Goal: Information Seeking & Learning: Learn about a topic

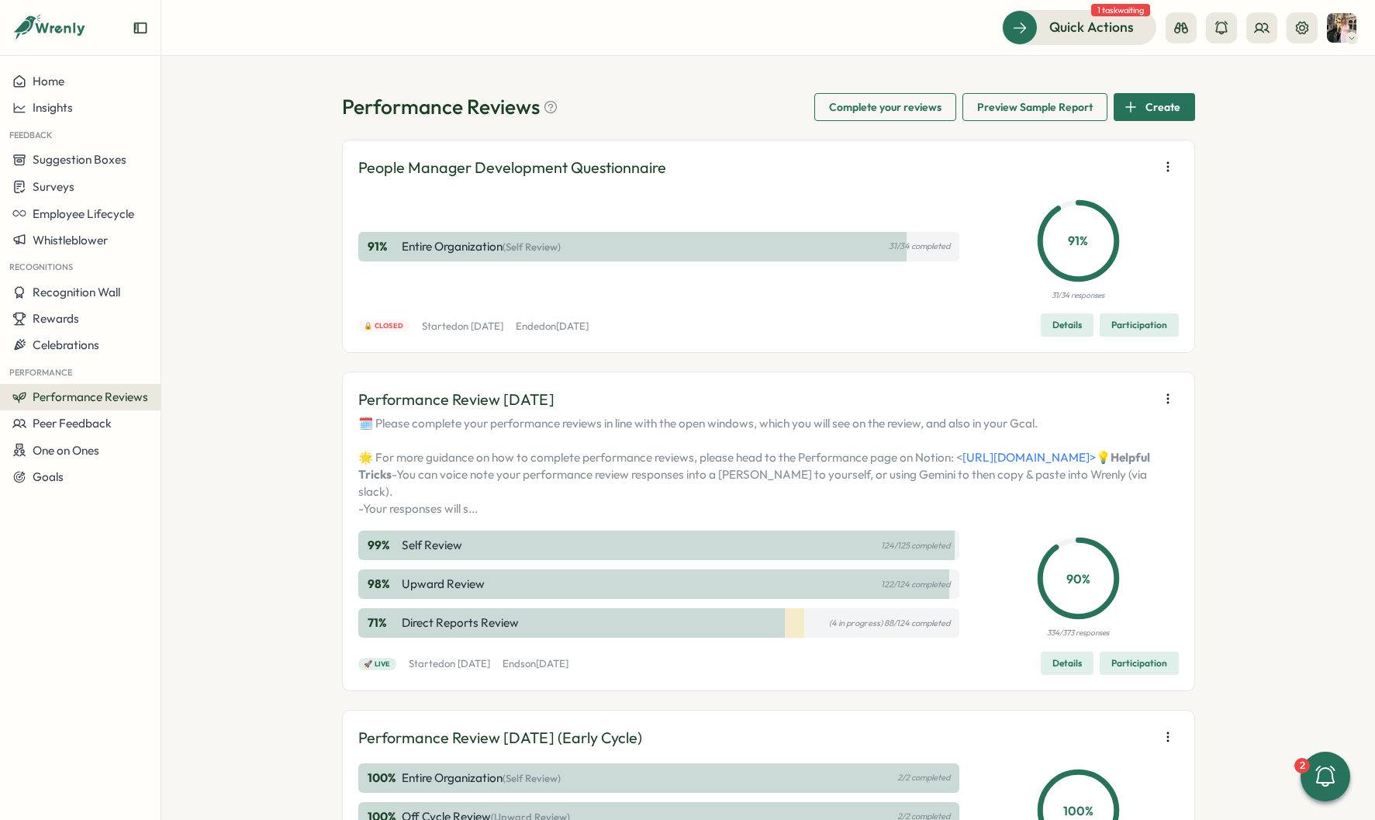
scroll to position [88, 0]
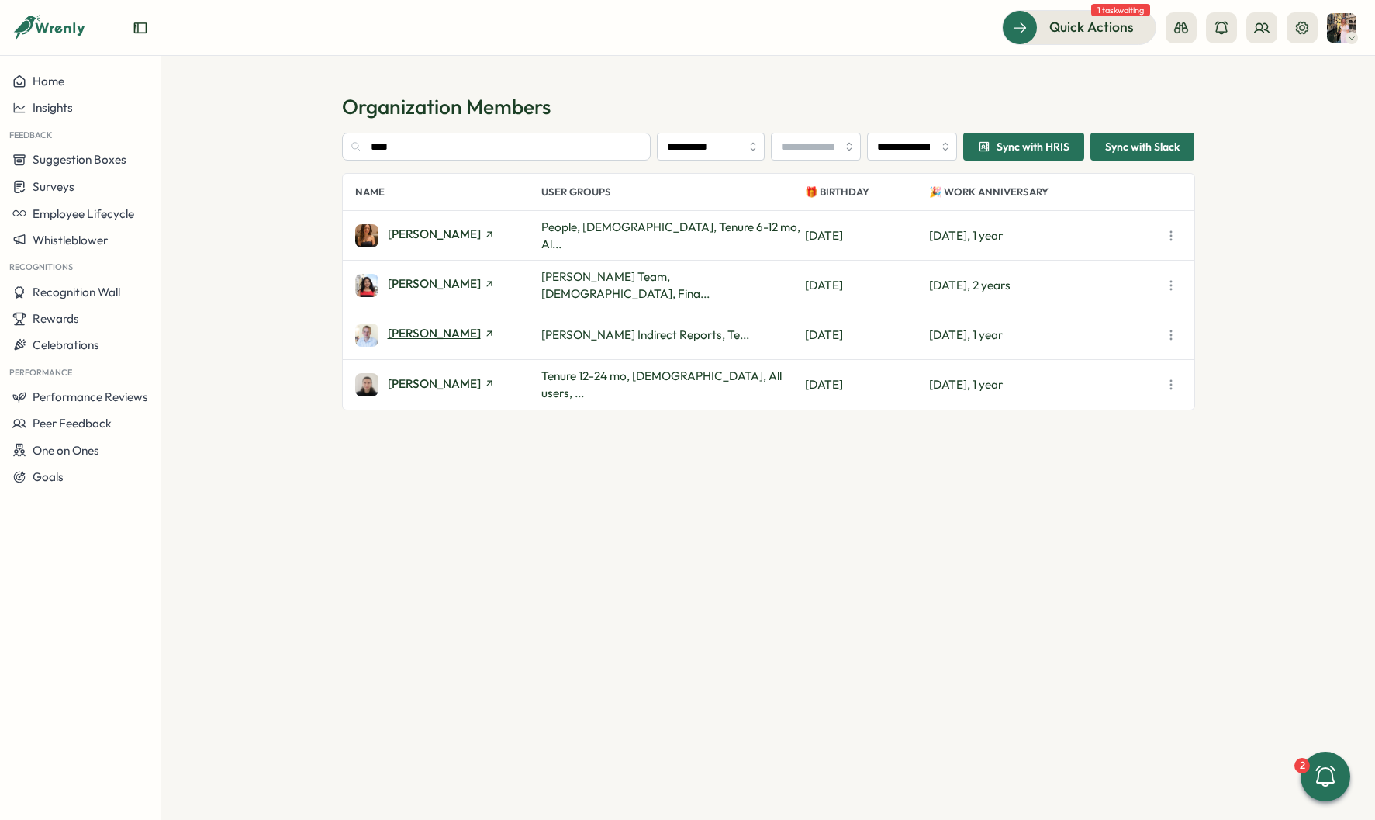
type input "****"
click at [430, 327] on span "[PERSON_NAME]" at bounding box center [434, 333] width 93 height 12
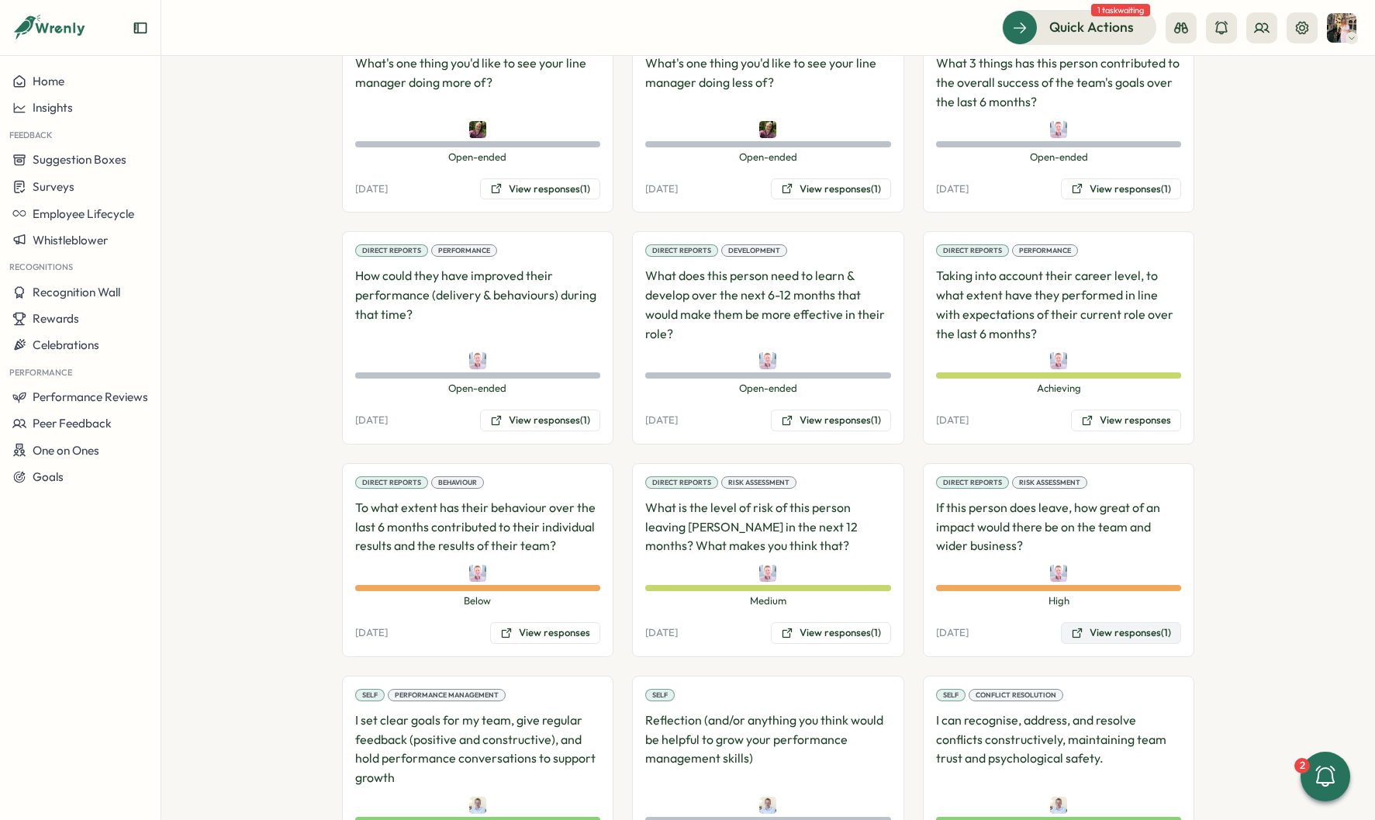
scroll to position [1626, 0]
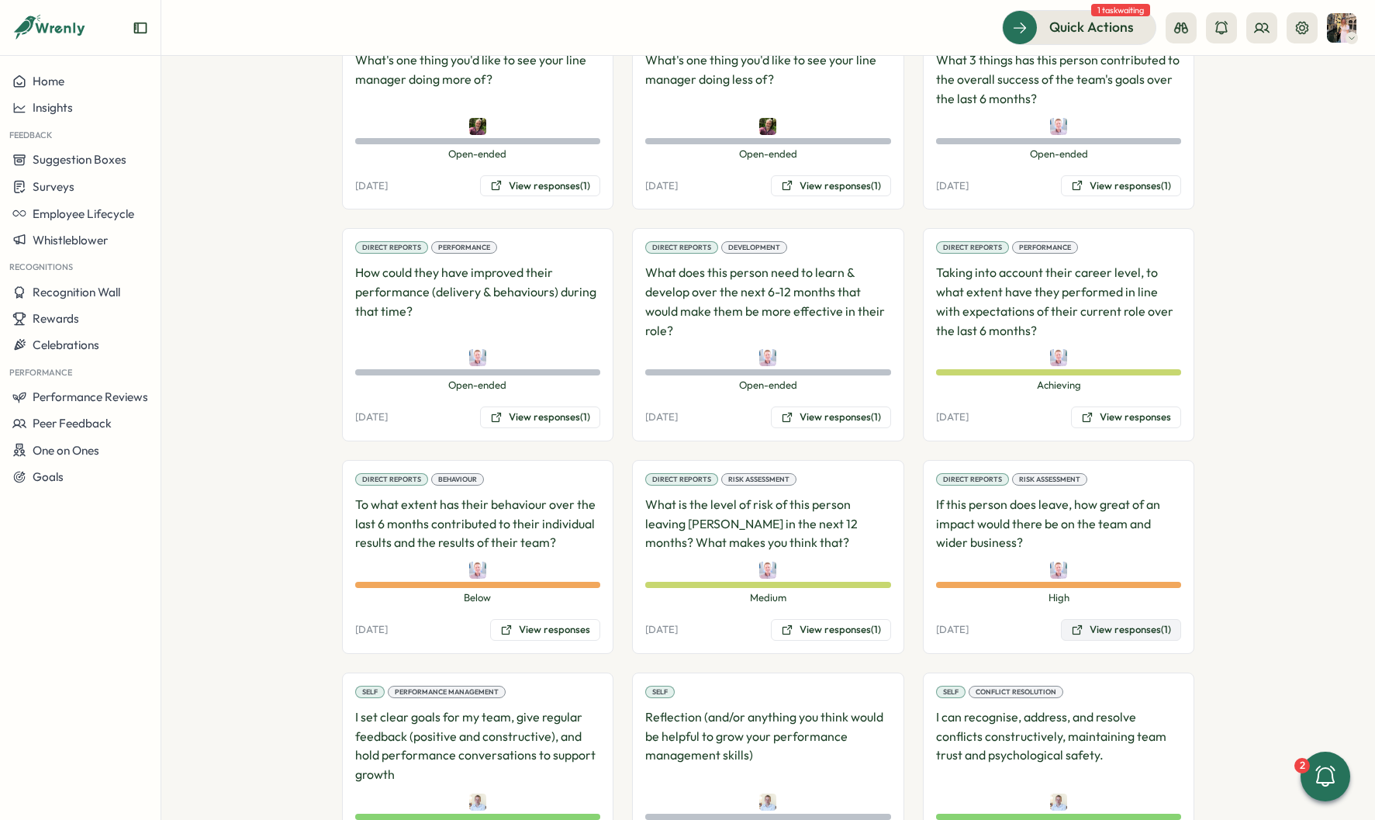
click at [1105, 619] on button "View responses (1)" at bounding box center [1121, 630] width 120 height 22
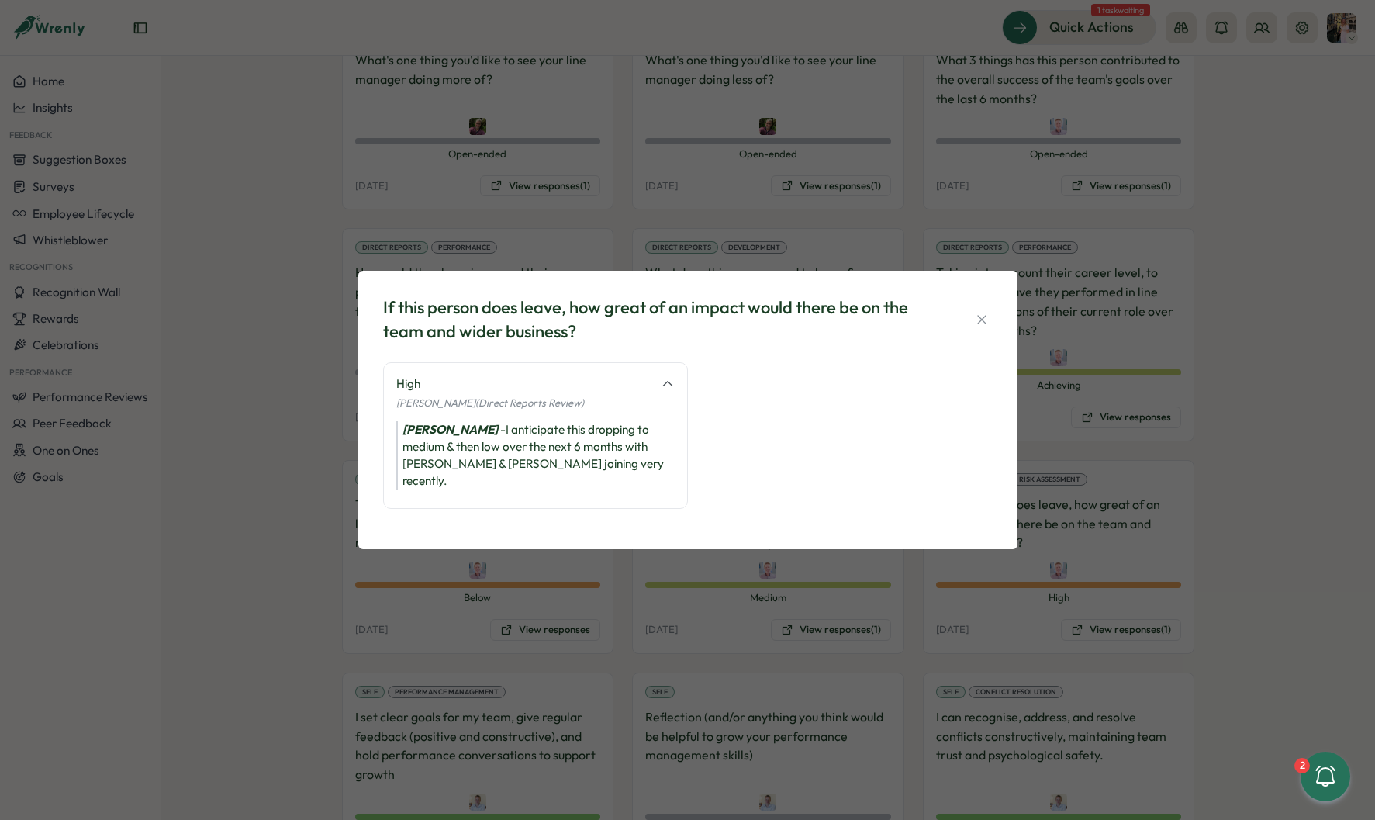
click at [1209, 441] on div "If this person does leave, how great of an impact would there be on the team an…" at bounding box center [687, 410] width 1375 height 820
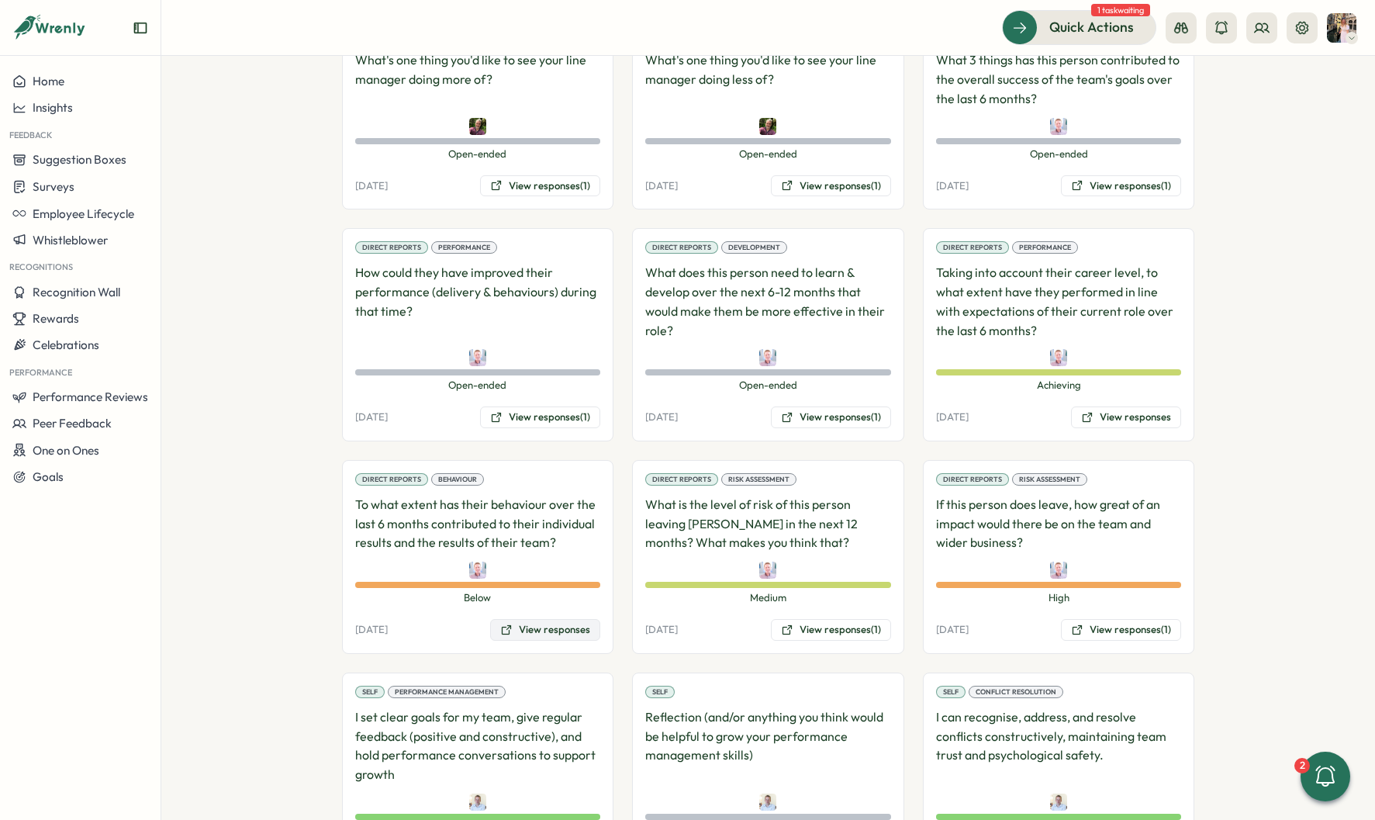
click at [531, 619] on button "View responses" at bounding box center [545, 630] width 110 height 22
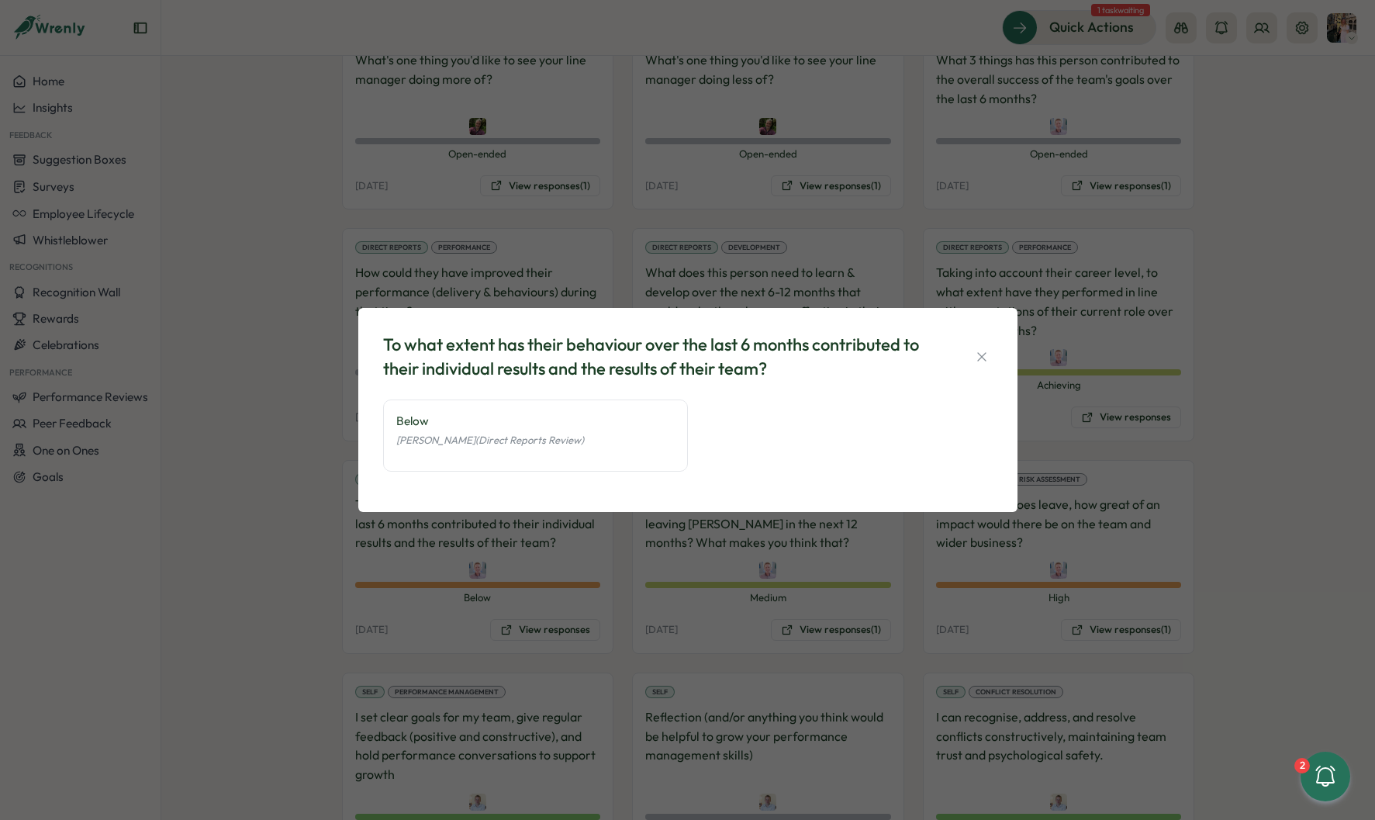
click at [561, 539] on div "To what extent has their behaviour over the last 6 months contributed to their …" at bounding box center [687, 410] width 1375 height 820
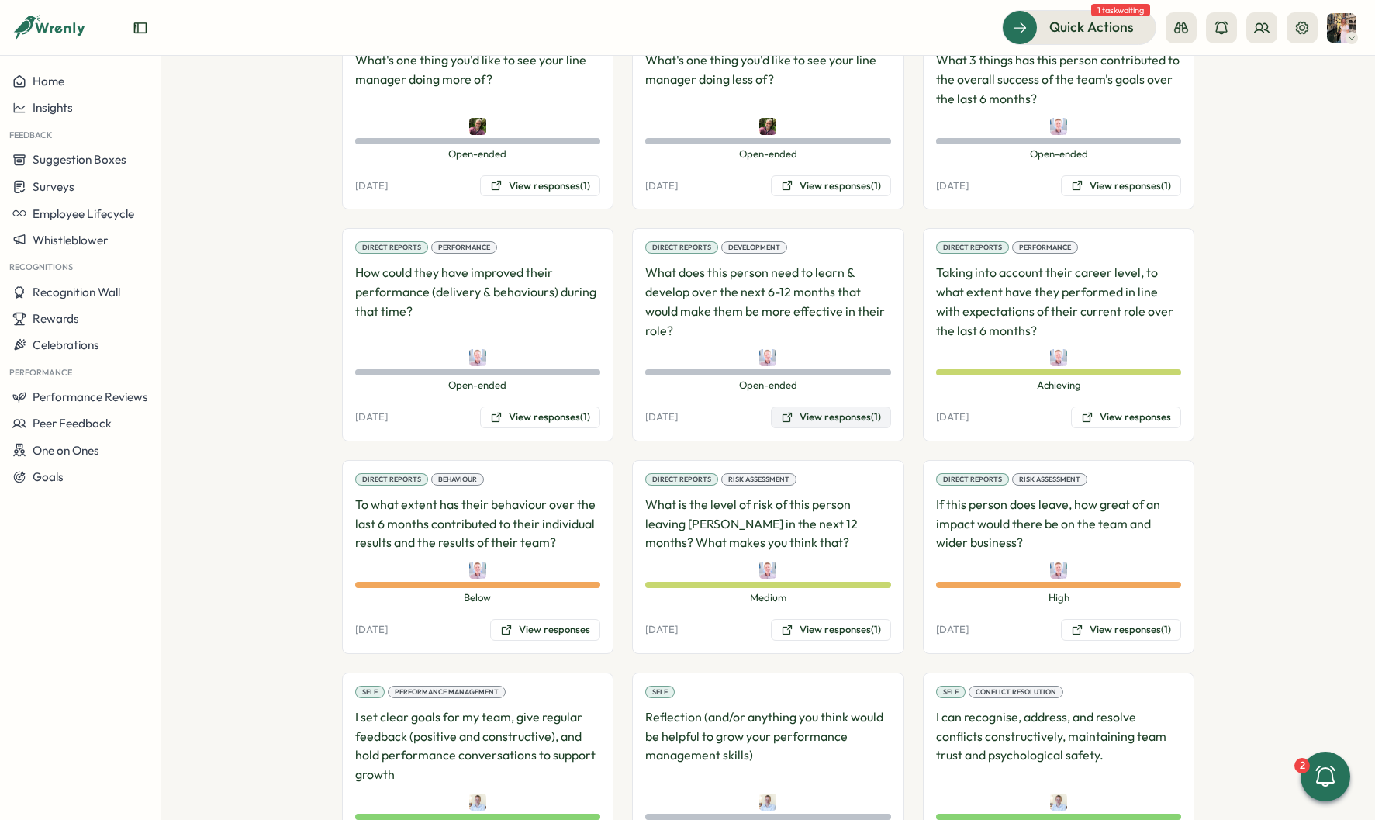
click at [855, 406] on button "View responses (1)" at bounding box center [831, 417] width 120 height 22
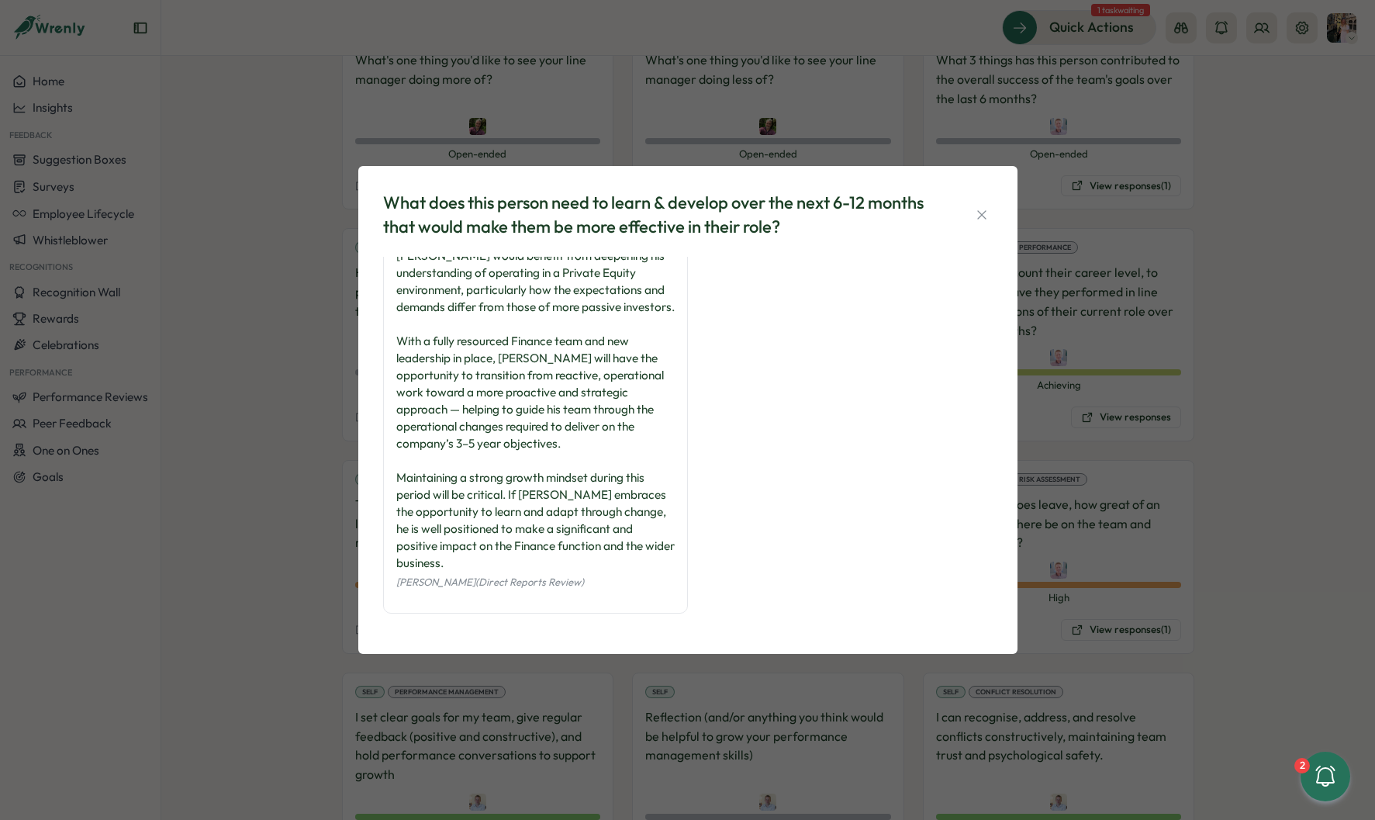
scroll to position [40, 0]
click at [330, 384] on div "What does this person need to learn & develop over the next 6-12 months that wo…" at bounding box center [687, 410] width 1375 height 820
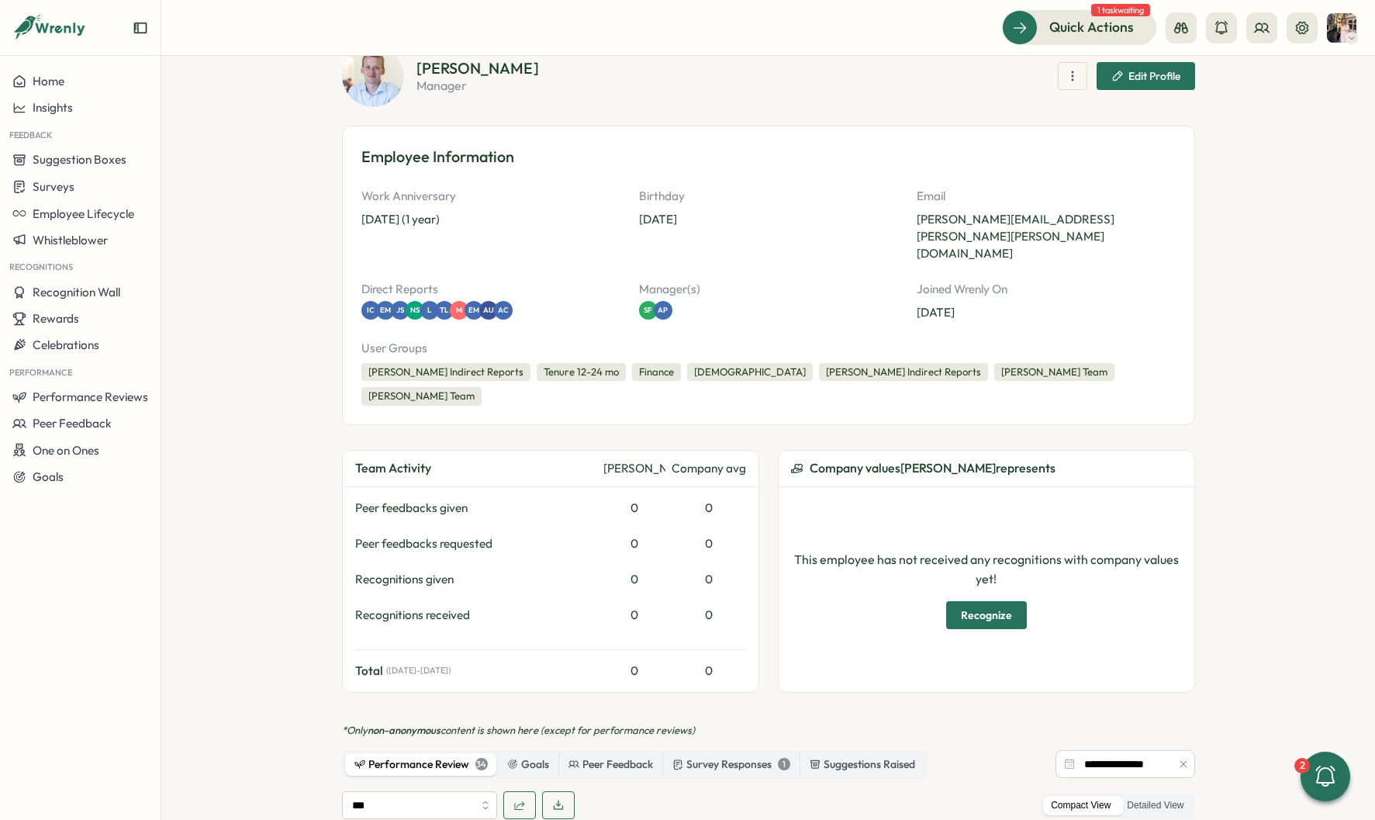
scroll to position [0, 0]
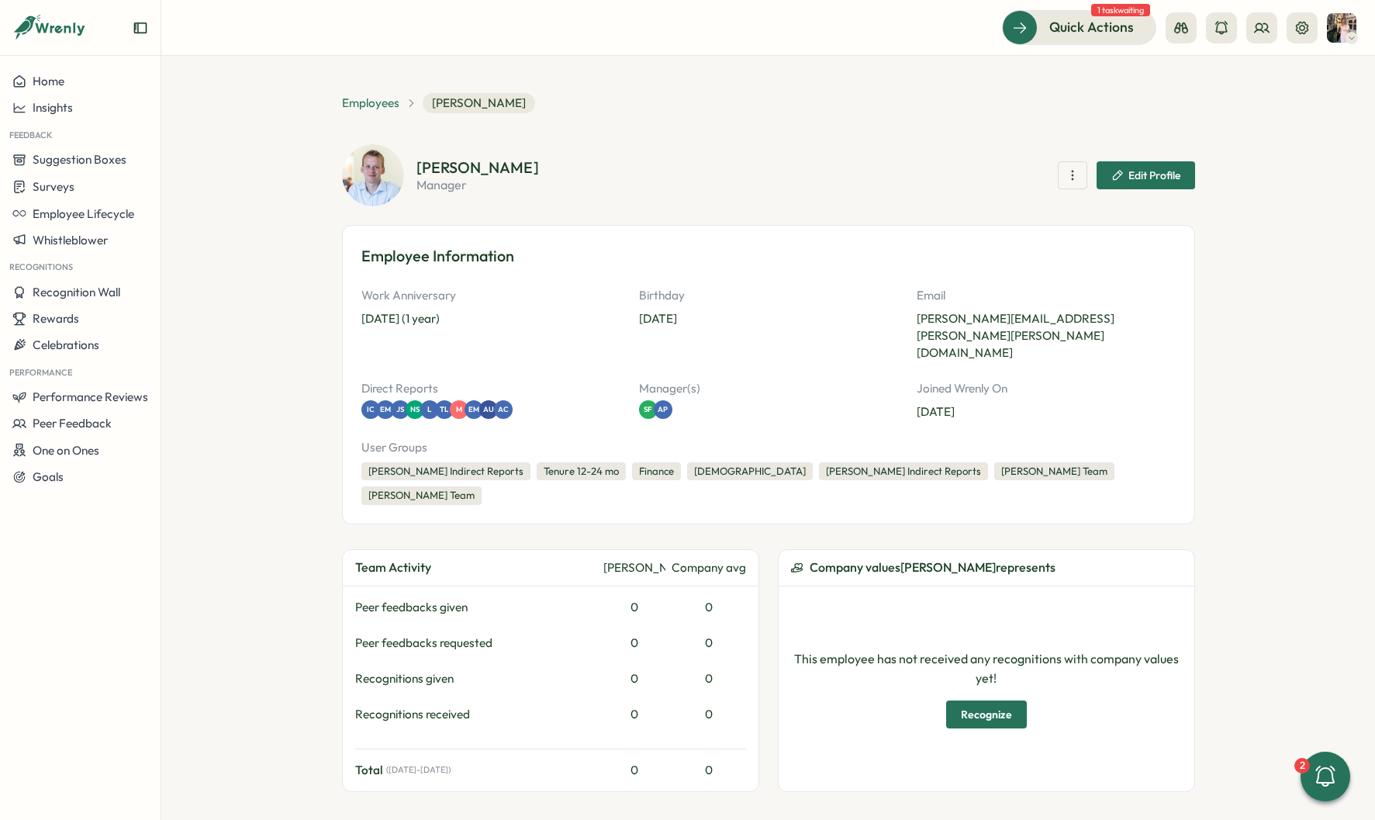
click at [375, 110] on span "Employees" at bounding box center [370, 103] width 57 height 17
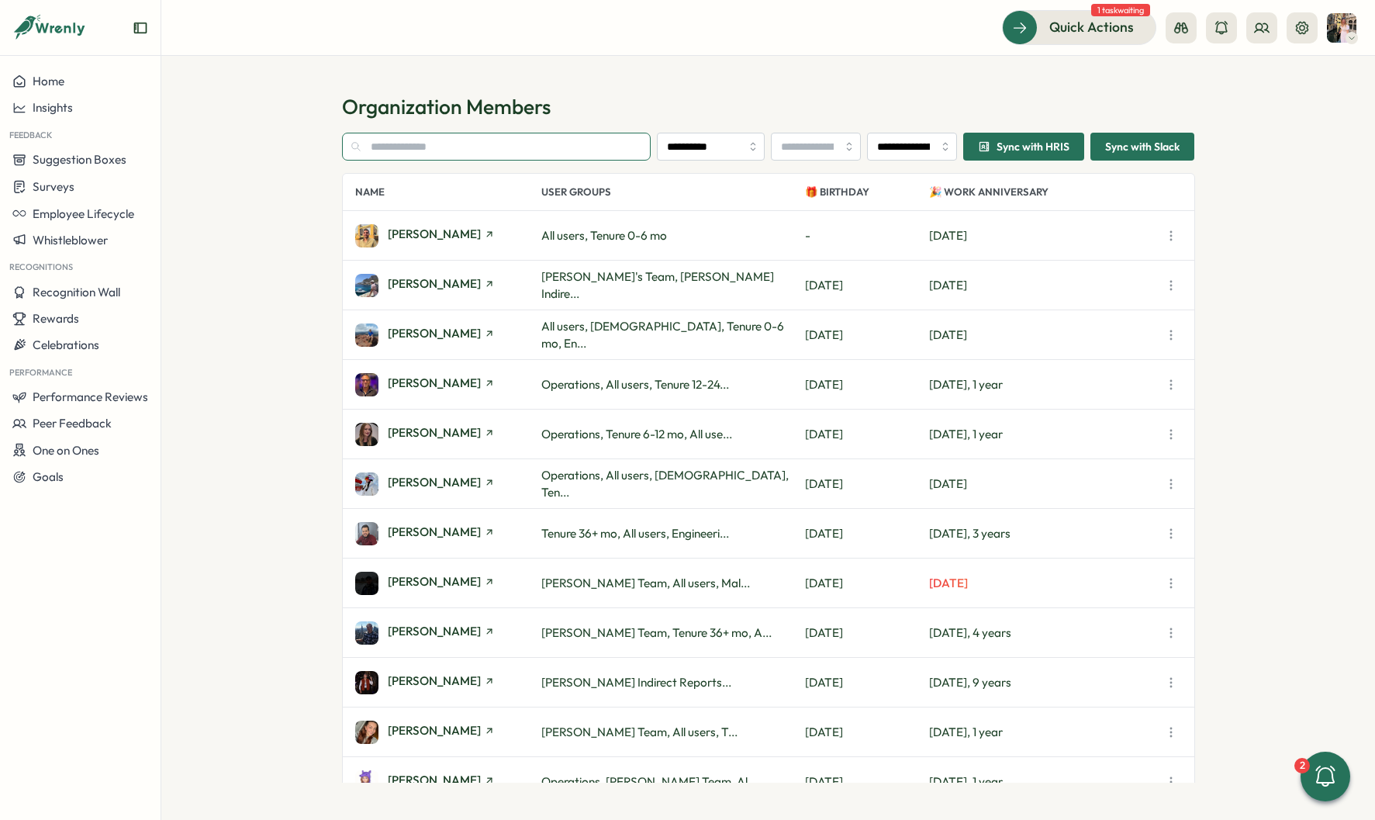
click at [391, 141] on input "text" at bounding box center [496, 147] width 309 height 28
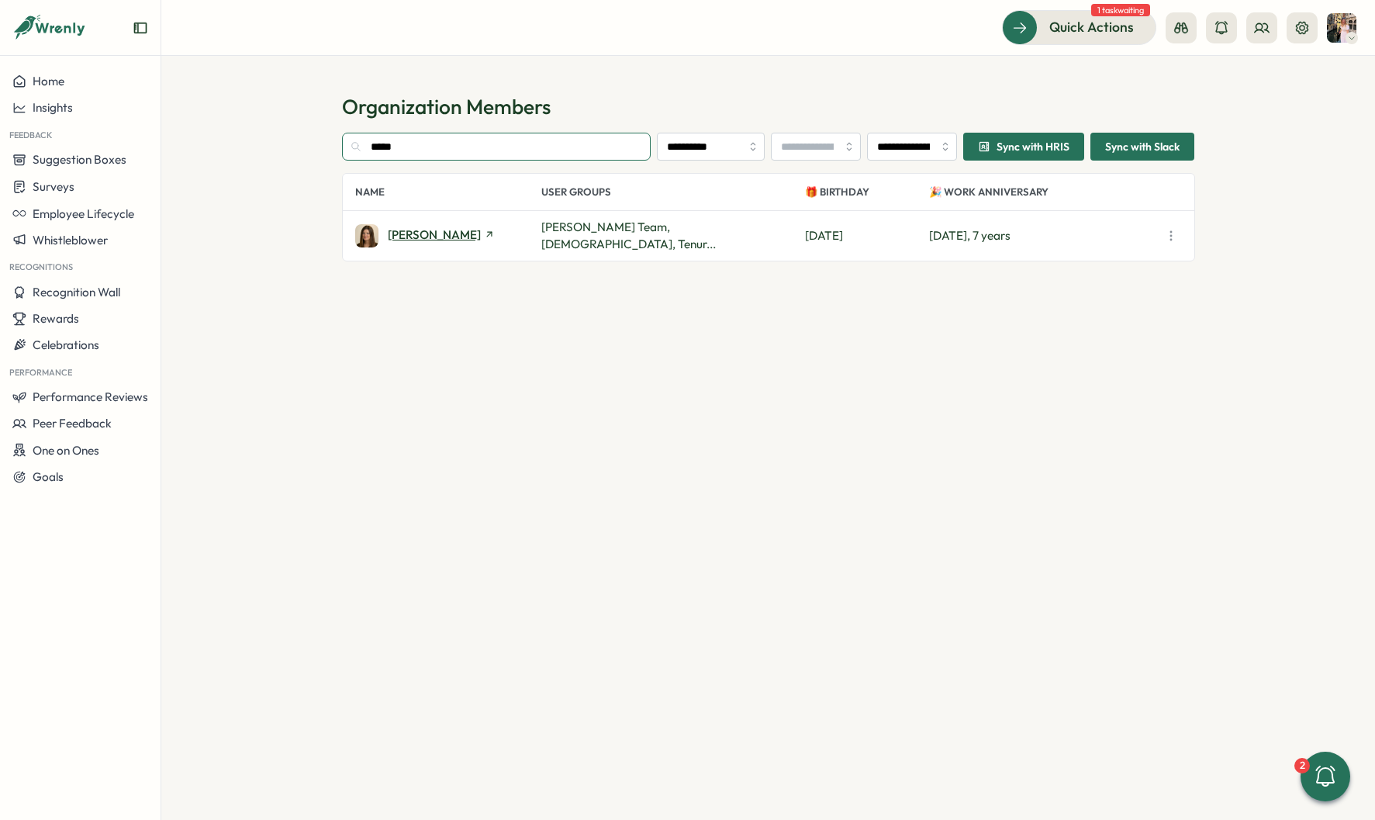
type input "*****"
click at [427, 240] on span "[PERSON_NAME]" at bounding box center [434, 235] width 93 height 12
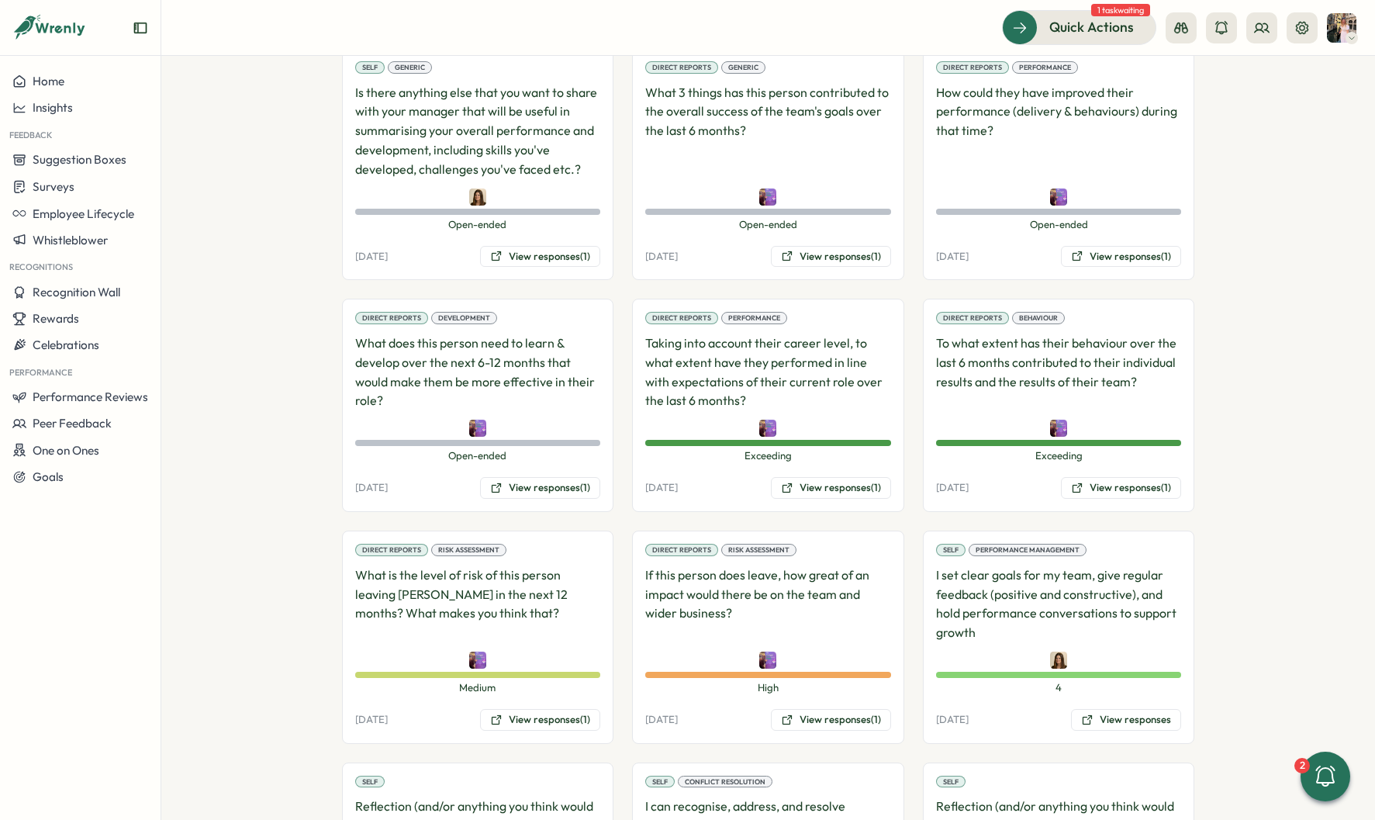
scroll to position [1270, 0]
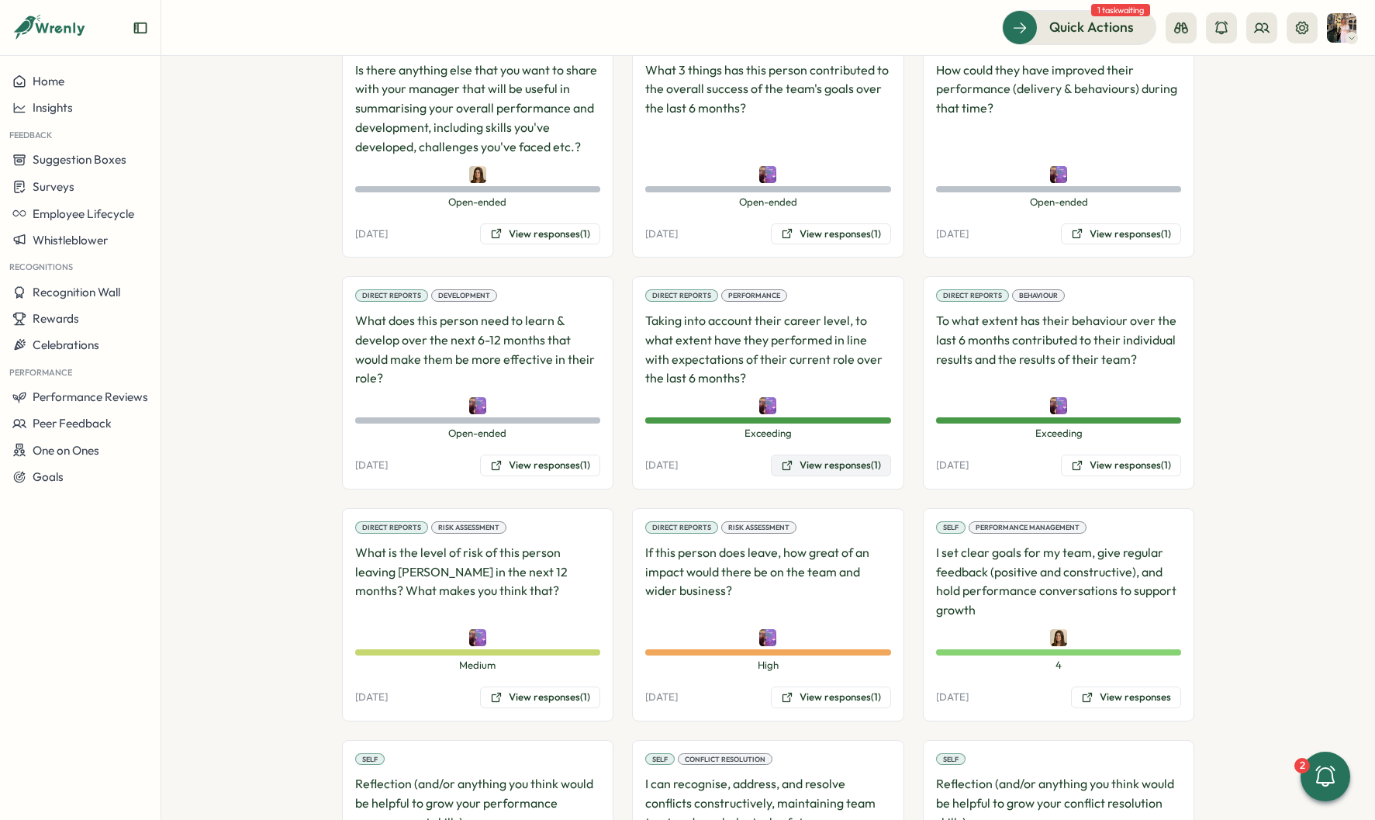
click at [821, 455] on button "View responses (1)" at bounding box center [831, 466] width 120 height 22
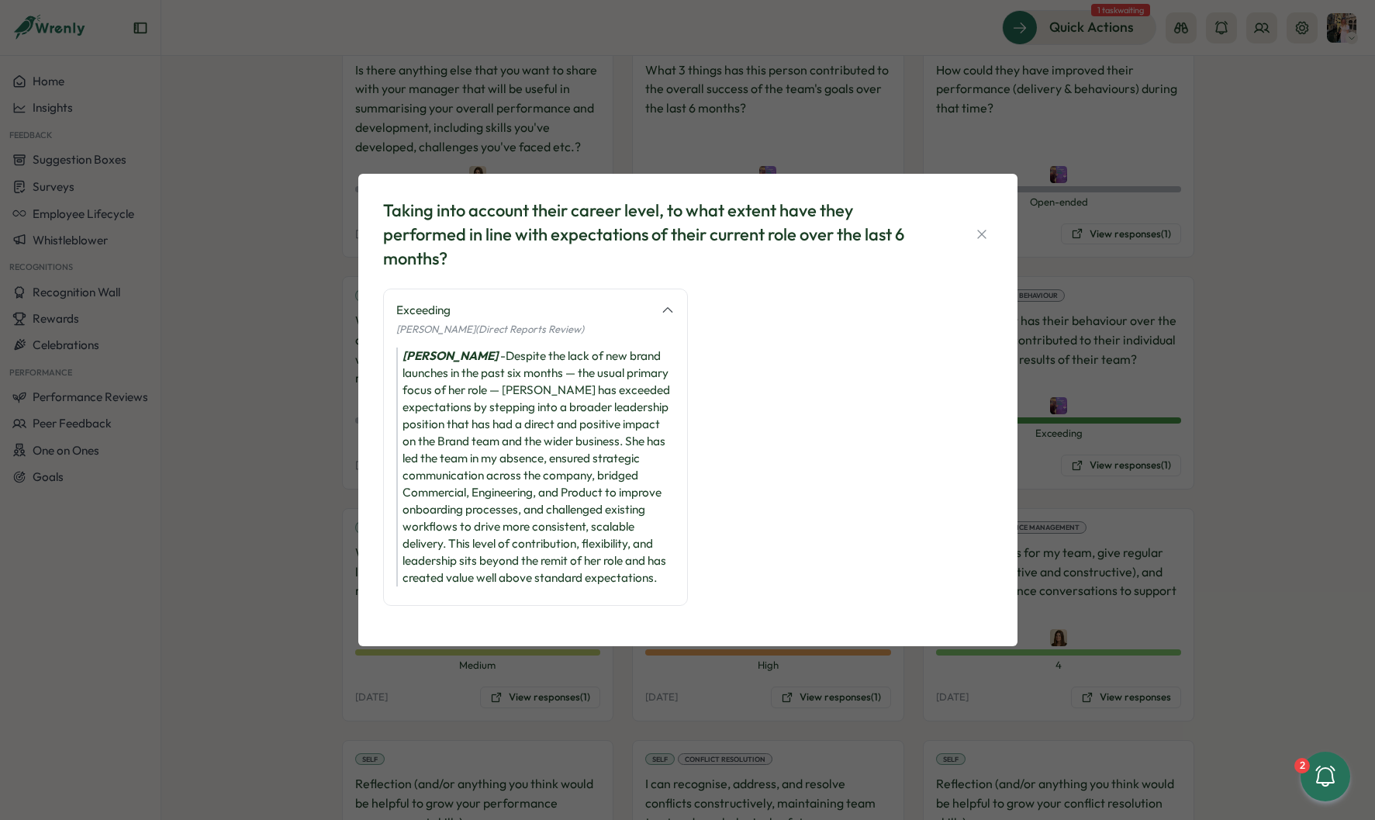
click at [1151, 506] on div "Taking into account their career level, to what extent have they performed in l…" at bounding box center [687, 410] width 1375 height 820
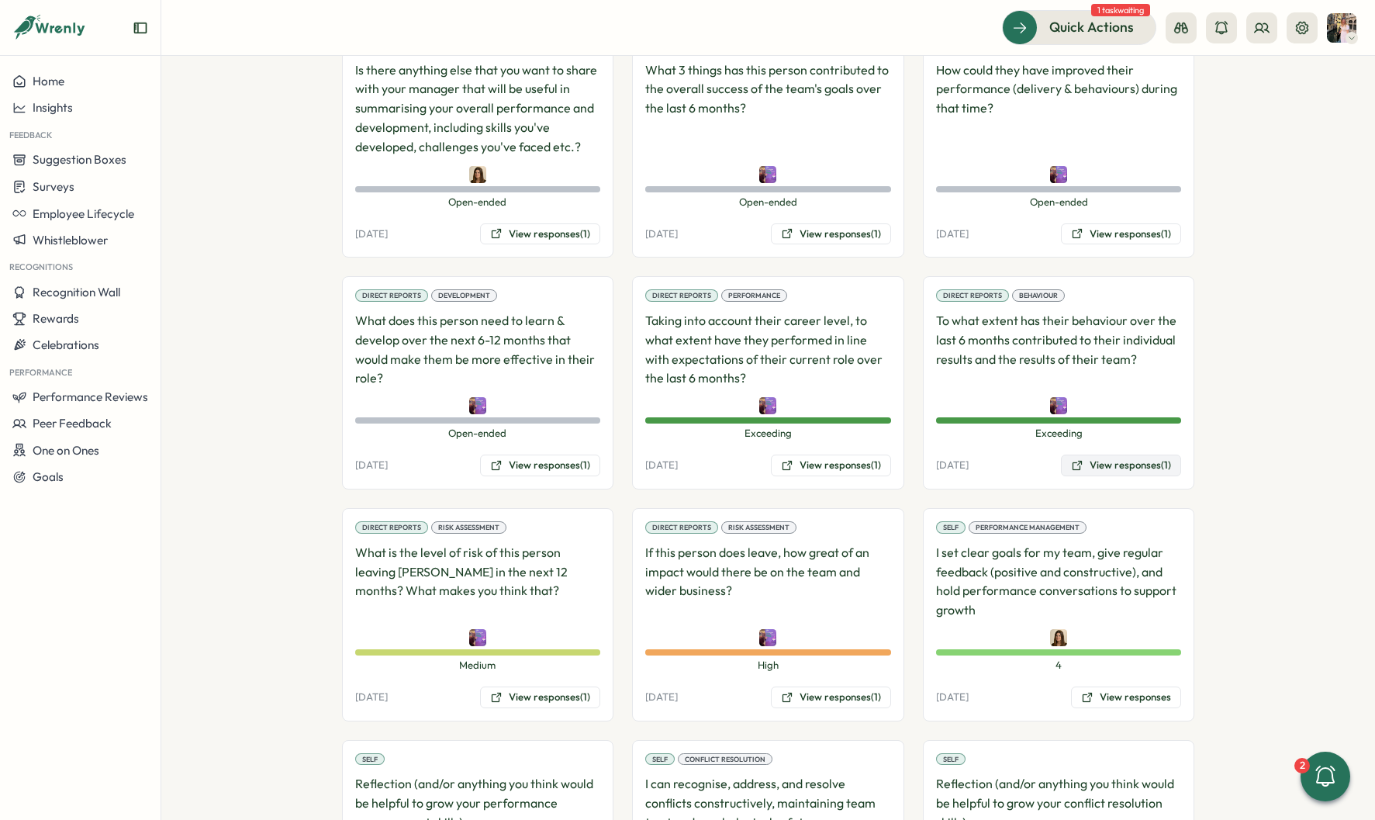
click at [1129, 455] on button "View responses (1)" at bounding box center [1121, 466] width 120 height 22
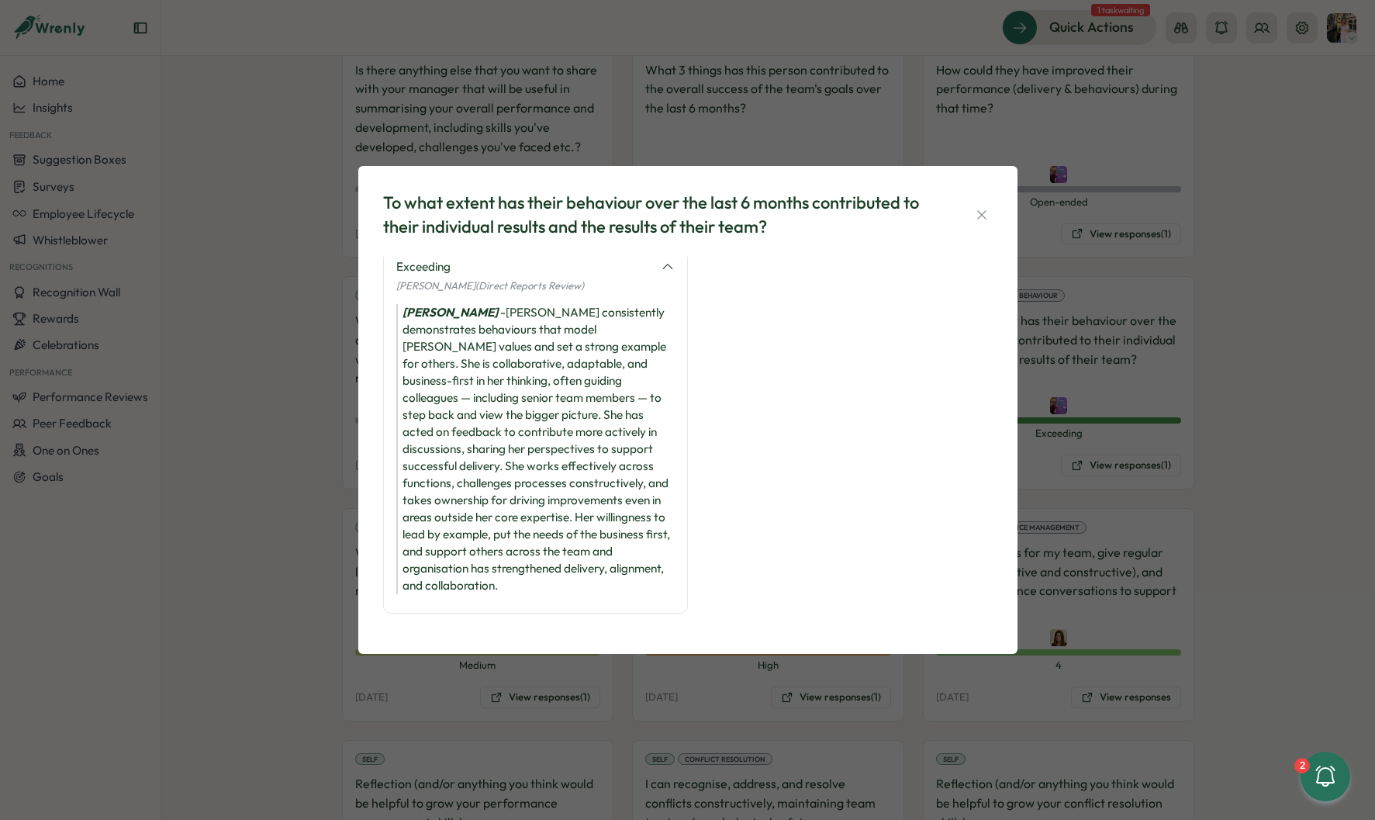
scroll to position [0, 0]
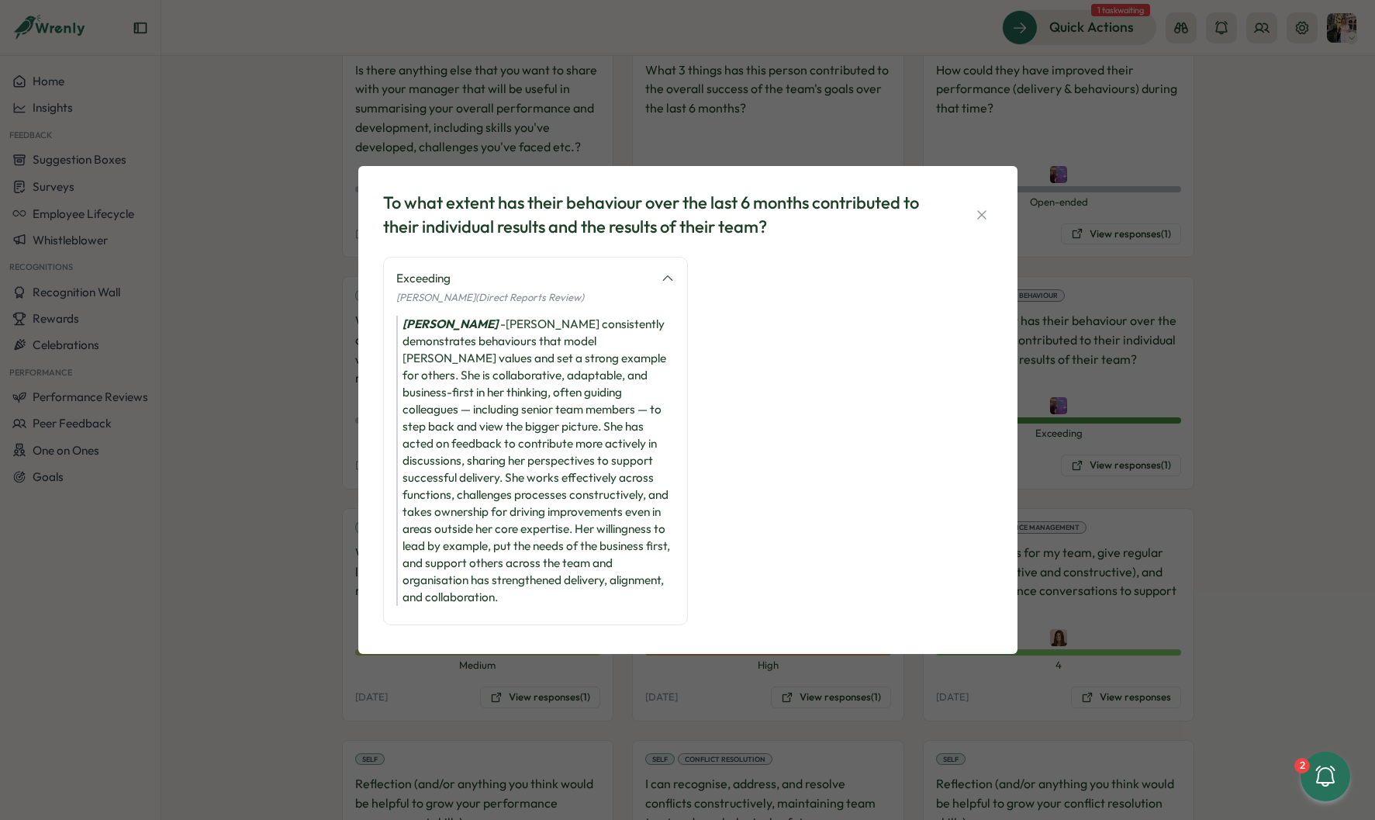
click at [327, 492] on div "To what extent has their behaviour over the last 6 months contributed to their …" at bounding box center [687, 410] width 1375 height 820
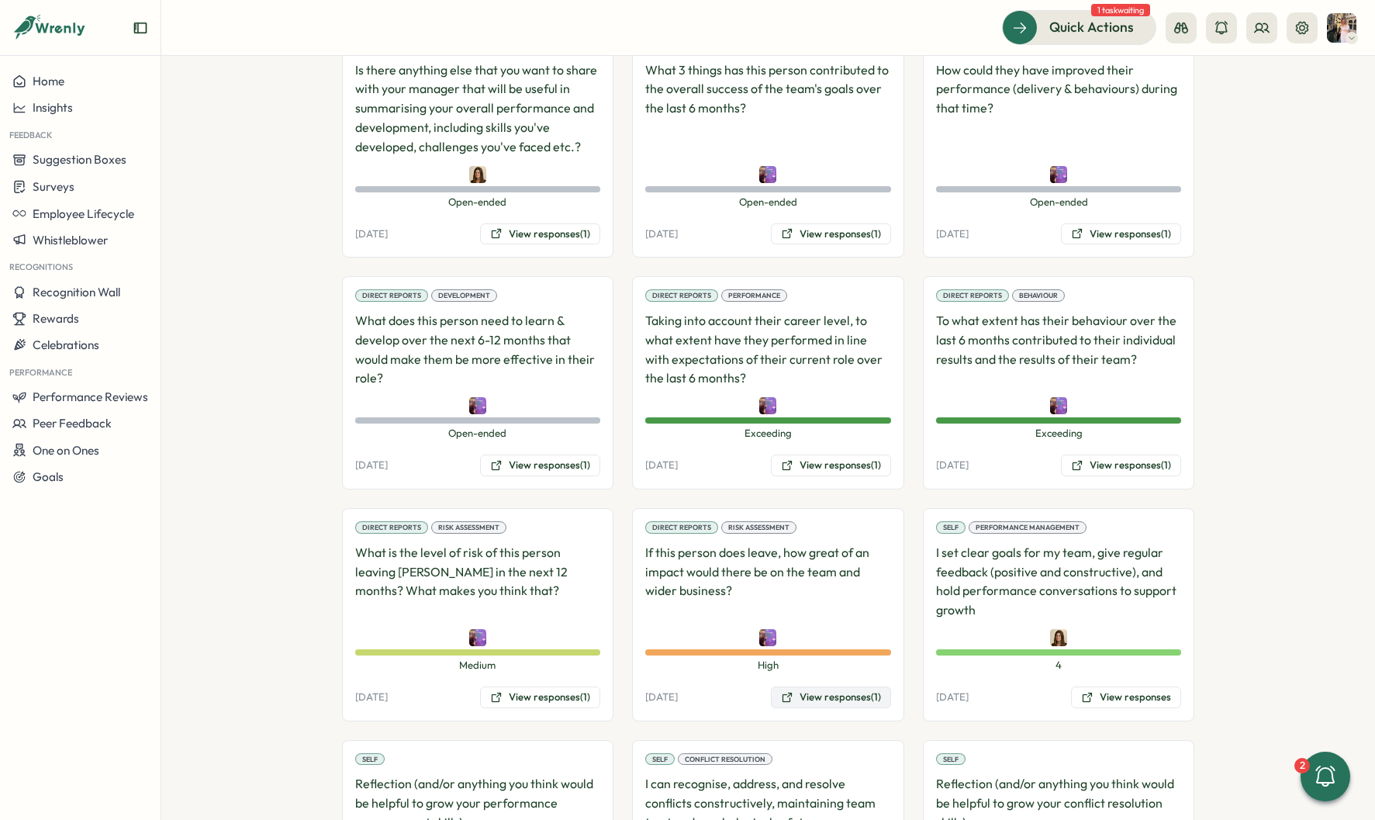
click at [830, 686] on button "View responses (1)" at bounding box center [831, 697] width 120 height 22
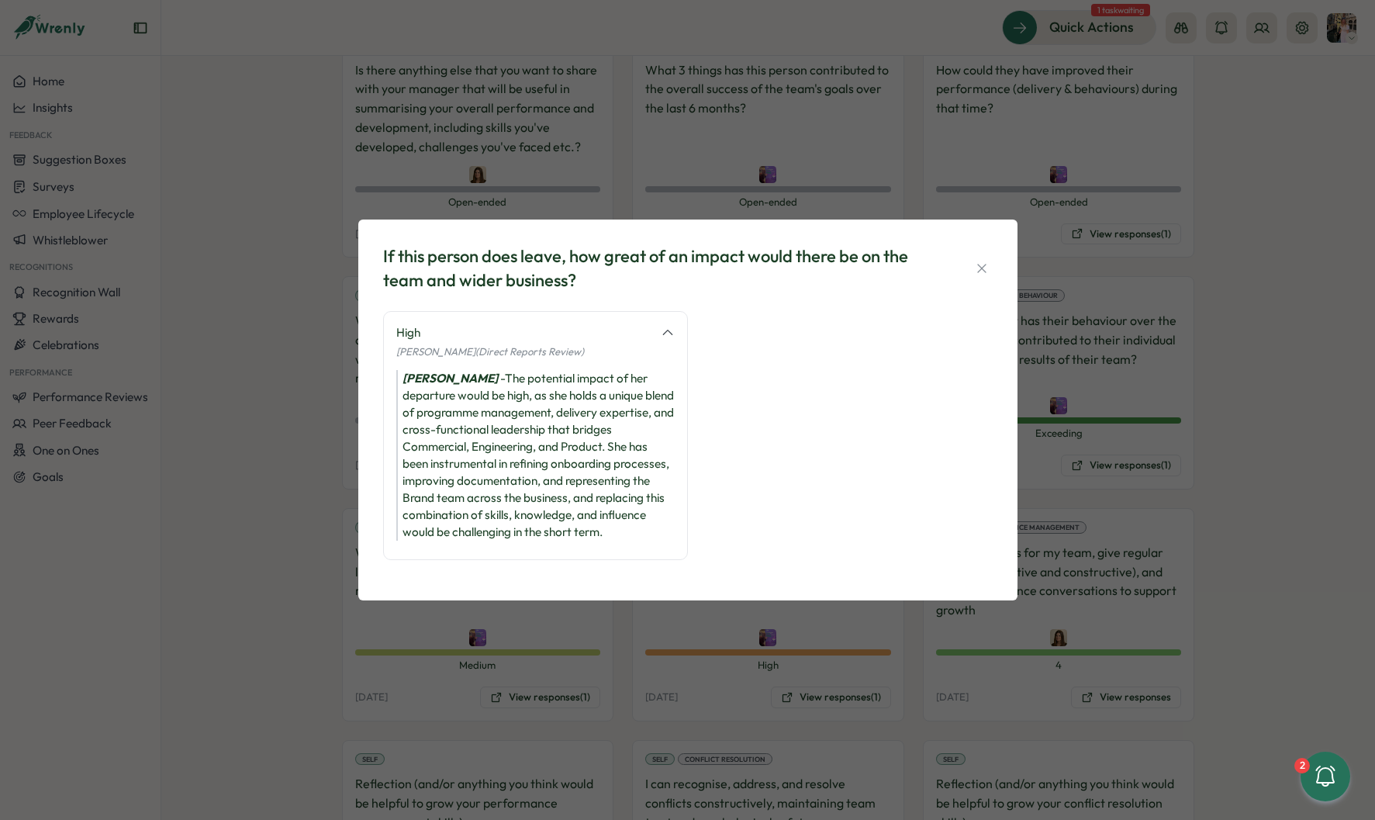
click at [607, 633] on div "If this person does leave, how great of an impact would there be on the team an…" at bounding box center [687, 410] width 1375 height 820
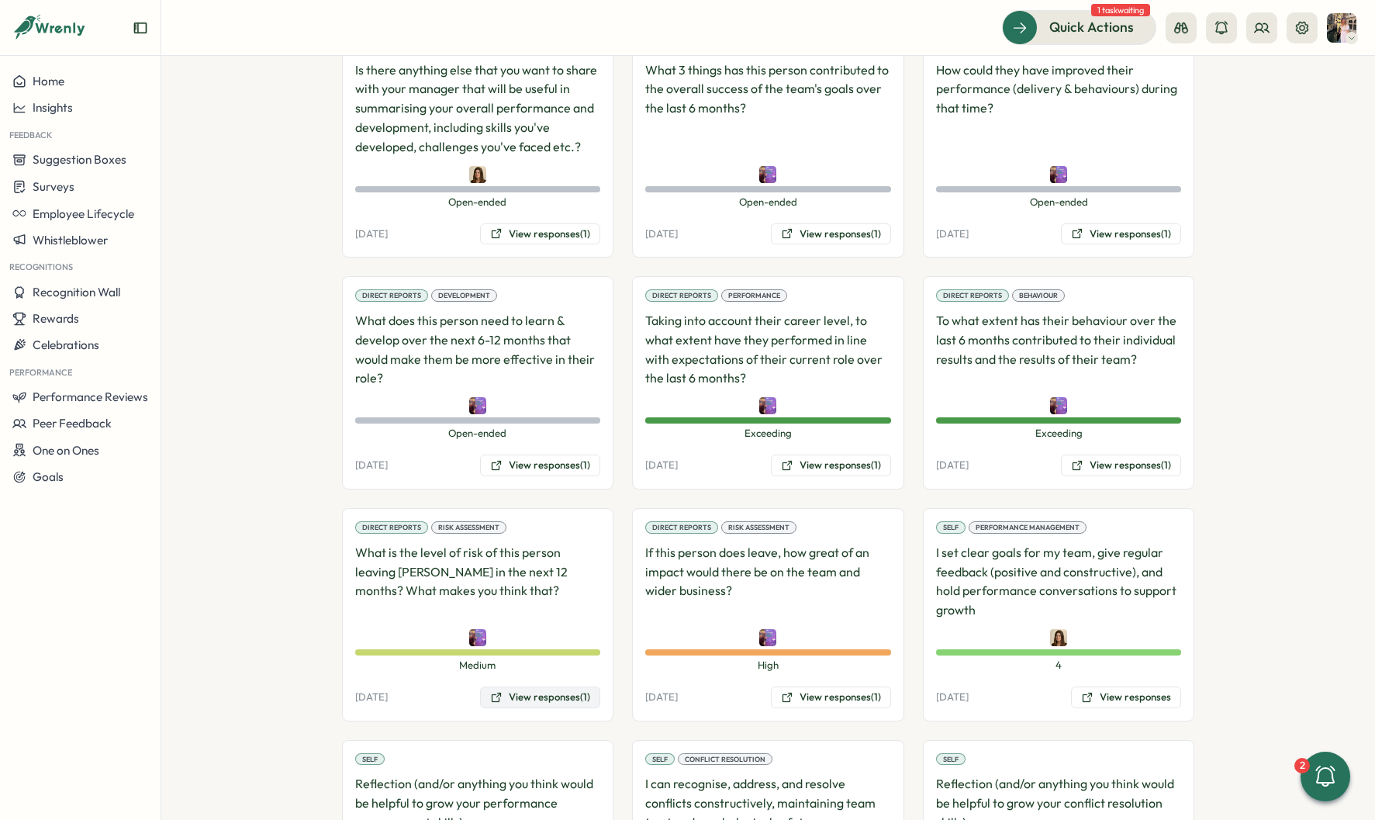
click at [570, 686] on button "View responses (1)" at bounding box center [540, 697] width 120 height 22
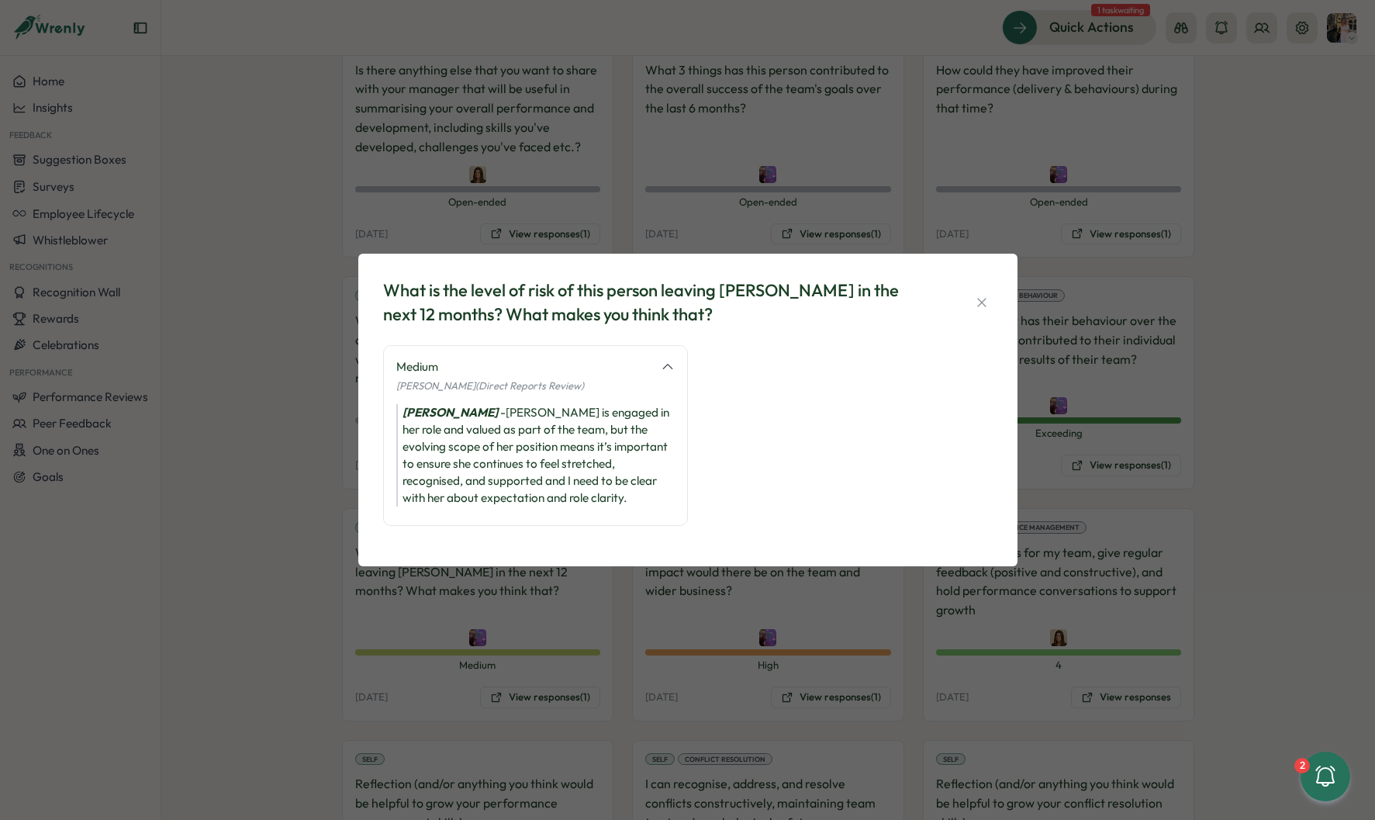
click at [617, 589] on div "What is the level of risk of this person leaving [PERSON_NAME] in the next 12 m…" at bounding box center [687, 410] width 1375 height 820
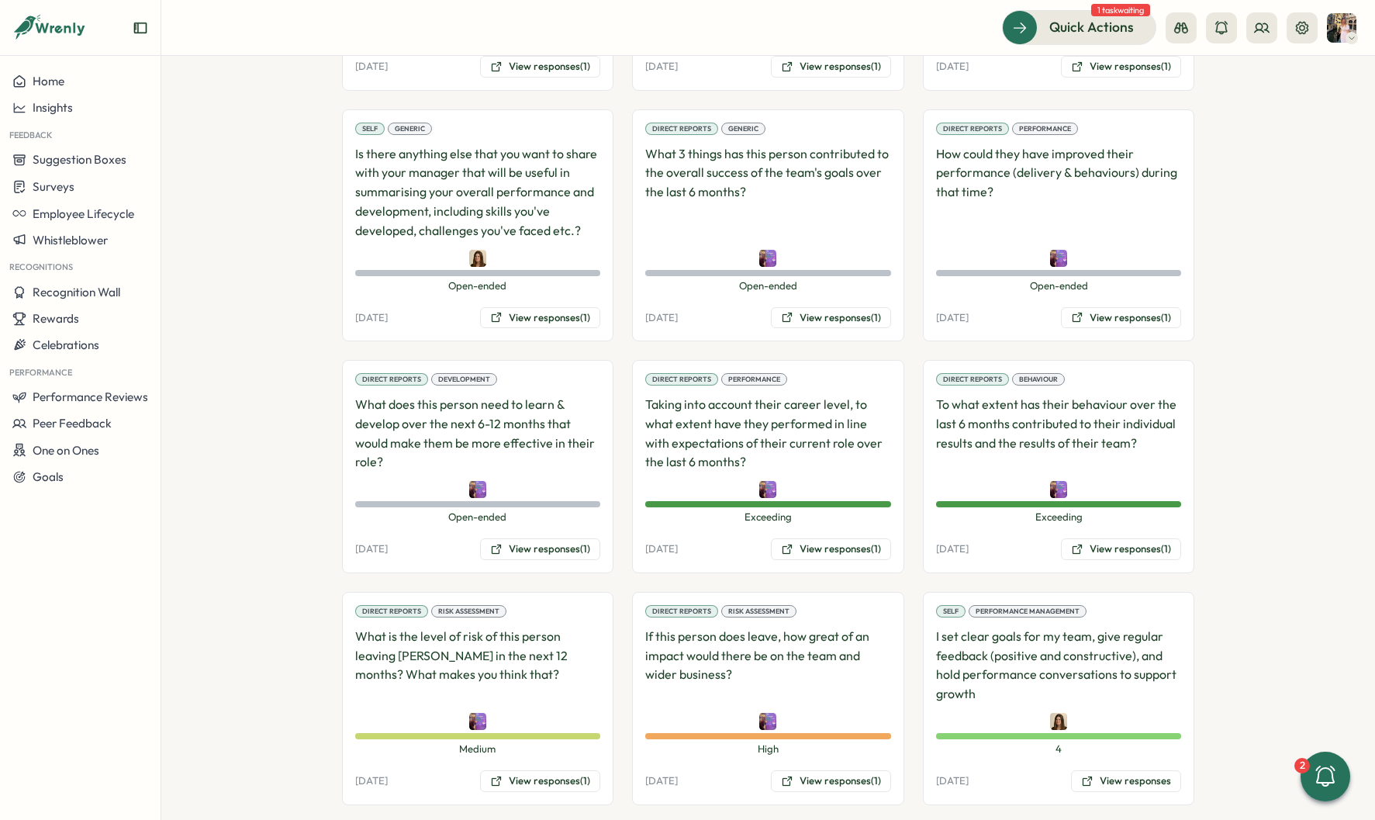
scroll to position [1187, 0]
click at [503, 537] on button "View responses (1)" at bounding box center [540, 548] width 120 height 22
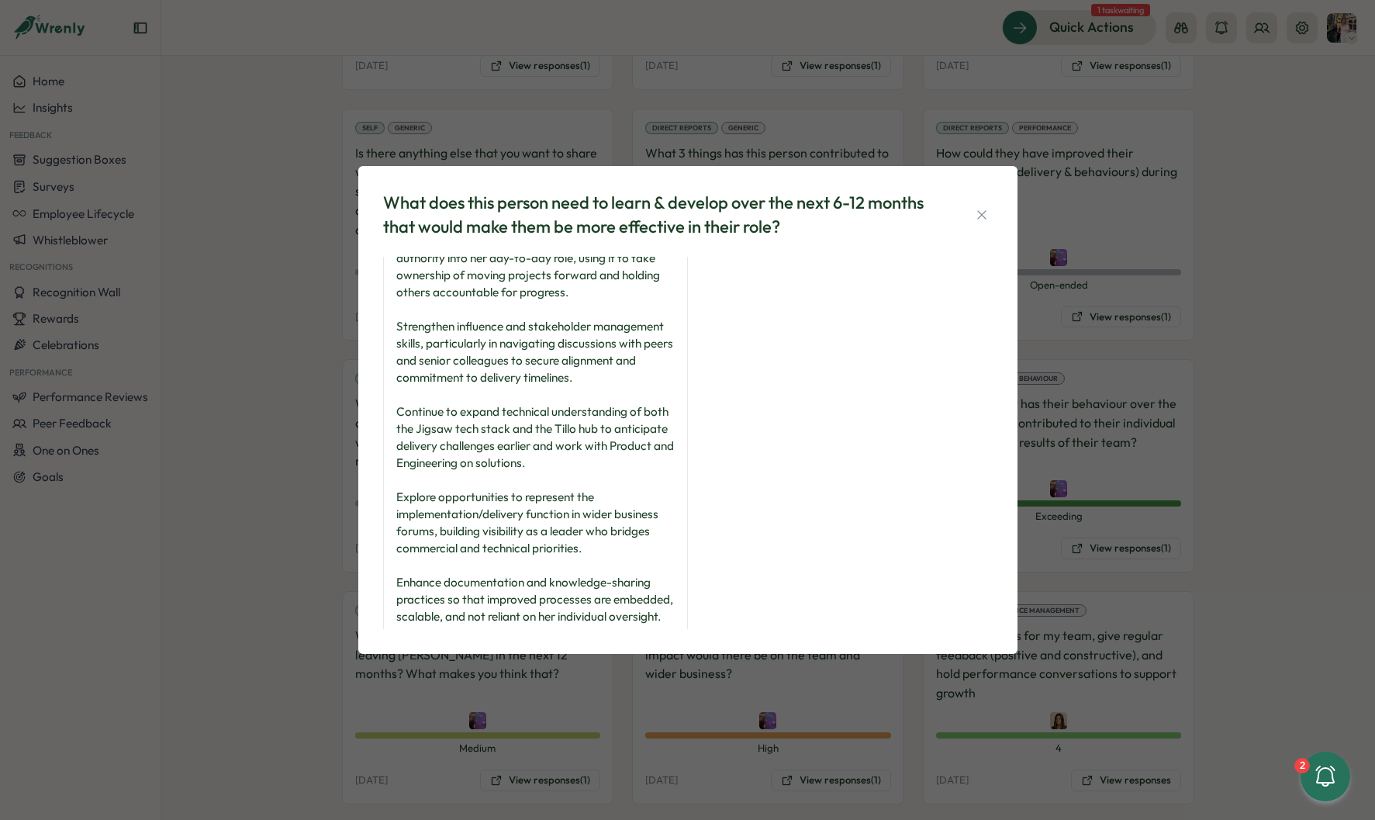
scroll to position [108, 0]
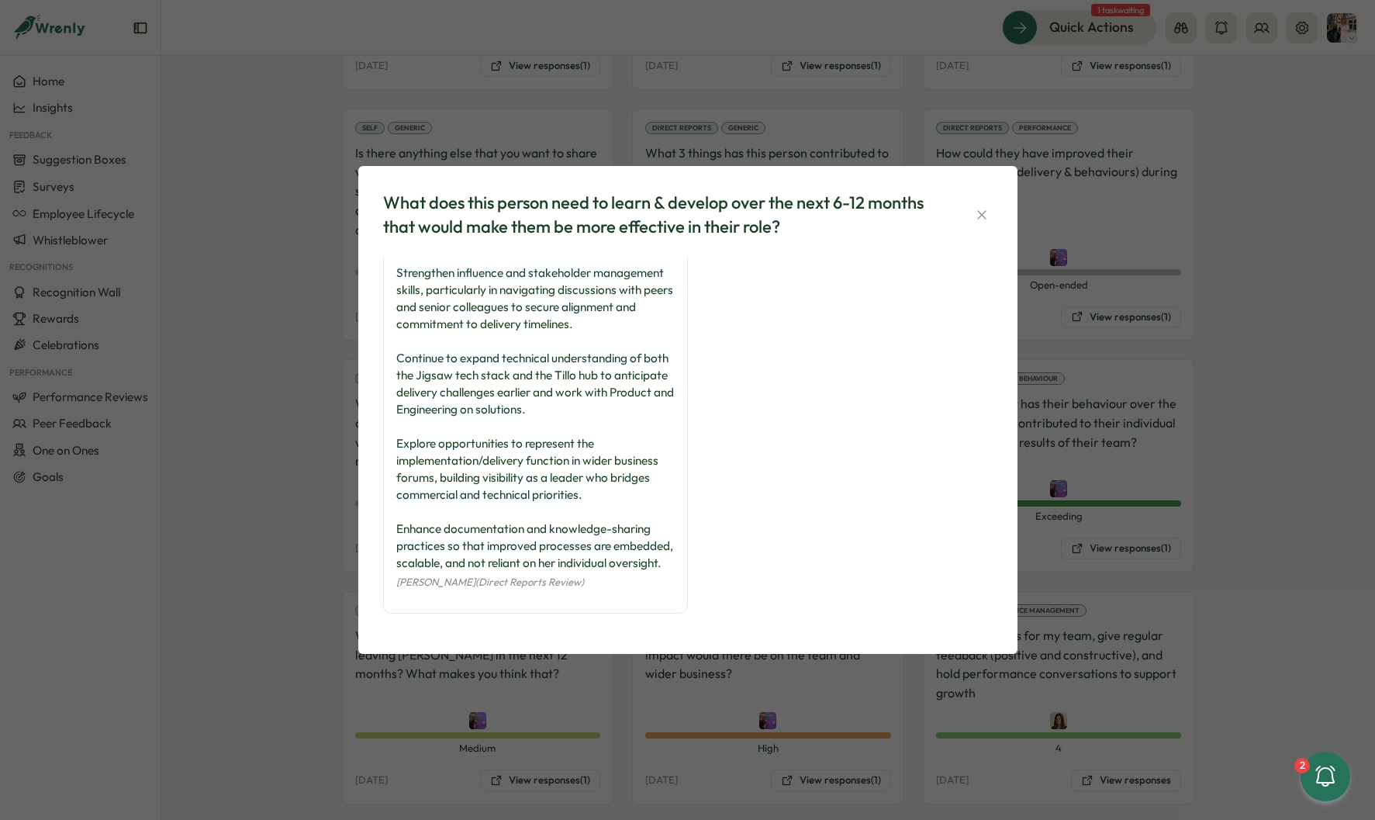
click at [337, 398] on div "What does this person need to learn & develop over the next 6-12 months that wo…" at bounding box center [687, 410] width 1375 height 820
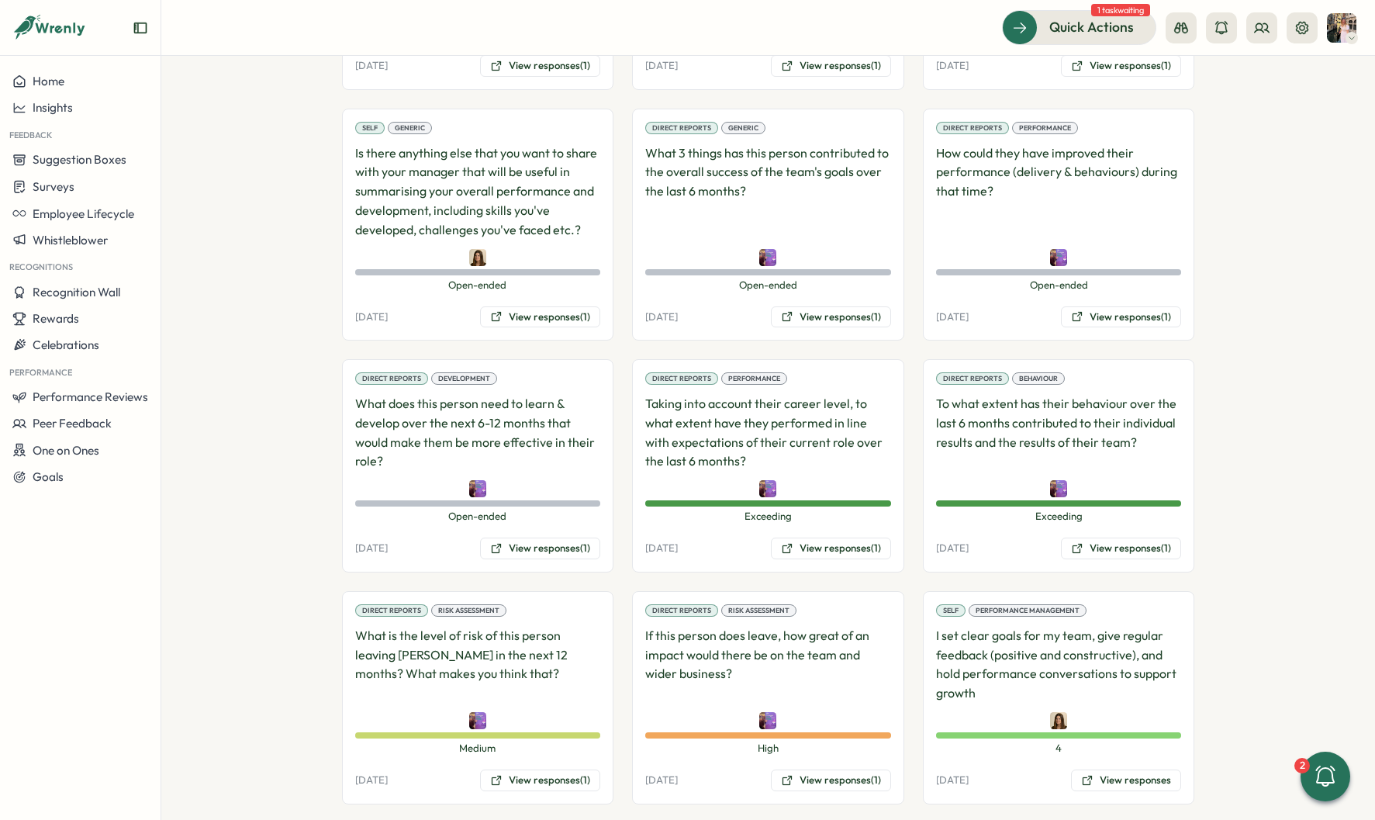
click at [1093, 268] on div "Direct Reports Performance How could they have improved their performance (deli…" at bounding box center [1059, 225] width 272 height 233
click at [1091, 306] on button "View responses (1)" at bounding box center [1121, 317] width 120 height 22
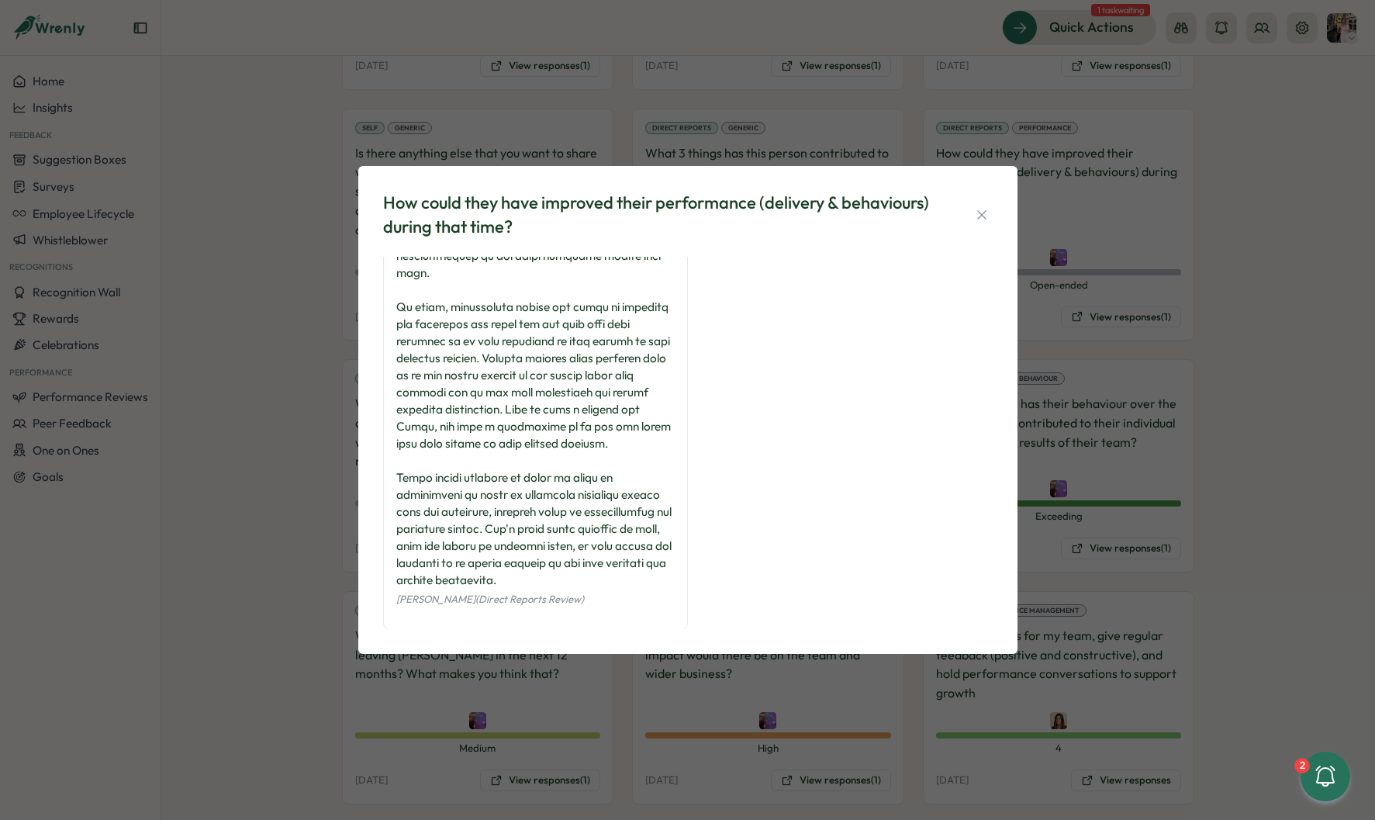
scroll to position [210, 0]
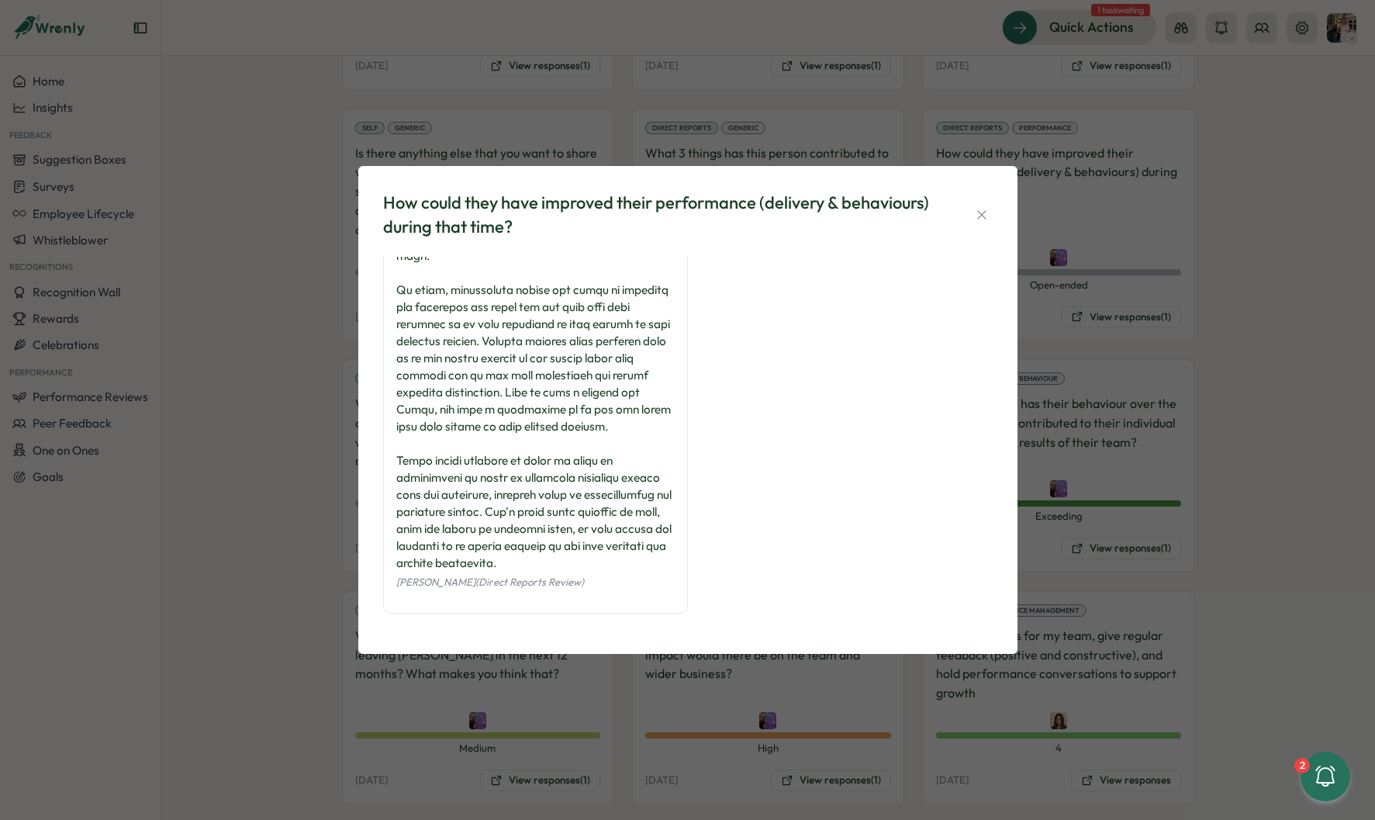
click at [282, 289] on div "How could they have improved their performance (delivery & behaviours) during t…" at bounding box center [687, 410] width 1375 height 820
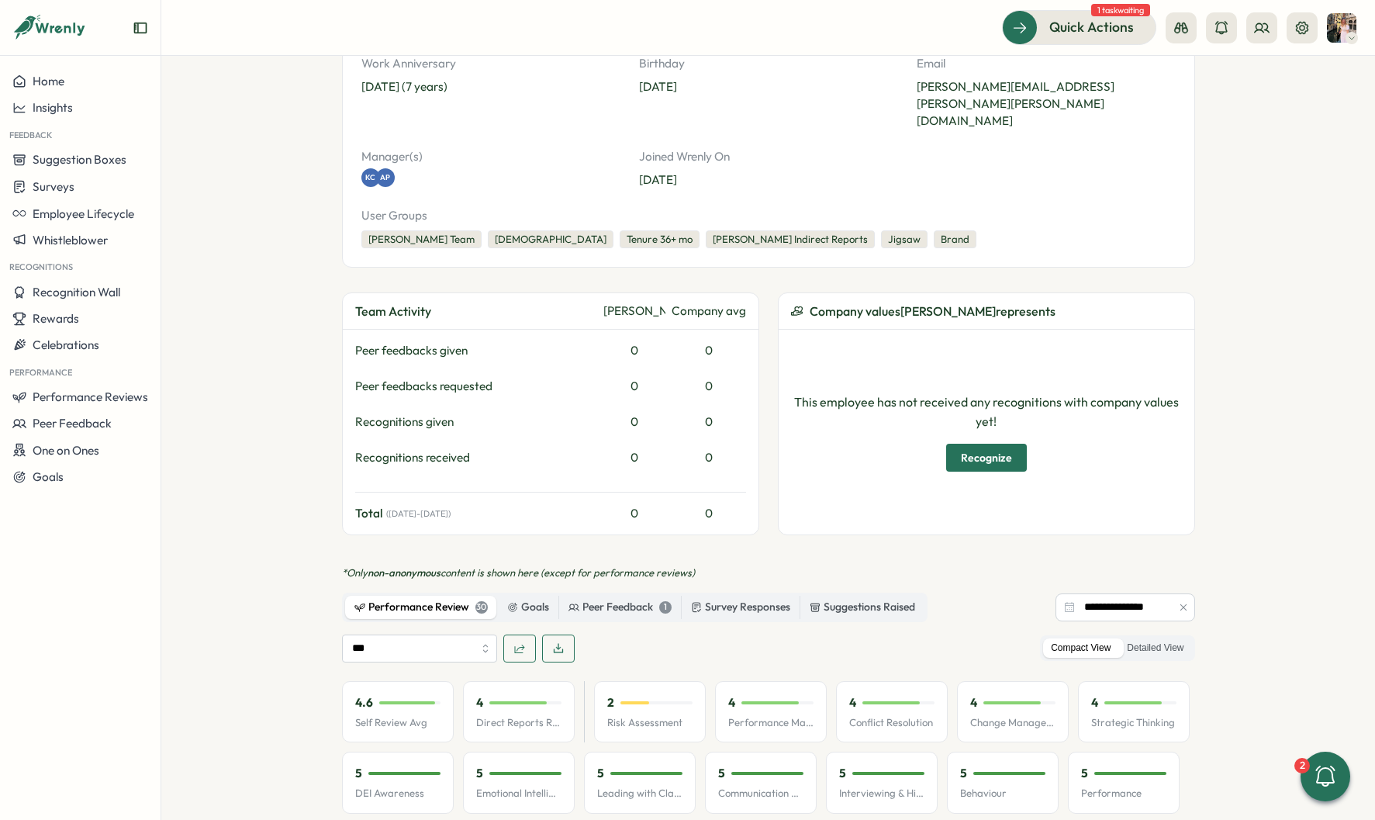
scroll to position [35, 0]
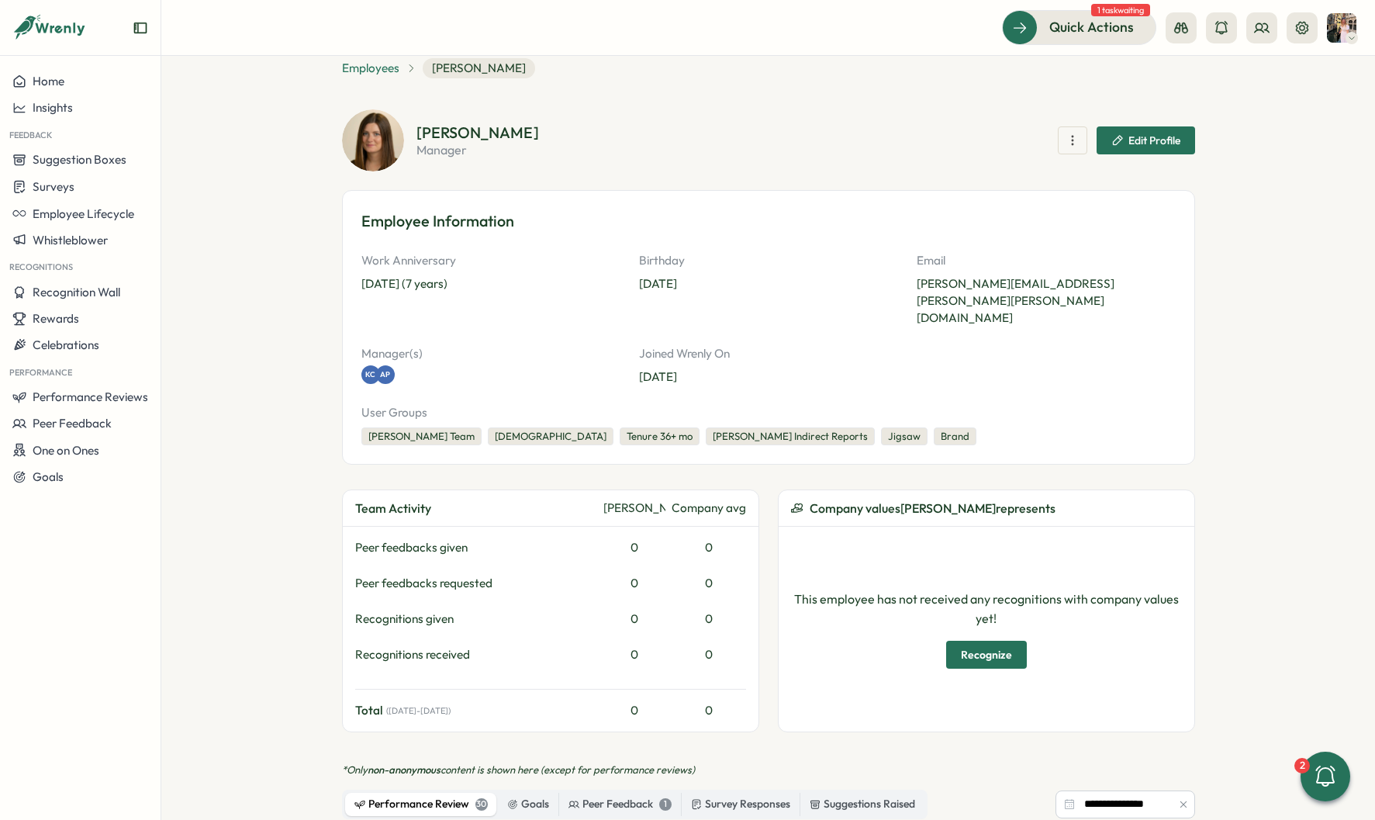
click at [368, 66] on span "Employees" at bounding box center [370, 68] width 57 height 17
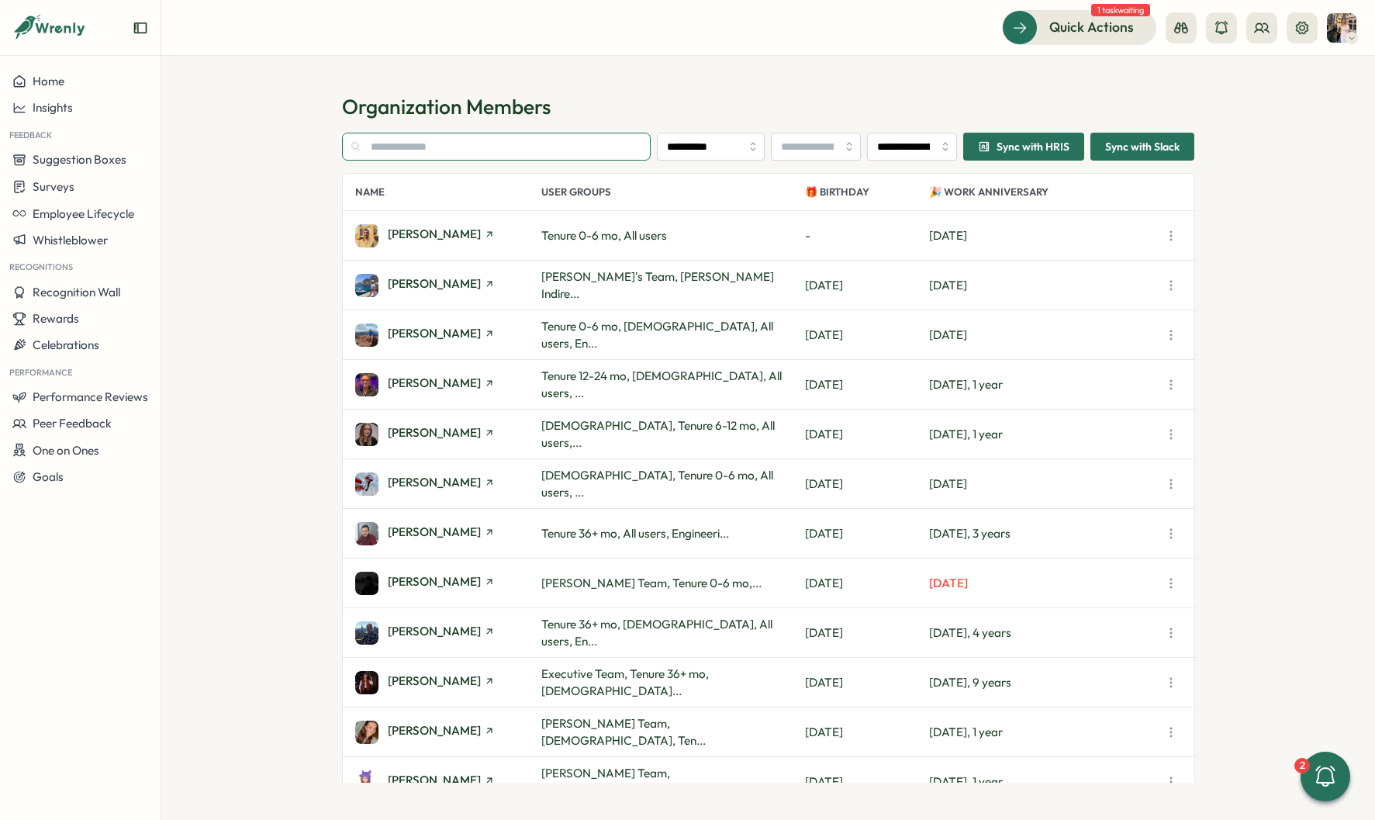
click at [408, 137] on input "text" at bounding box center [496, 147] width 309 height 28
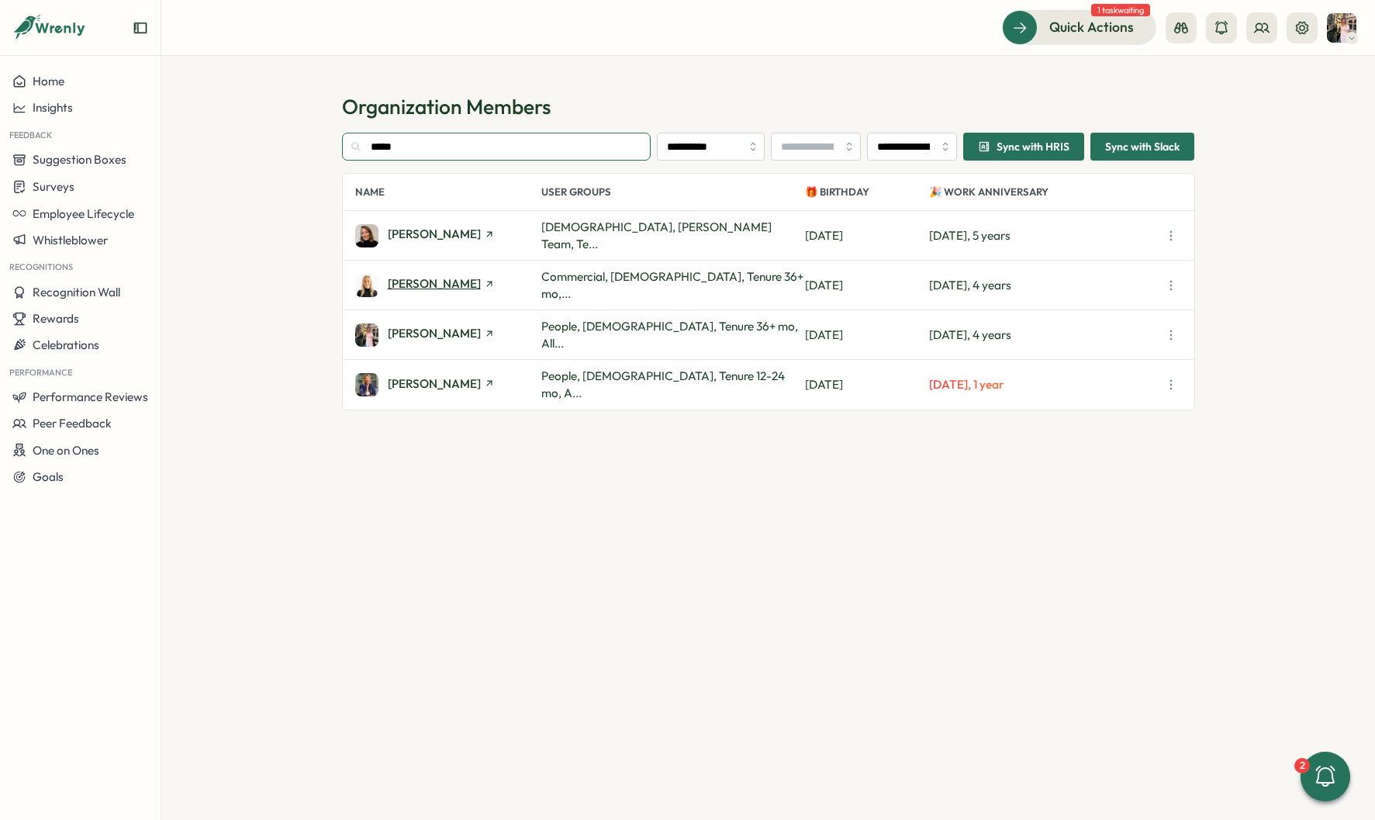
type input "*****"
click at [429, 280] on span "[PERSON_NAME]" at bounding box center [434, 284] width 93 height 12
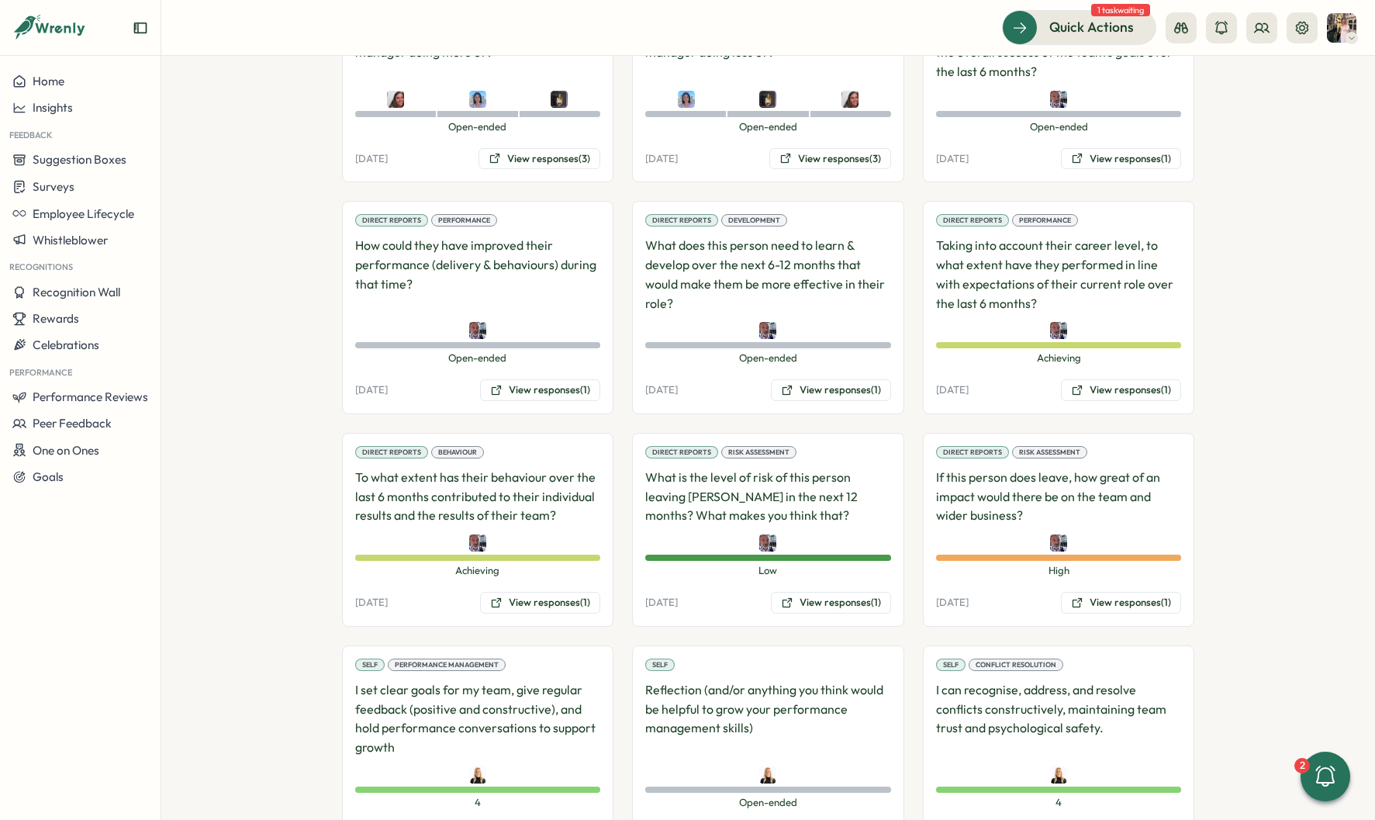
scroll to position [1648, 0]
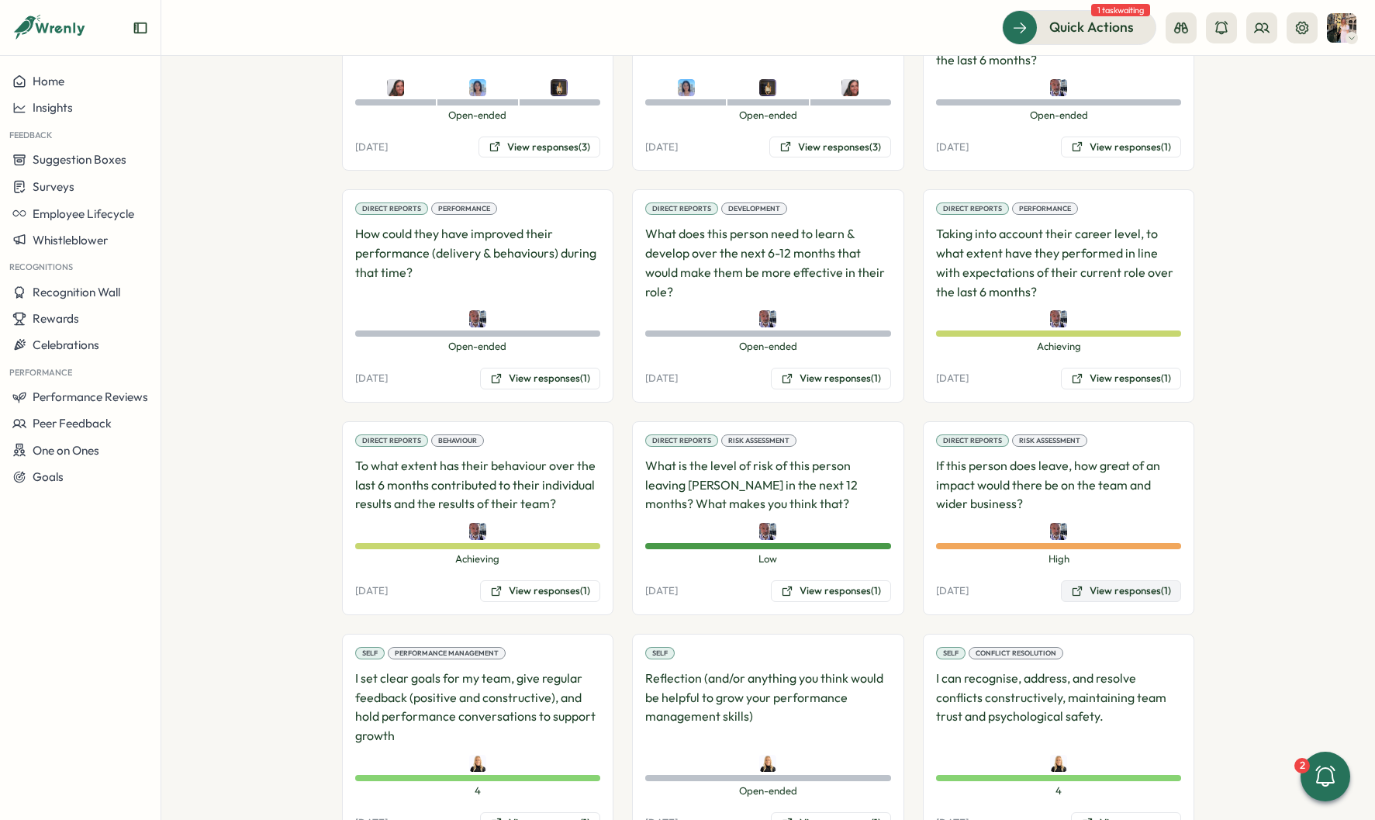
click at [1149, 580] on button "View responses (1)" at bounding box center [1121, 591] width 120 height 22
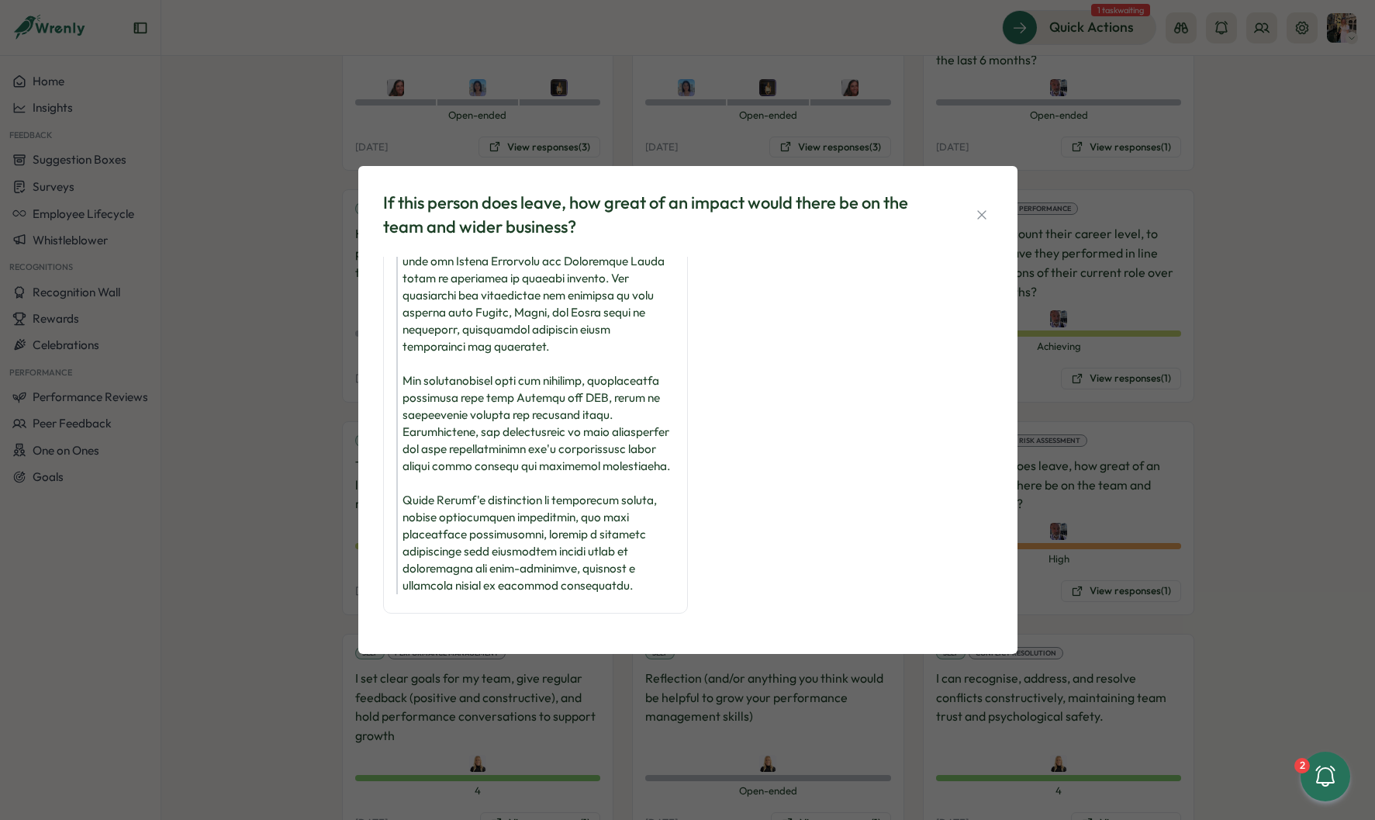
scroll to position [199, 0]
click at [1211, 413] on div "If this person does leave, how great of an impact would there be on the team an…" at bounding box center [687, 410] width 1375 height 820
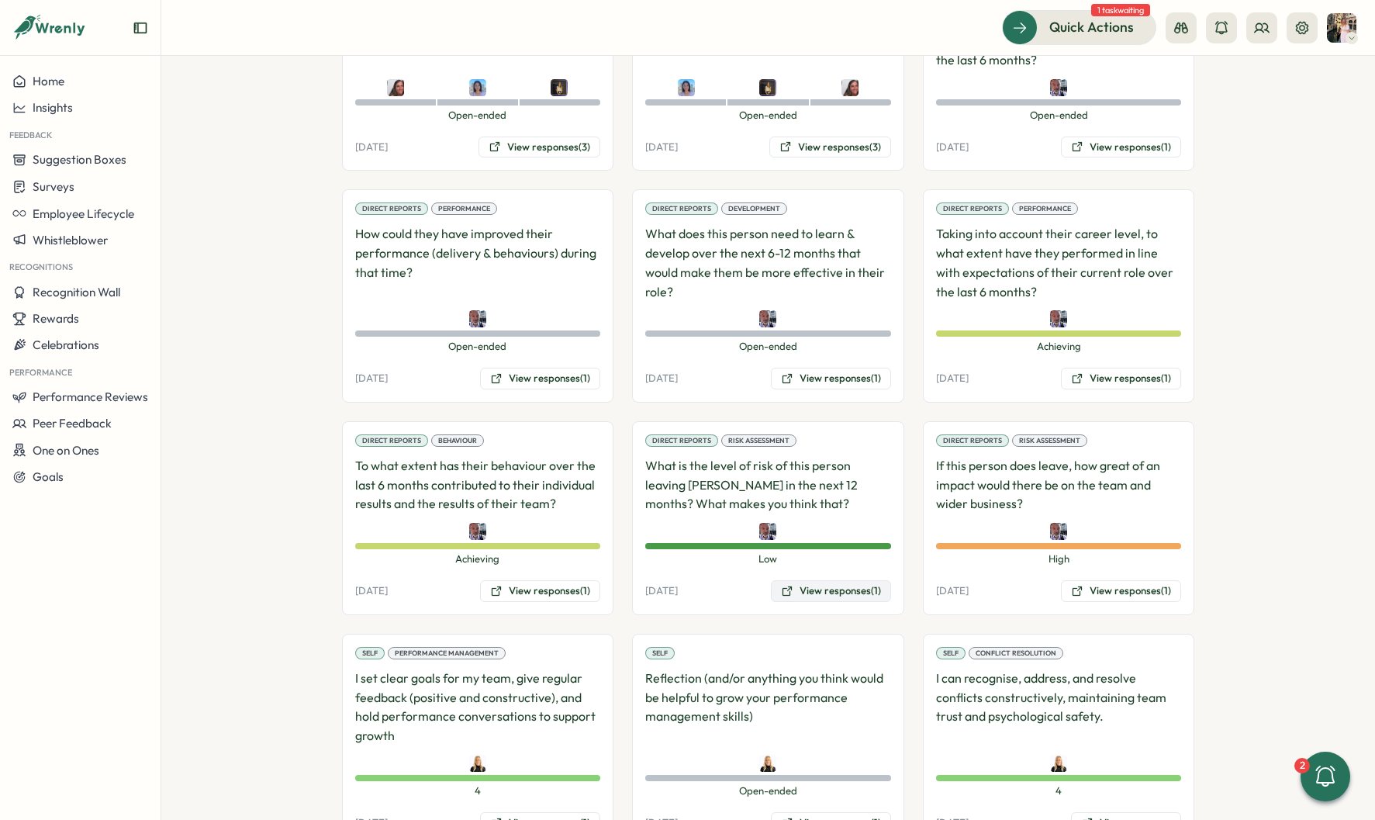
click at [843, 580] on button "View responses (1)" at bounding box center [831, 591] width 120 height 22
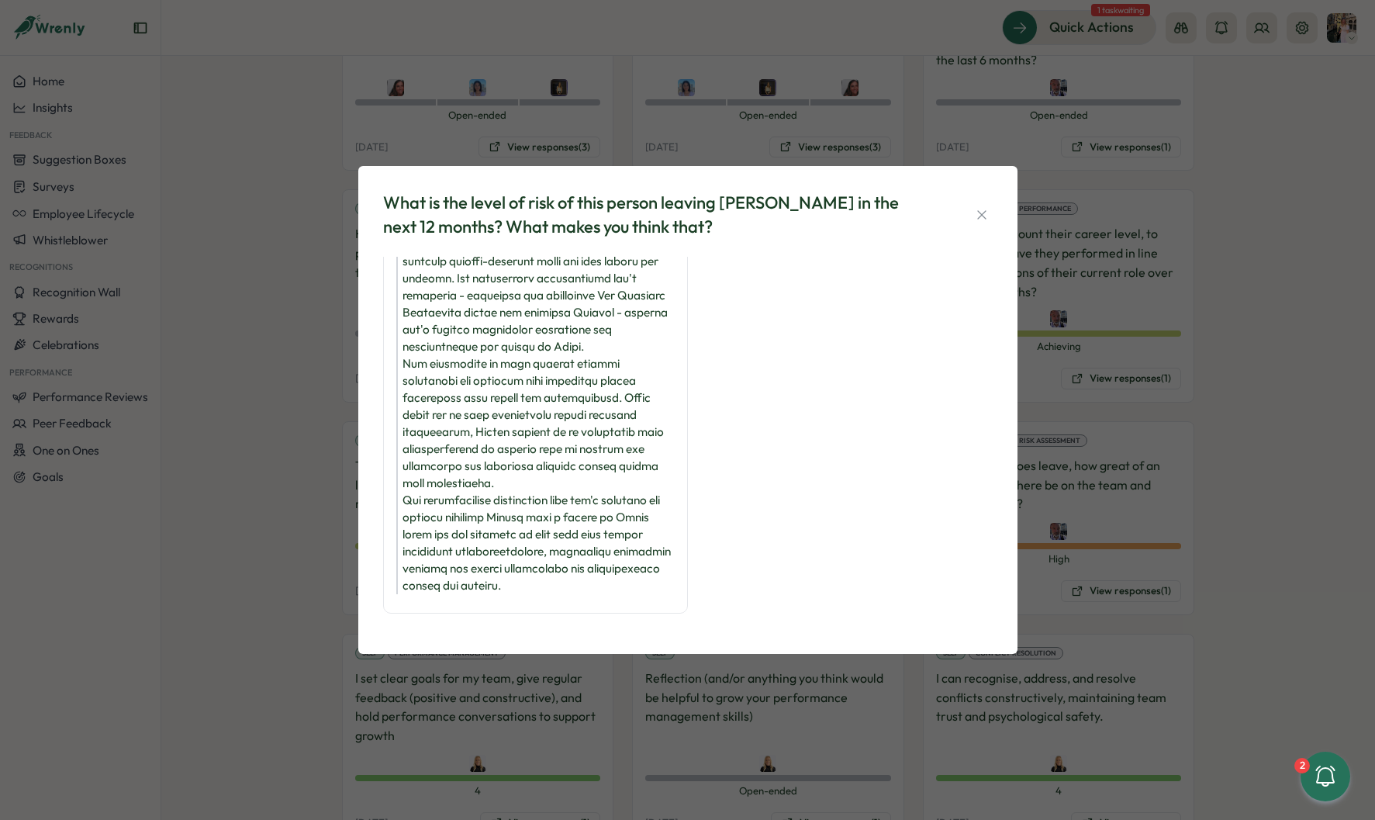
scroll to position [165, 0]
click at [1122, 396] on div "What is the level of risk of this person leaving [PERSON_NAME] in the next 12 m…" at bounding box center [687, 410] width 1375 height 820
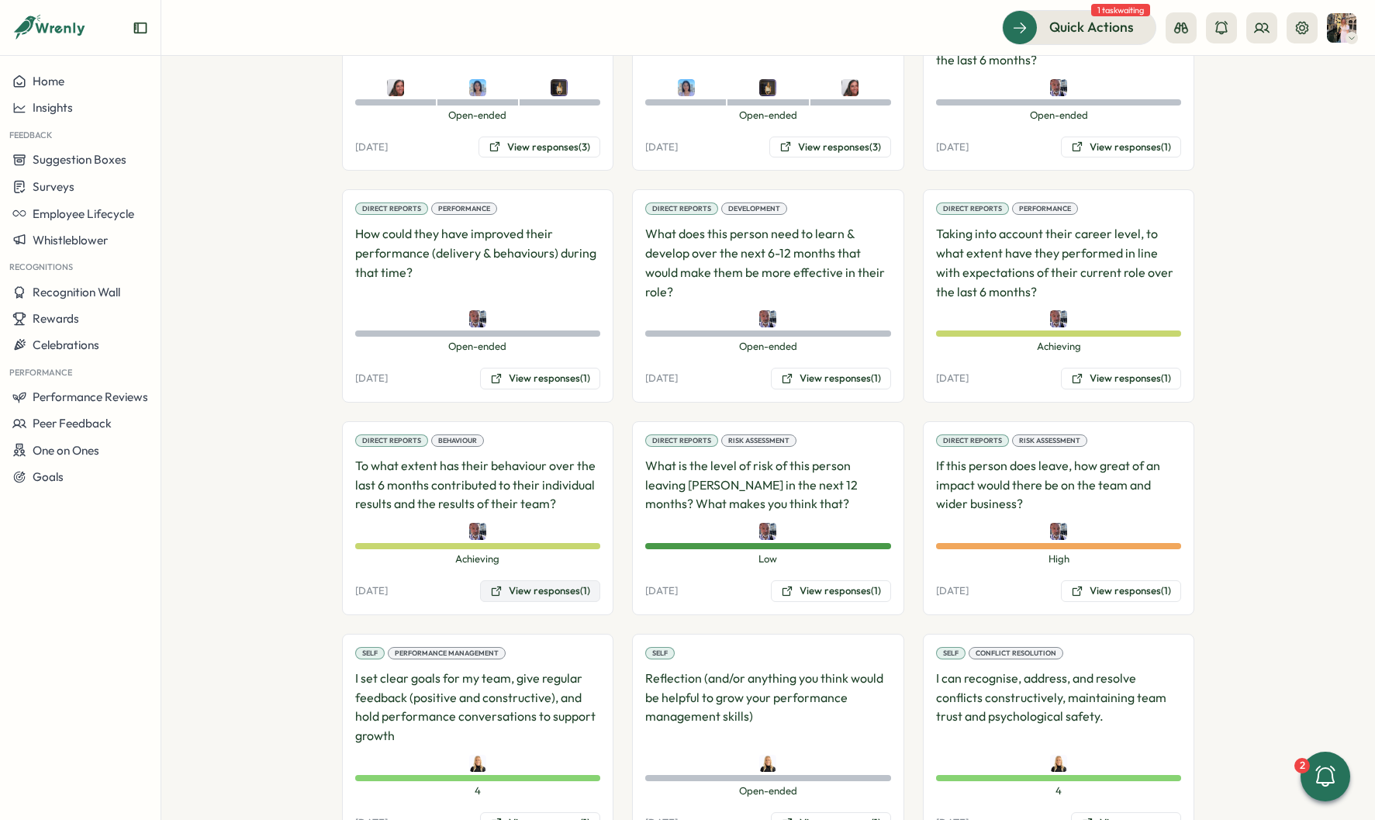
click at [527, 580] on button "View responses (1)" at bounding box center [540, 591] width 120 height 22
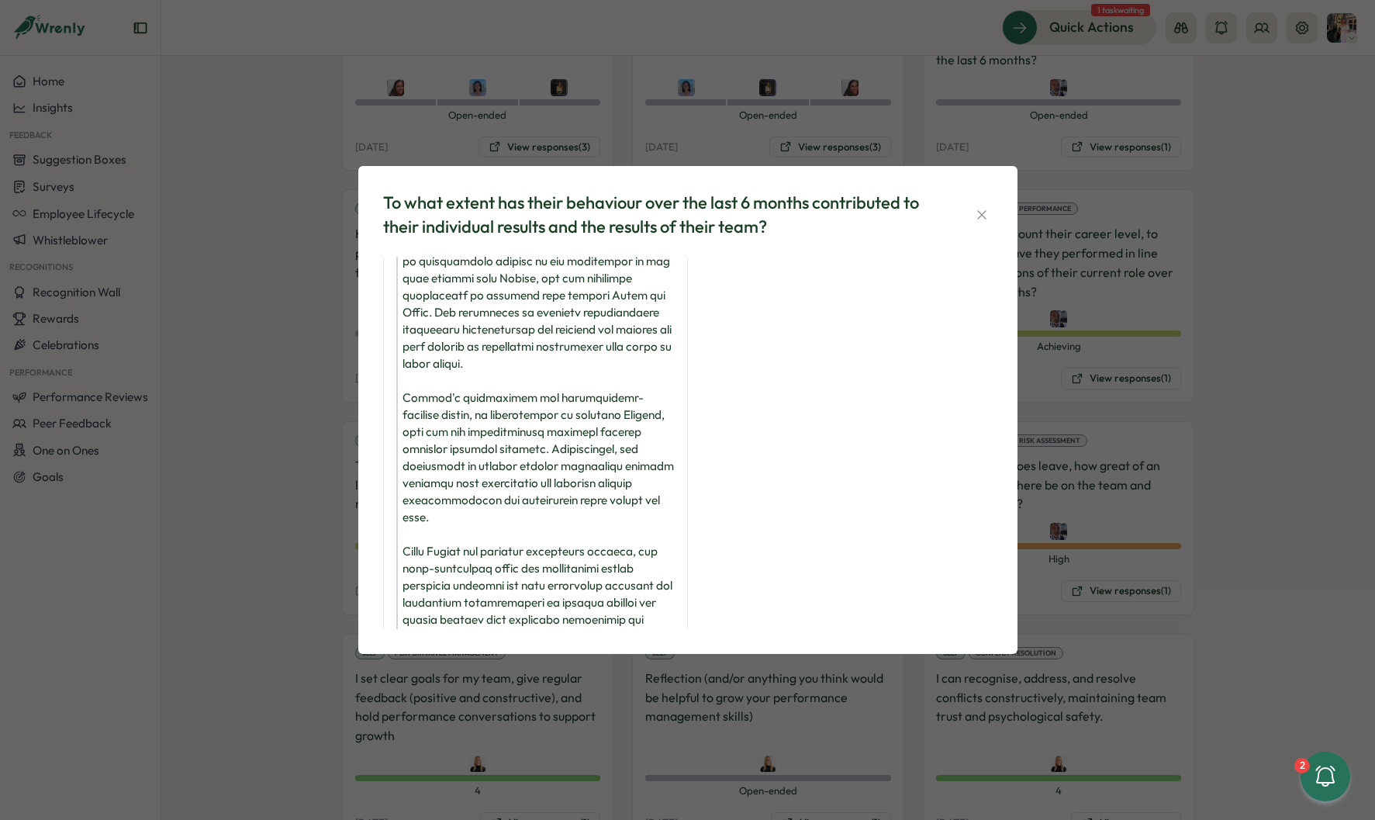
scroll to position [302, 0]
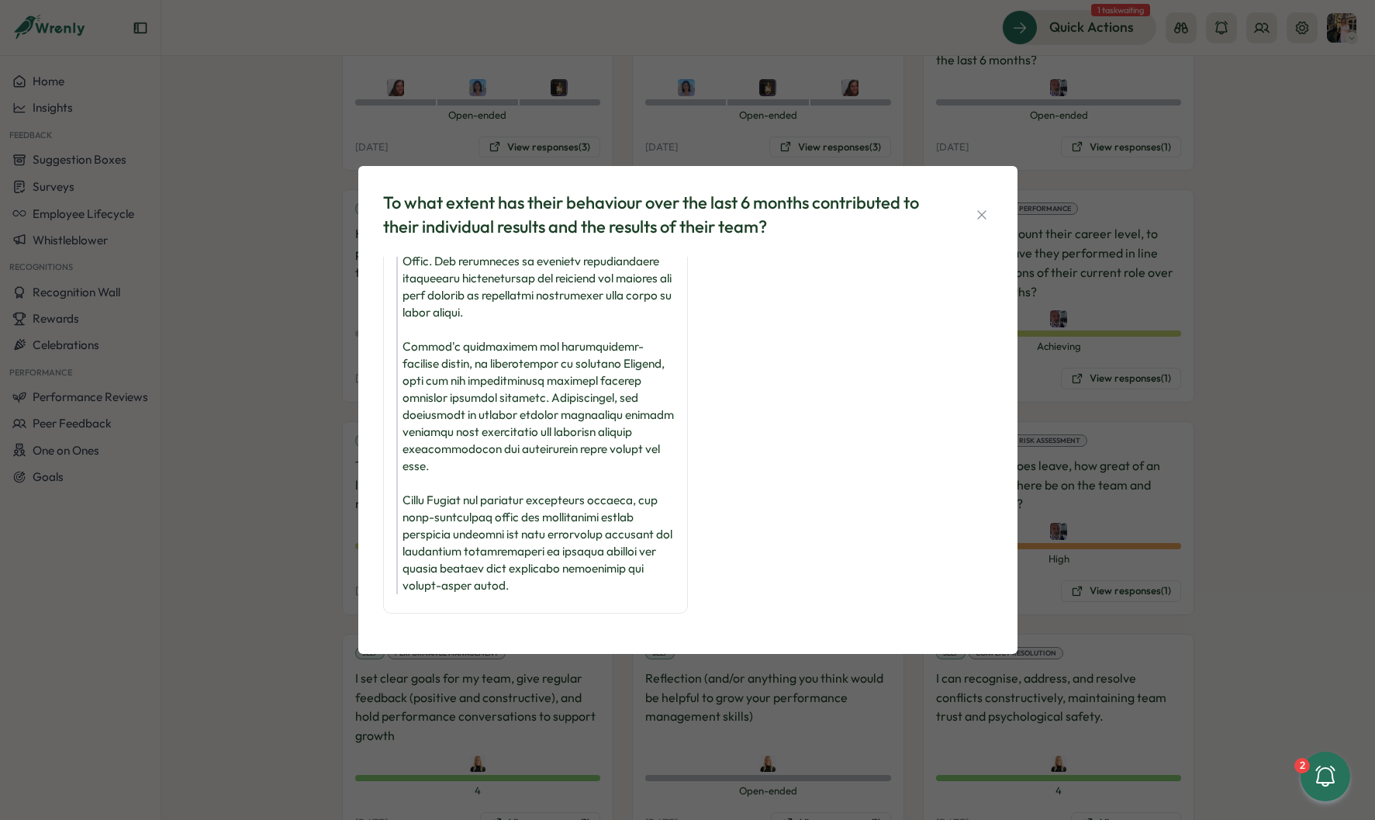
click at [1090, 367] on div "To what extent has their behaviour over the last 6 months contributed to their …" at bounding box center [687, 410] width 1375 height 820
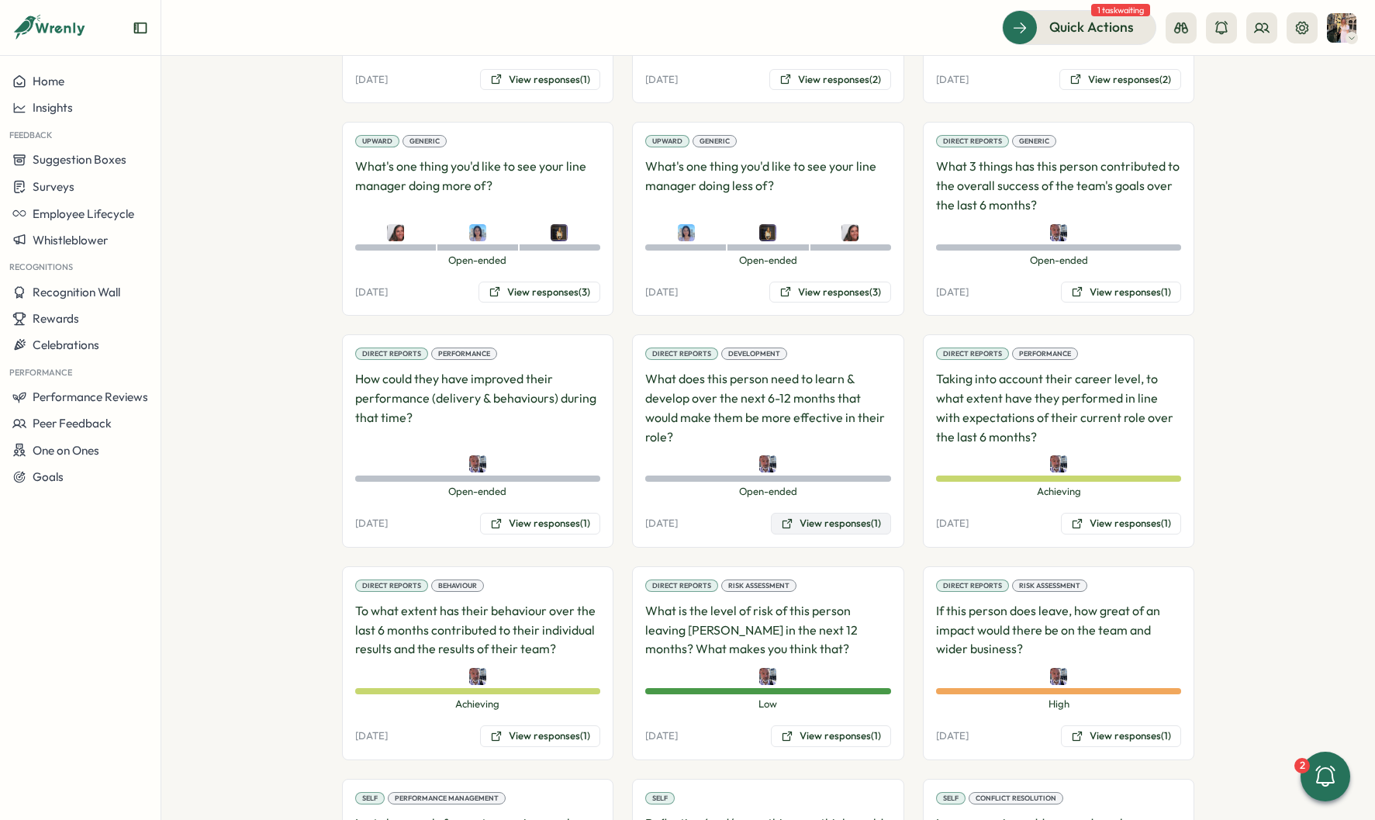
scroll to position [1503, 0]
click at [808, 469] on div "Direct Reports Development What does this person need to learn & develop over t…" at bounding box center [768, 440] width 272 height 213
click at [808, 513] on button "View responses (1)" at bounding box center [831, 524] width 120 height 22
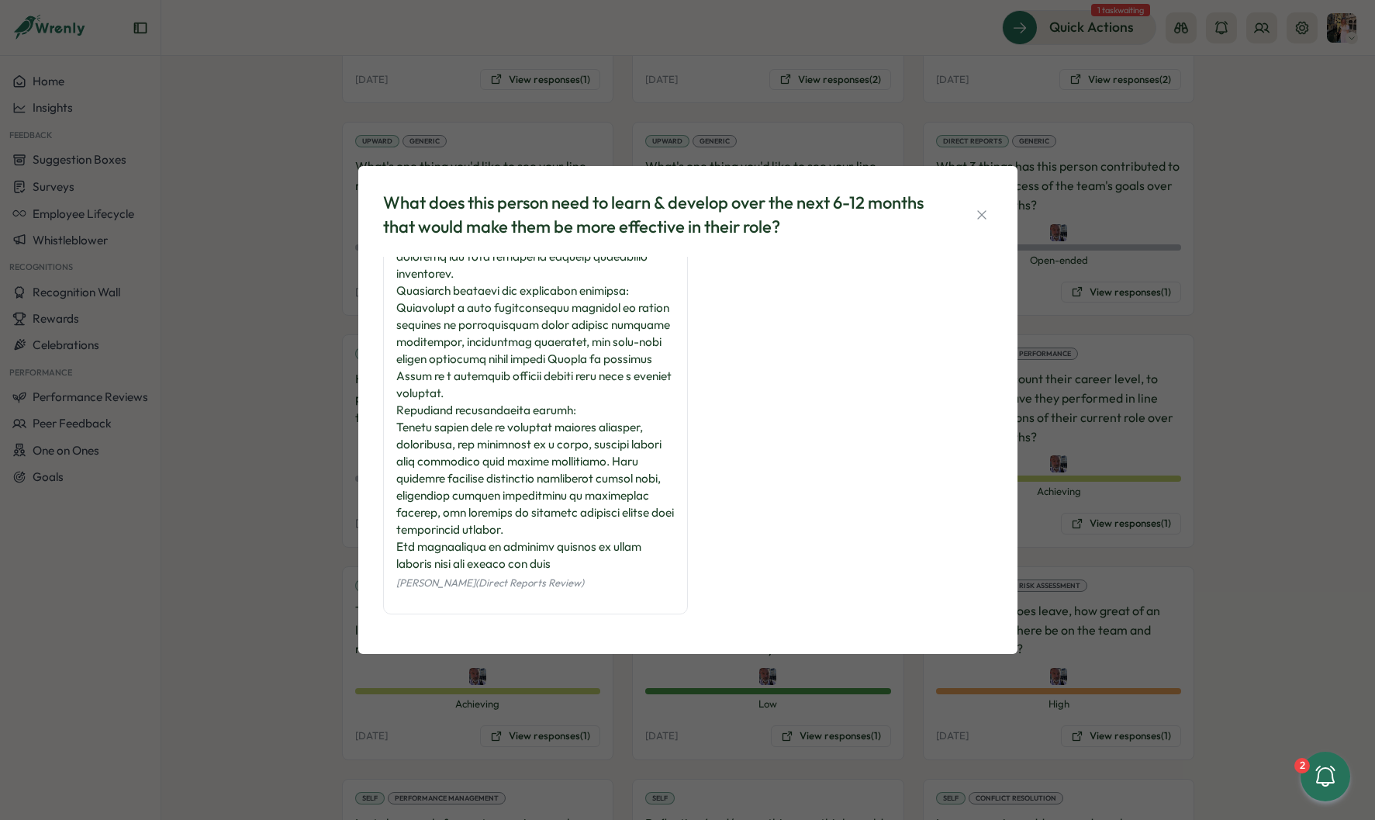
scroll to position [159, 0]
click at [1119, 389] on div "What does this person need to learn & develop over the next 6-12 months that wo…" at bounding box center [687, 410] width 1375 height 820
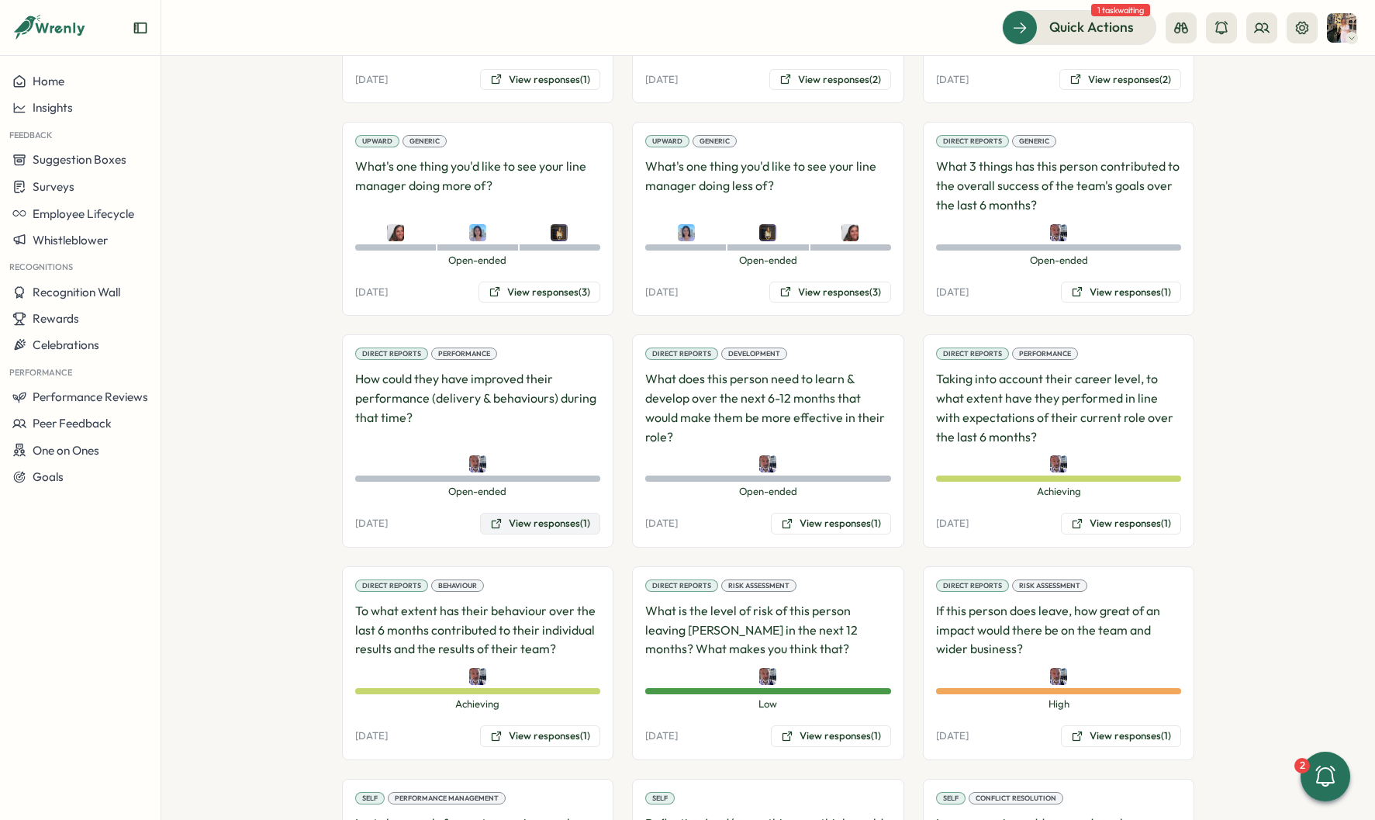
click at [550, 513] on button "View responses (1)" at bounding box center [540, 524] width 120 height 22
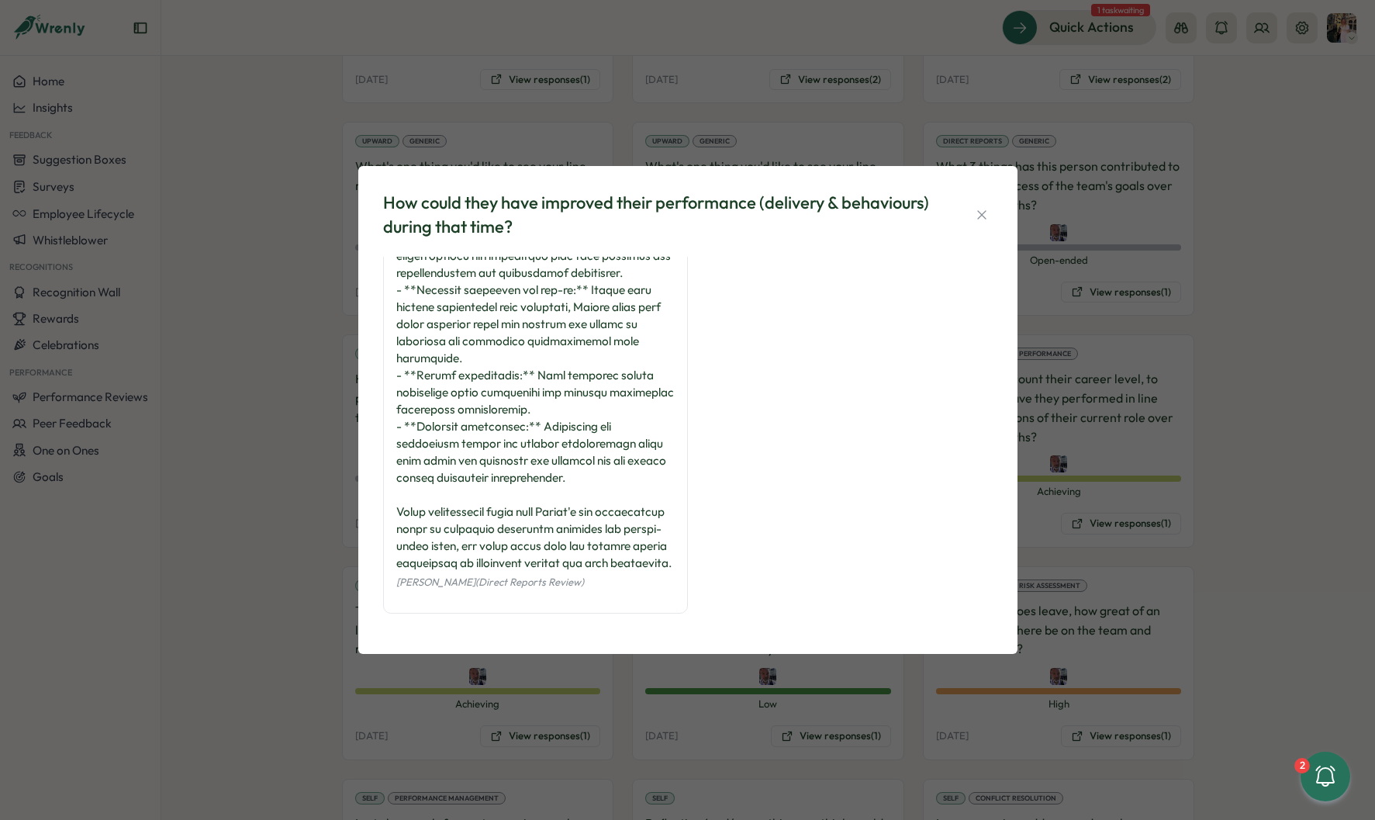
scroll to position [278, 0]
click at [1148, 357] on div "How could they have improved their performance (delivery & behaviours) during t…" at bounding box center [687, 410] width 1375 height 820
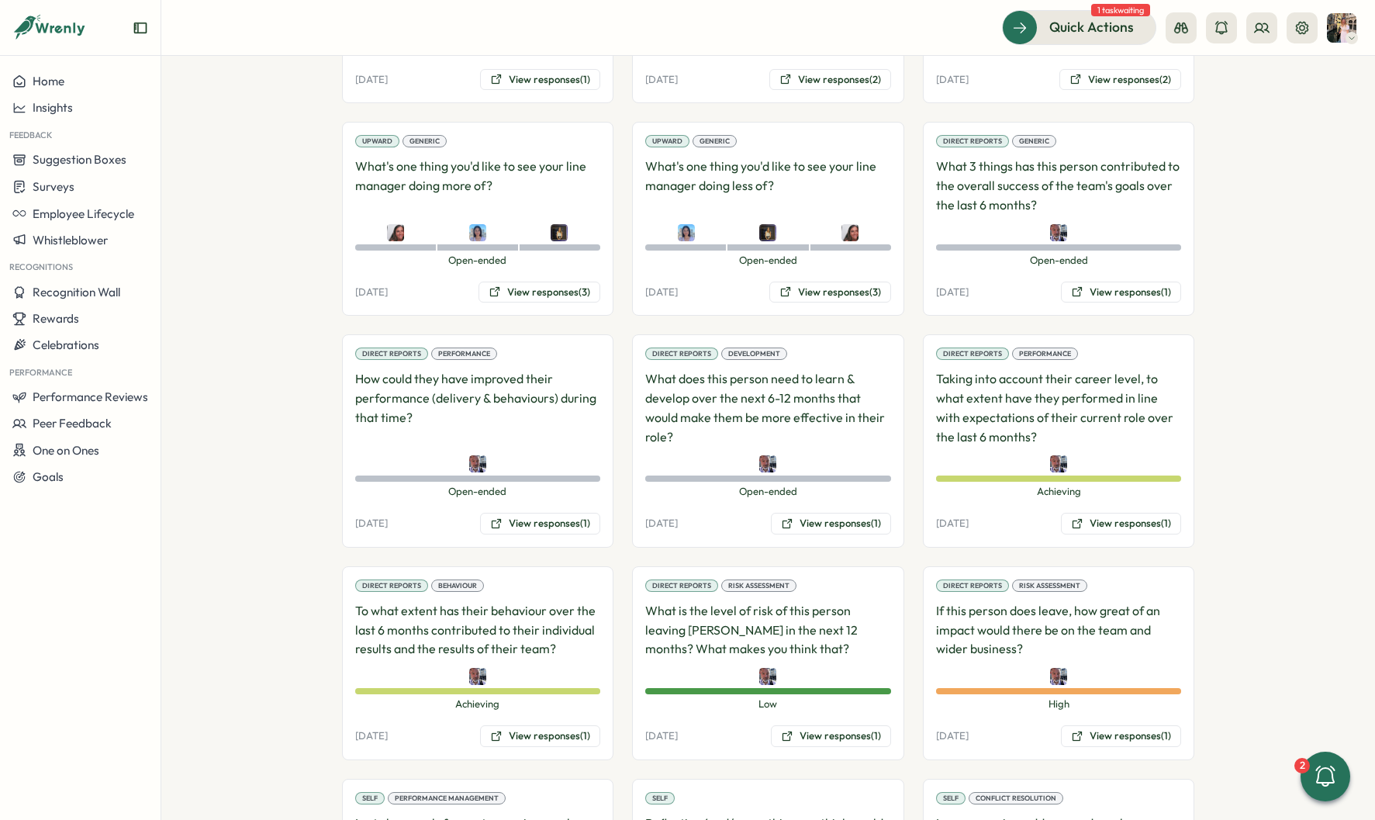
click at [1132, 262] on div "Direct Reports Generic What 3 things has this person contributed to the overall…" at bounding box center [1059, 219] width 272 height 194
click at [1132, 282] on button "View responses (1)" at bounding box center [1121, 293] width 120 height 22
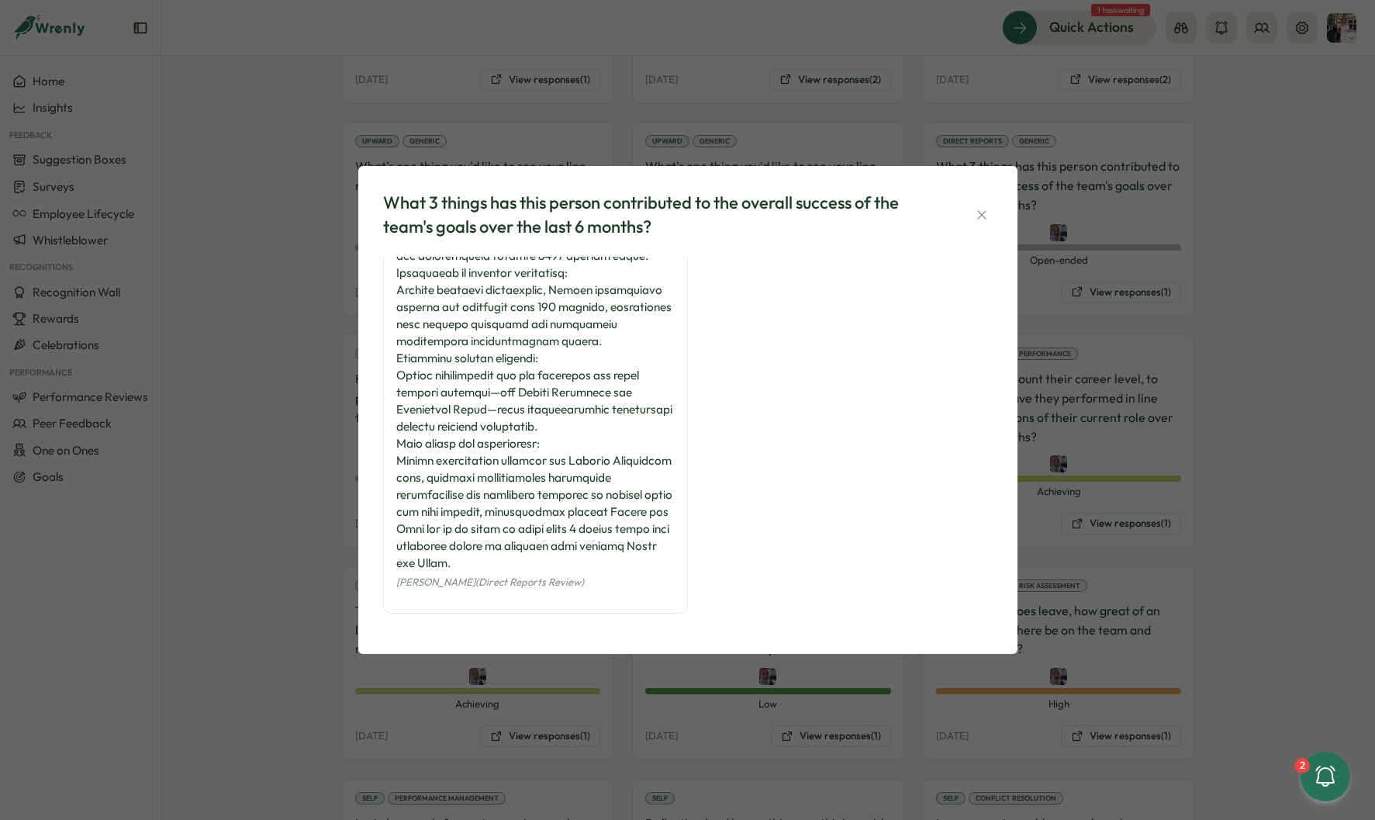
scroll to position [176, 0]
click at [1083, 384] on div "What 3 things has this person contributed to the overall success of the team's …" at bounding box center [687, 410] width 1375 height 820
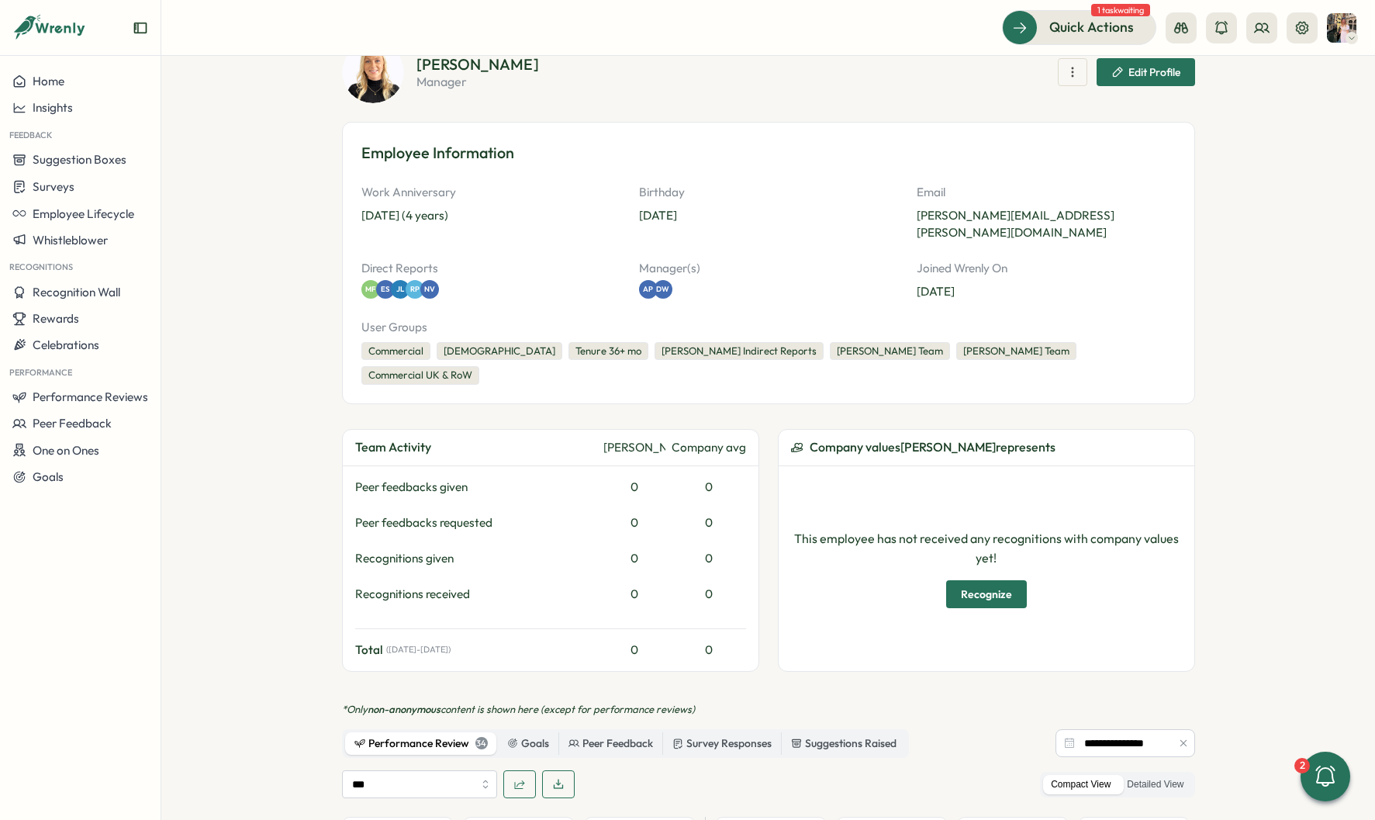
scroll to position [0, 0]
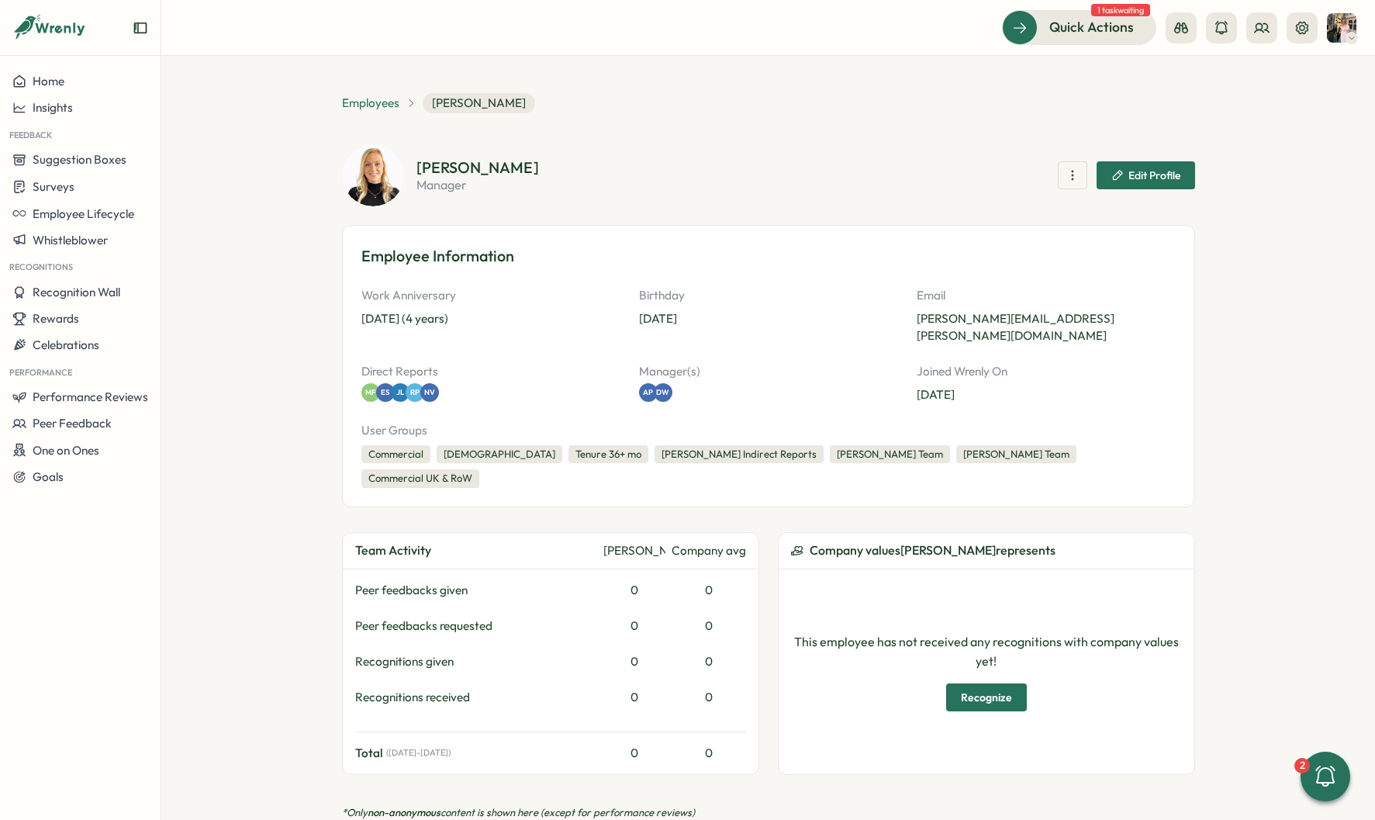
click at [379, 103] on span "Employees" at bounding box center [370, 103] width 57 height 17
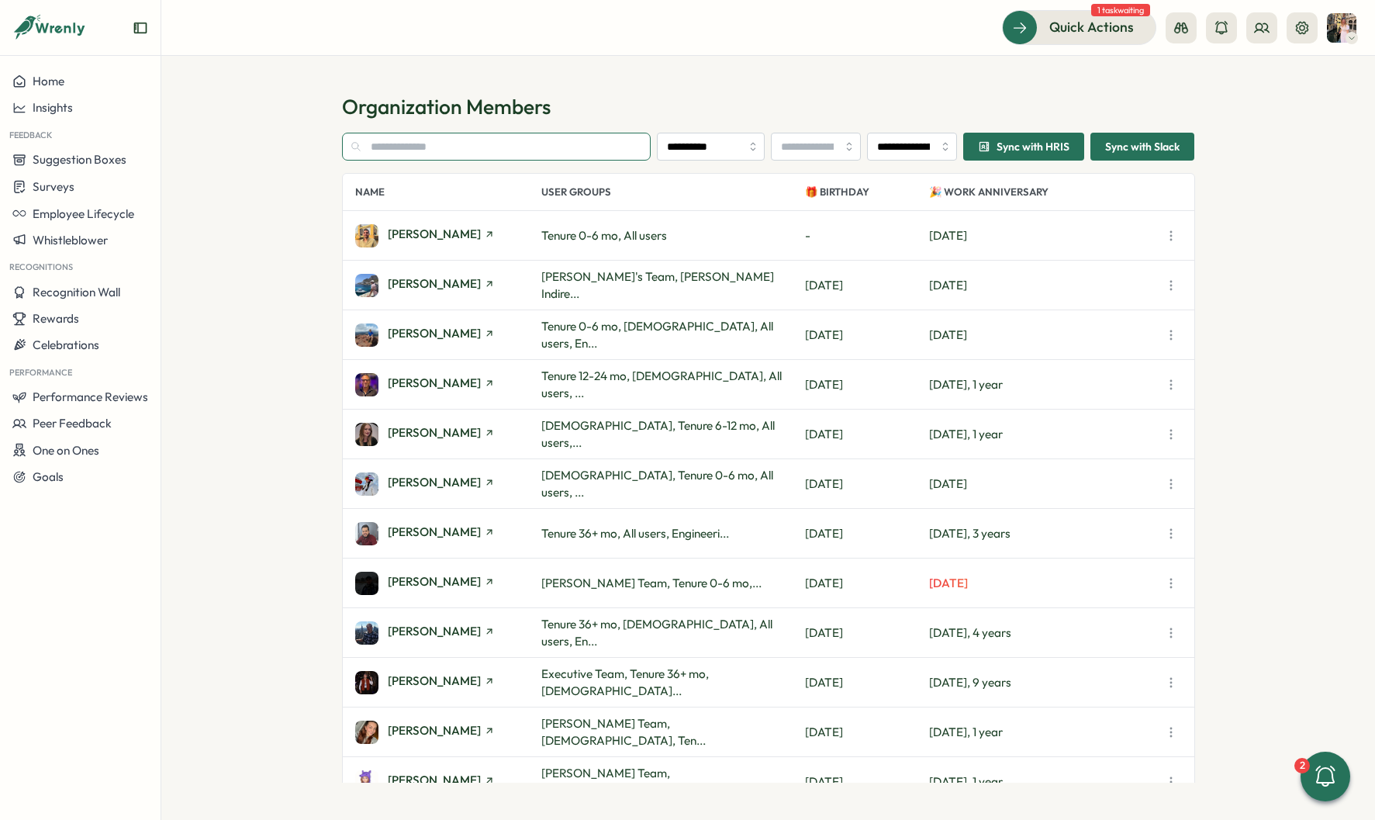
click at [446, 143] on input "text" at bounding box center [496, 147] width 309 height 28
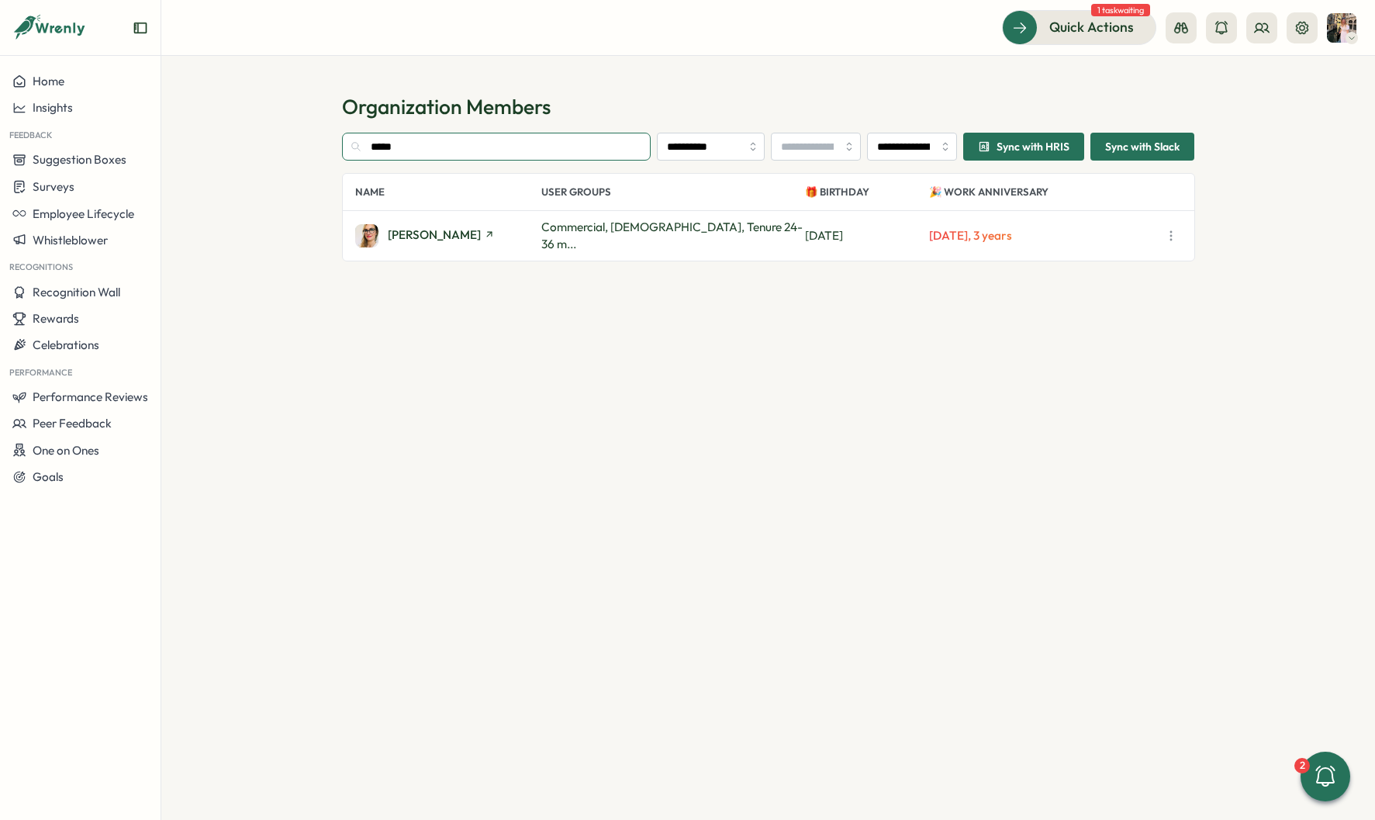
type input "*****"
click at [439, 225] on div "[PERSON_NAME]" at bounding box center [448, 235] width 186 height 23
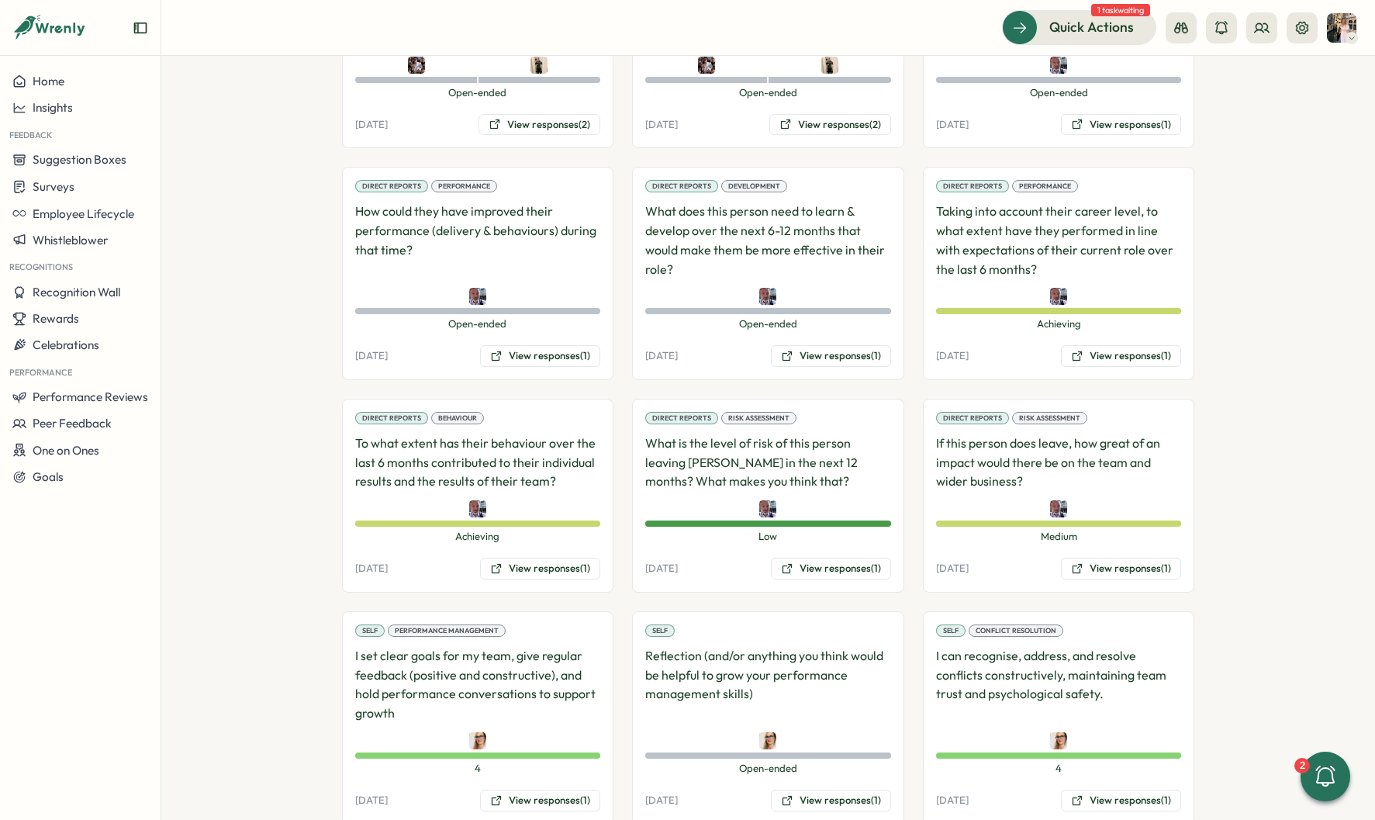
scroll to position [1654, 0]
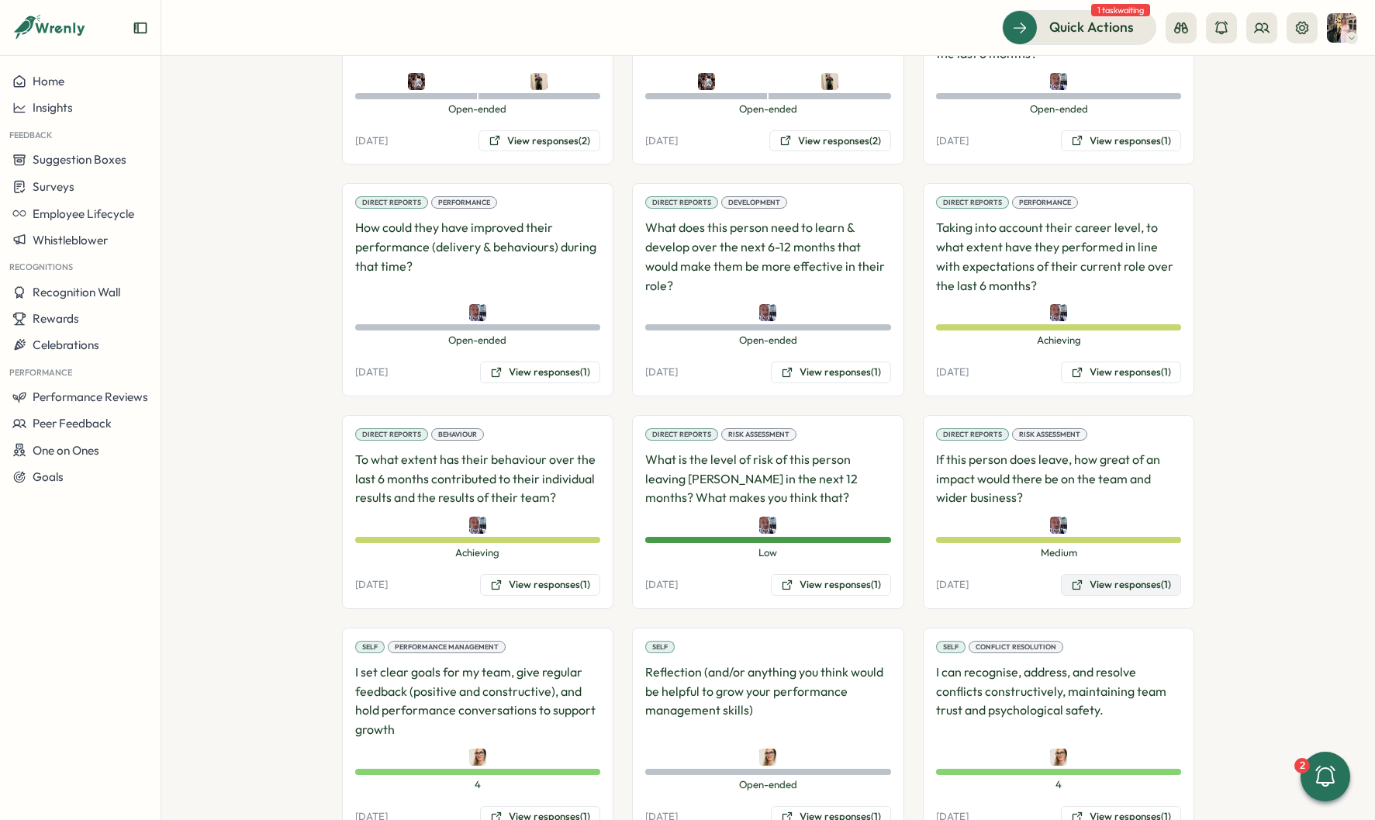
click at [1170, 574] on button "View responses (1)" at bounding box center [1121, 585] width 120 height 22
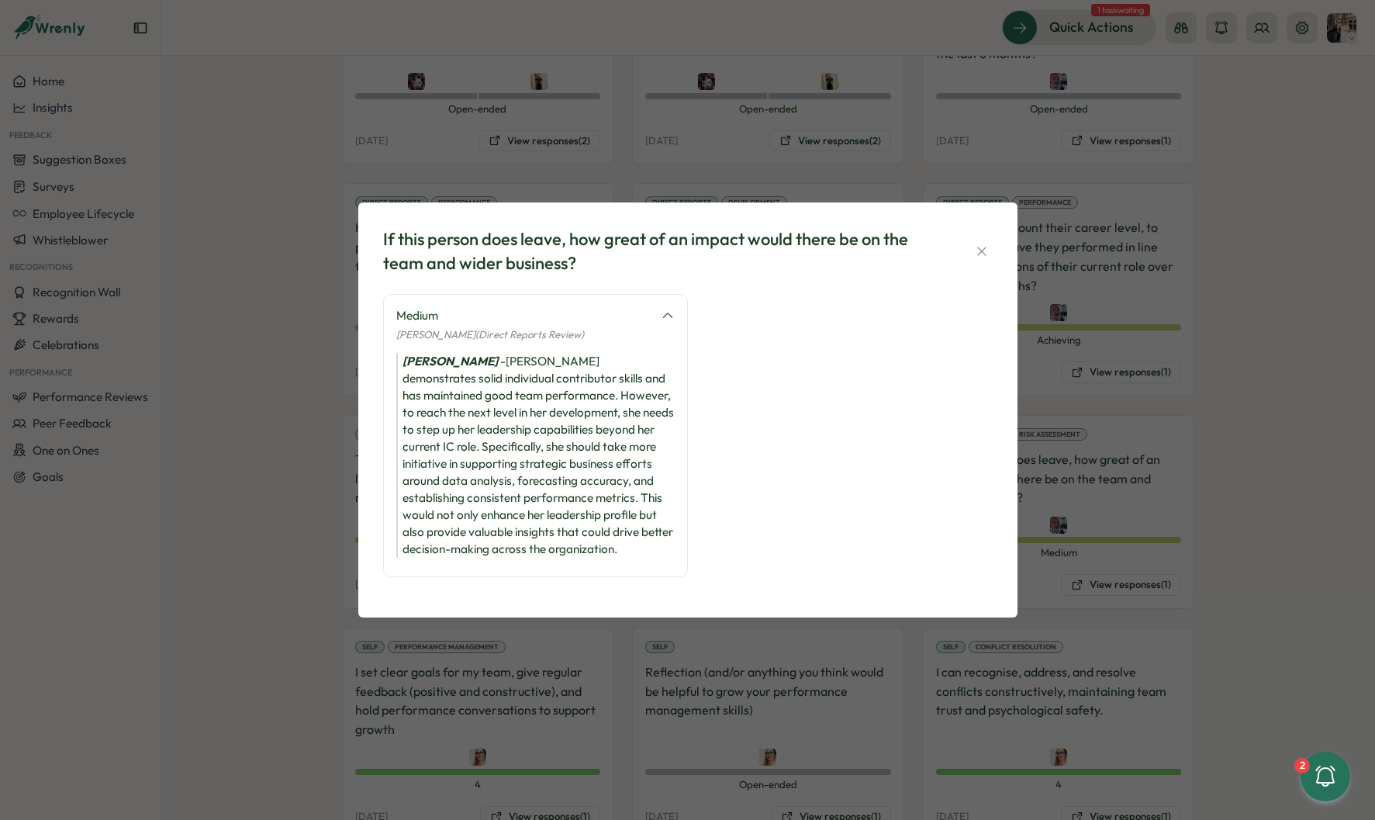
click at [1233, 432] on div "If this person does leave, how great of an impact would there be on the team an…" at bounding box center [687, 410] width 1375 height 820
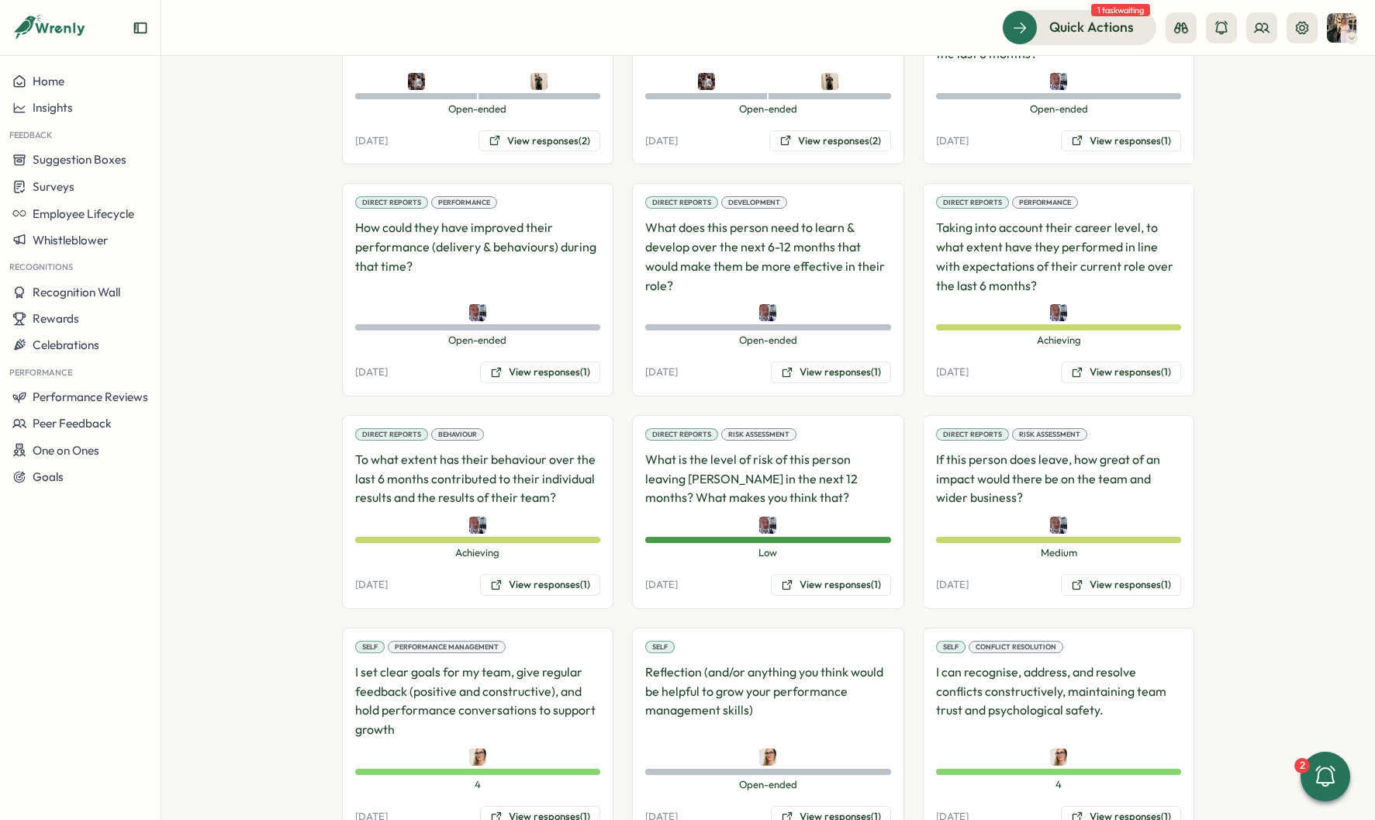
click at [1091, 527] on div "Direct Reports Risk Assessment If this person does leave, how great of an impac…" at bounding box center [1059, 512] width 272 height 194
click at [1091, 574] on button "View responses (1)" at bounding box center [1121, 585] width 120 height 22
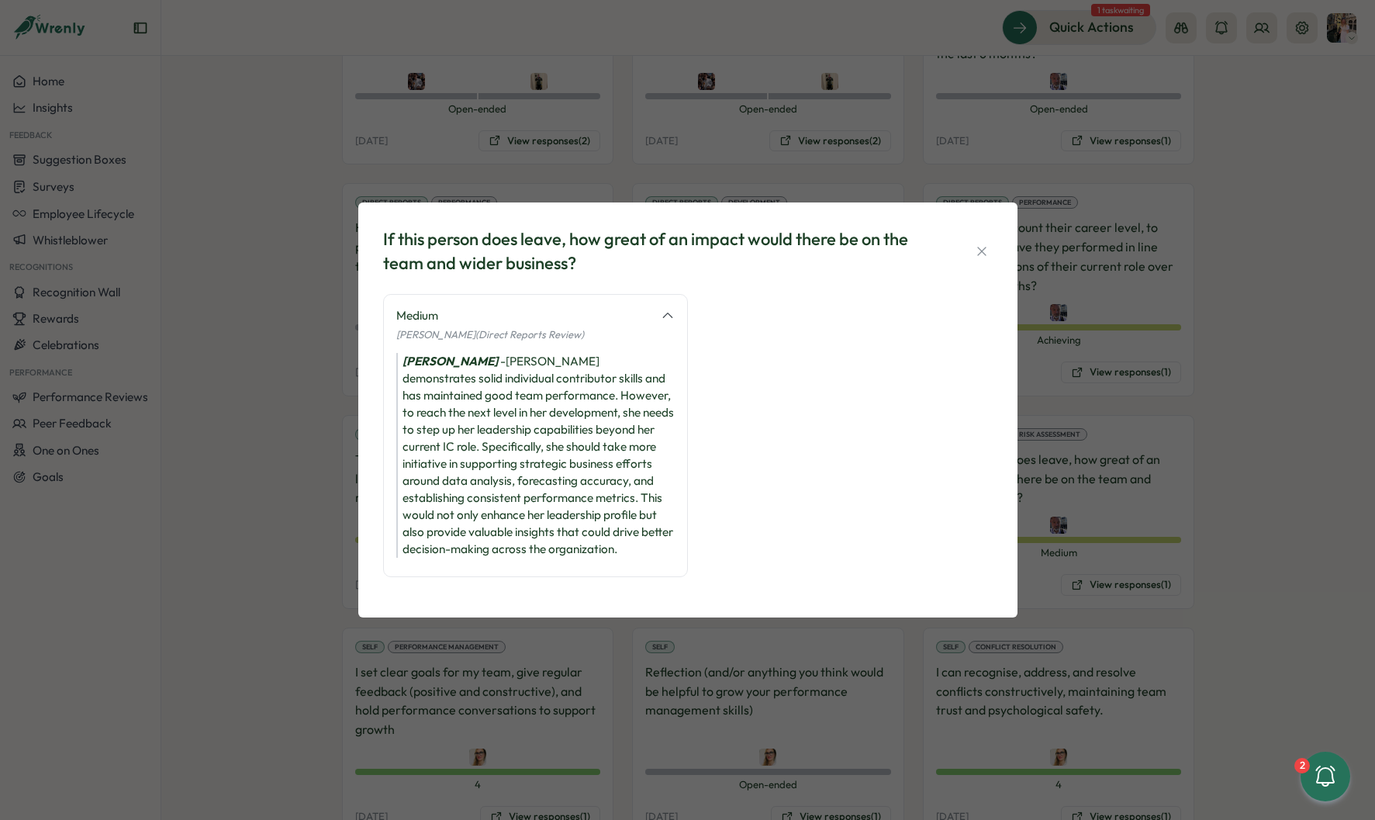
click at [1144, 438] on div "If this person does leave, how great of an impact would there be on the team an…" at bounding box center [687, 410] width 1375 height 820
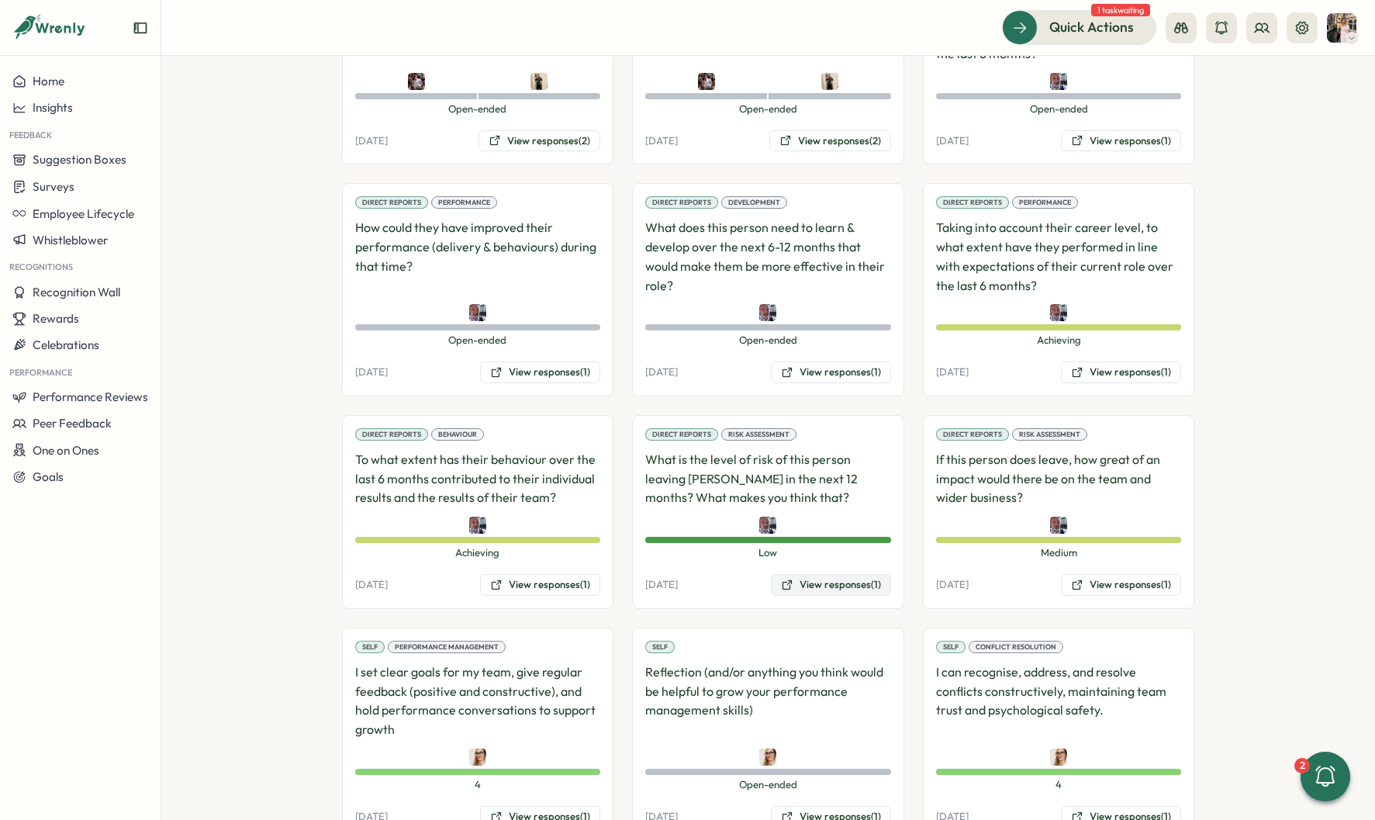
click at [851, 574] on button "View responses (1)" at bounding box center [831, 585] width 120 height 22
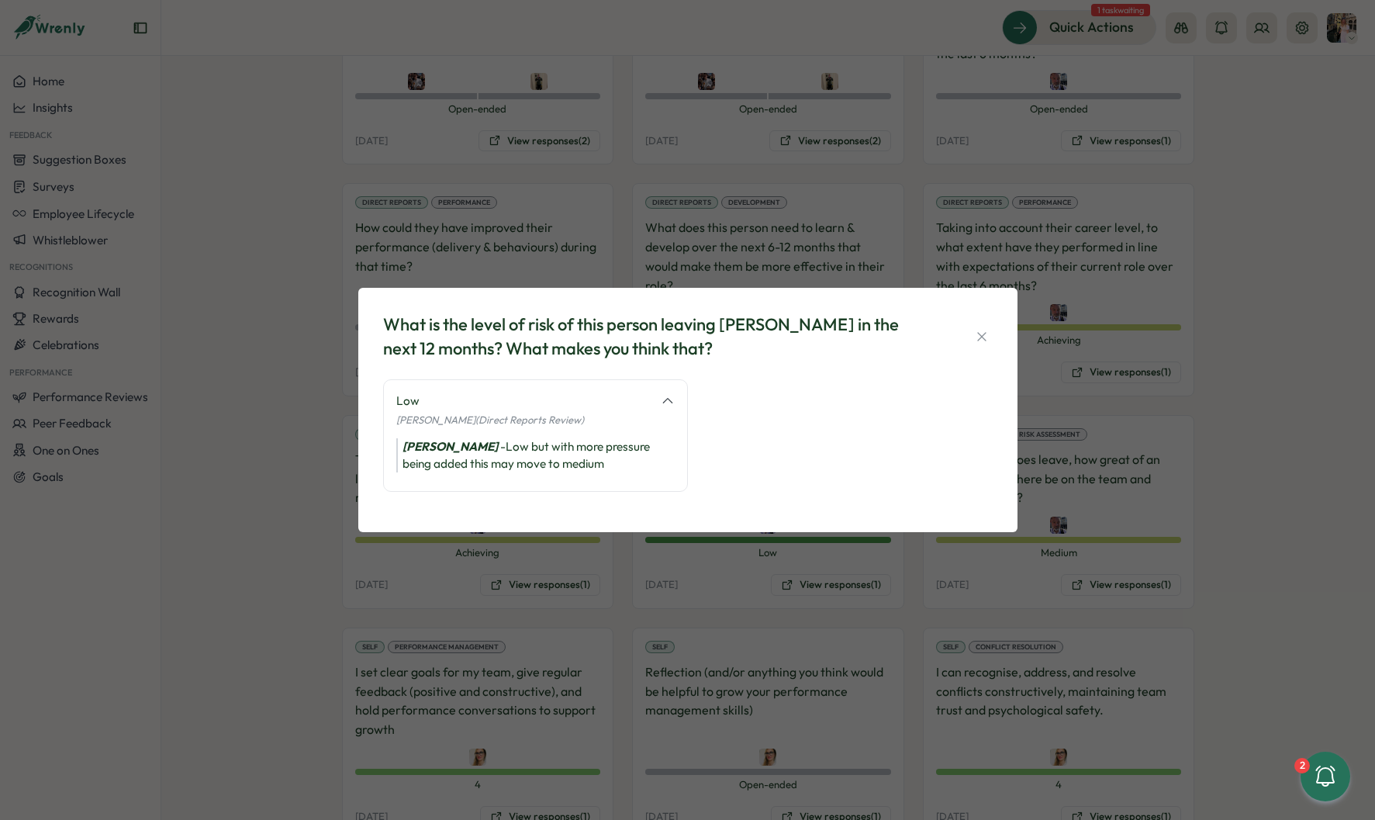
click at [1109, 450] on div "What is the level of risk of this person leaving [PERSON_NAME] in the next 12 m…" at bounding box center [687, 410] width 1375 height 820
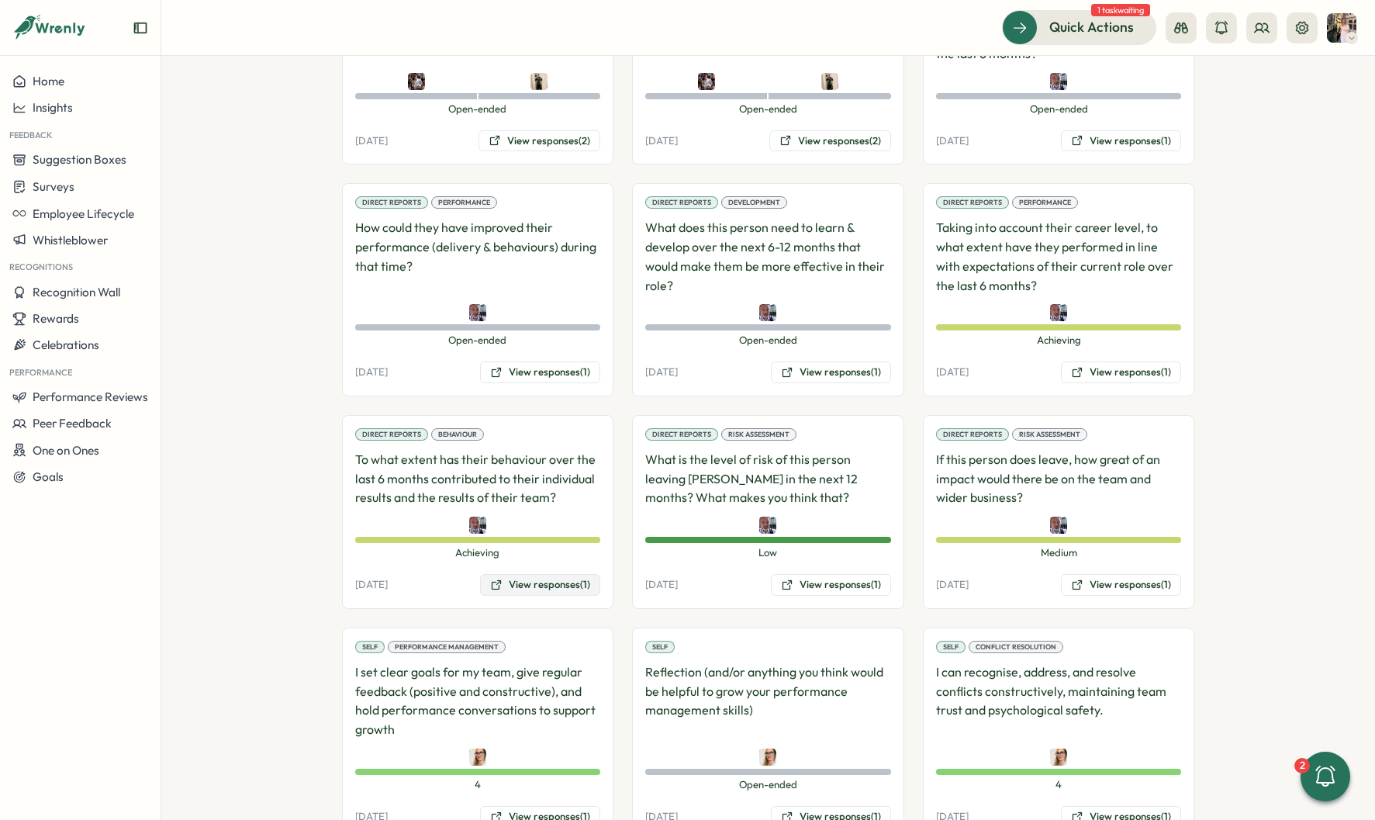
click at [561, 574] on button "View responses (1)" at bounding box center [540, 585] width 120 height 22
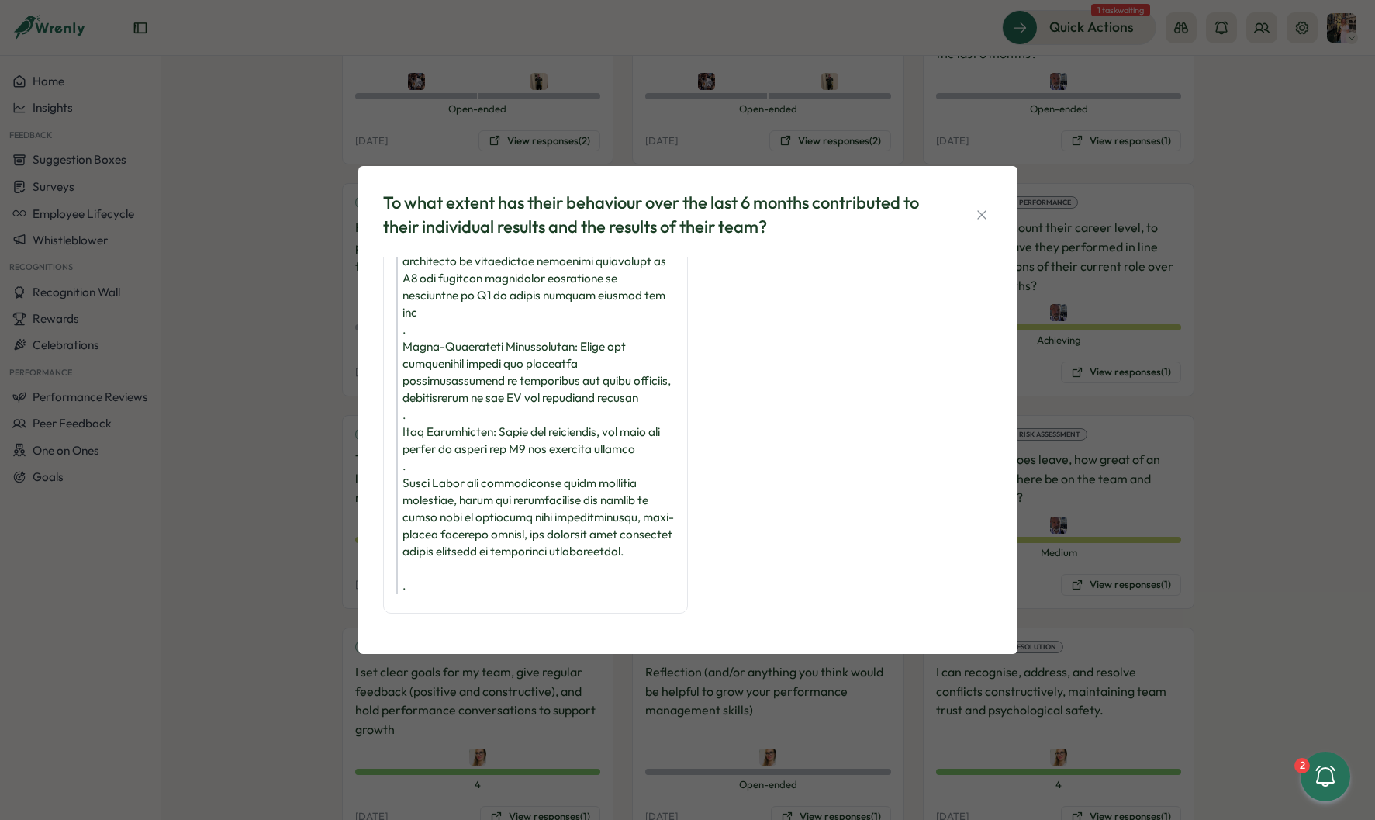
scroll to position [251, 0]
click at [1135, 382] on div "To what extent has their behaviour over the last 6 months contributed to their …" at bounding box center [687, 410] width 1375 height 820
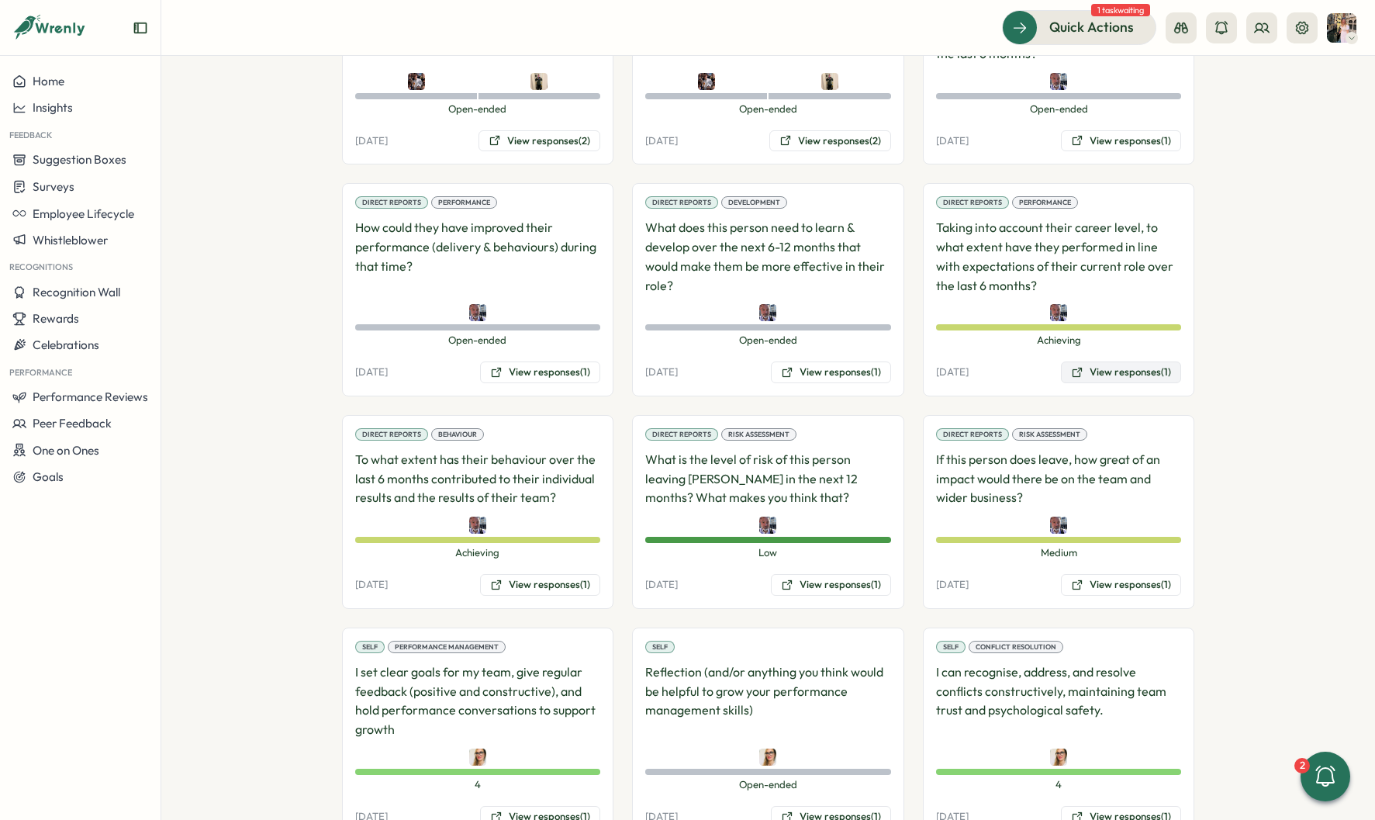
click at [1156, 361] on button "View responses (1)" at bounding box center [1121, 372] width 120 height 22
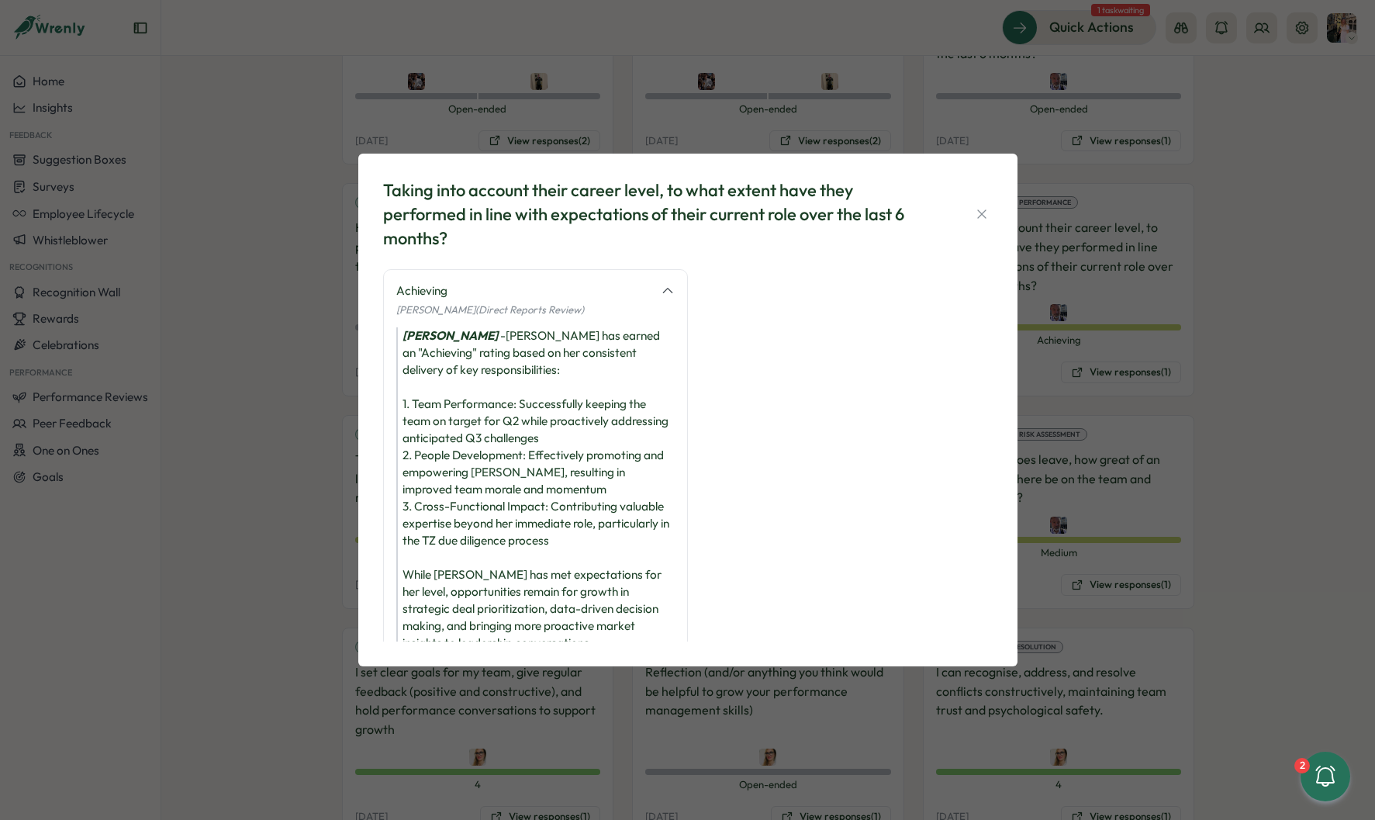
scroll to position [45, 0]
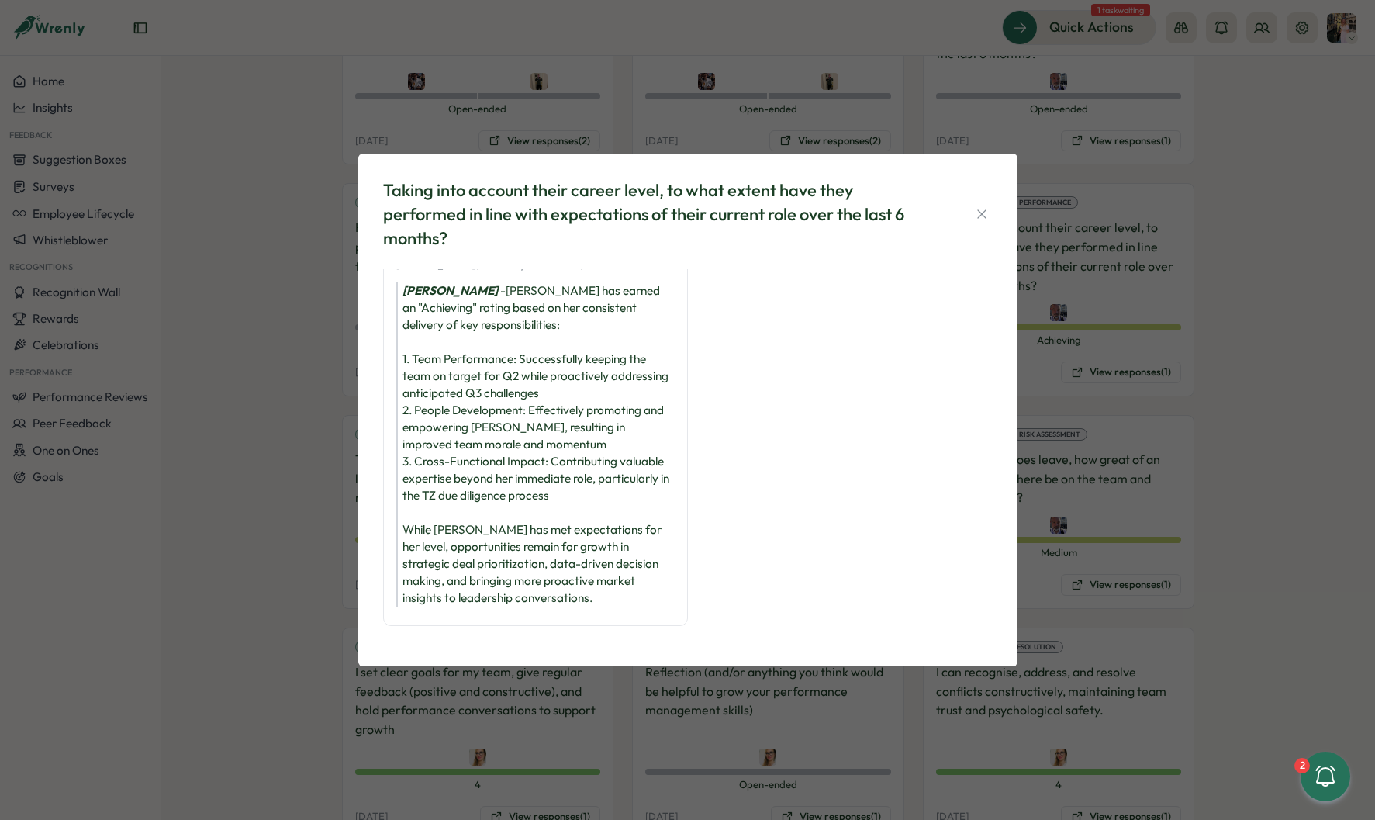
click at [1209, 349] on div "Taking into account their career level, to what extent have they performed in l…" at bounding box center [687, 410] width 1375 height 820
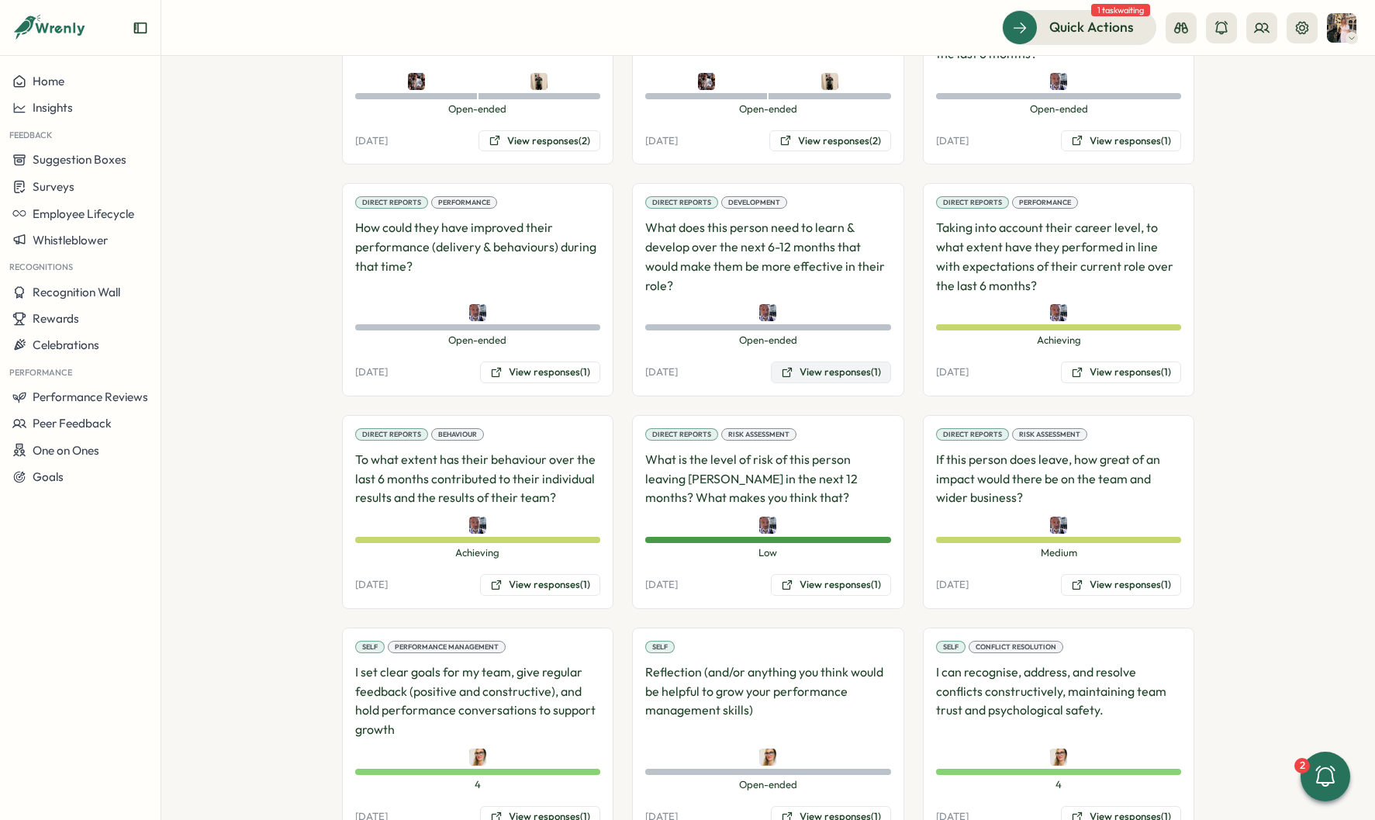
click at [831, 361] on button "View responses (1)" at bounding box center [831, 372] width 120 height 22
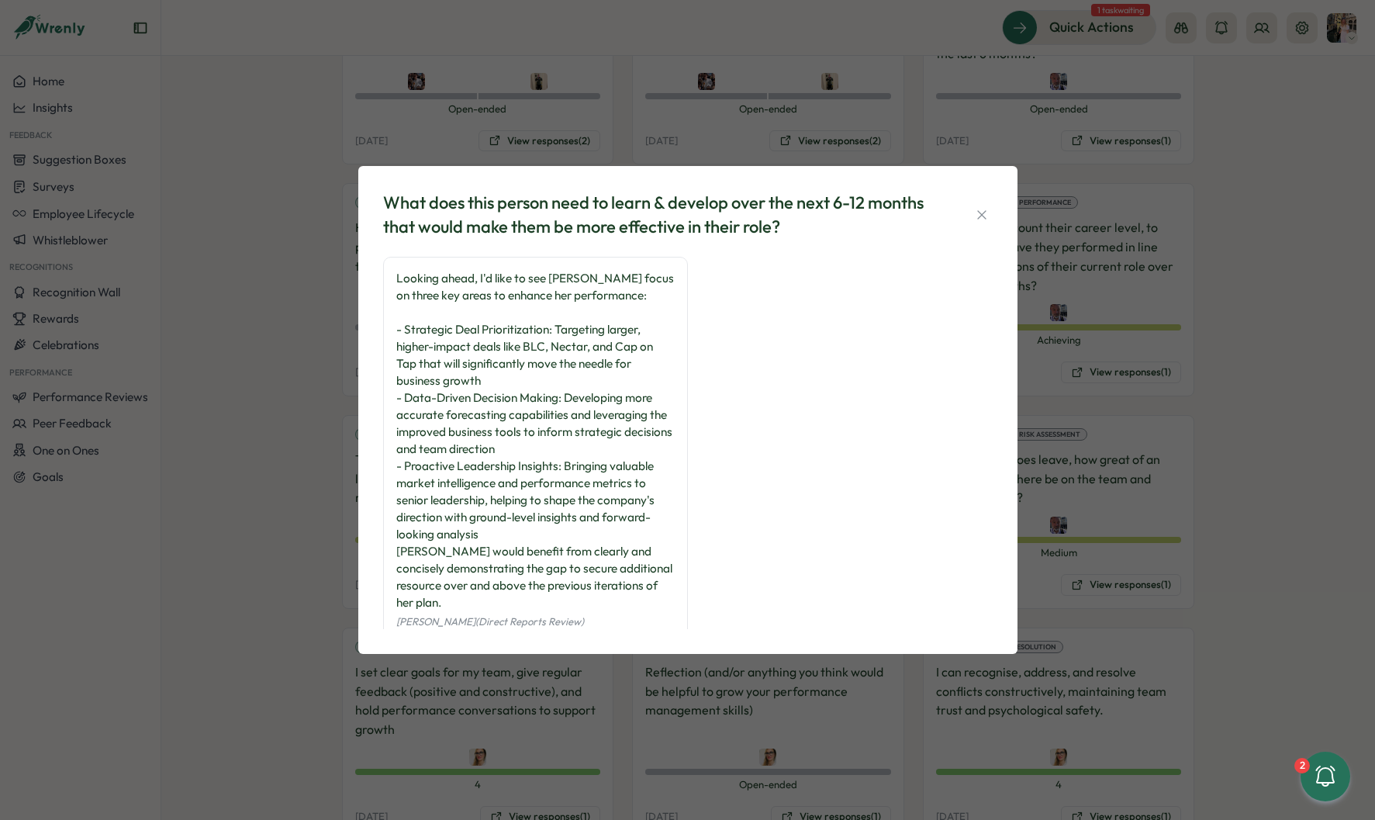
scroll to position [40, 0]
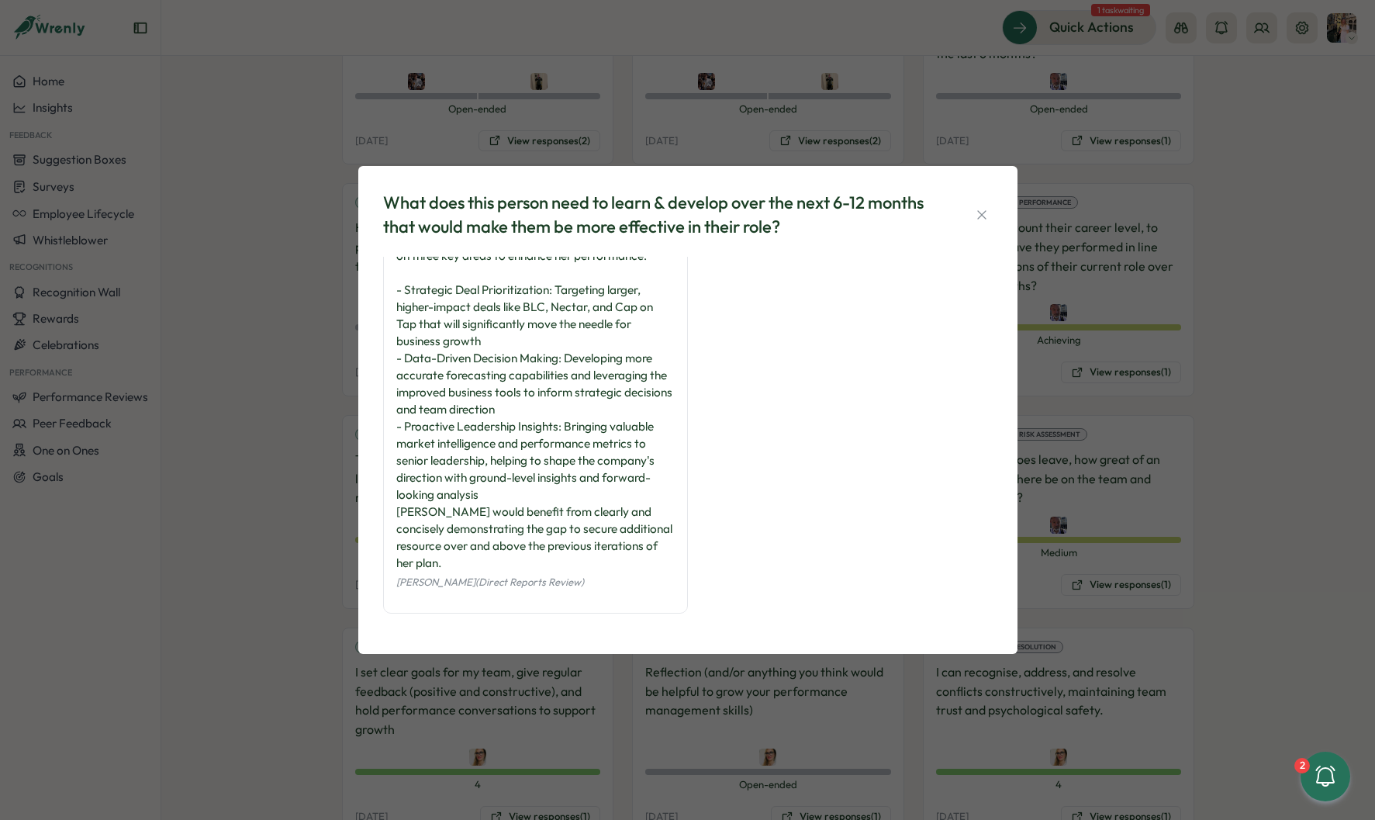
click at [1144, 289] on div "What does this person need to learn & develop over the next 6-12 months that wo…" at bounding box center [687, 410] width 1375 height 820
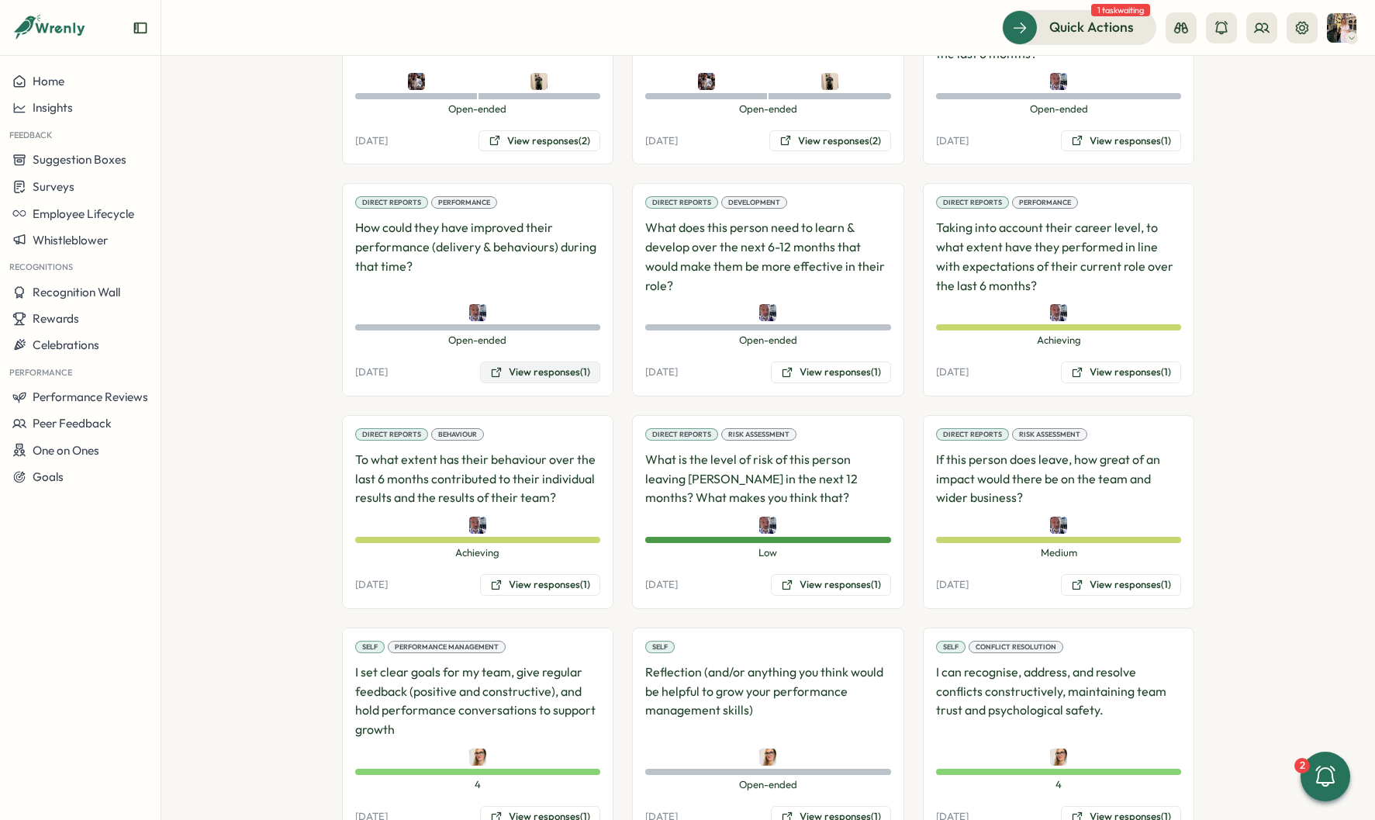
click at [510, 361] on button "View responses (1)" at bounding box center [540, 372] width 120 height 22
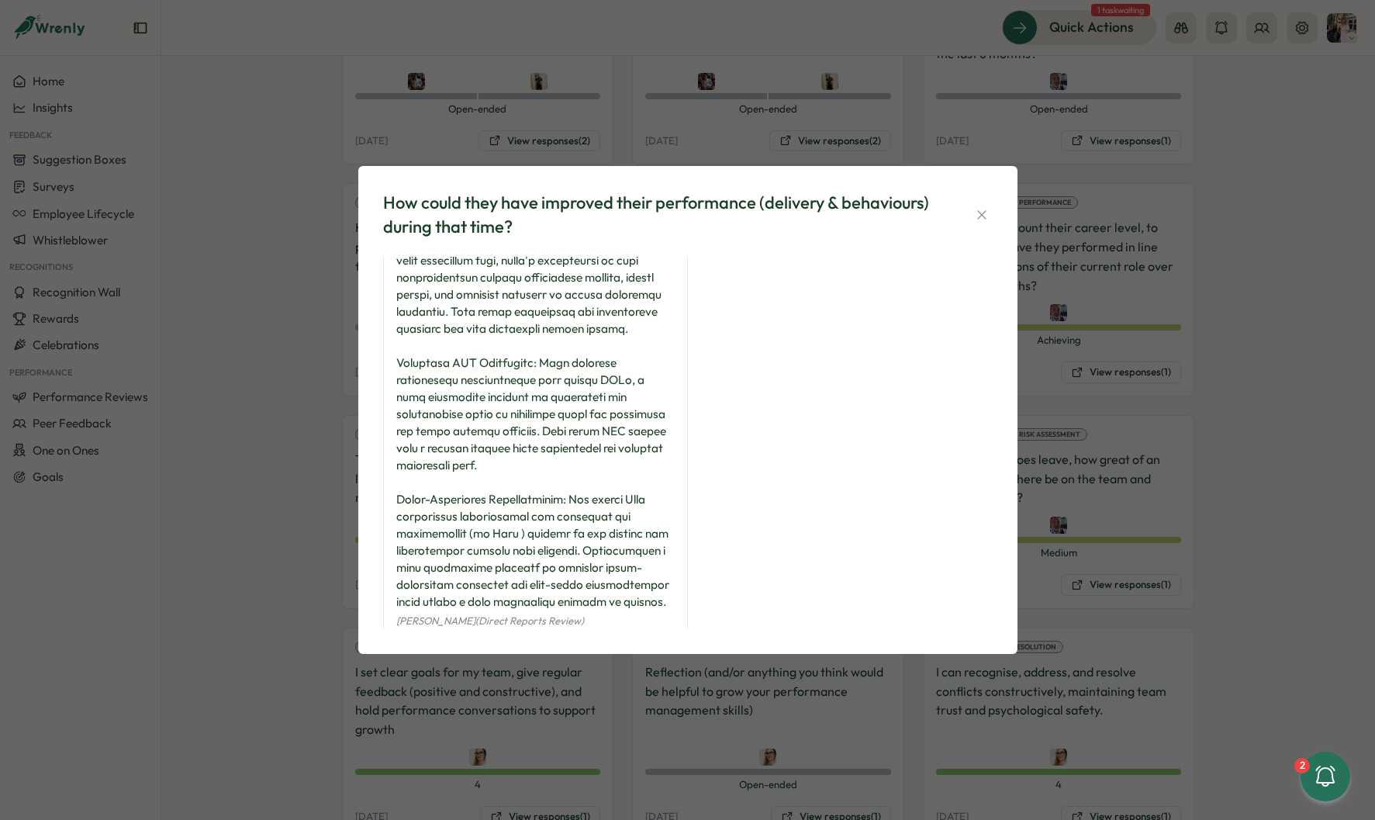
scroll to position [159, 0]
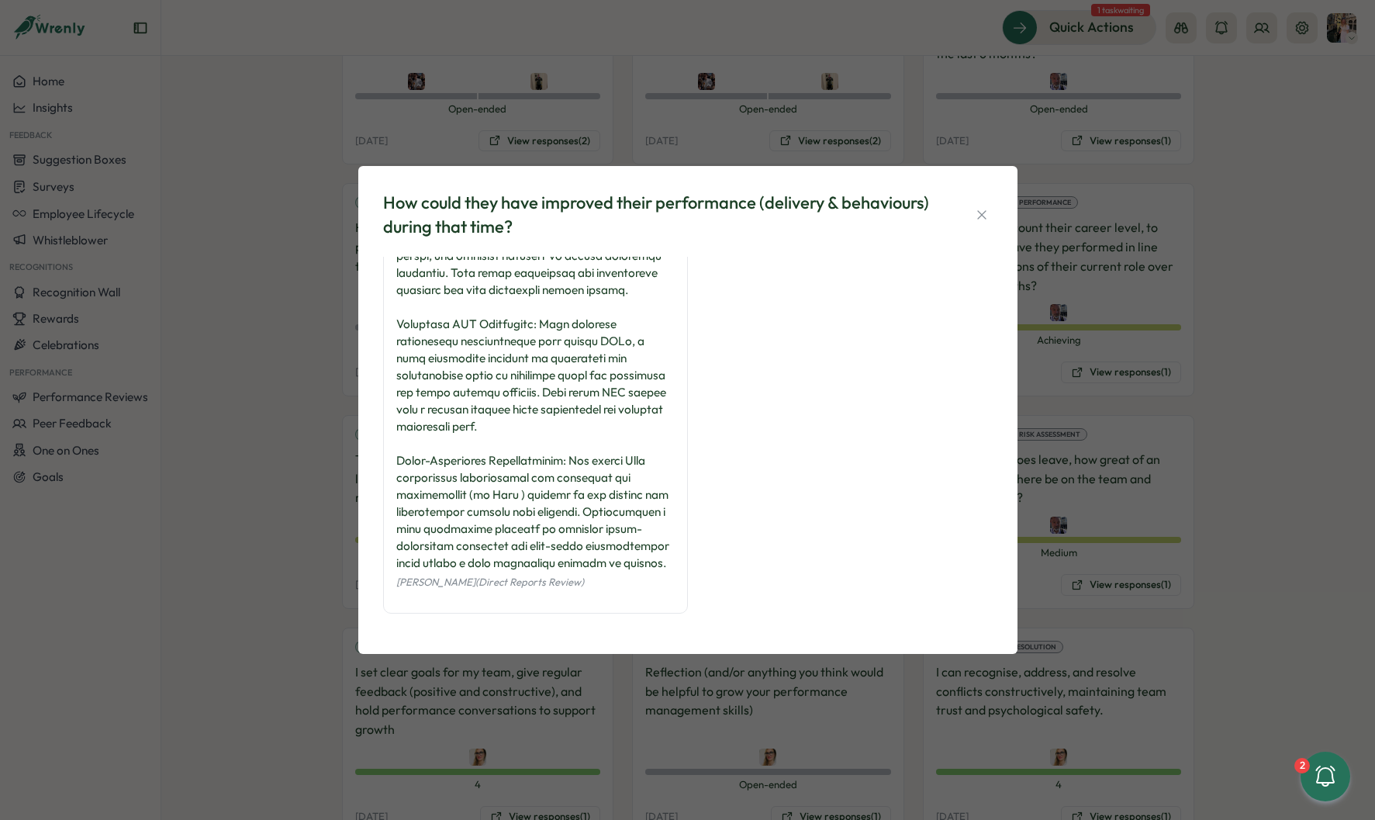
click at [299, 309] on div "How could they have improved their performance (delivery & behaviours) during t…" at bounding box center [687, 410] width 1375 height 820
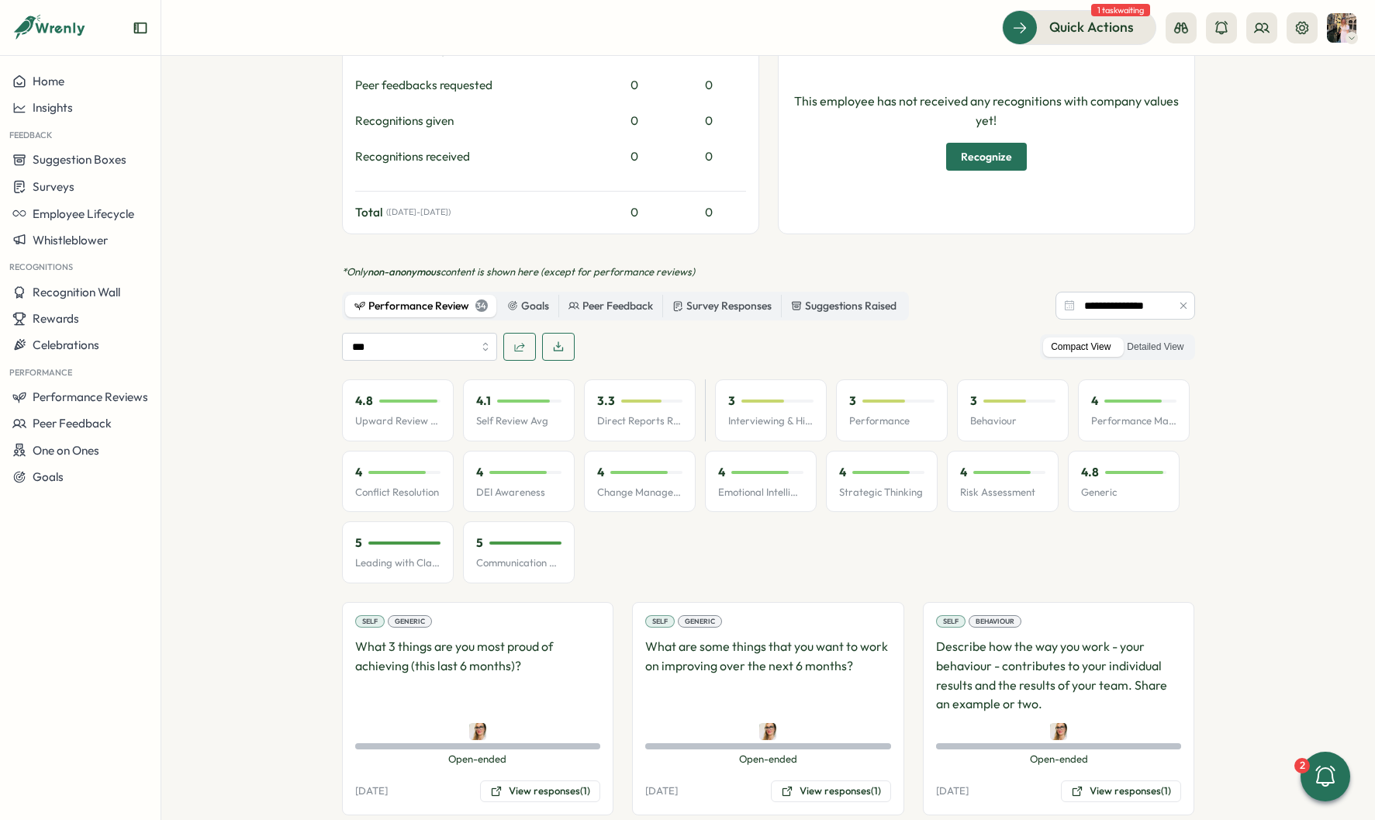
scroll to position [0, 0]
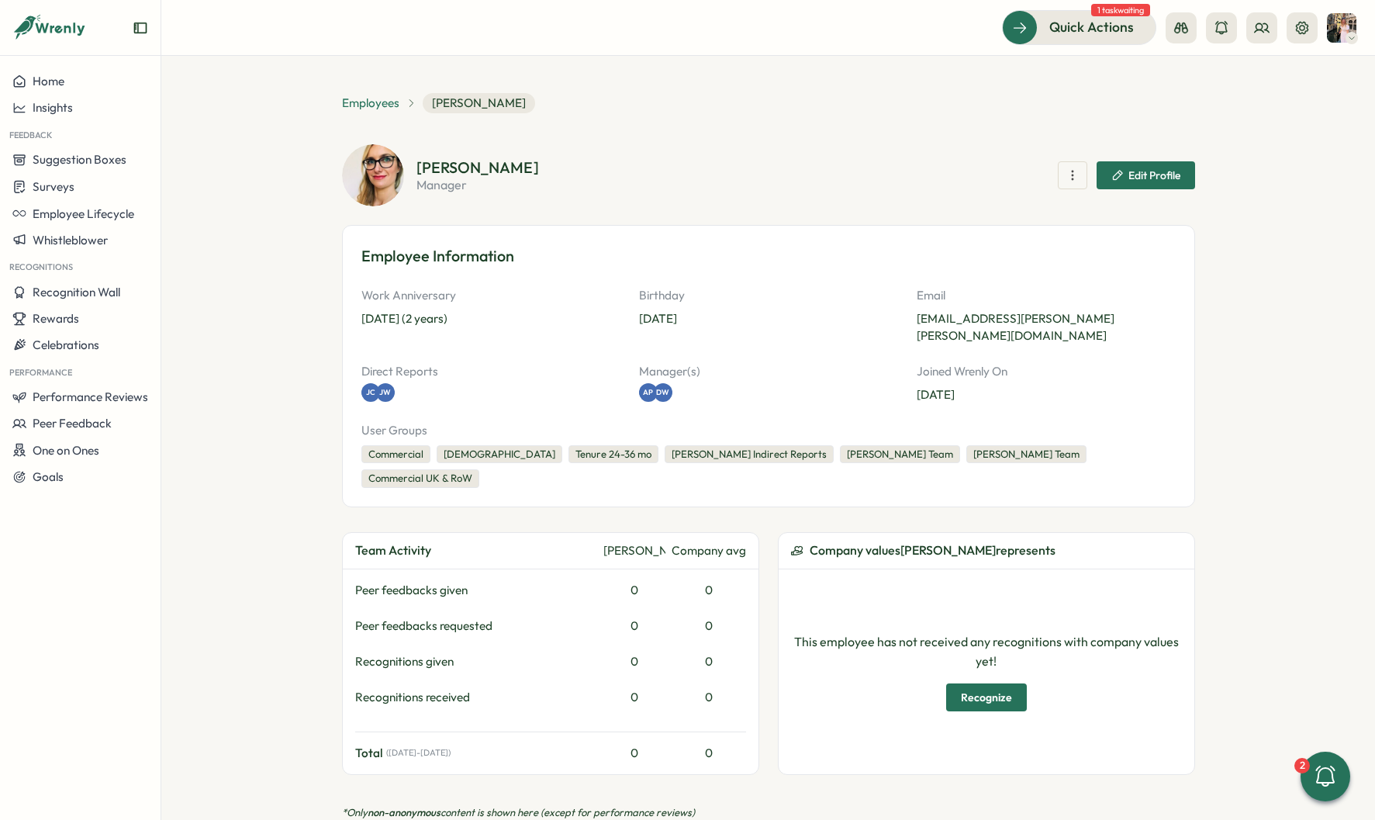
click at [342, 96] on span "Employees" at bounding box center [370, 103] width 57 height 17
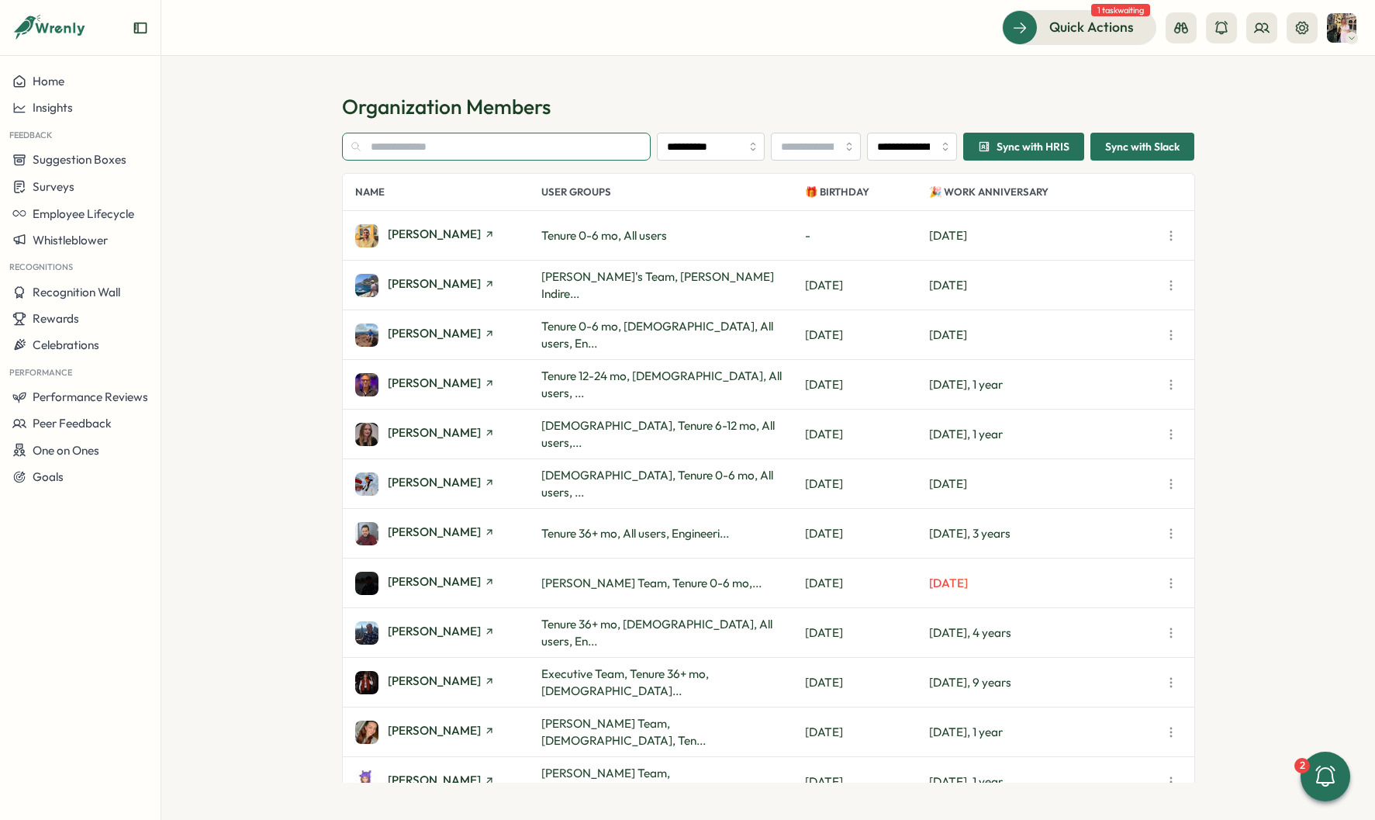
click at [397, 147] on input "text" at bounding box center [496, 147] width 309 height 28
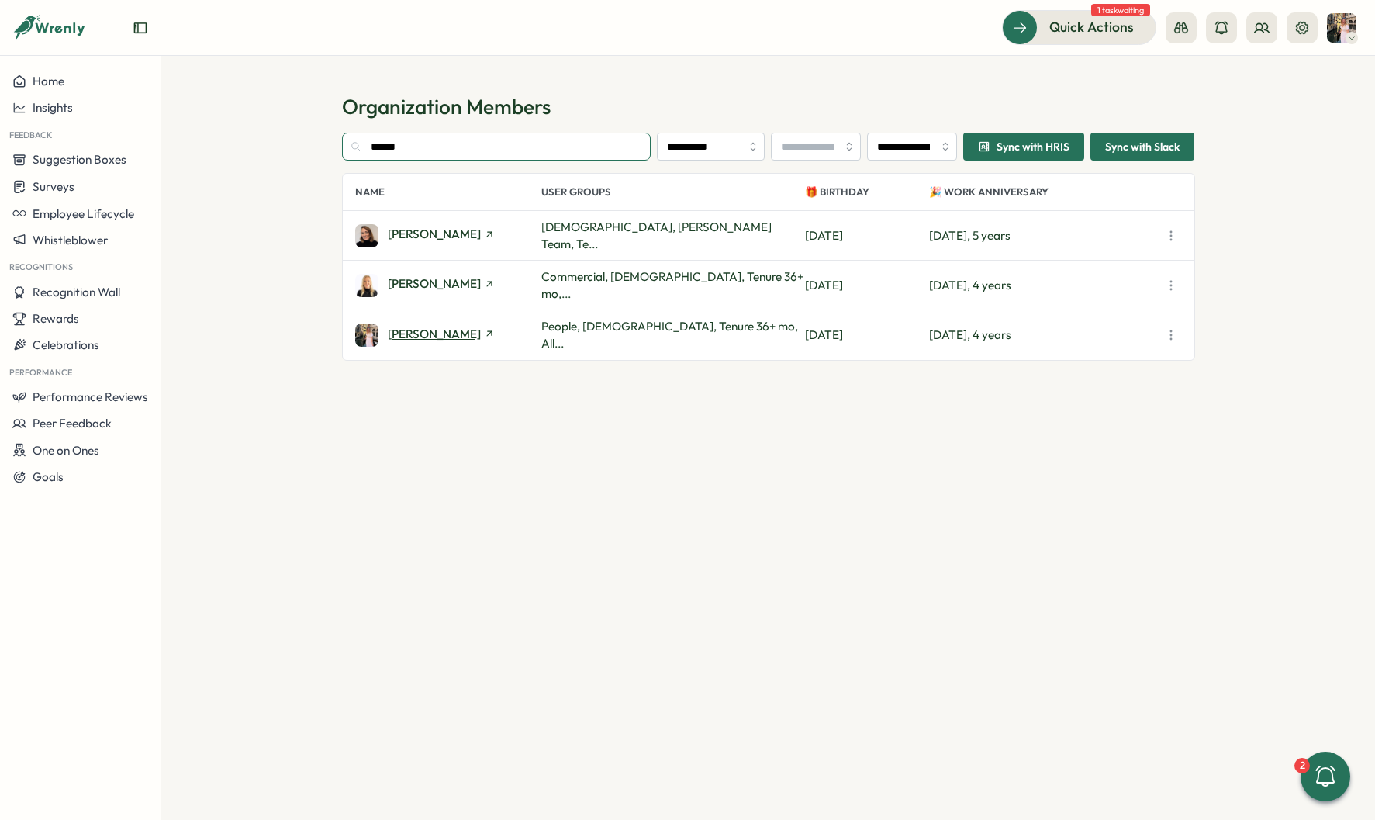
type input "******"
click at [423, 334] on span "[PERSON_NAME]" at bounding box center [434, 334] width 93 height 12
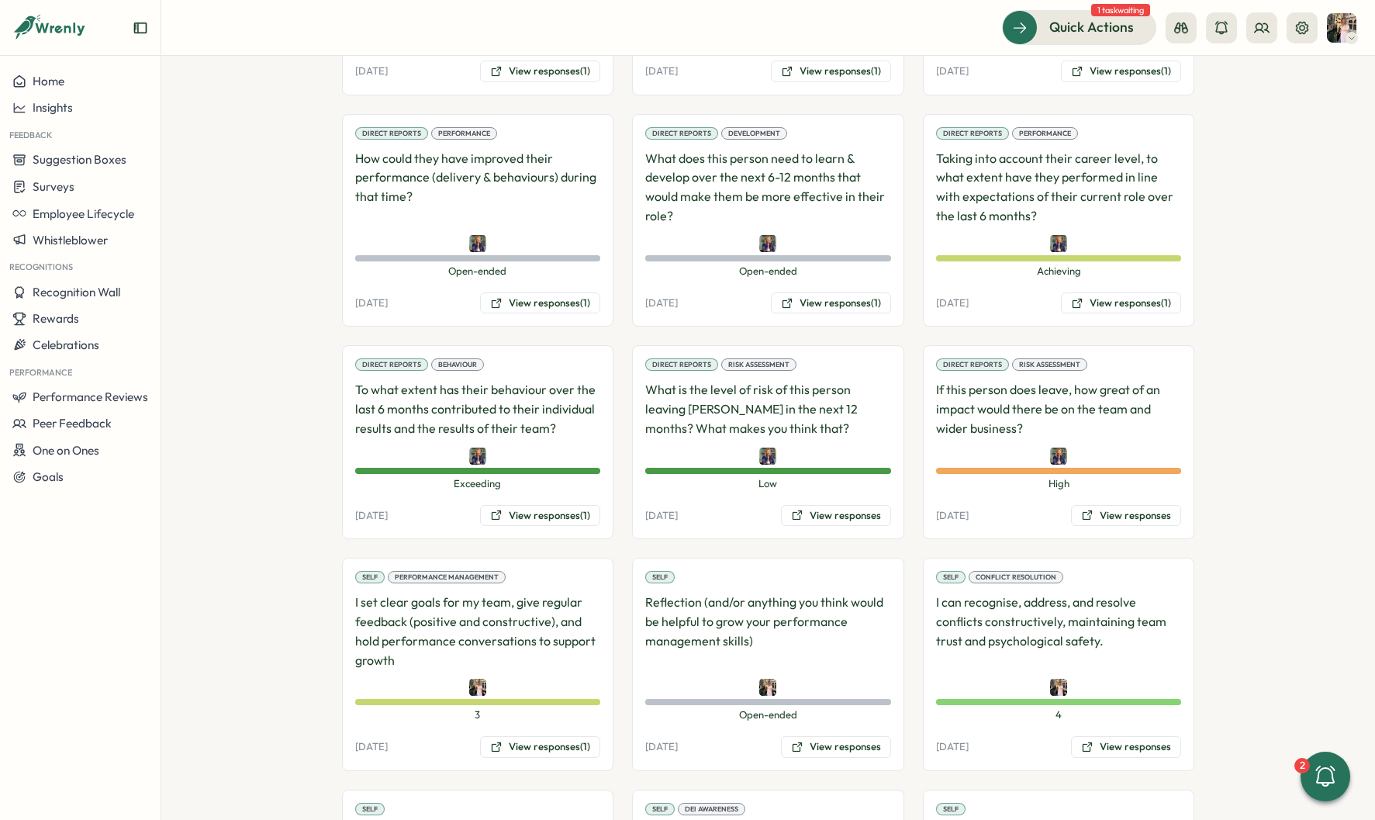
scroll to position [1715, 0]
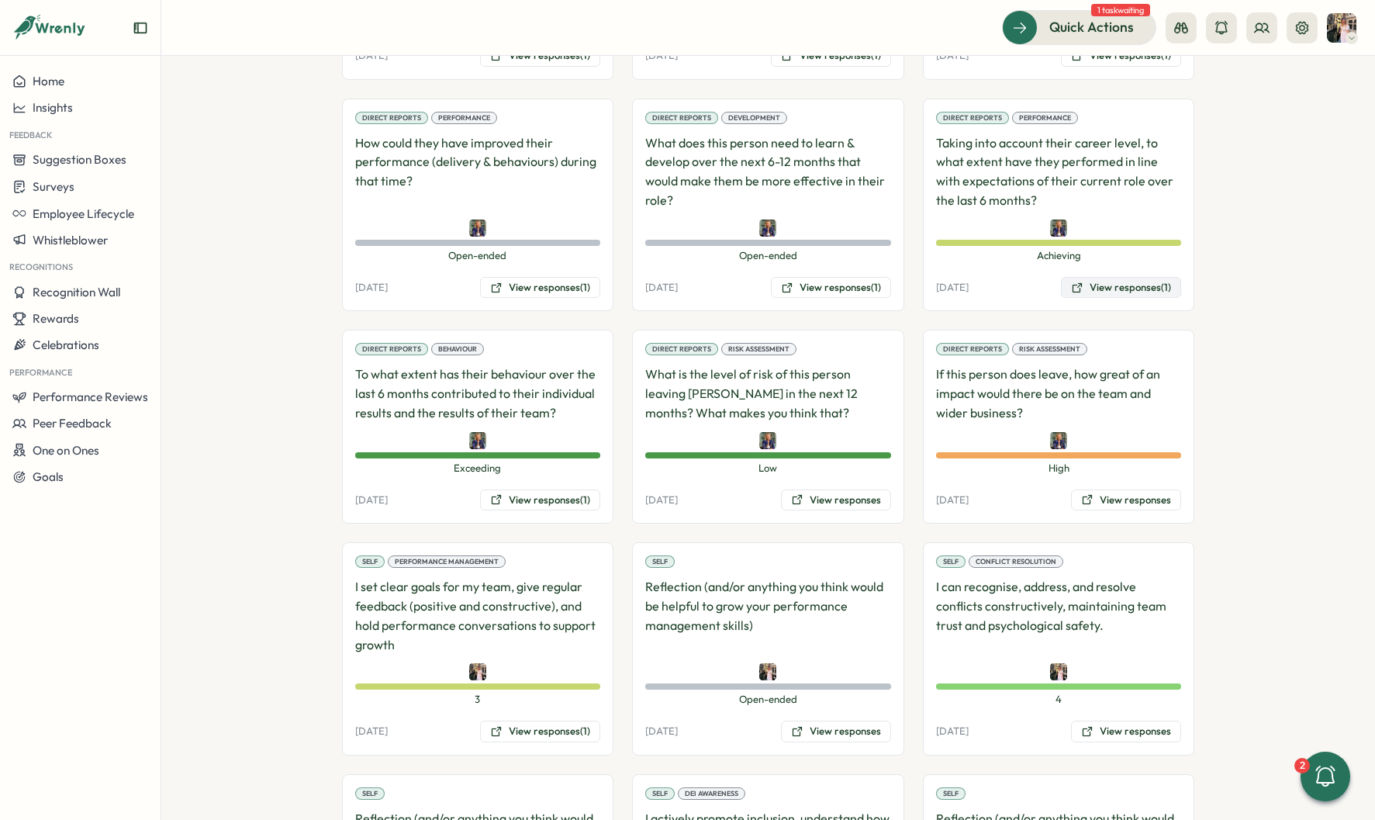
click at [1135, 277] on button "View responses (1)" at bounding box center [1121, 288] width 120 height 22
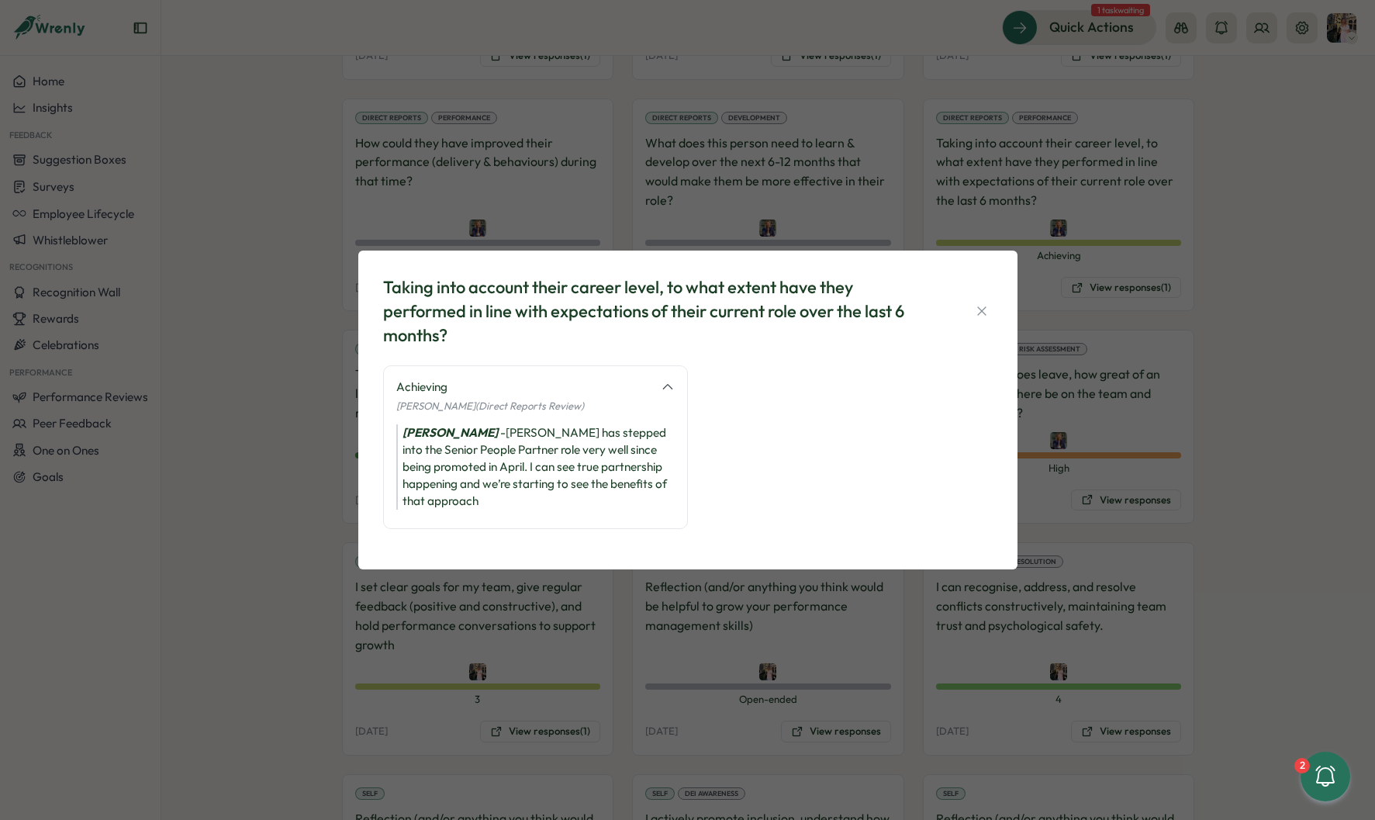
click at [1122, 351] on div "Taking into account their career level, to what extent have they performed in l…" at bounding box center [687, 410] width 1375 height 820
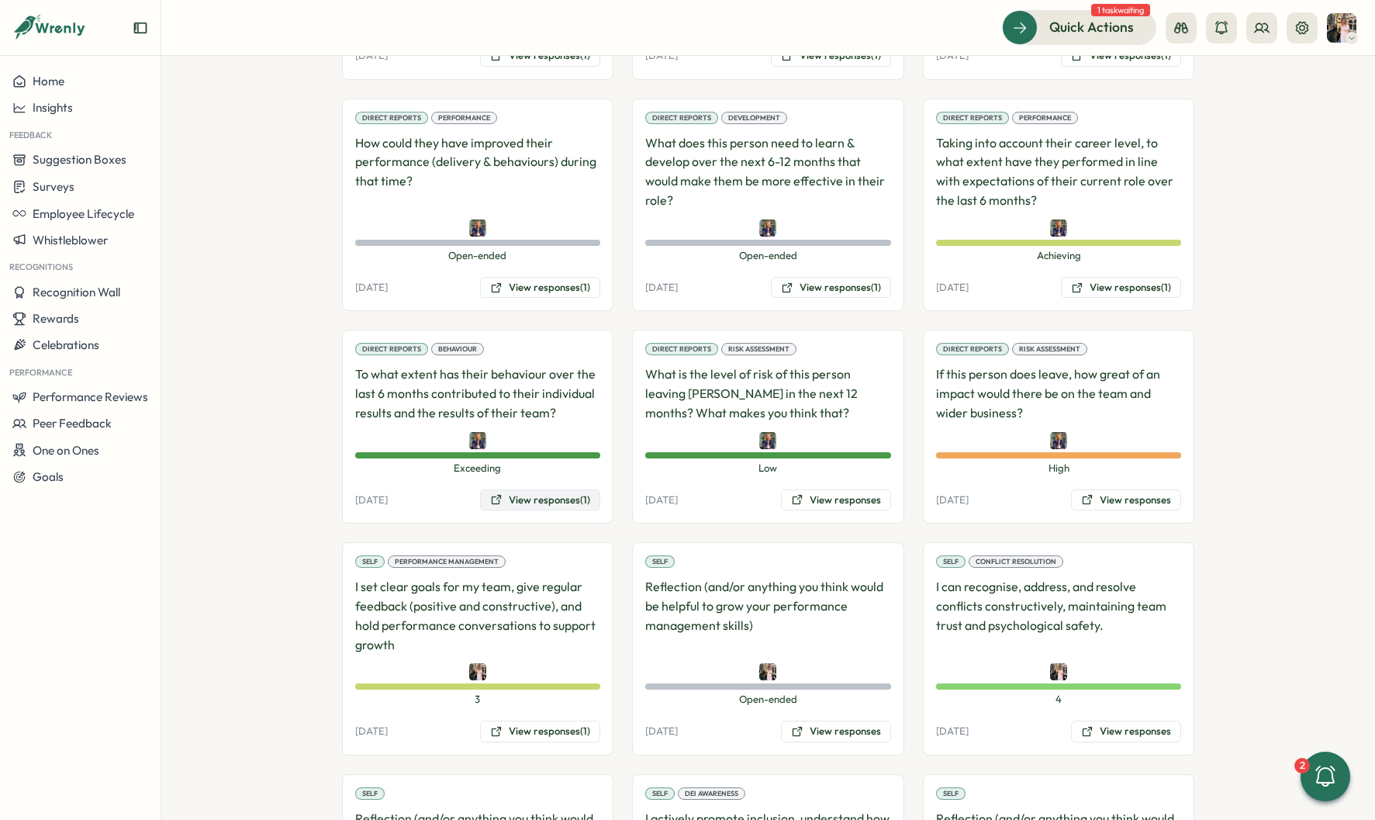
click at [523, 489] on button "View responses (1)" at bounding box center [540, 500] width 120 height 22
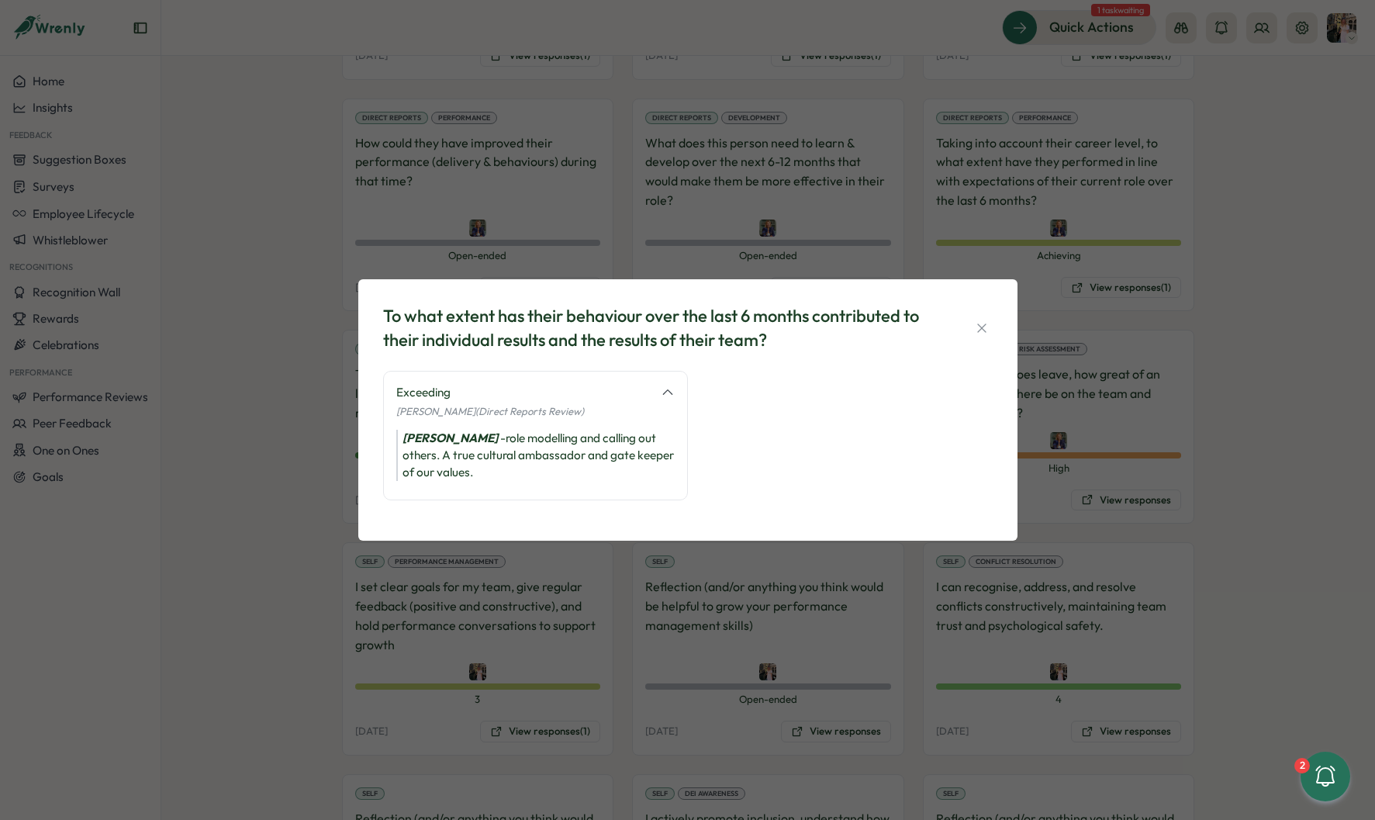
click at [1094, 350] on div "To what extent has their behaviour over the last 6 months contributed to their …" at bounding box center [687, 410] width 1375 height 820
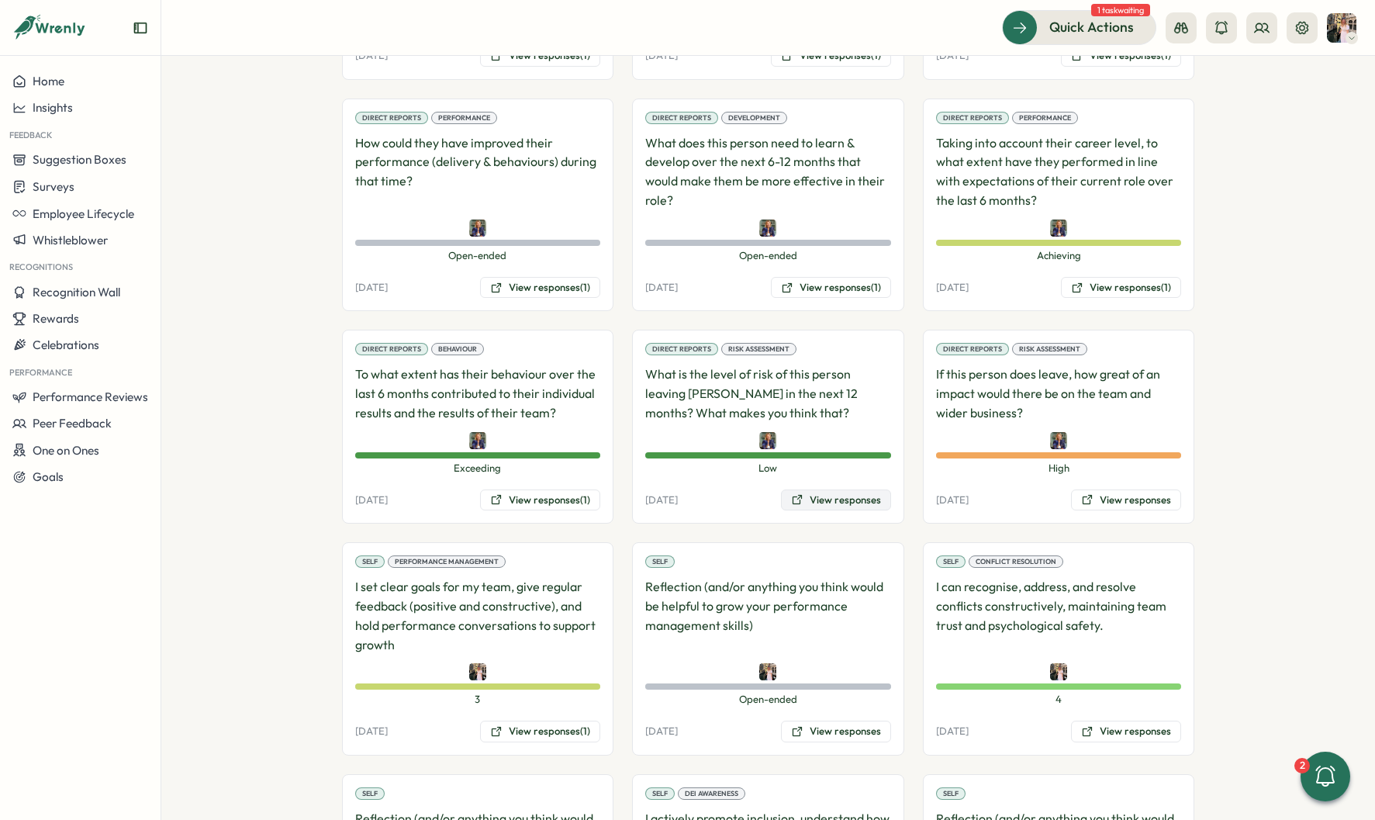
click at [831, 489] on button "View responses" at bounding box center [836, 500] width 110 height 22
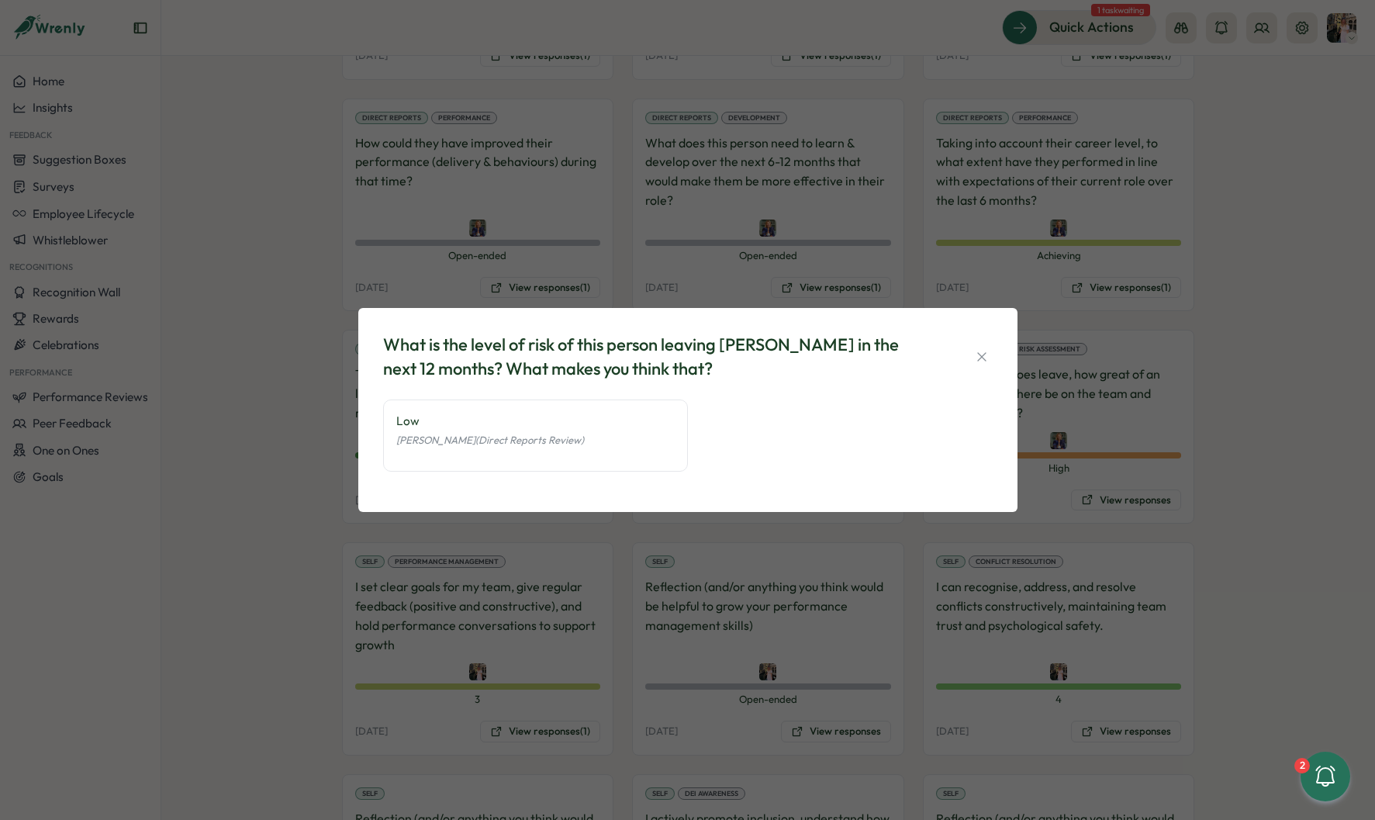
click at [1025, 409] on div "What is the level of risk of this person leaving [PERSON_NAME] in the next 12 m…" at bounding box center [687, 410] width 1375 height 820
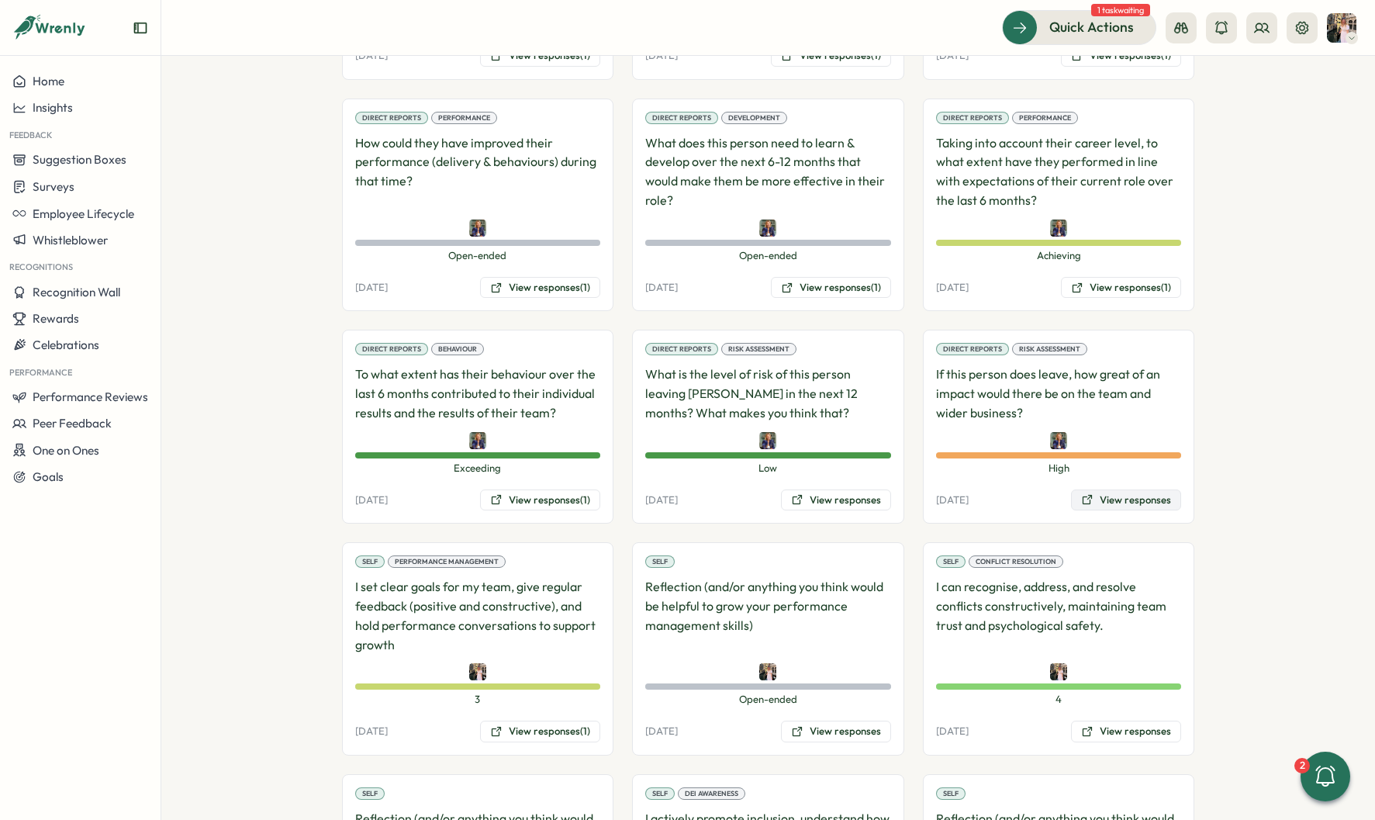
click at [1096, 489] on button "View responses" at bounding box center [1126, 500] width 110 height 22
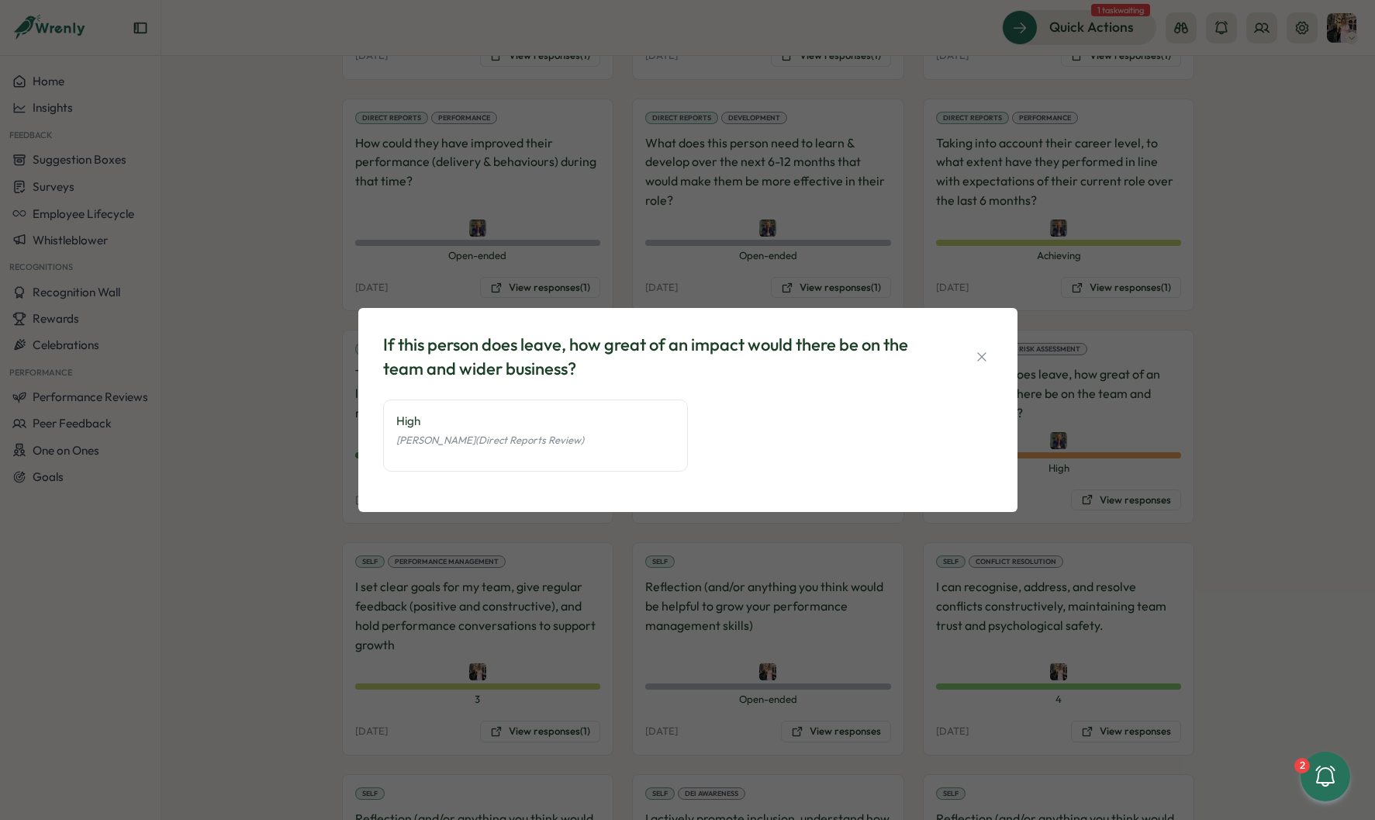
click at [1077, 405] on div "If this person does leave, how great of an impact would there be on the team an…" at bounding box center [687, 410] width 1375 height 820
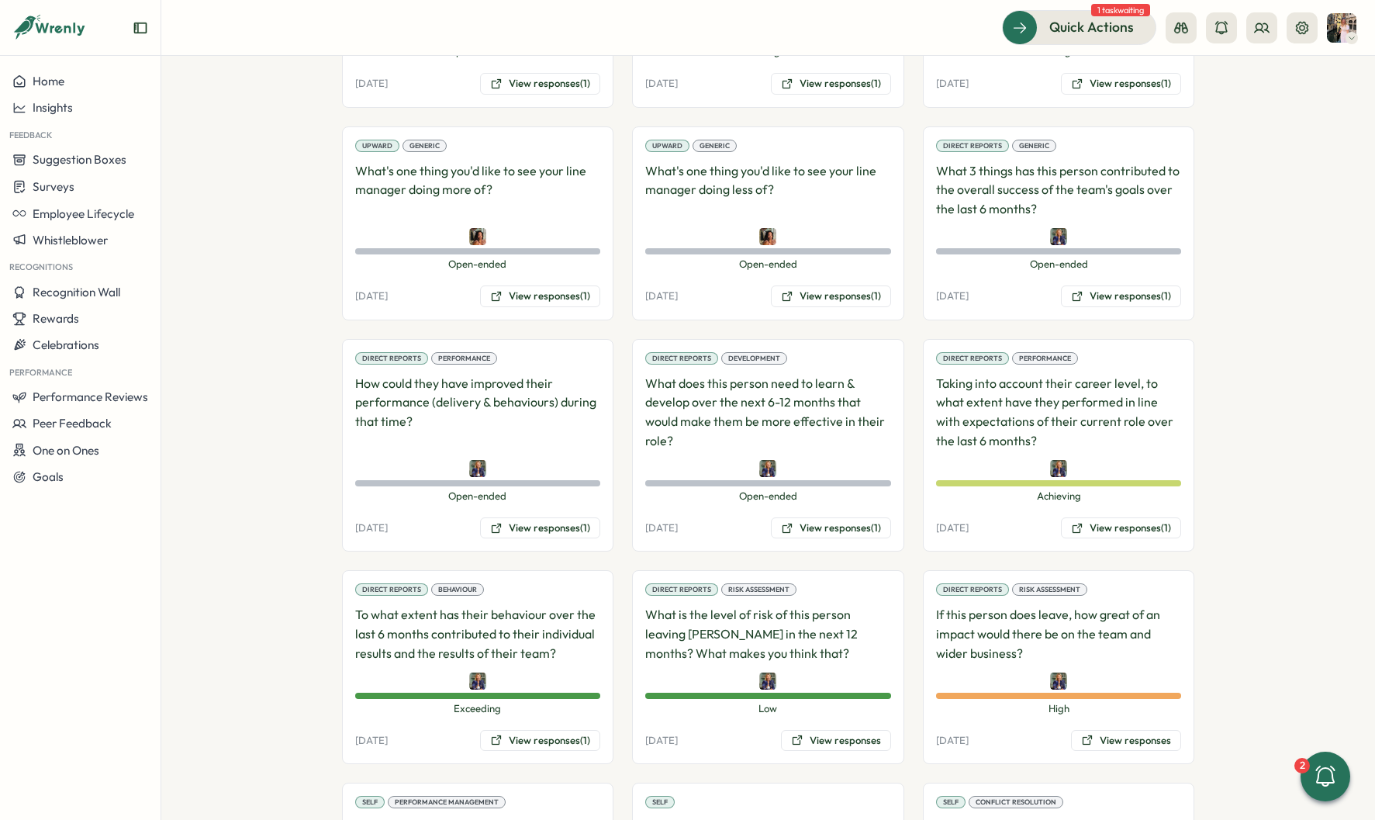
scroll to position [1473, 0]
click at [1088, 287] on button "View responses (1)" at bounding box center [1121, 298] width 120 height 22
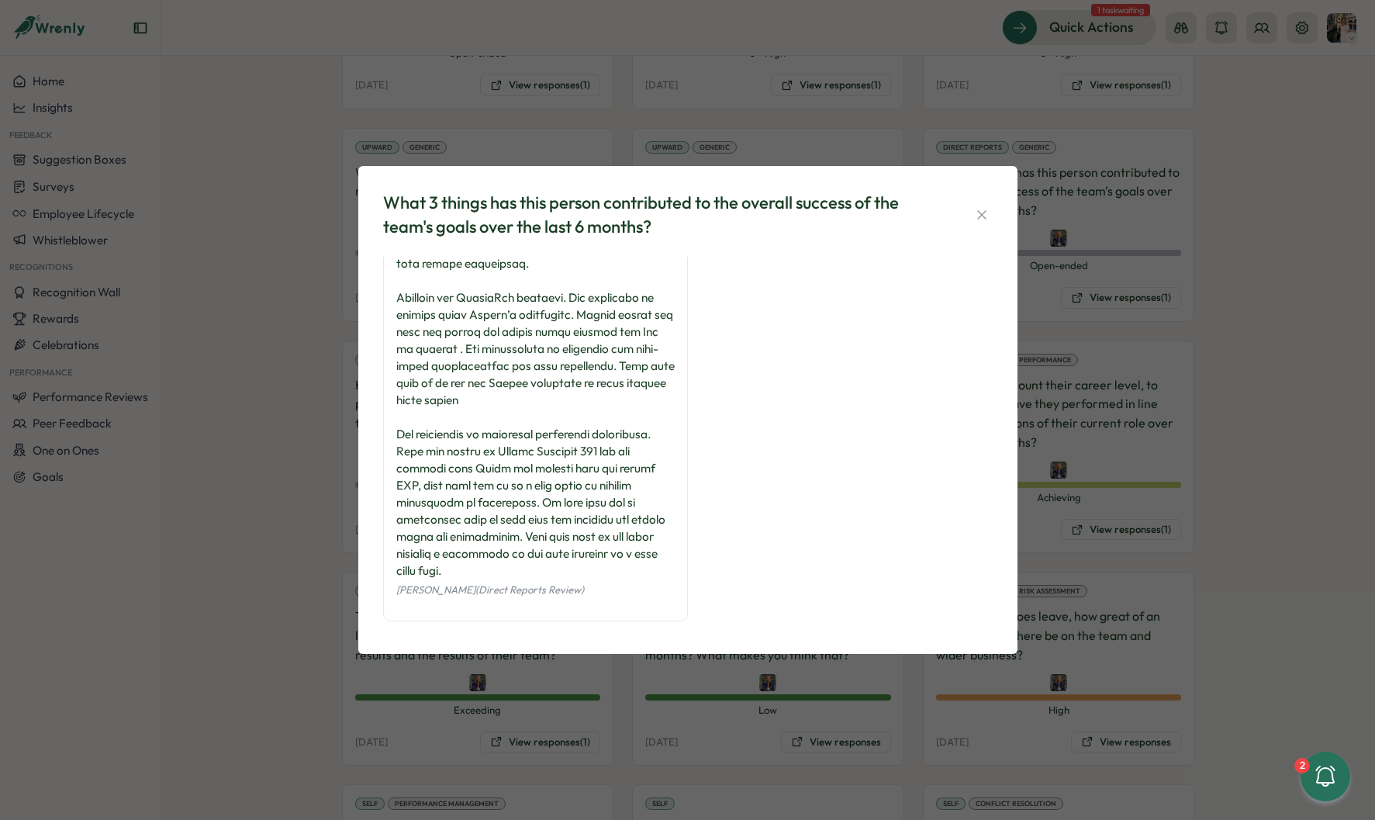
scroll to position [125, 0]
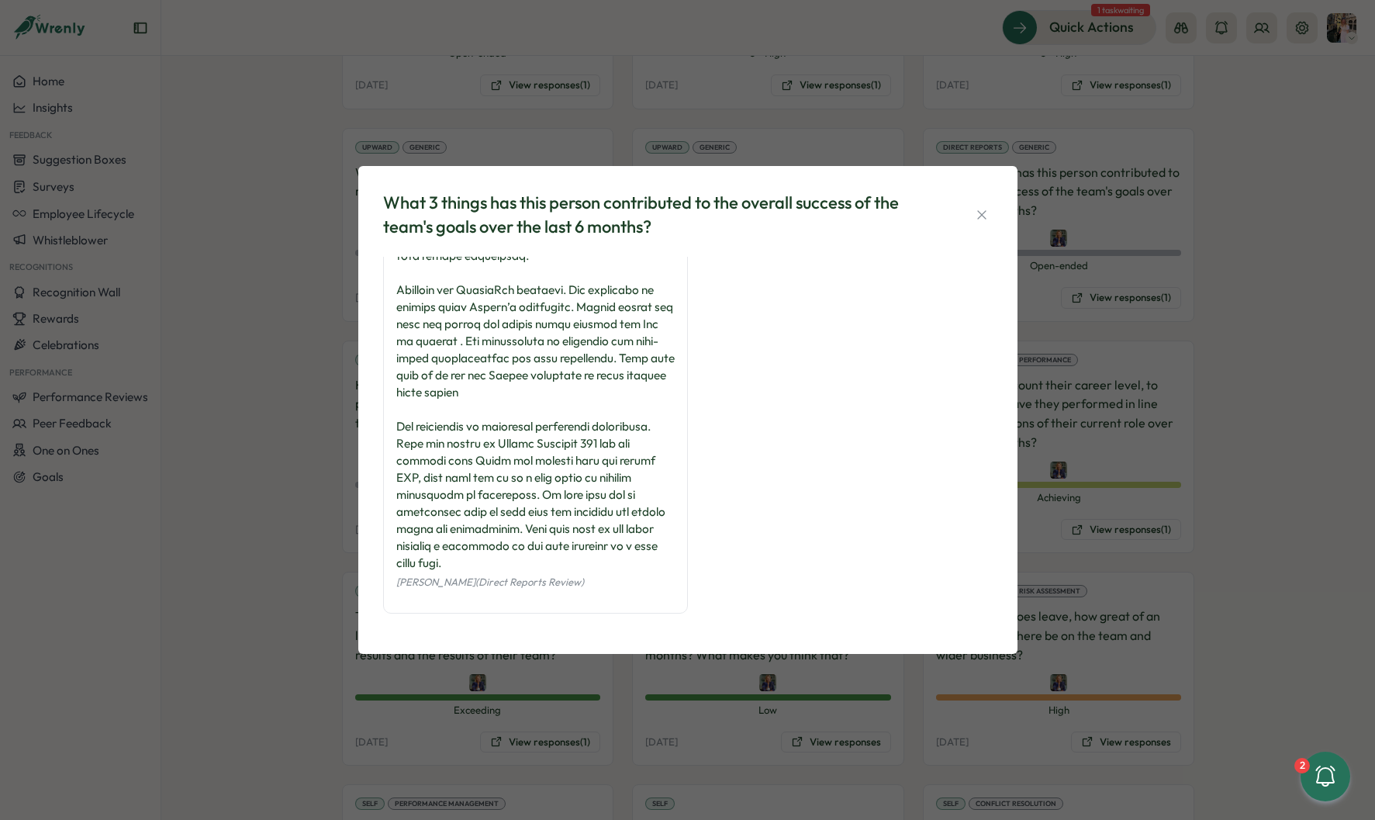
click at [298, 489] on div "What 3 things has this person contributed to the overall success of the team's …" at bounding box center [687, 410] width 1375 height 820
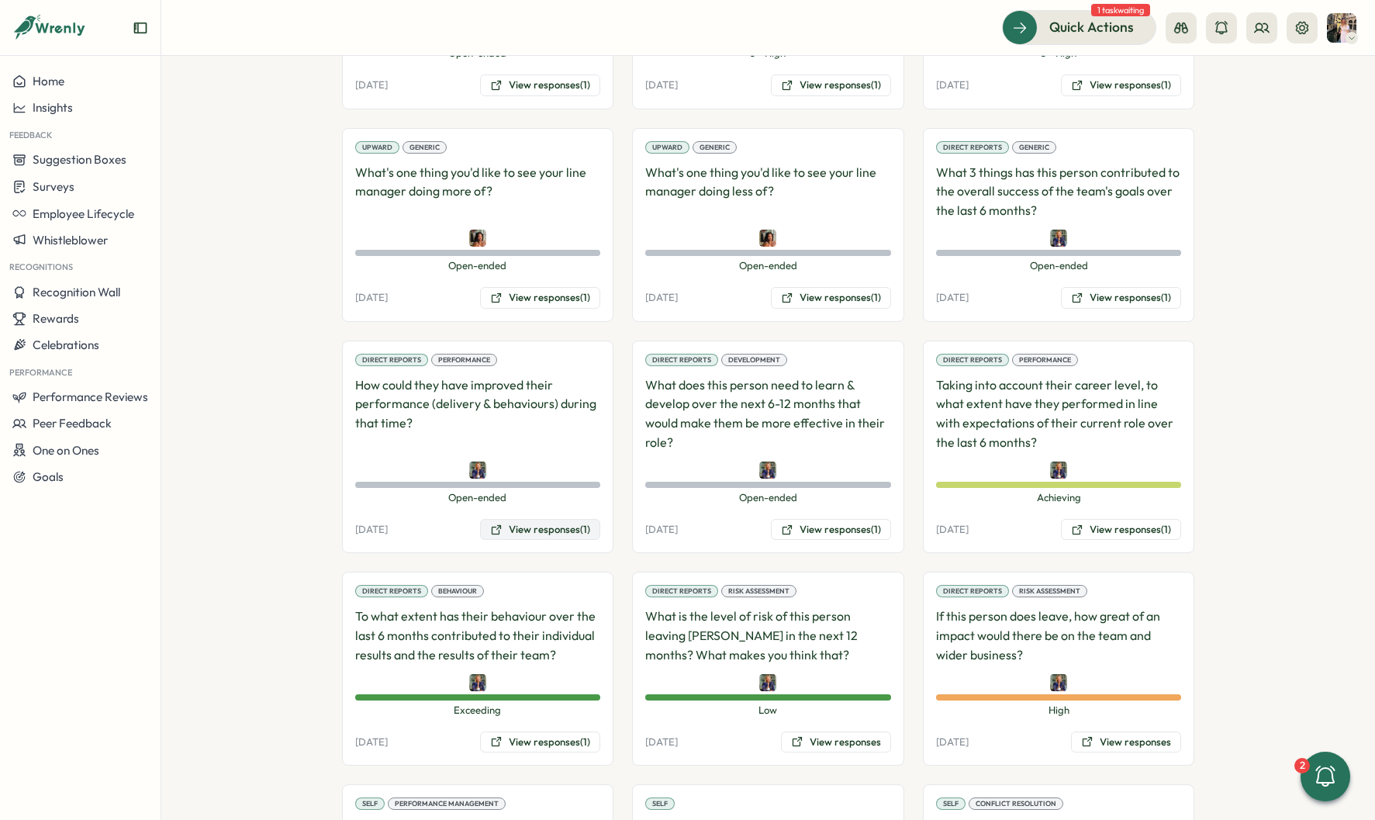
click at [558, 519] on button "View responses (1)" at bounding box center [540, 530] width 120 height 22
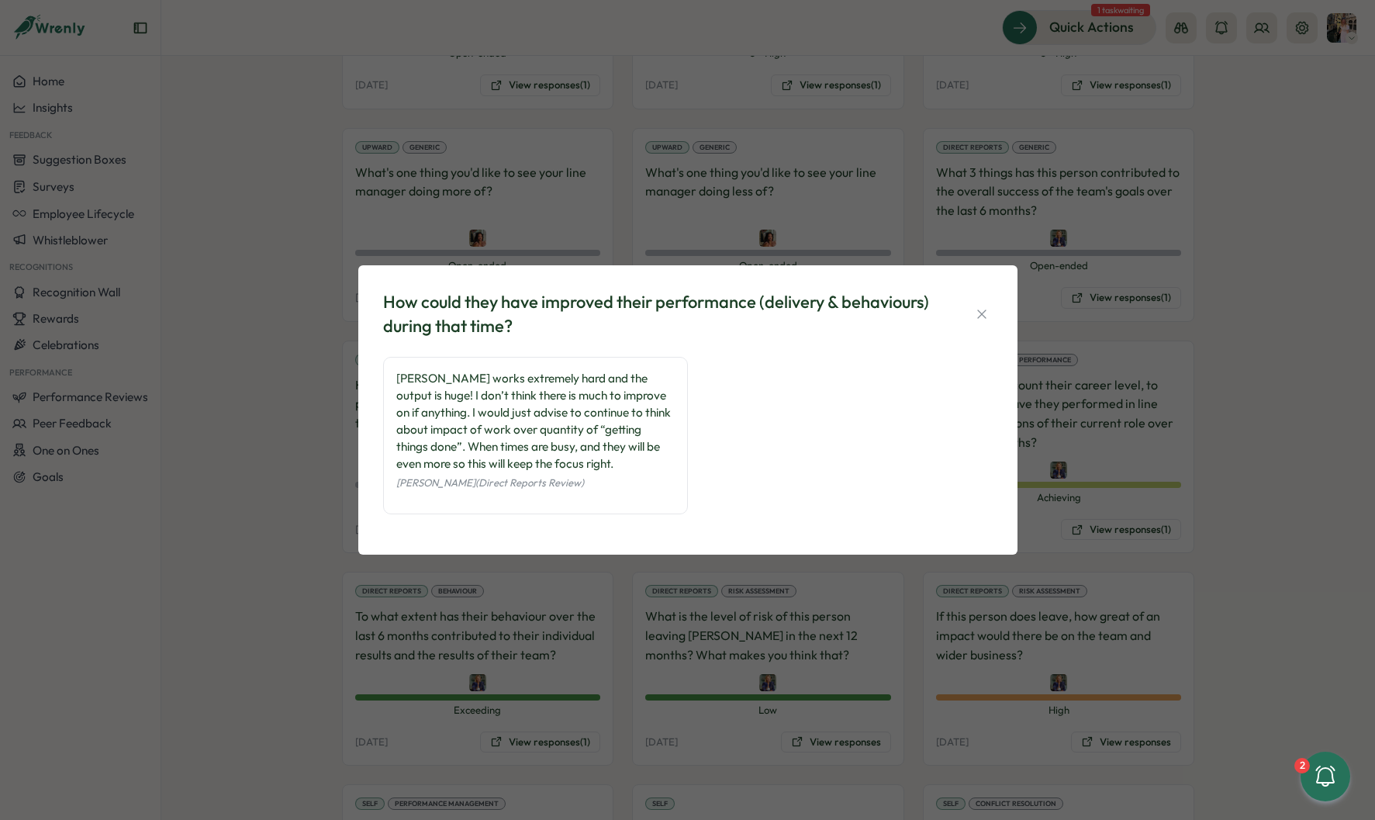
click at [310, 422] on div "How could they have improved their performance (delivery & behaviours) during t…" at bounding box center [687, 410] width 1375 height 820
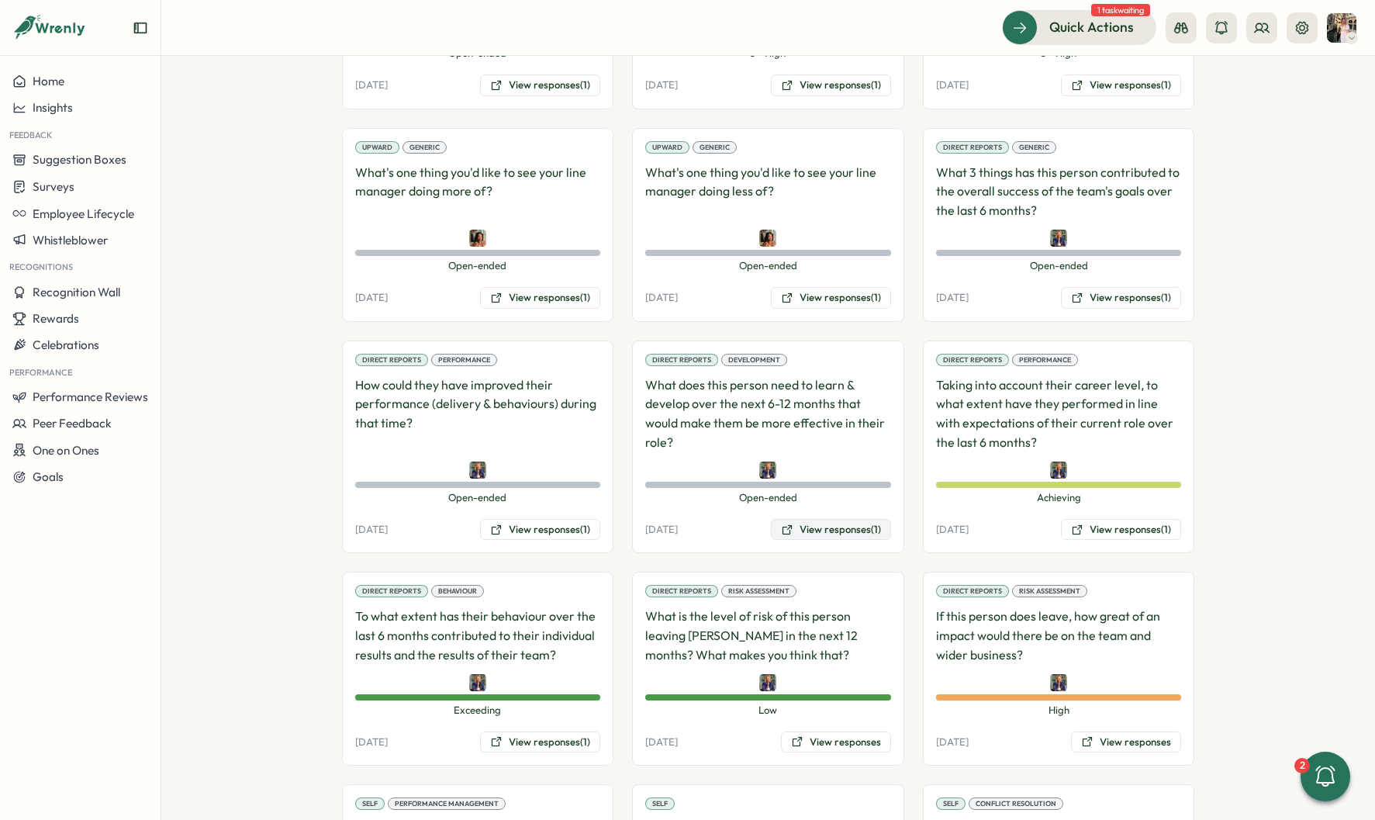
click at [781, 524] on icon at bounding box center [787, 530] width 12 height 12
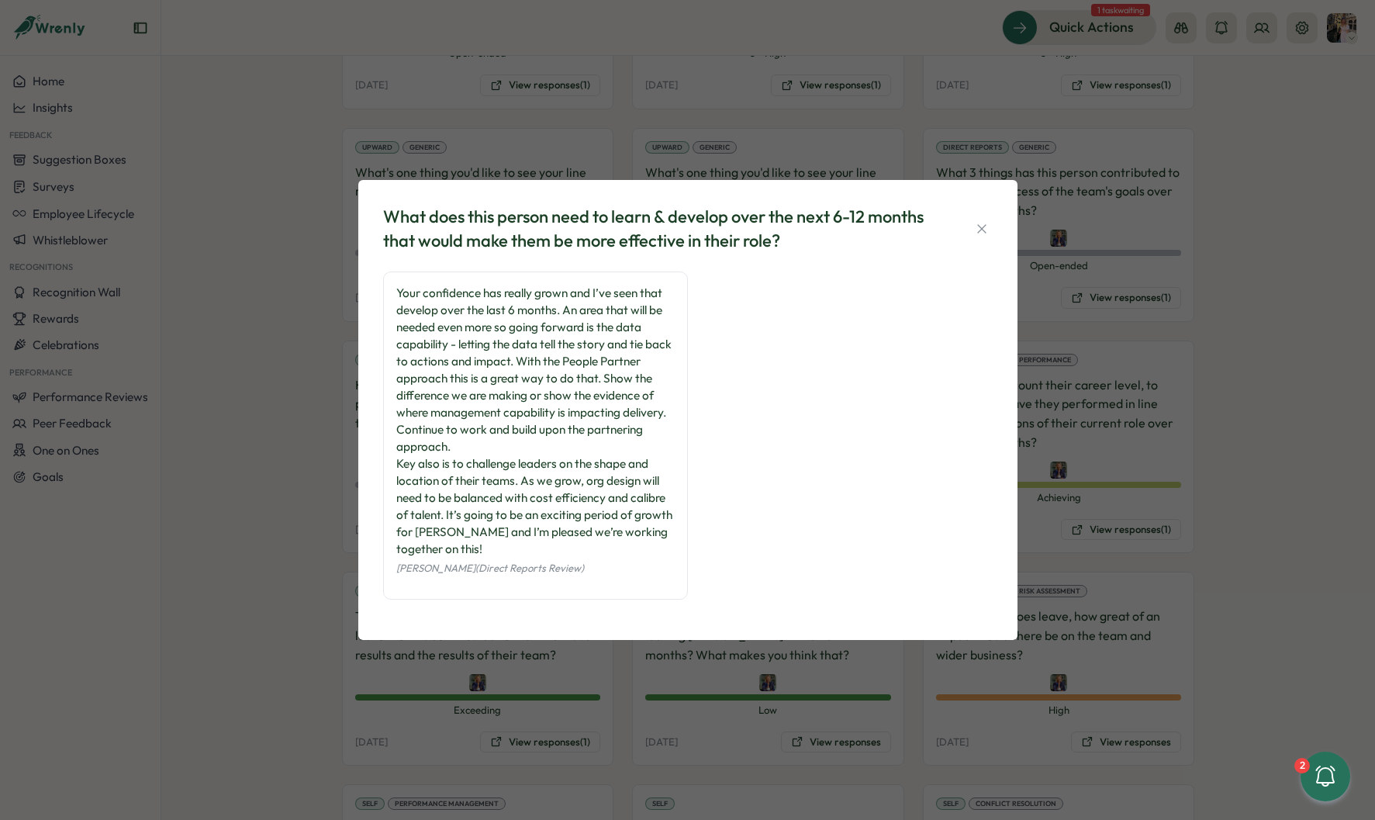
click at [309, 411] on div "What does this person need to learn & develop over the next 6-12 months that wo…" at bounding box center [687, 410] width 1375 height 820
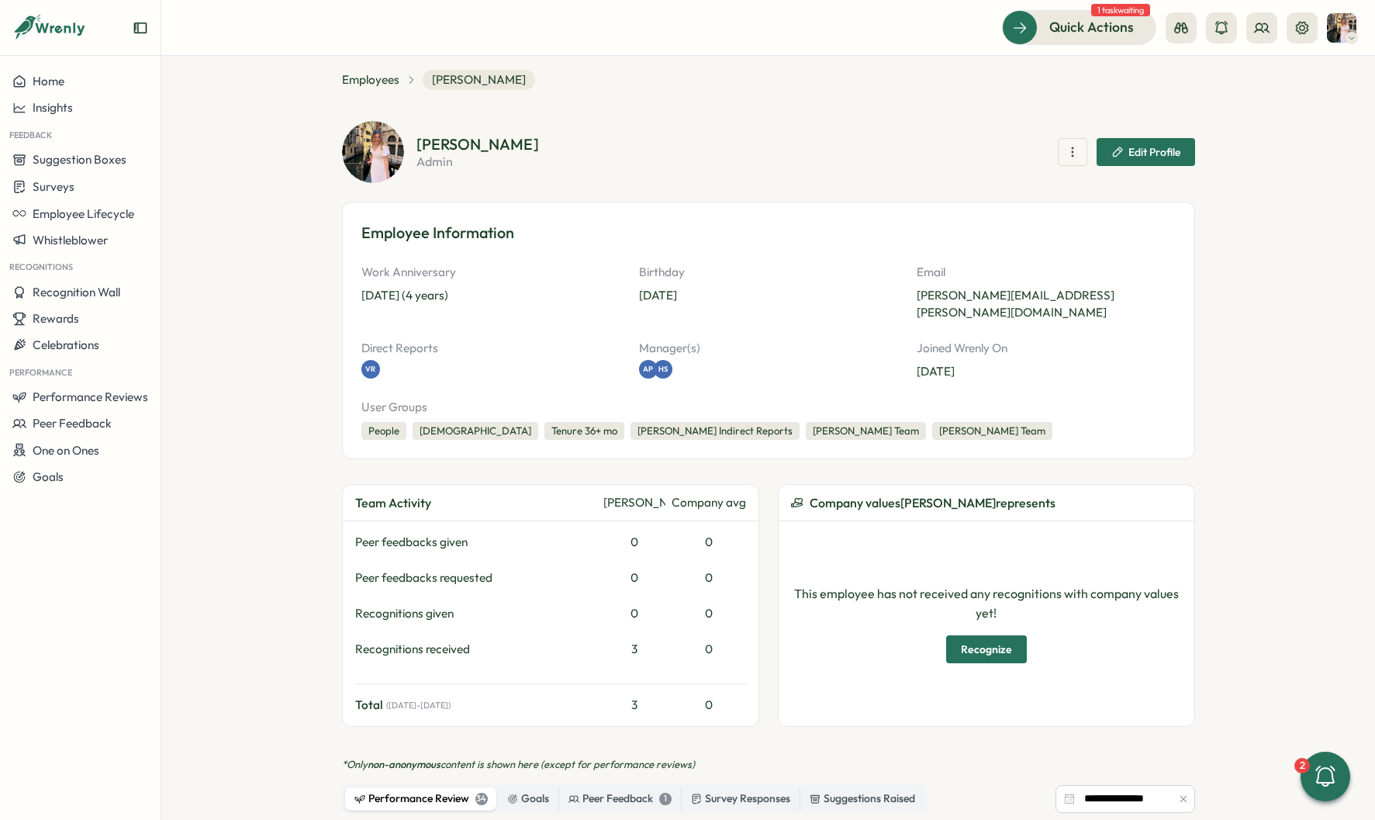
scroll to position [0, 0]
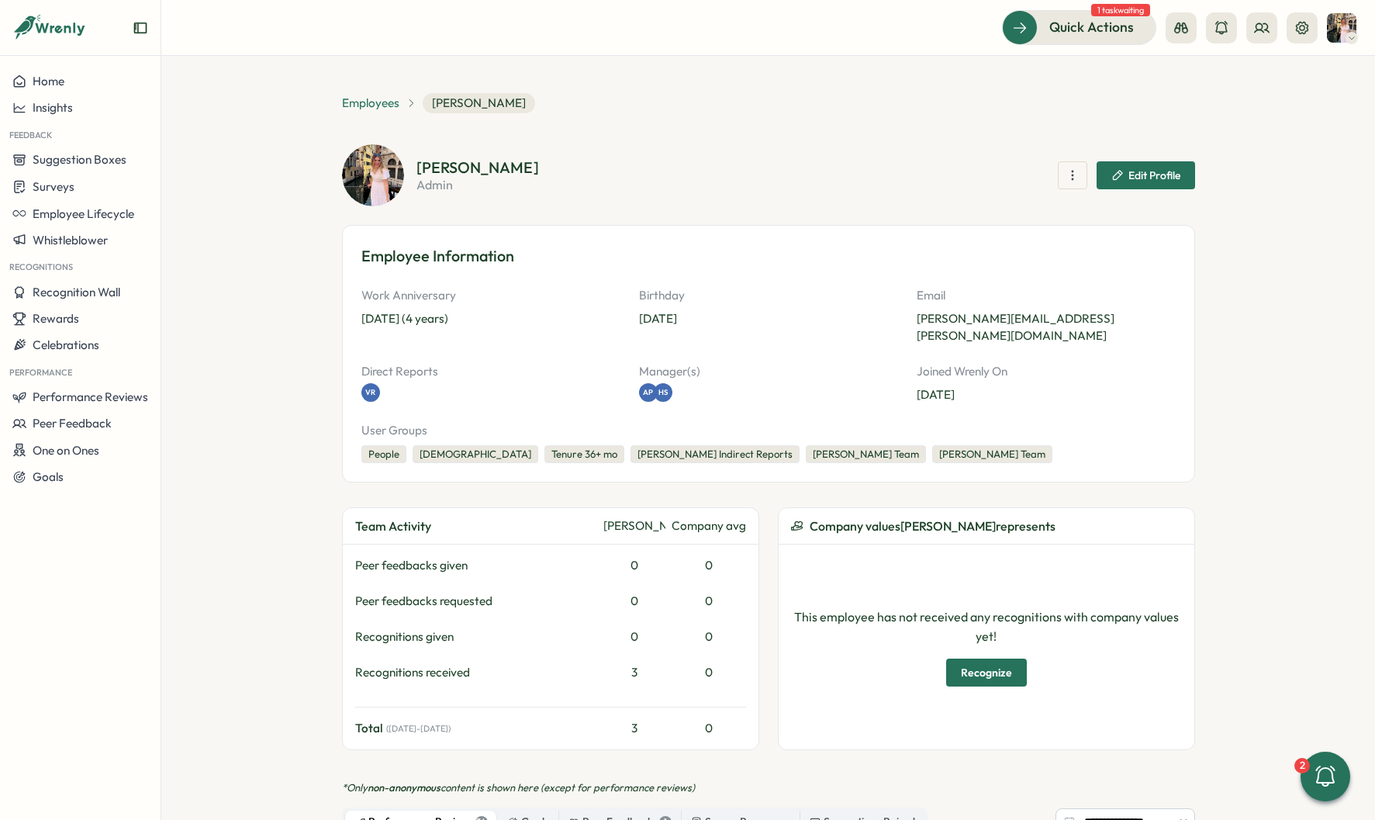
click at [366, 102] on span "Employees" at bounding box center [370, 103] width 57 height 17
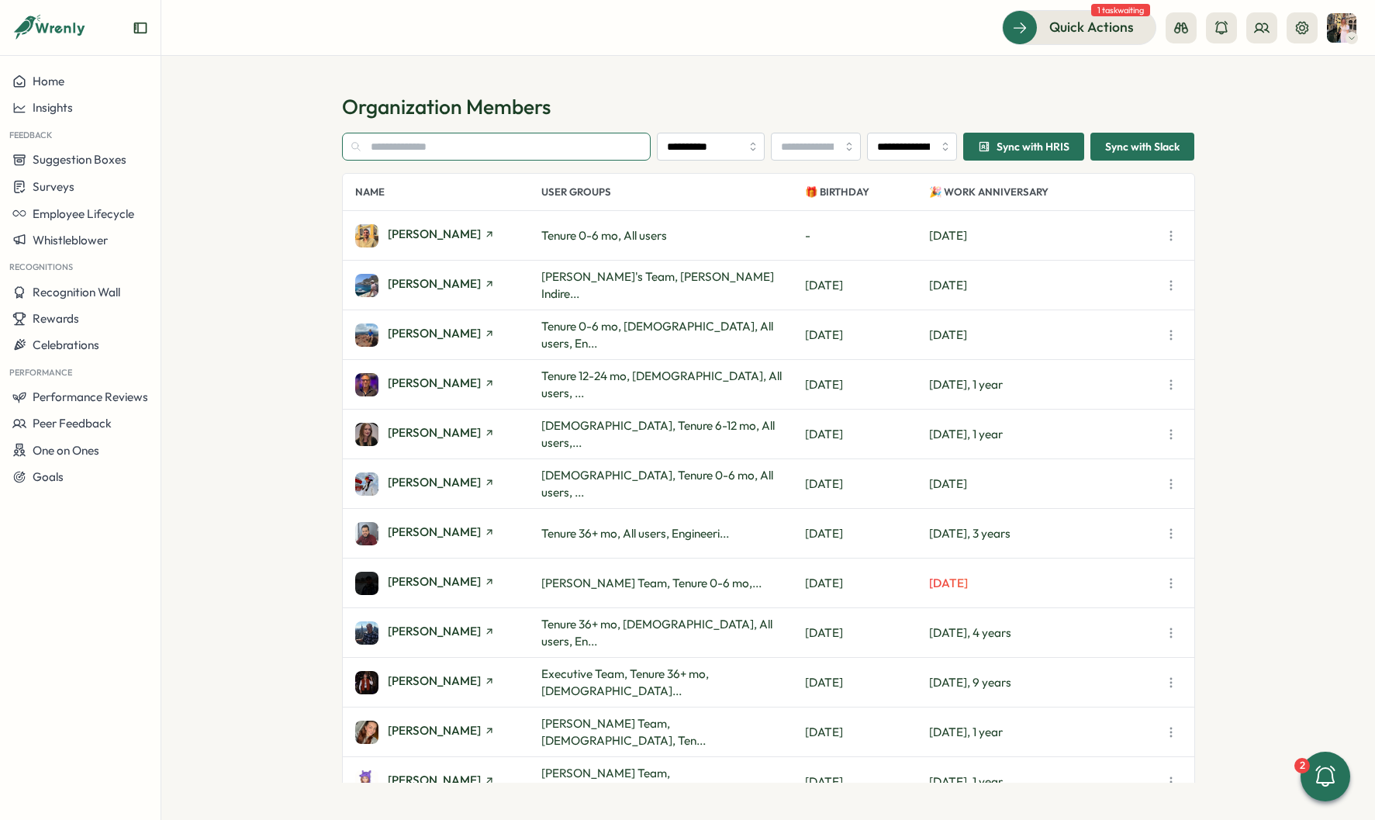
click at [409, 147] on input "text" at bounding box center [496, 147] width 309 height 28
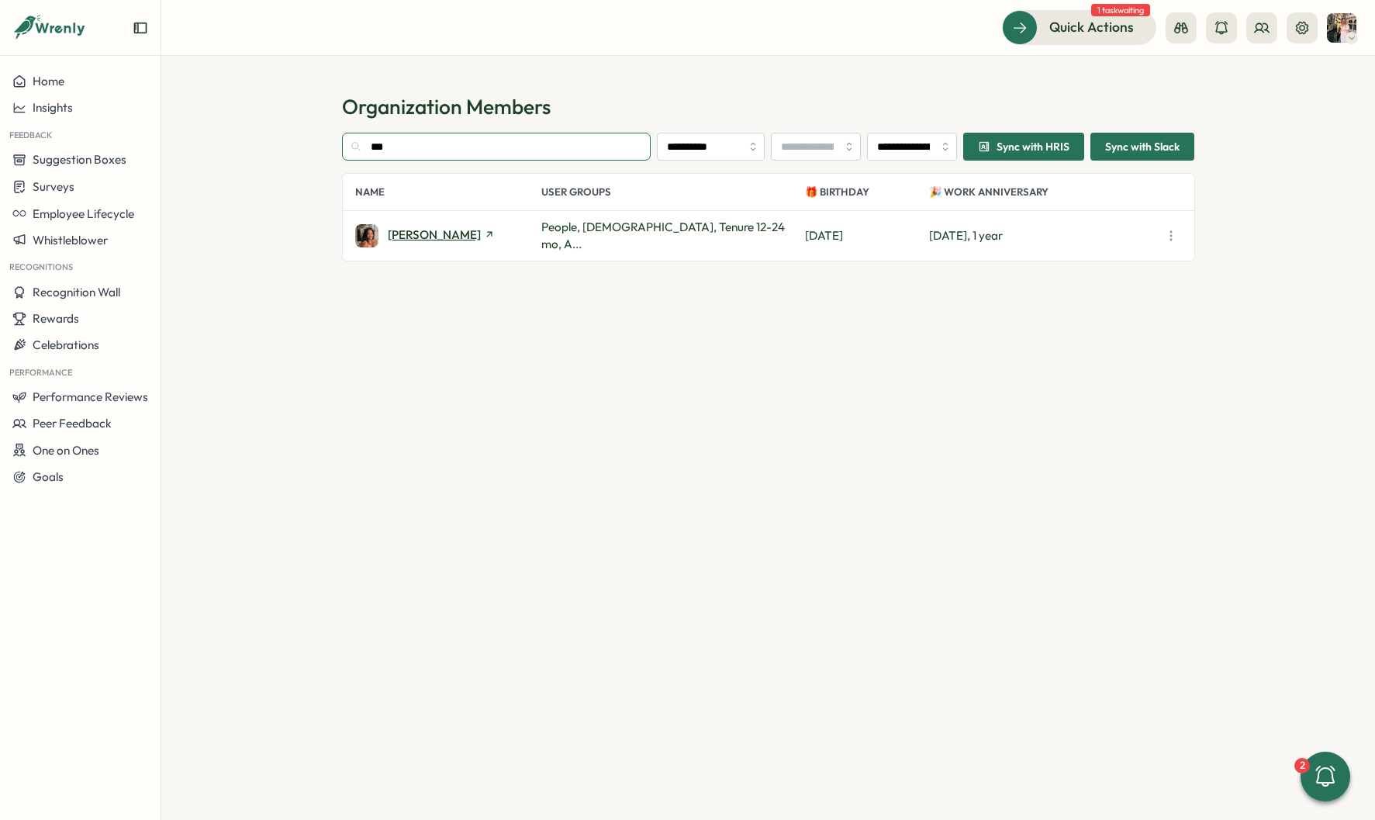
type input "***"
click at [425, 236] on span "[PERSON_NAME]" at bounding box center [434, 235] width 93 height 12
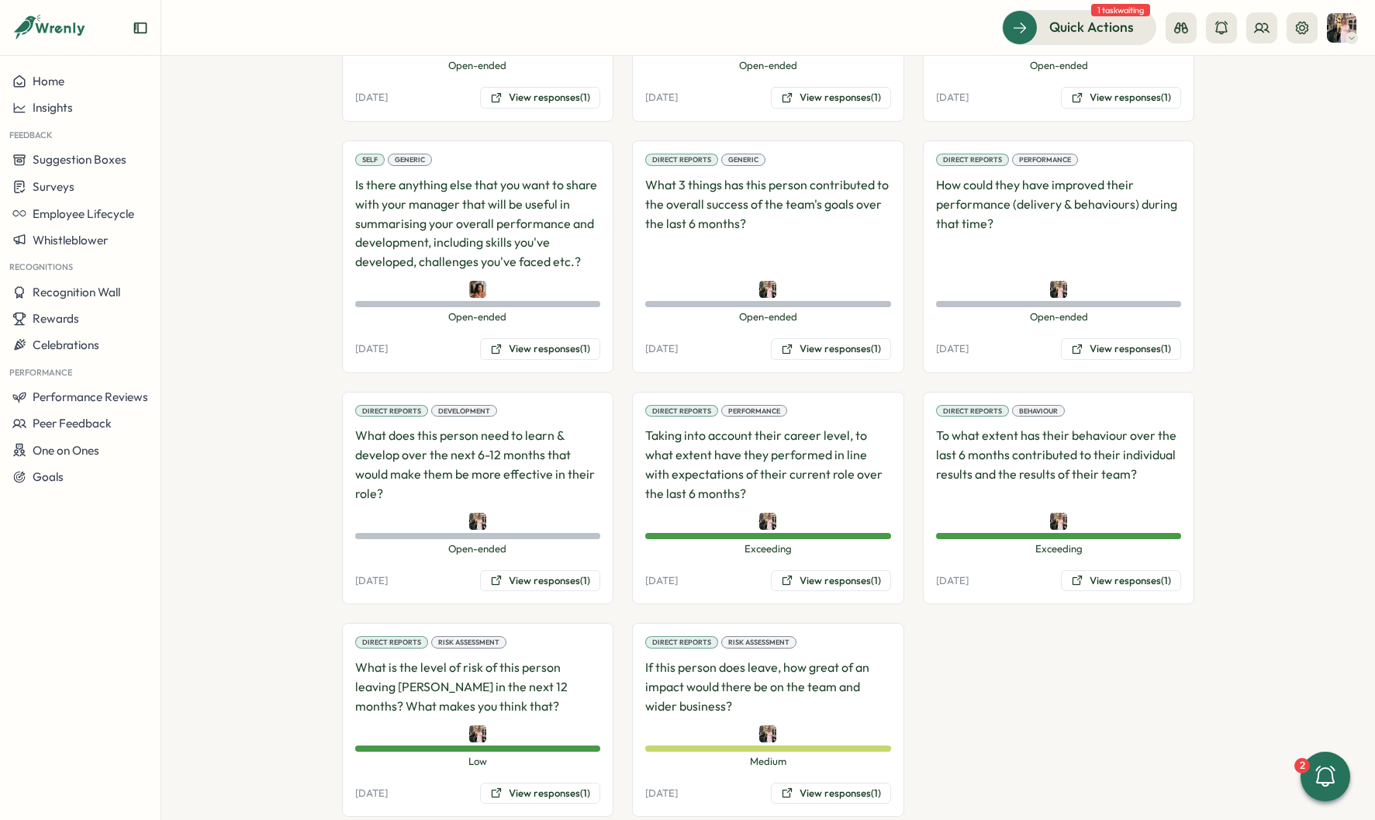
scroll to position [1081, 0]
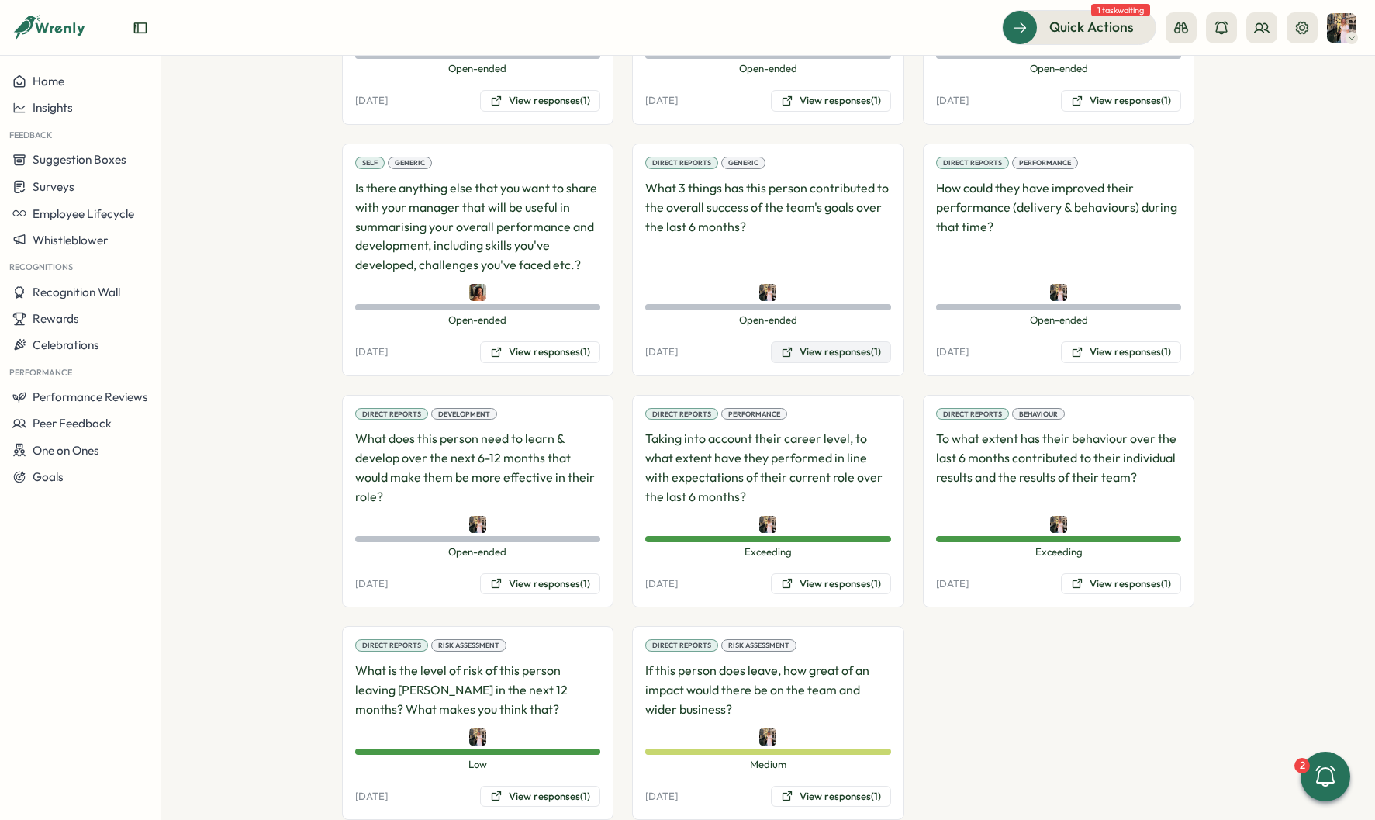
click at [808, 341] on button "View responses (1)" at bounding box center [831, 352] width 120 height 22
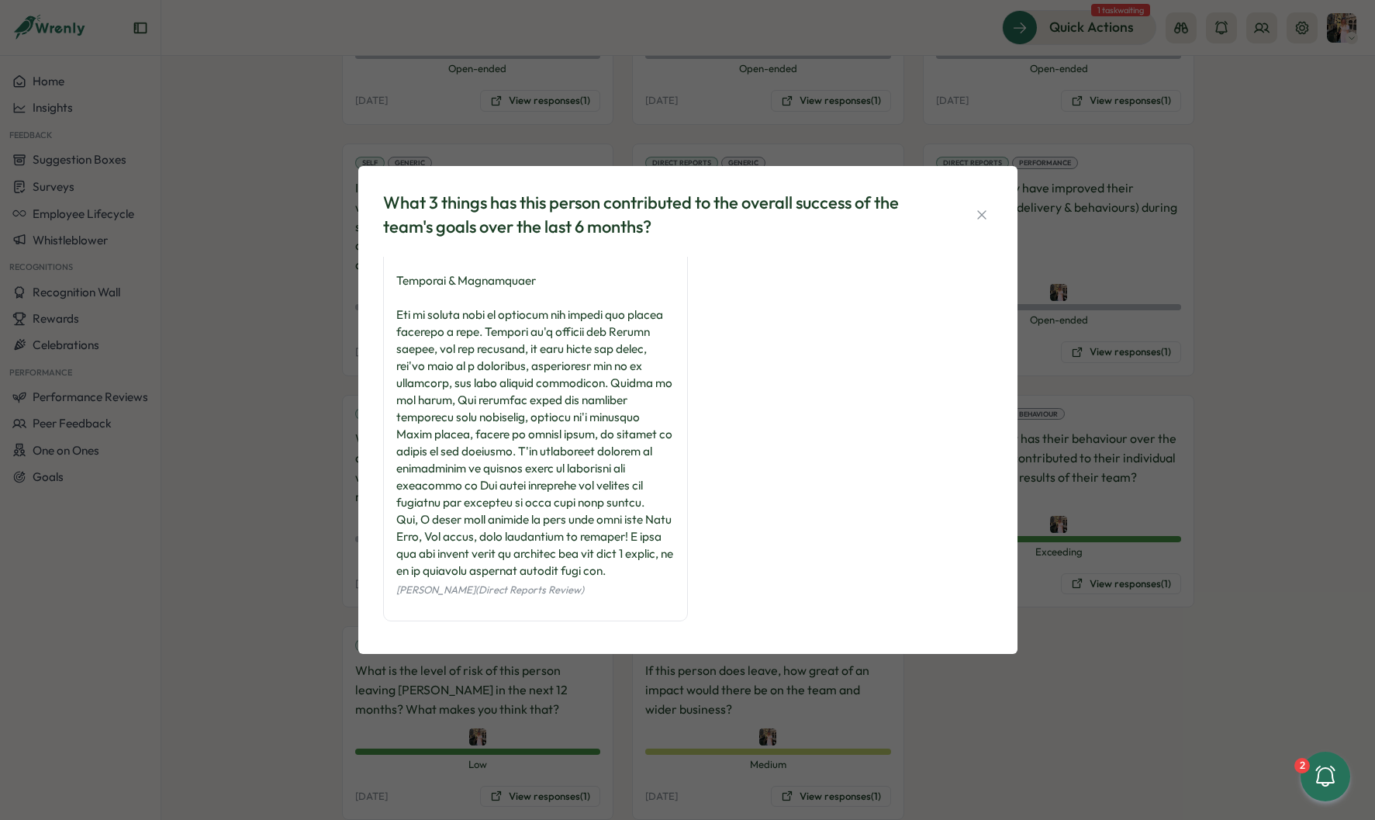
scroll to position [586, 0]
click at [1164, 351] on div "What 3 things has this person contributed to the overall success of the team's …" at bounding box center [687, 410] width 1375 height 820
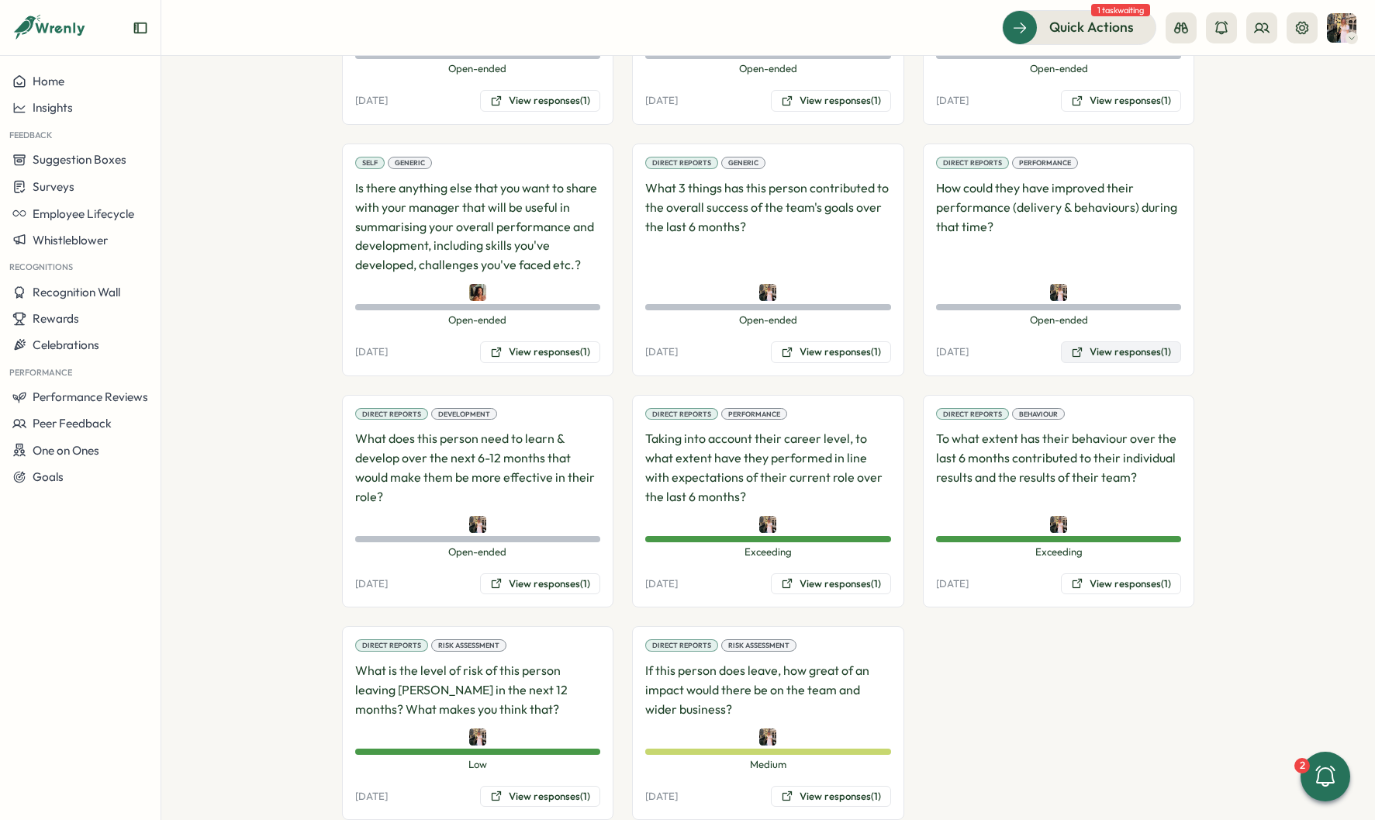
click at [1110, 341] on button "View responses (1)" at bounding box center [1121, 352] width 120 height 22
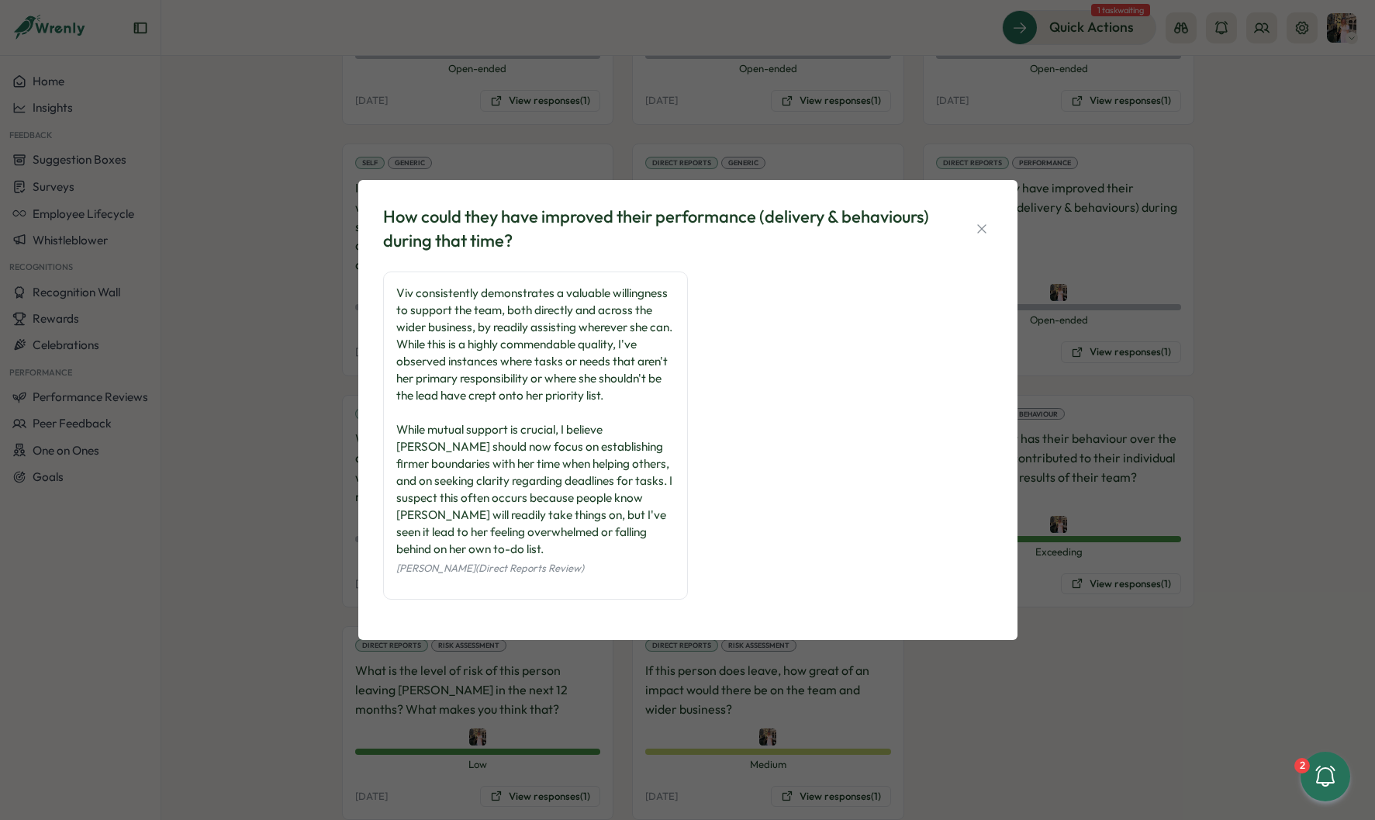
click at [272, 508] on div "How could they have improved their performance (delivery & behaviours) during t…" at bounding box center [687, 410] width 1375 height 820
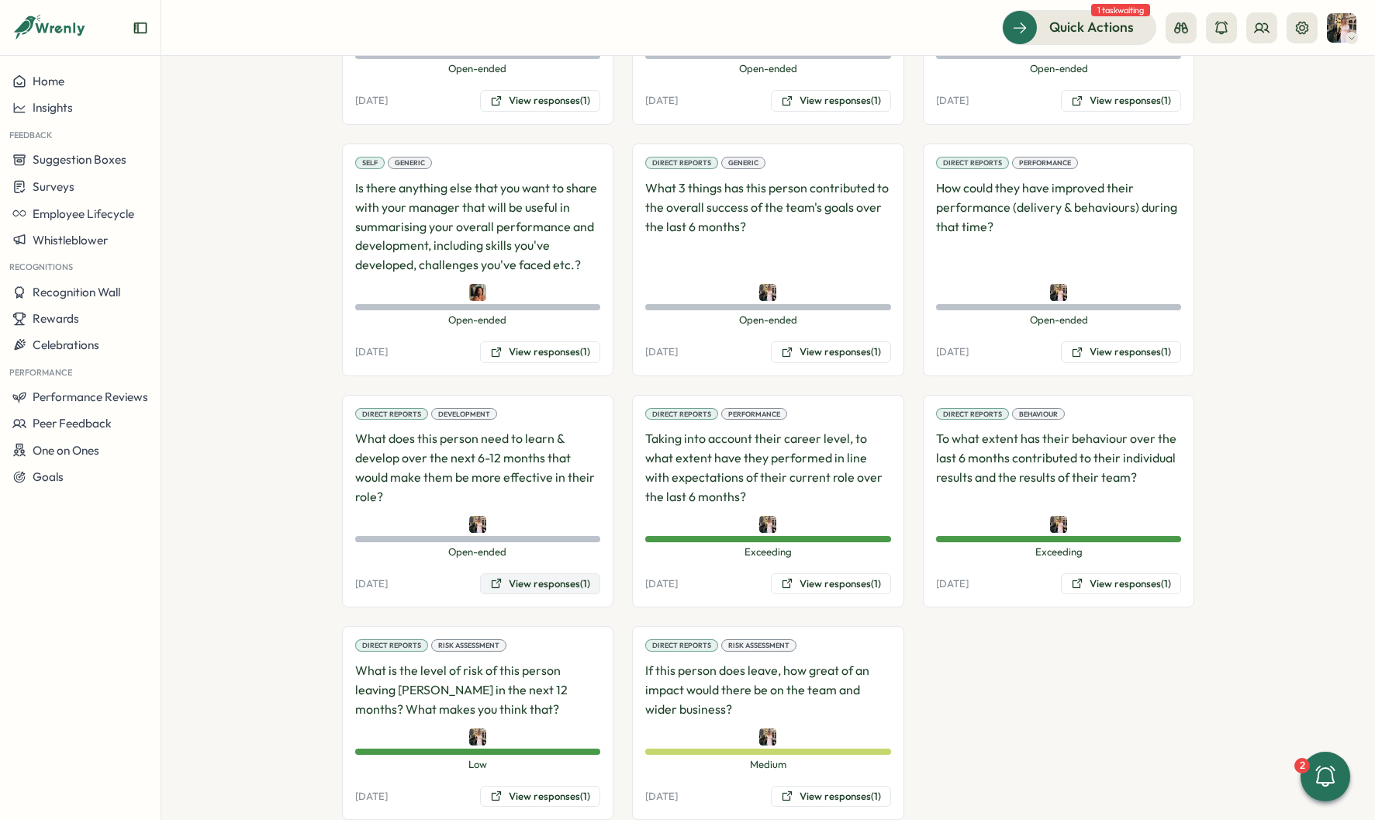
click at [506, 573] on button "View responses (1)" at bounding box center [540, 584] width 120 height 22
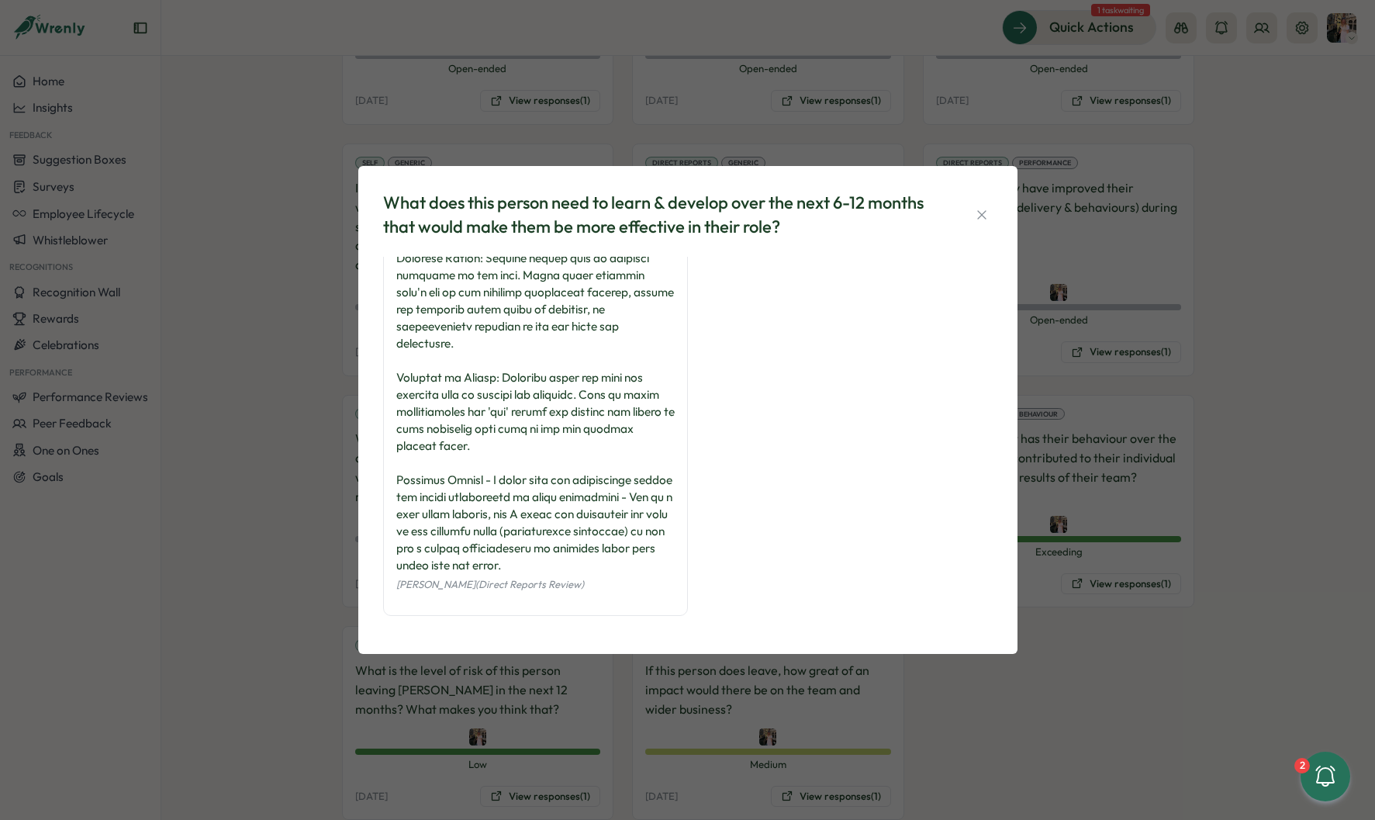
scroll to position [210, 0]
click at [299, 493] on div "What does this person need to learn & develop over the next 6-12 months that wo…" at bounding box center [687, 410] width 1375 height 820
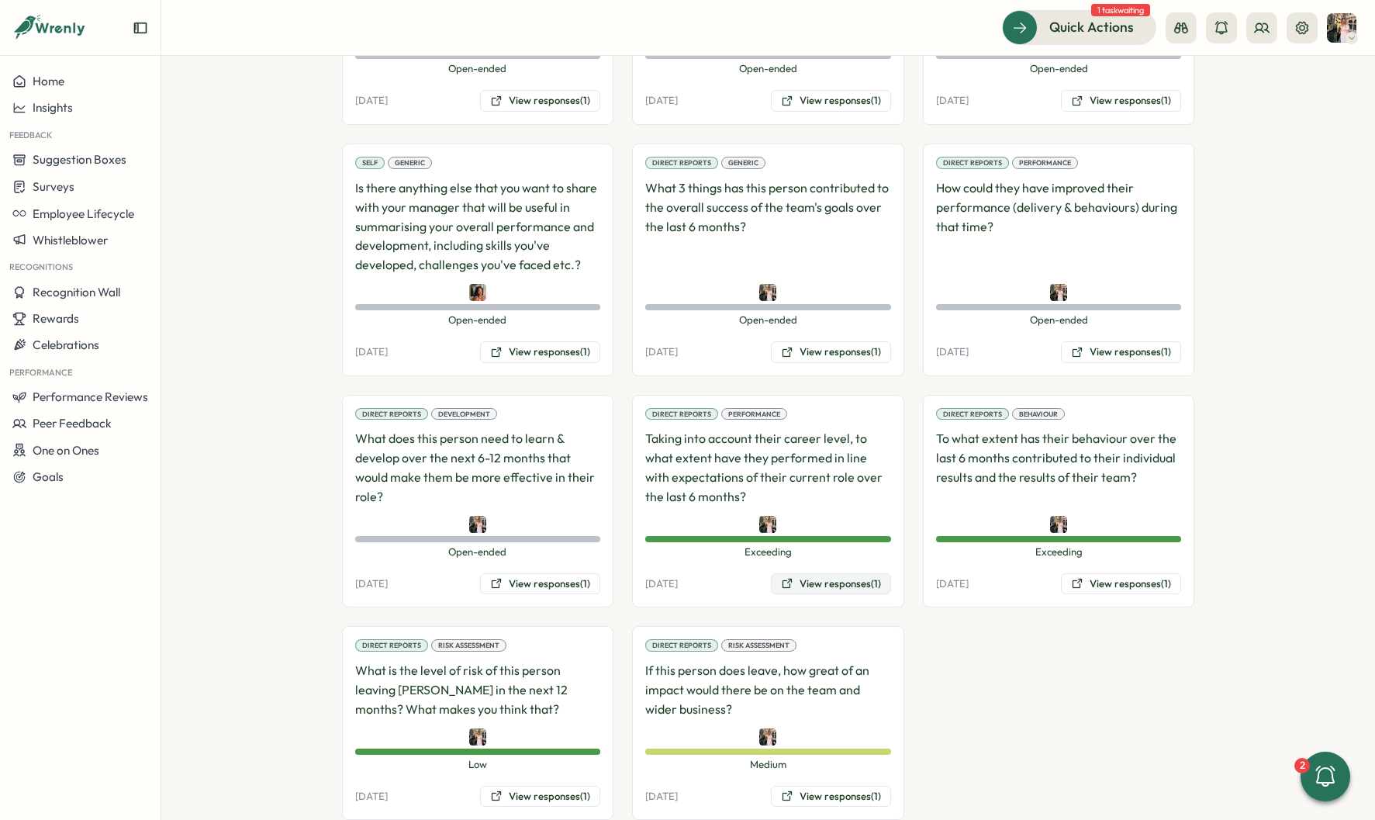
click at [828, 573] on button "View responses (1)" at bounding box center [831, 584] width 120 height 22
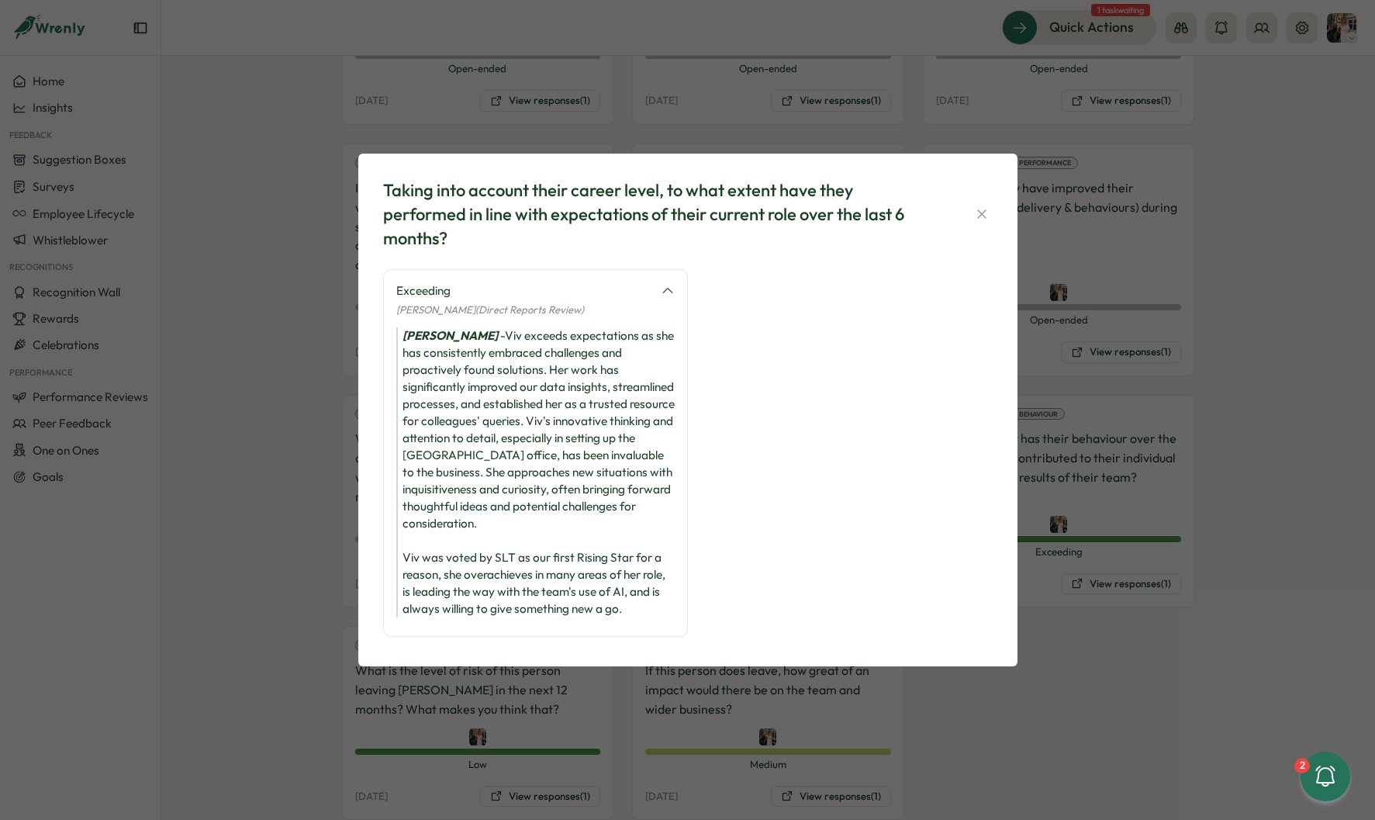
scroll to position [11, 0]
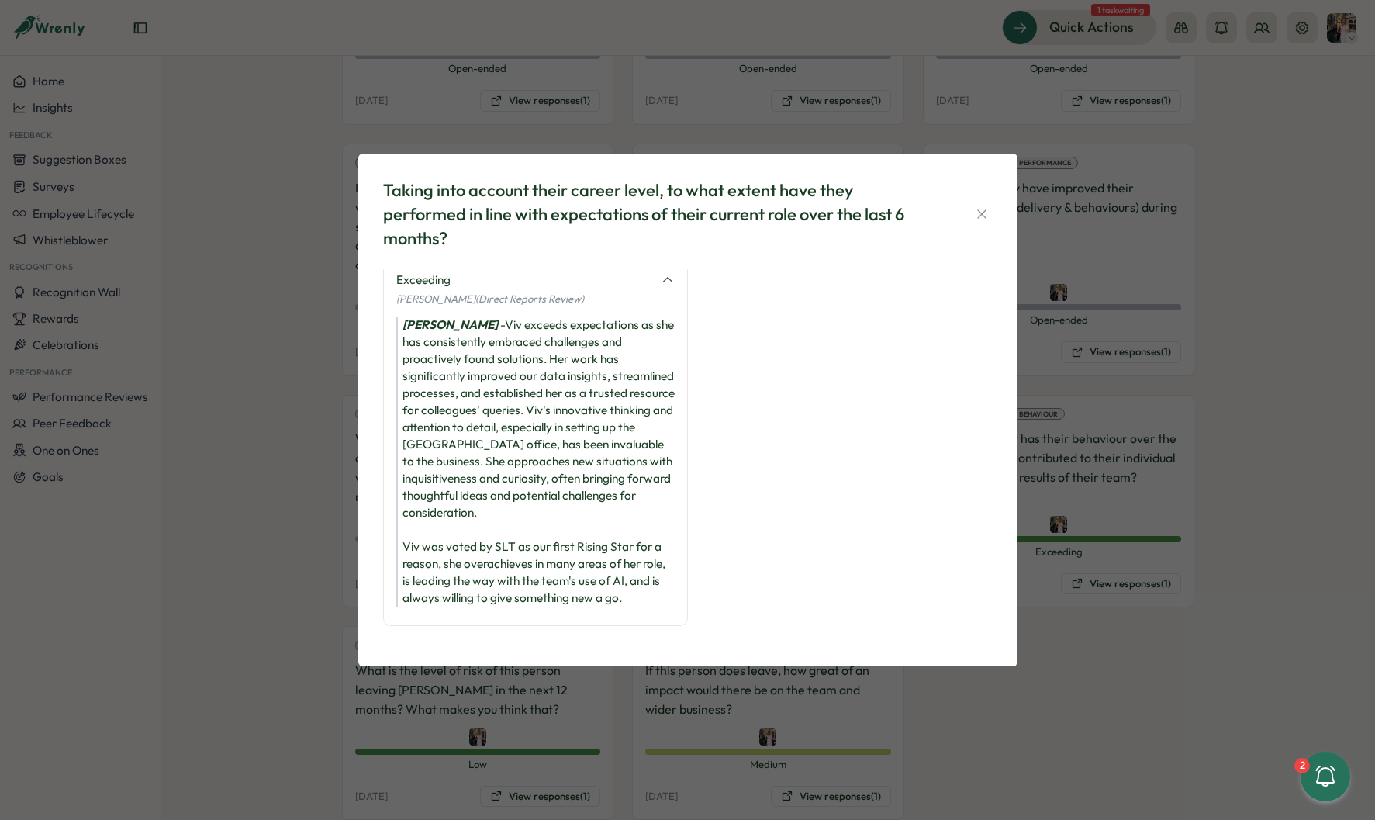
click at [1046, 555] on div "Taking into account their career level, to what extent have they performed in l…" at bounding box center [687, 410] width 1375 height 820
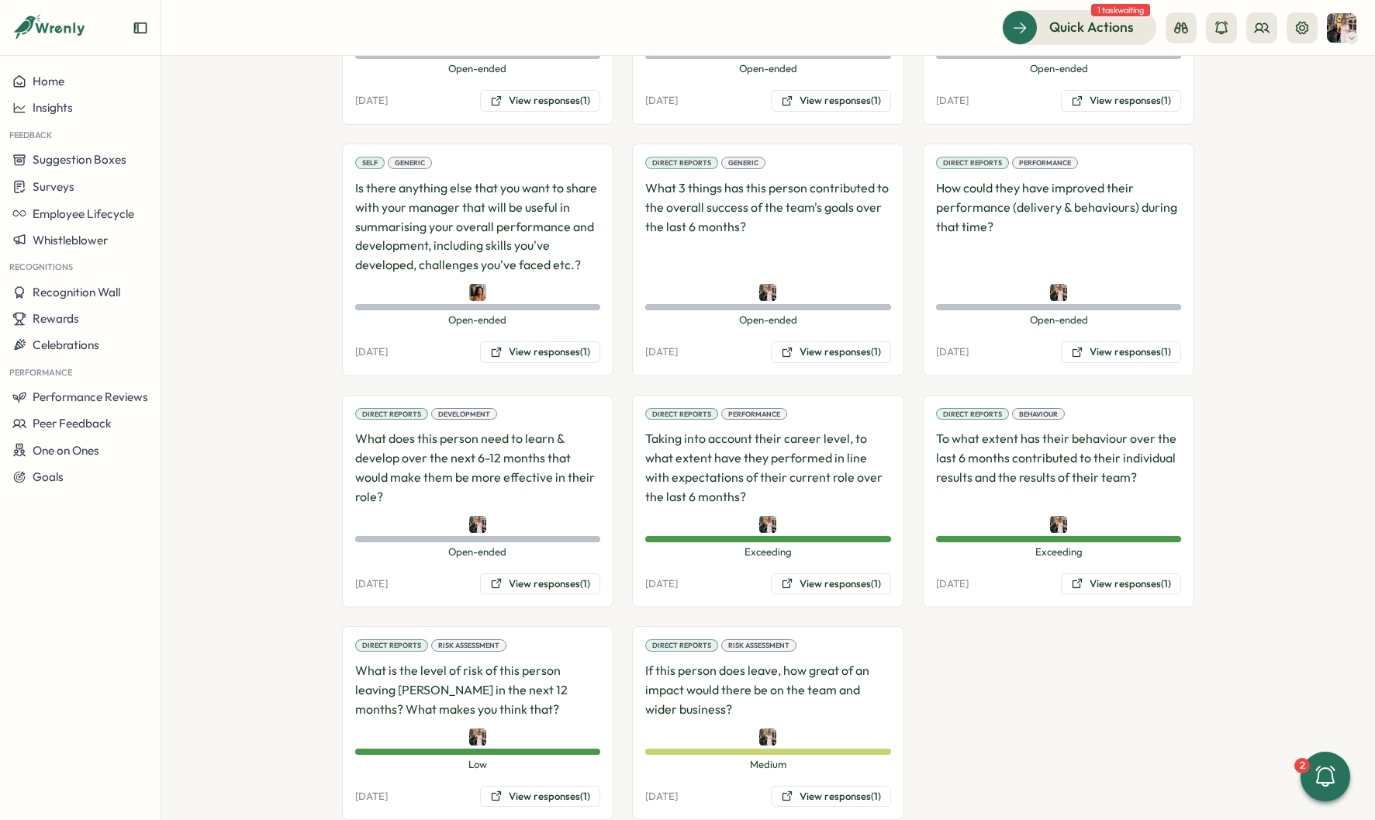
click at [873, 561] on div "Direct Reports Performance Taking into account their career level, to what exte…" at bounding box center [768, 501] width 272 height 213
click at [867, 573] on button "View responses (1)" at bounding box center [831, 584] width 120 height 22
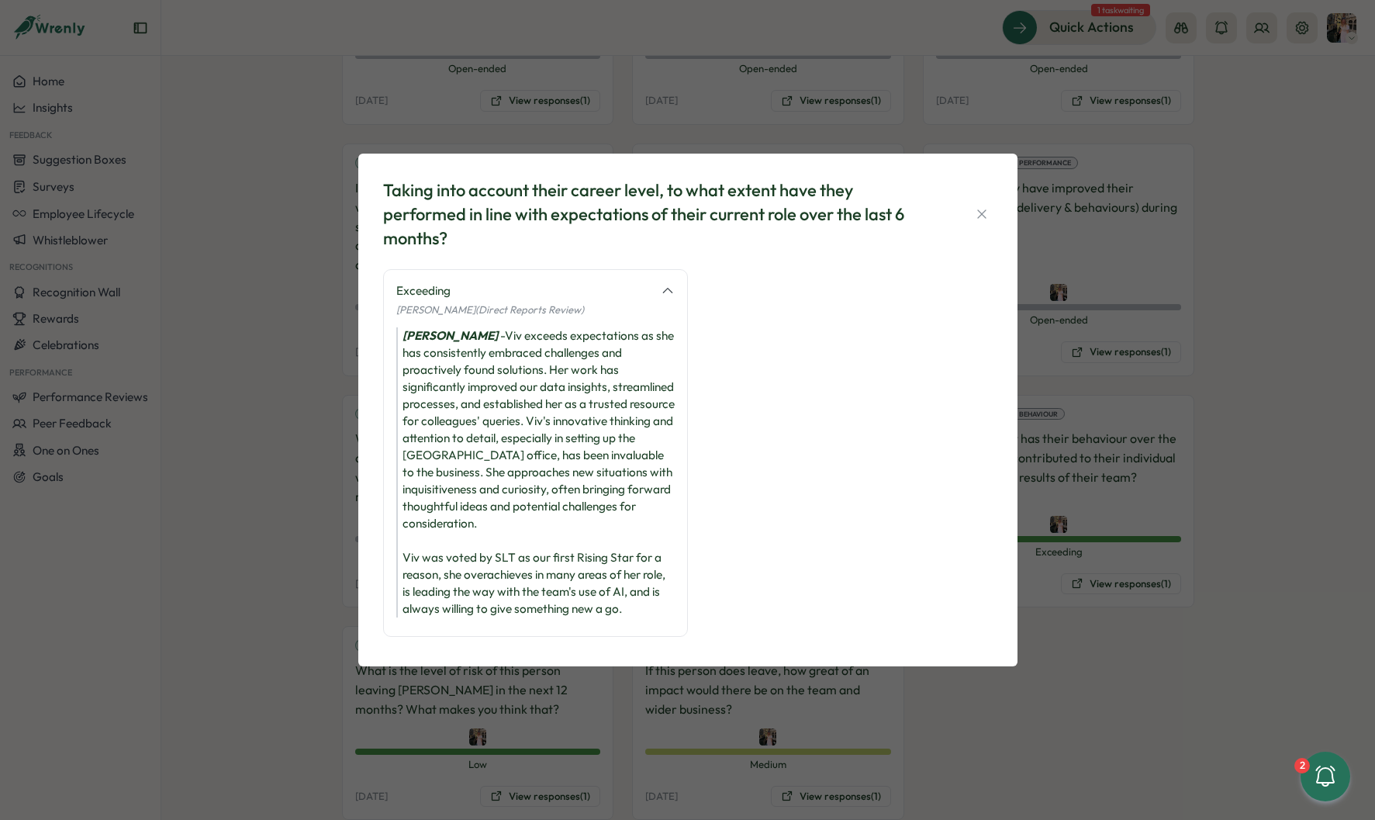
click at [1087, 535] on div "Taking into account their career level, to what extent have they performed in l…" at bounding box center [687, 410] width 1375 height 820
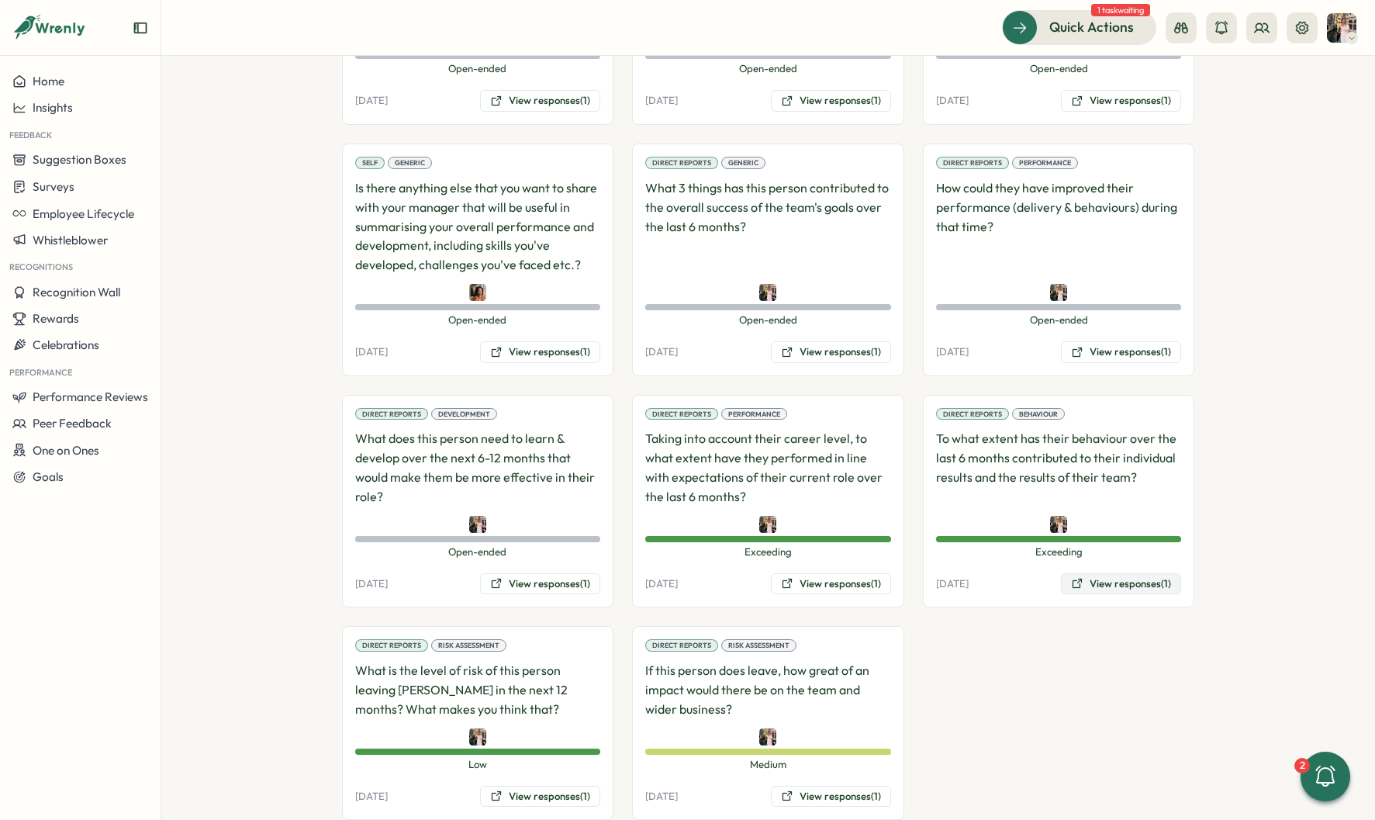
click at [1094, 573] on button "View responses (1)" at bounding box center [1121, 584] width 120 height 22
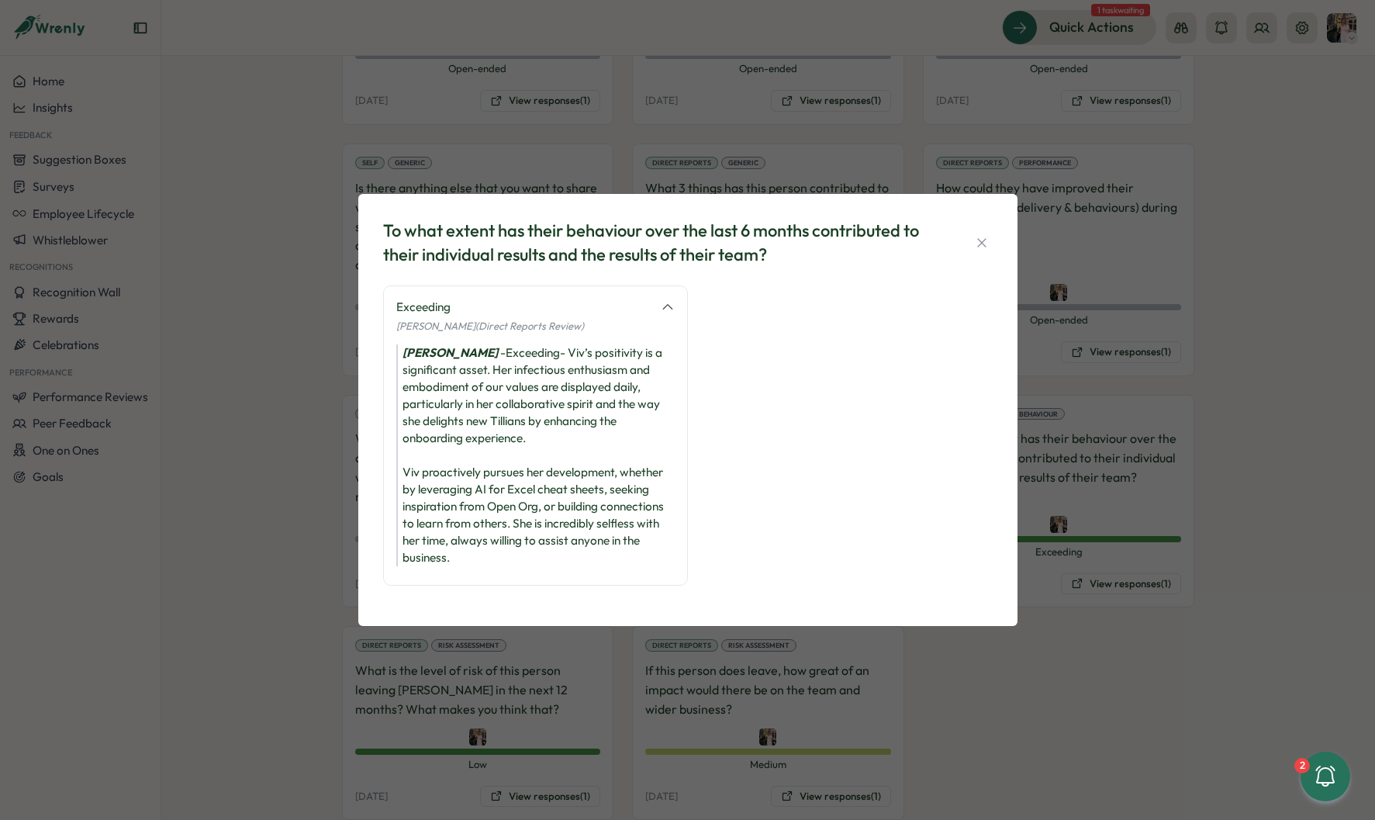
click at [919, 673] on div "To what extent has their behaviour over the last 6 months contributed to their …" at bounding box center [687, 410] width 1375 height 820
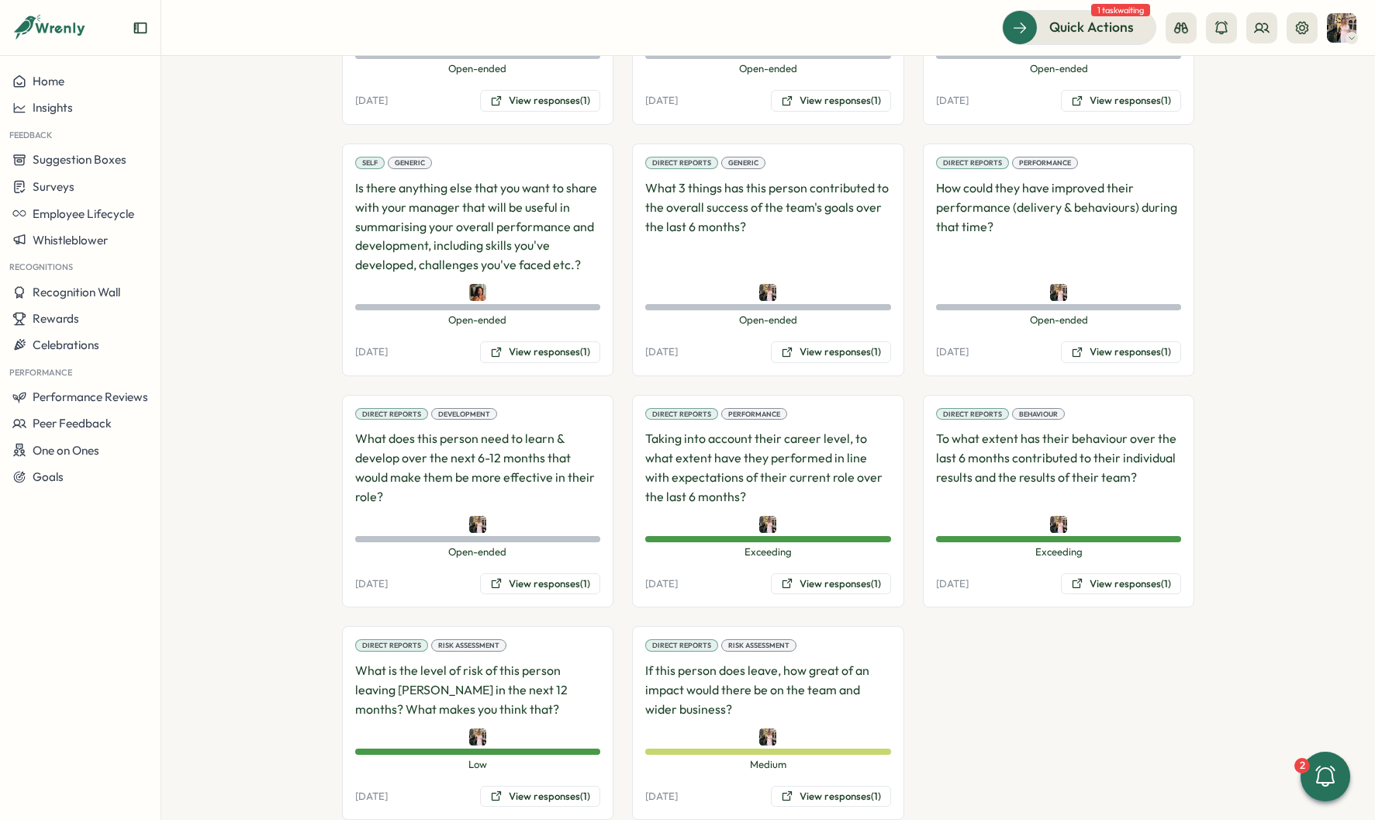
click at [576, 748] on div "Direct Reports Risk Assessment What is the level of risk of this person leaving…" at bounding box center [478, 723] width 272 height 194
click at [576, 786] on button "View responses (1)" at bounding box center [540, 797] width 120 height 22
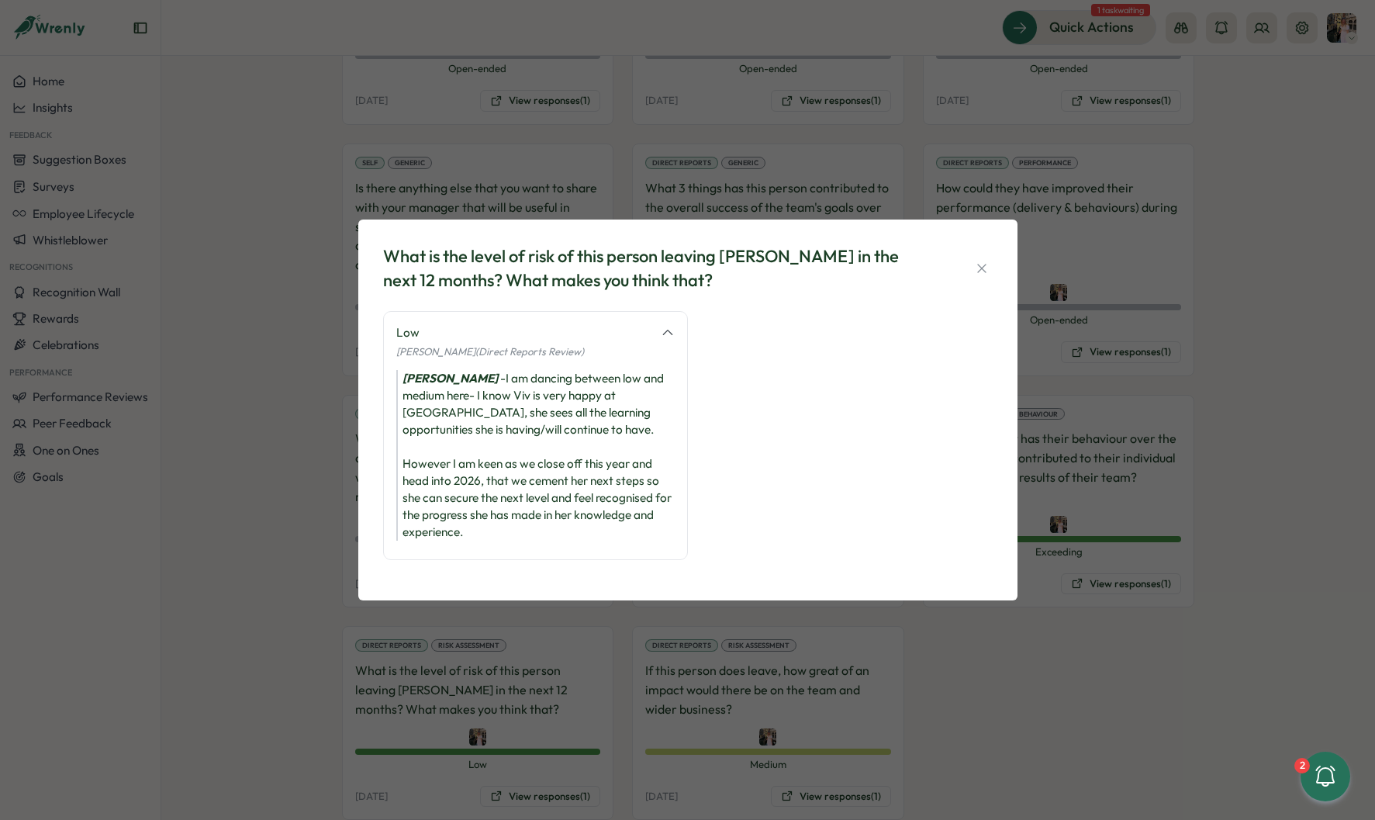
click at [927, 660] on div "What is the level of risk of this person leaving [PERSON_NAME] in the next 12 m…" at bounding box center [687, 410] width 1375 height 820
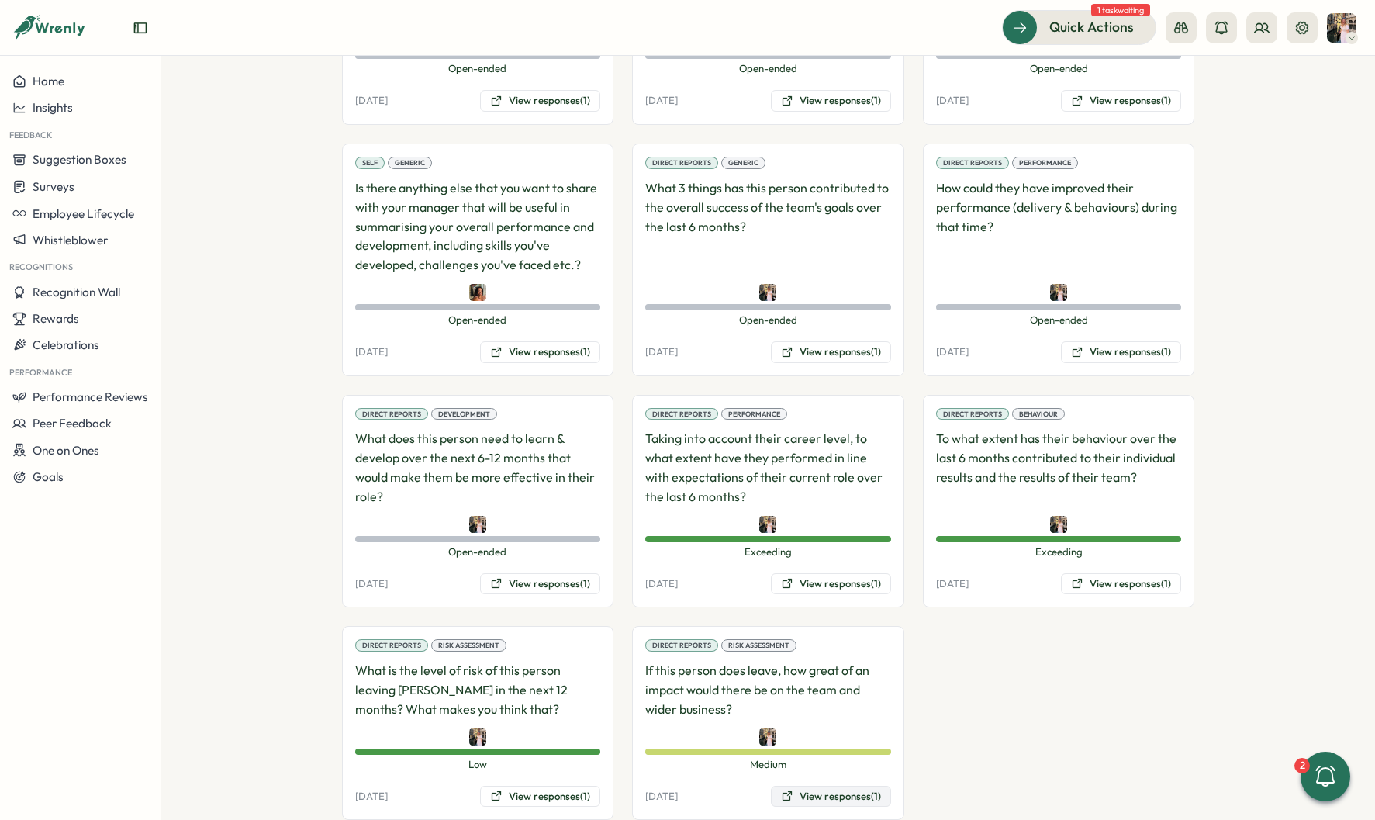
click at [854, 786] on button "View responses (1)" at bounding box center [831, 797] width 120 height 22
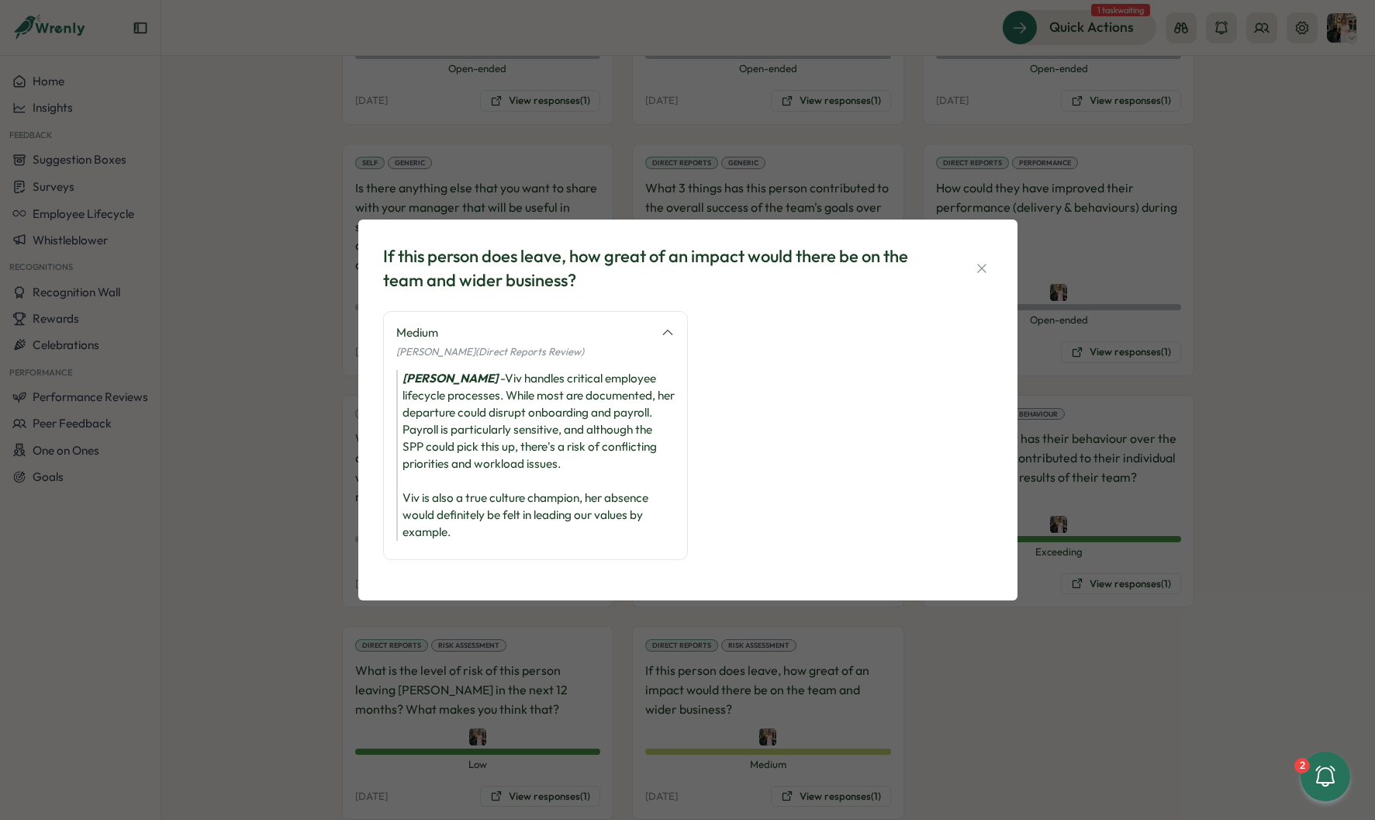
click at [923, 648] on div "If this person does leave, how great of an impact would there be on the team an…" at bounding box center [687, 410] width 1375 height 820
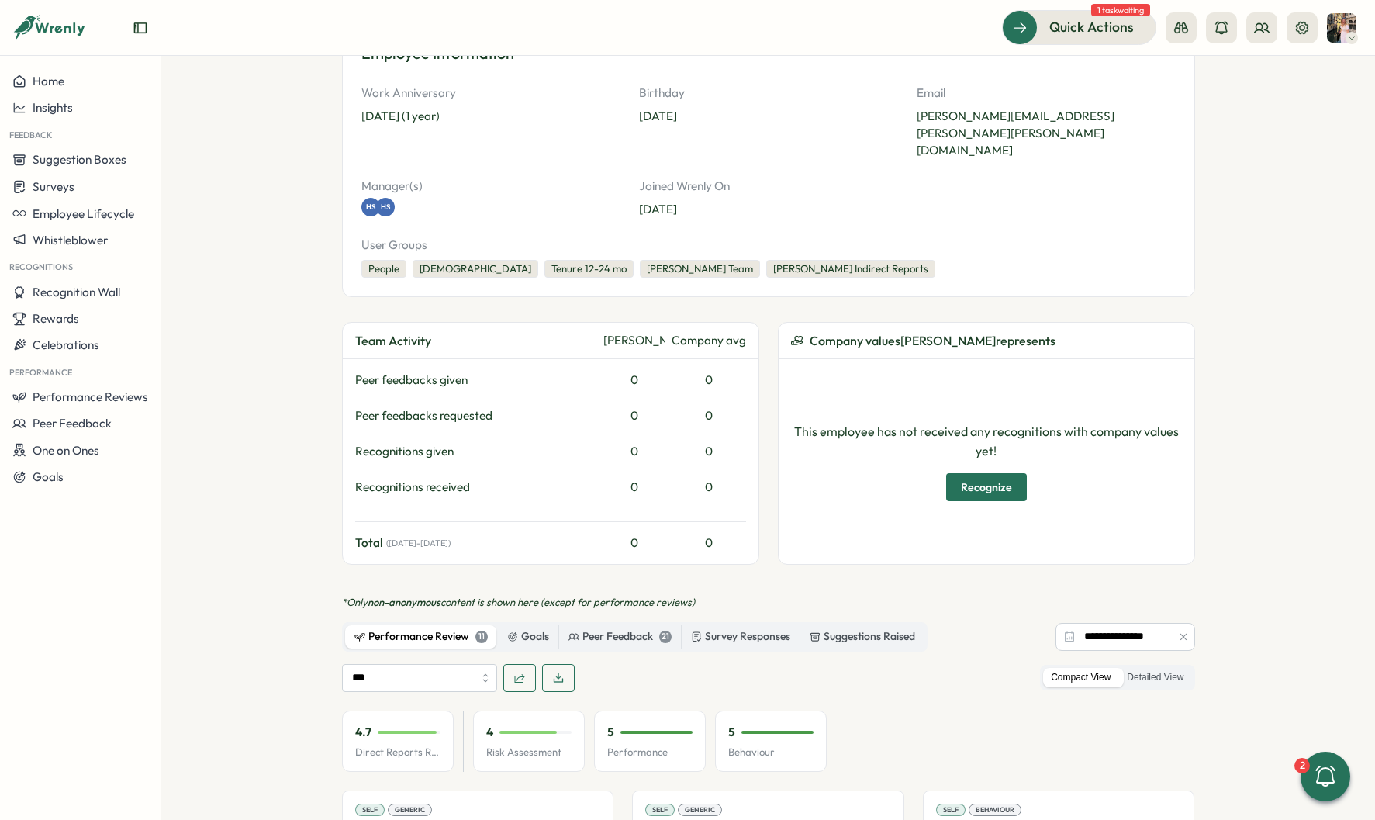
scroll to position [0, 0]
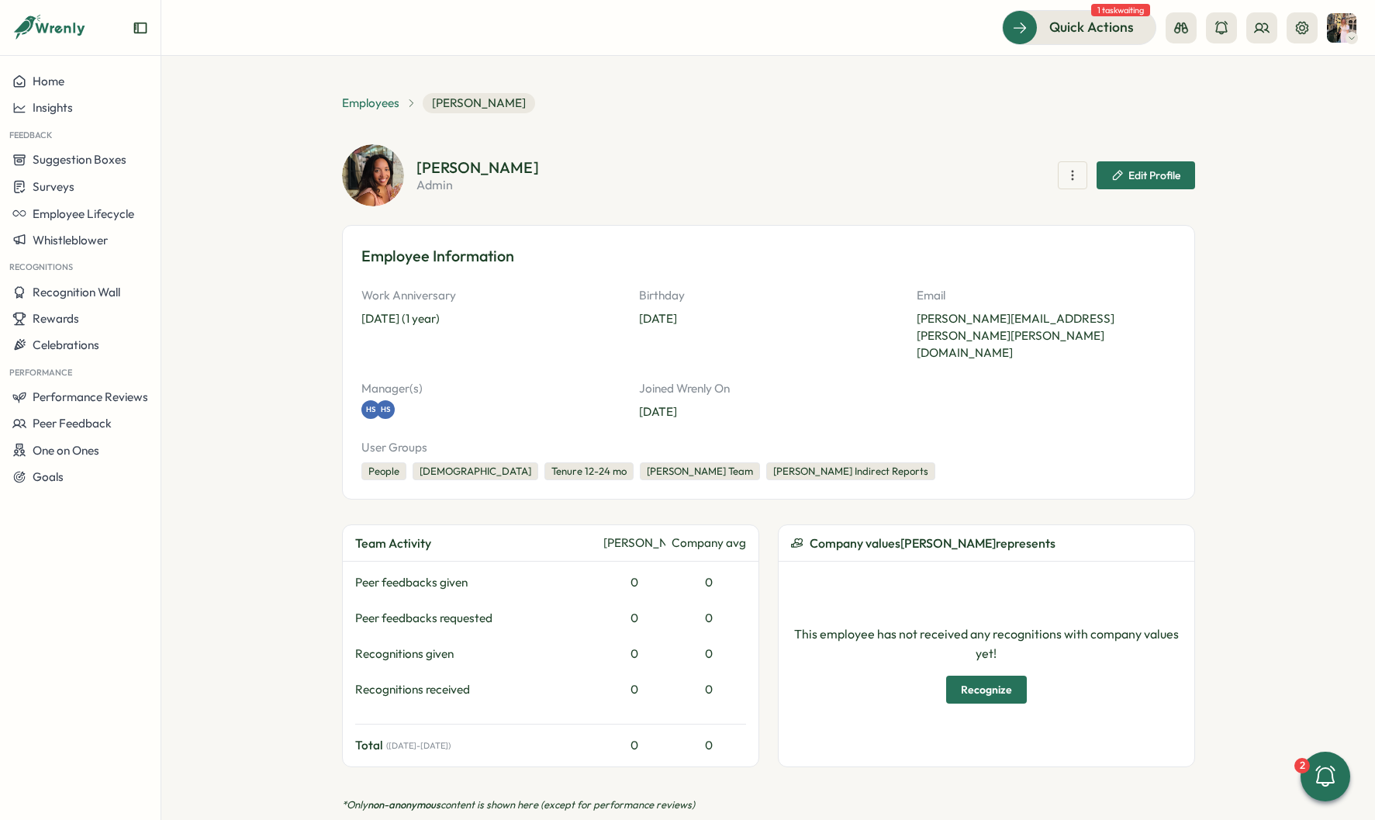
click at [366, 104] on span "Employees" at bounding box center [370, 103] width 57 height 17
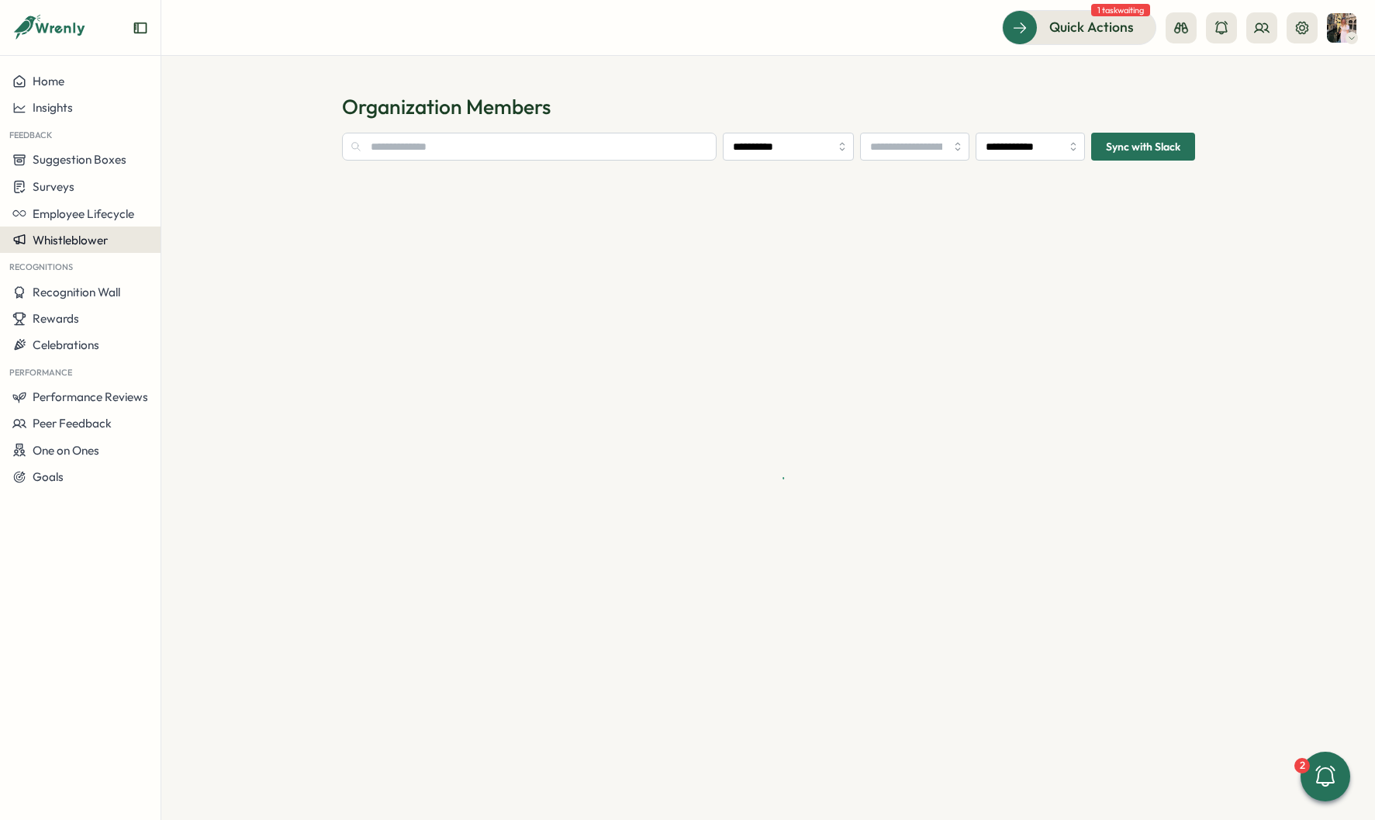
type input "**********"
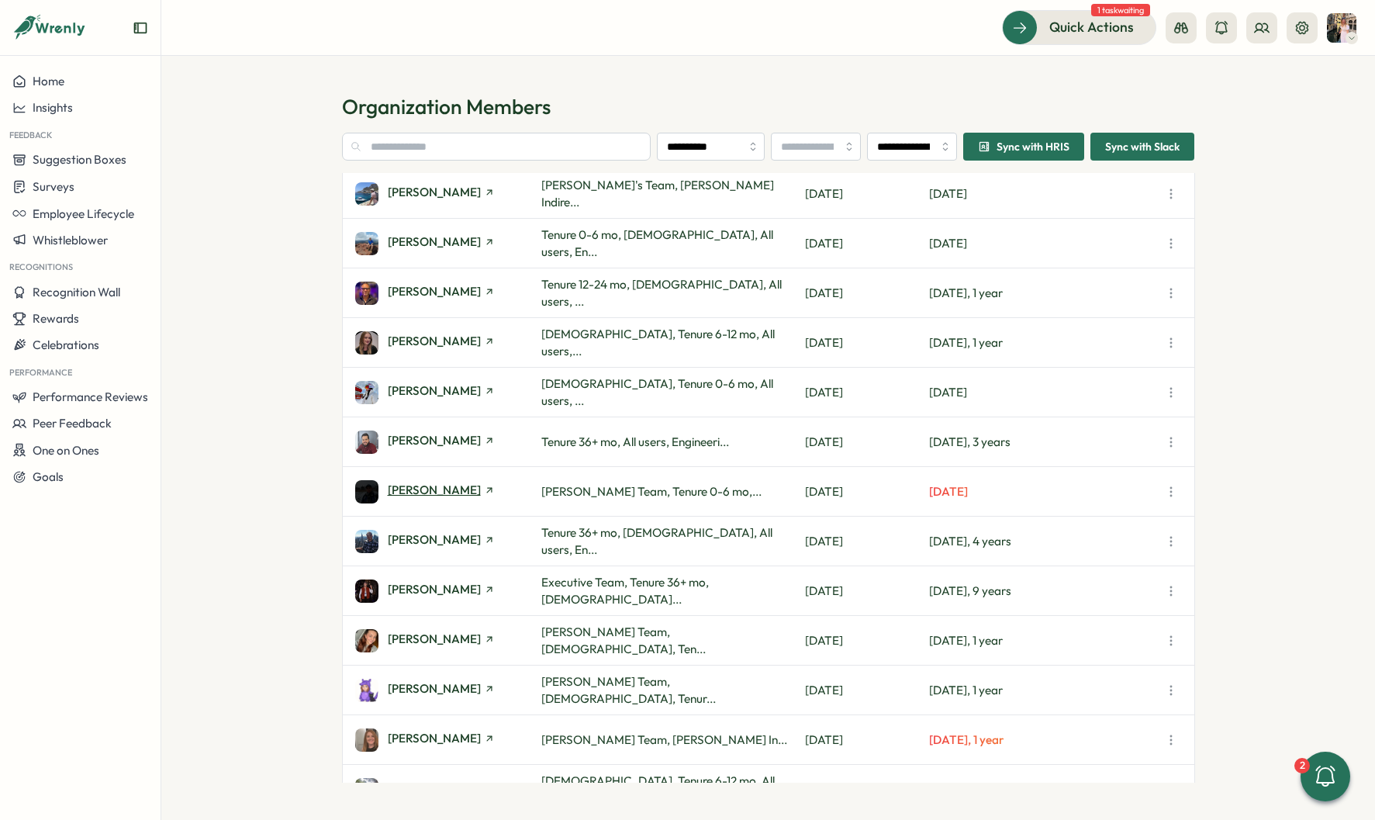
scroll to position [87, 0]
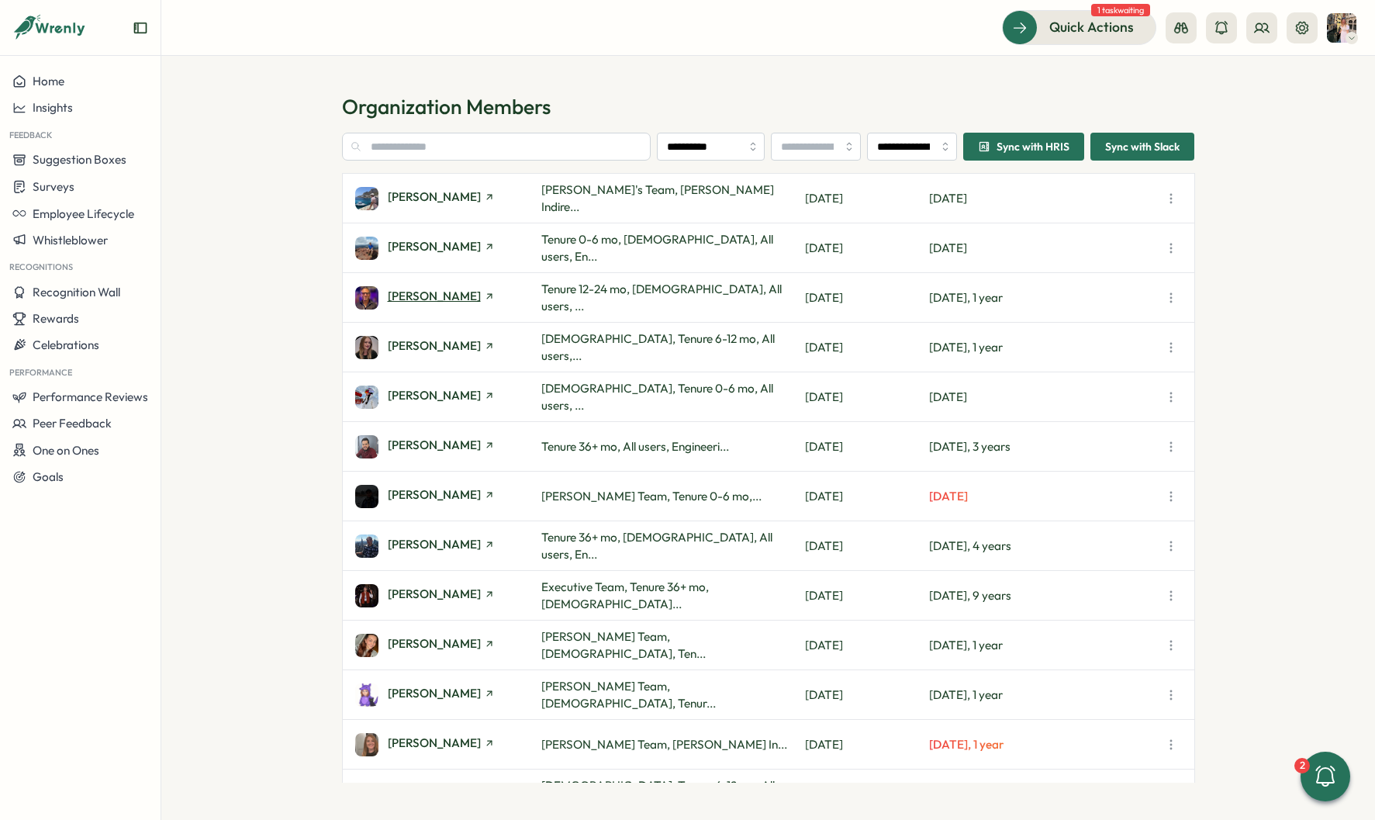
click at [421, 298] on span "[PERSON_NAME]" at bounding box center [434, 296] width 93 height 12
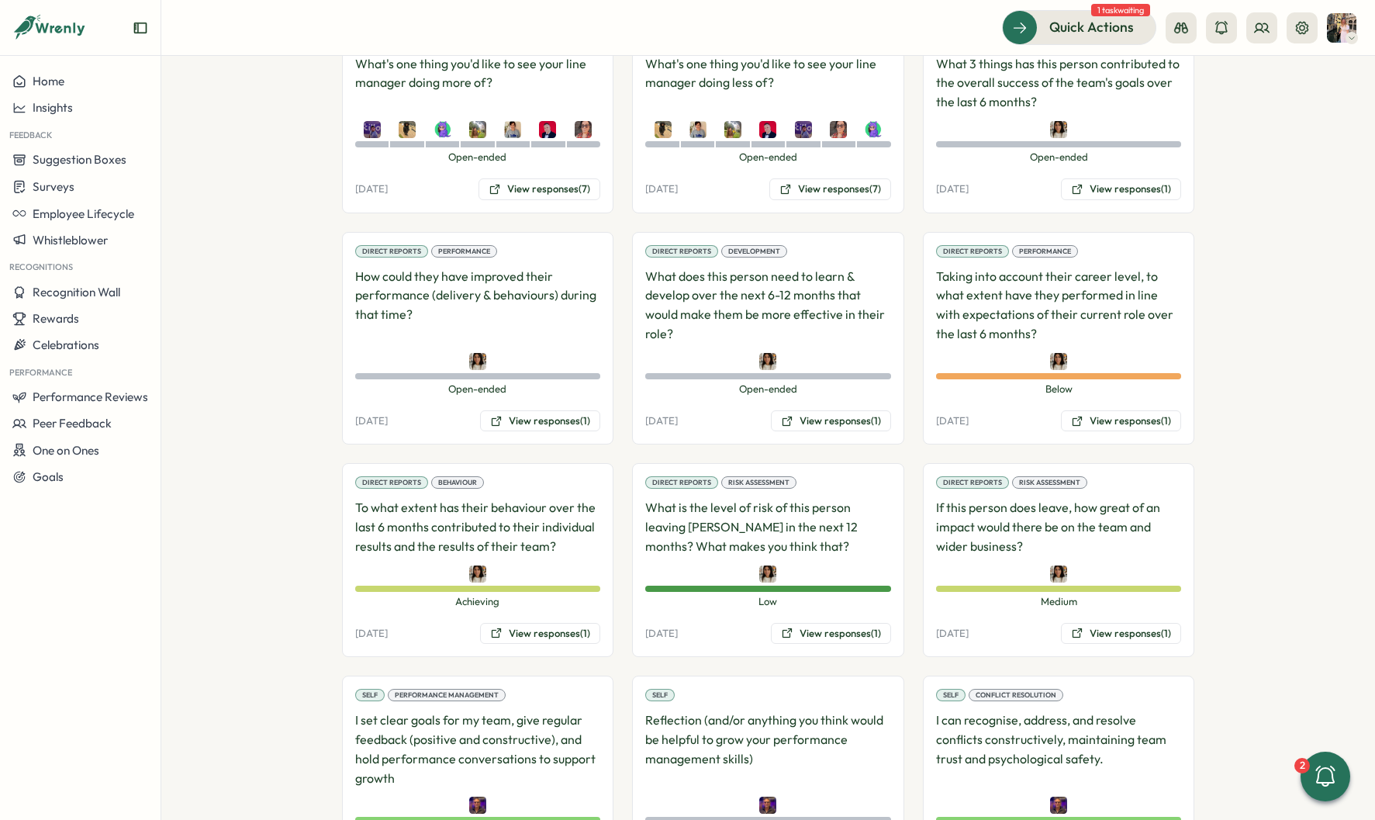
scroll to position [1608, 0]
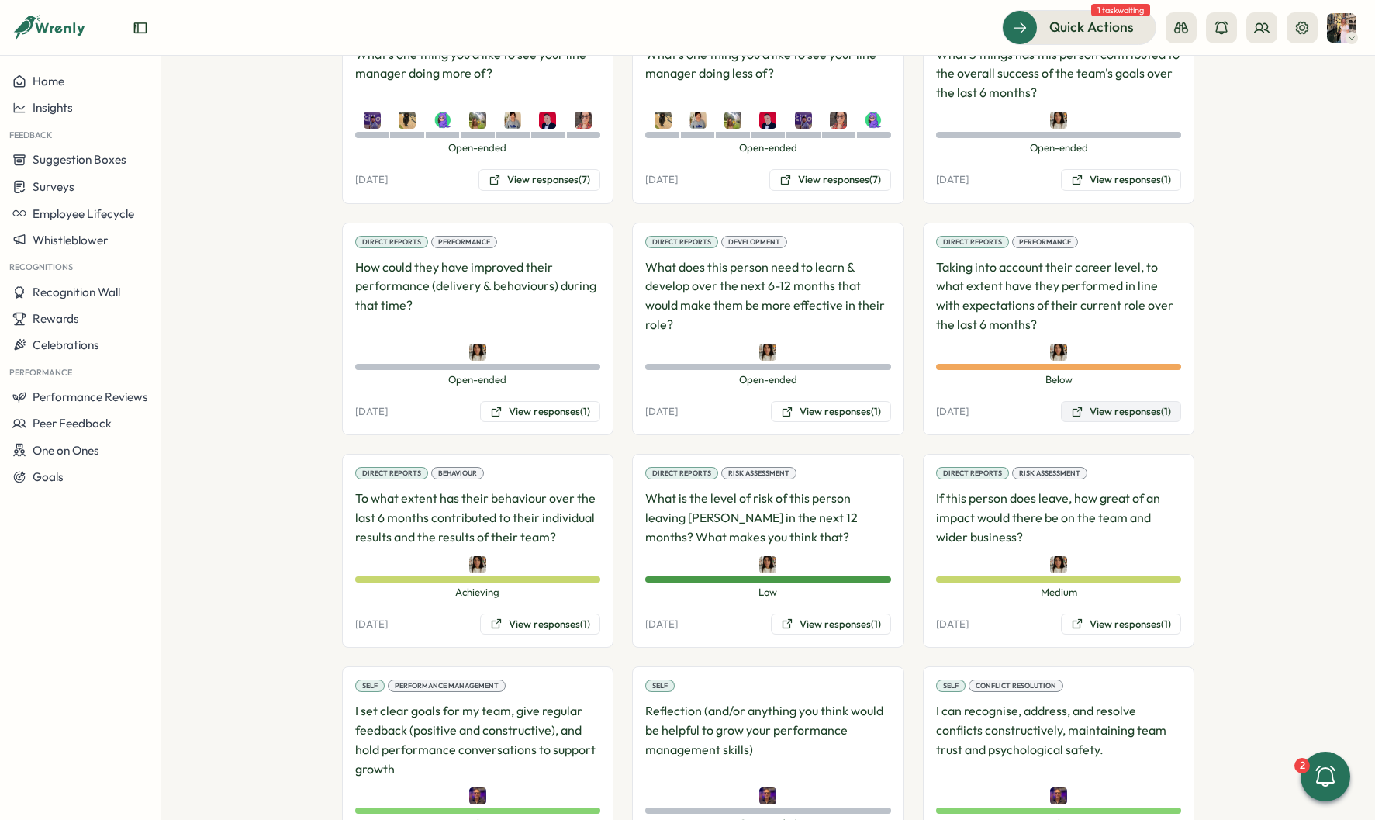
click at [1109, 401] on button "View responses (1)" at bounding box center [1121, 412] width 120 height 22
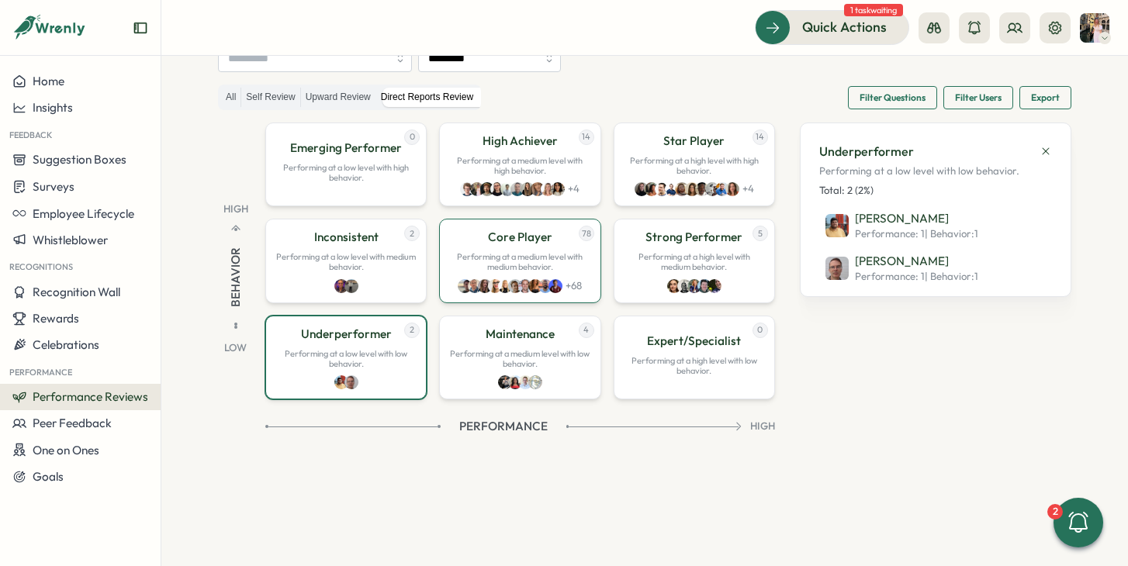
scroll to position [129, 0]
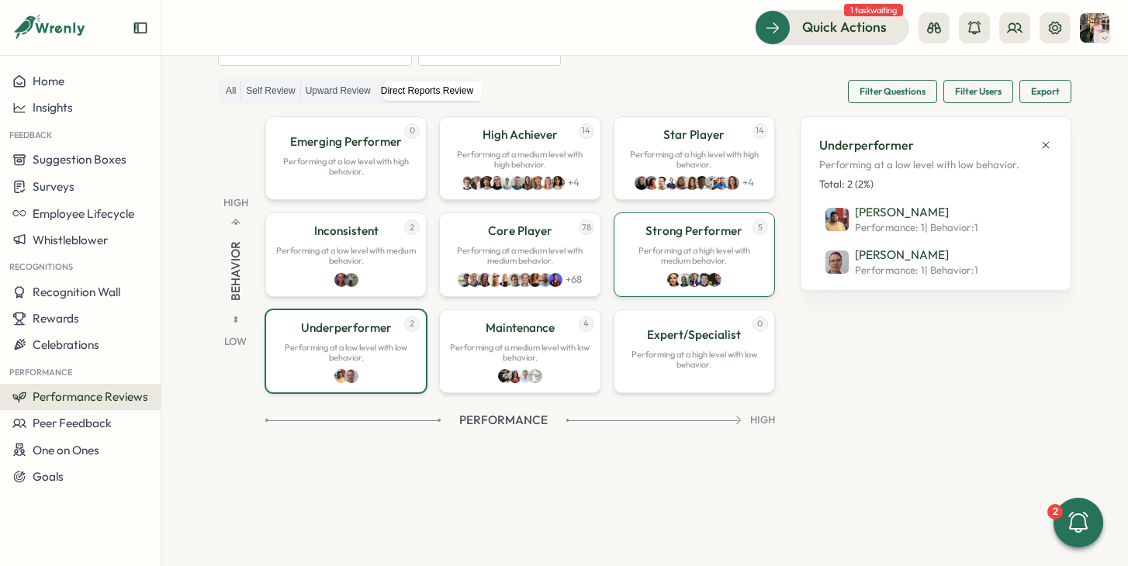
click at [748, 261] on p "Performing at a high level with medium behavior." at bounding box center [694, 256] width 141 height 20
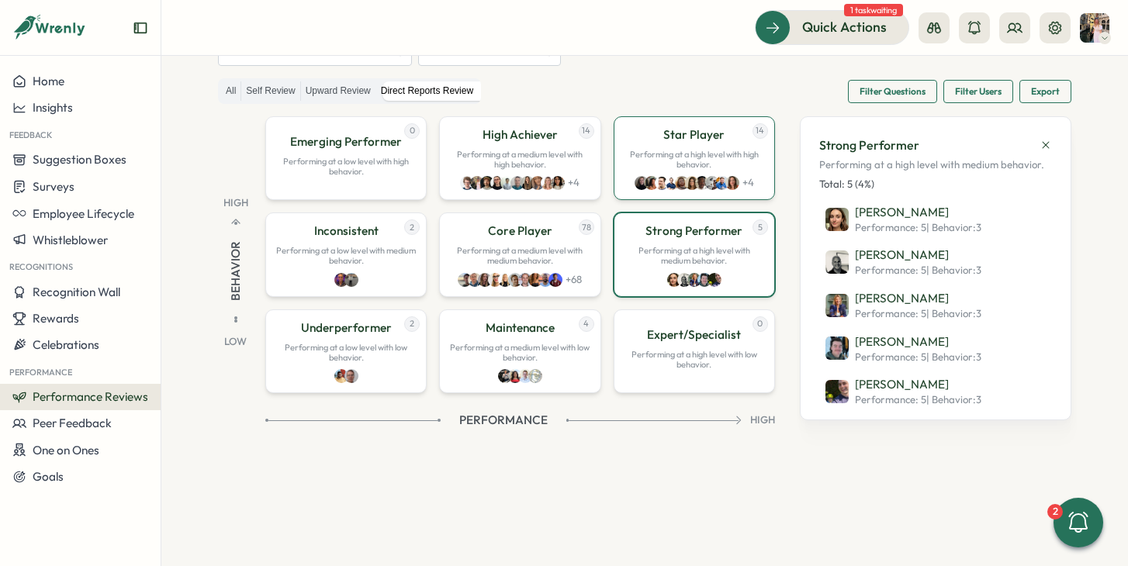
click at [644, 161] on p "Performing at a high level with high behavior." at bounding box center [694, 160] width 141 height 20
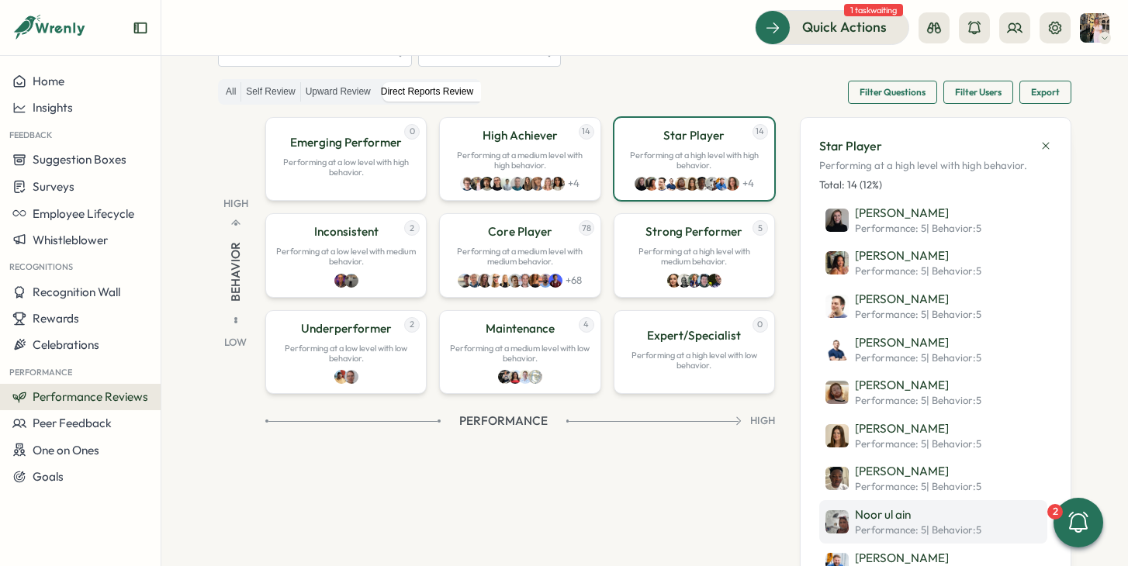
scroll to position [123, 0]
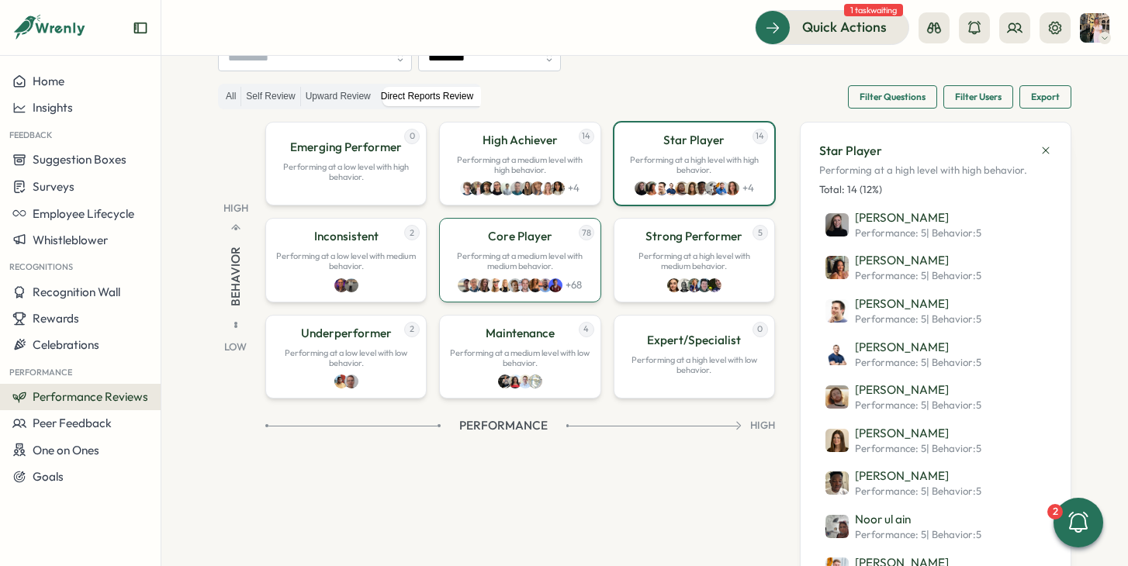
click at [567, 276] on div "78 Core Player Performing at a medium level with medium behavior. + 68" at bounding box center [519, 260] width 161 height 84
